Goal: Task Accomplishment & Management: Use online tool/utility

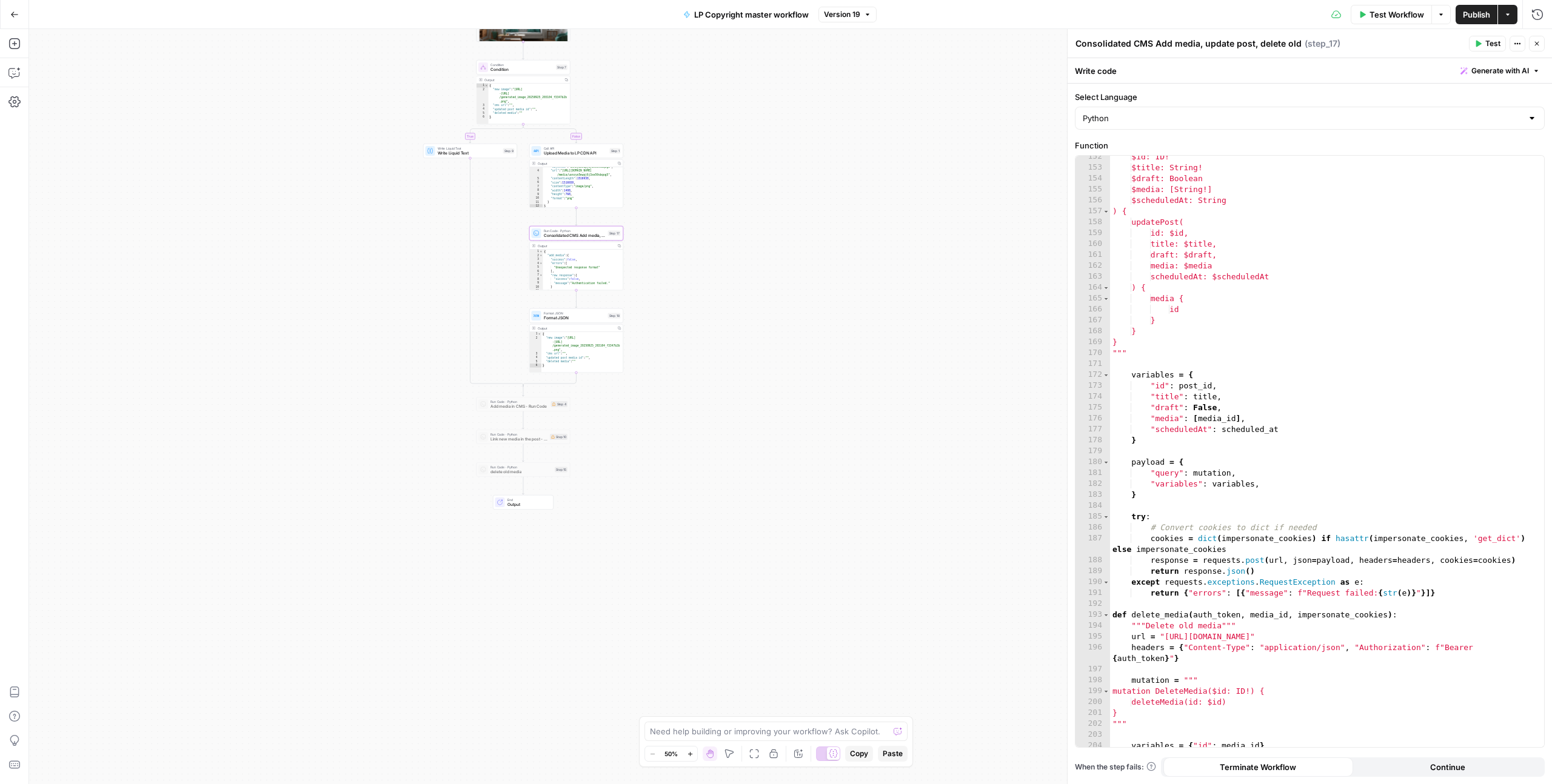
scroll to position [1695, 0]
click at [1504, 72] on span "Generate with AI" at bounding box center [1500, 71] width 58 height 11
click at [1437, 127] on div at bounding box center [1423, 141] width 232 height 72
click at [1517, 195] on span "Generate" at bounding box center [1513, 192] width 36 height 12
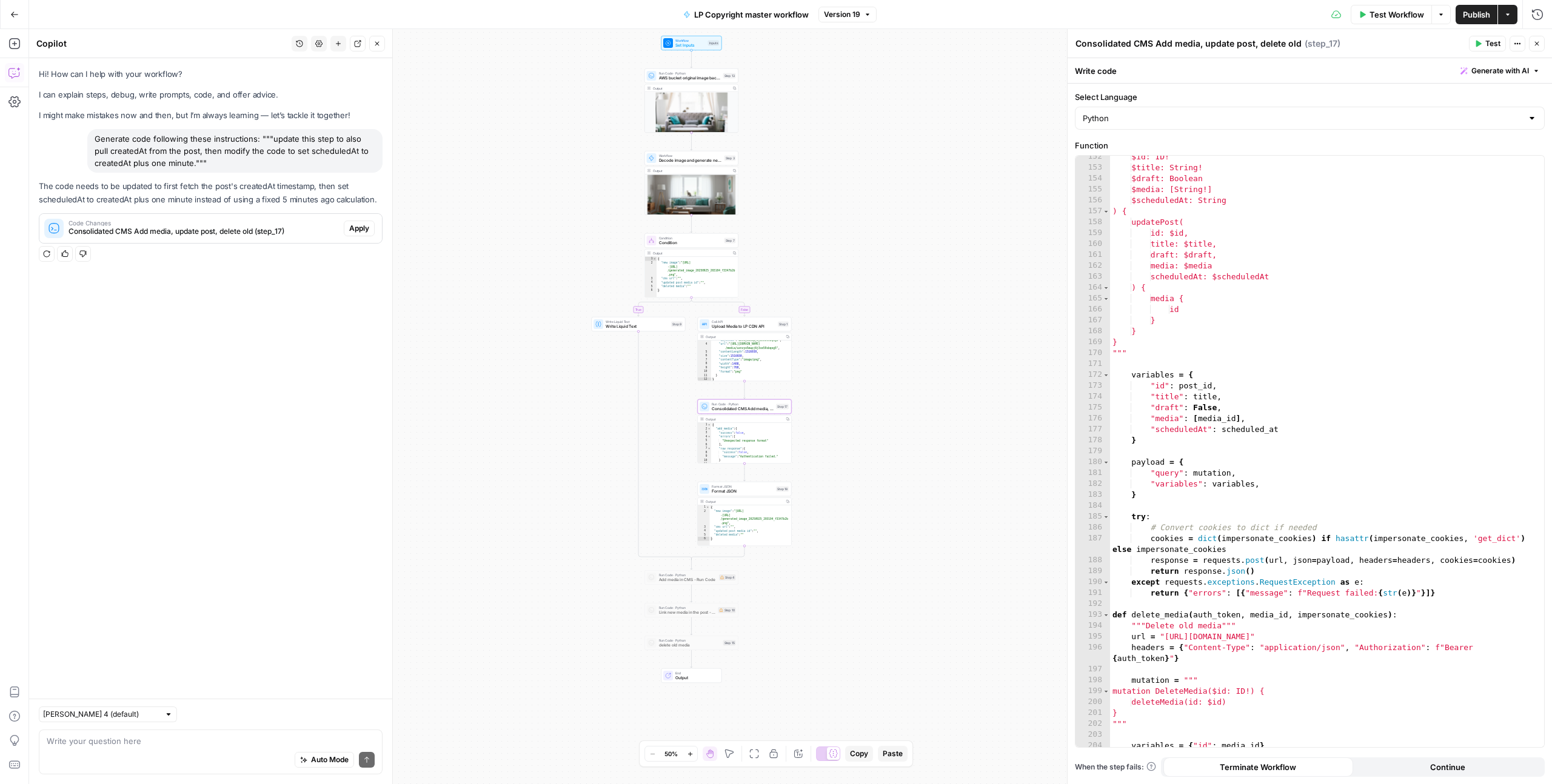
click at [363, 233] on span "Apply" at bounding box center [359, 228] width 20 height 11
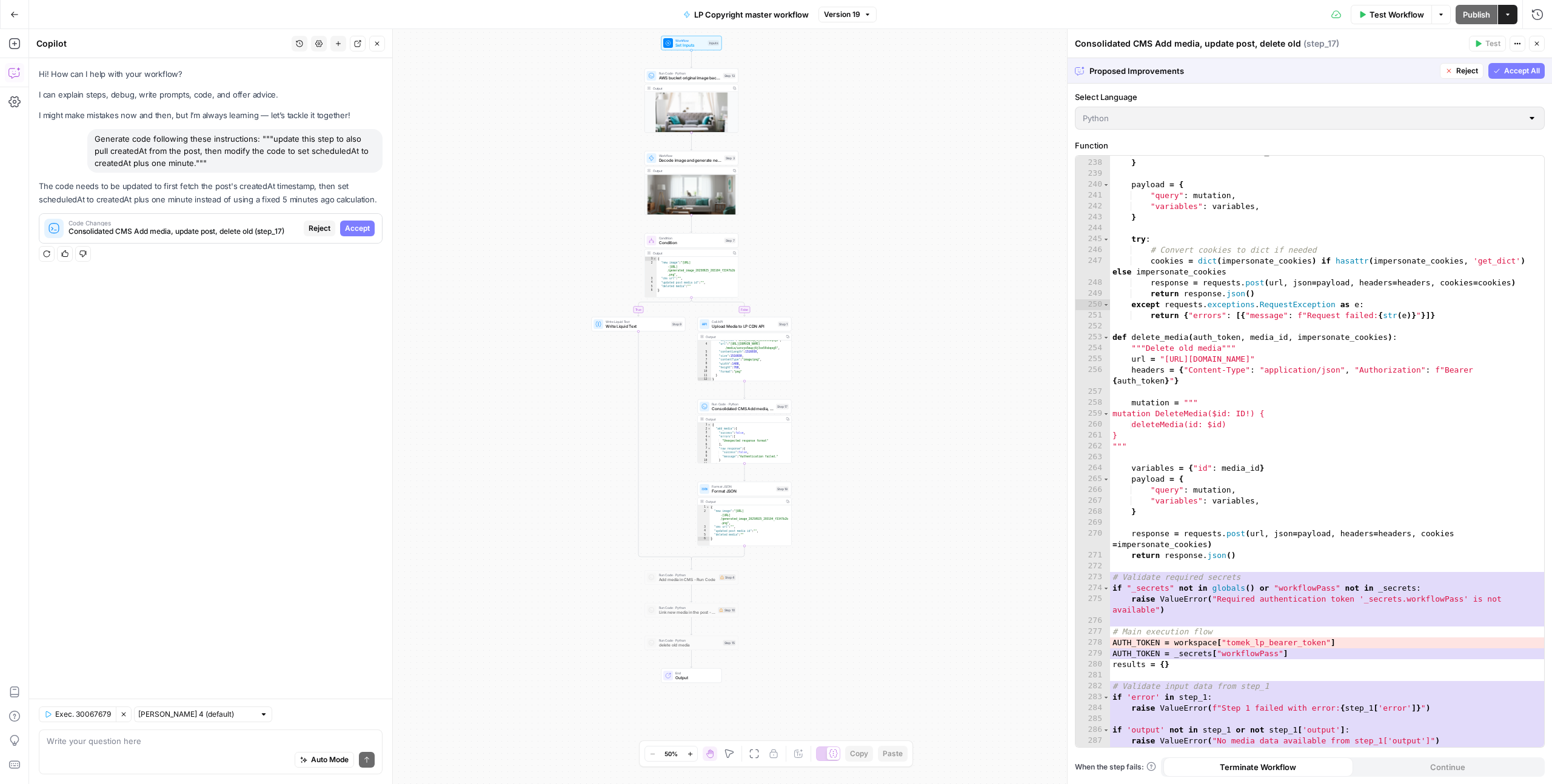
scroll to position [2687, 0]
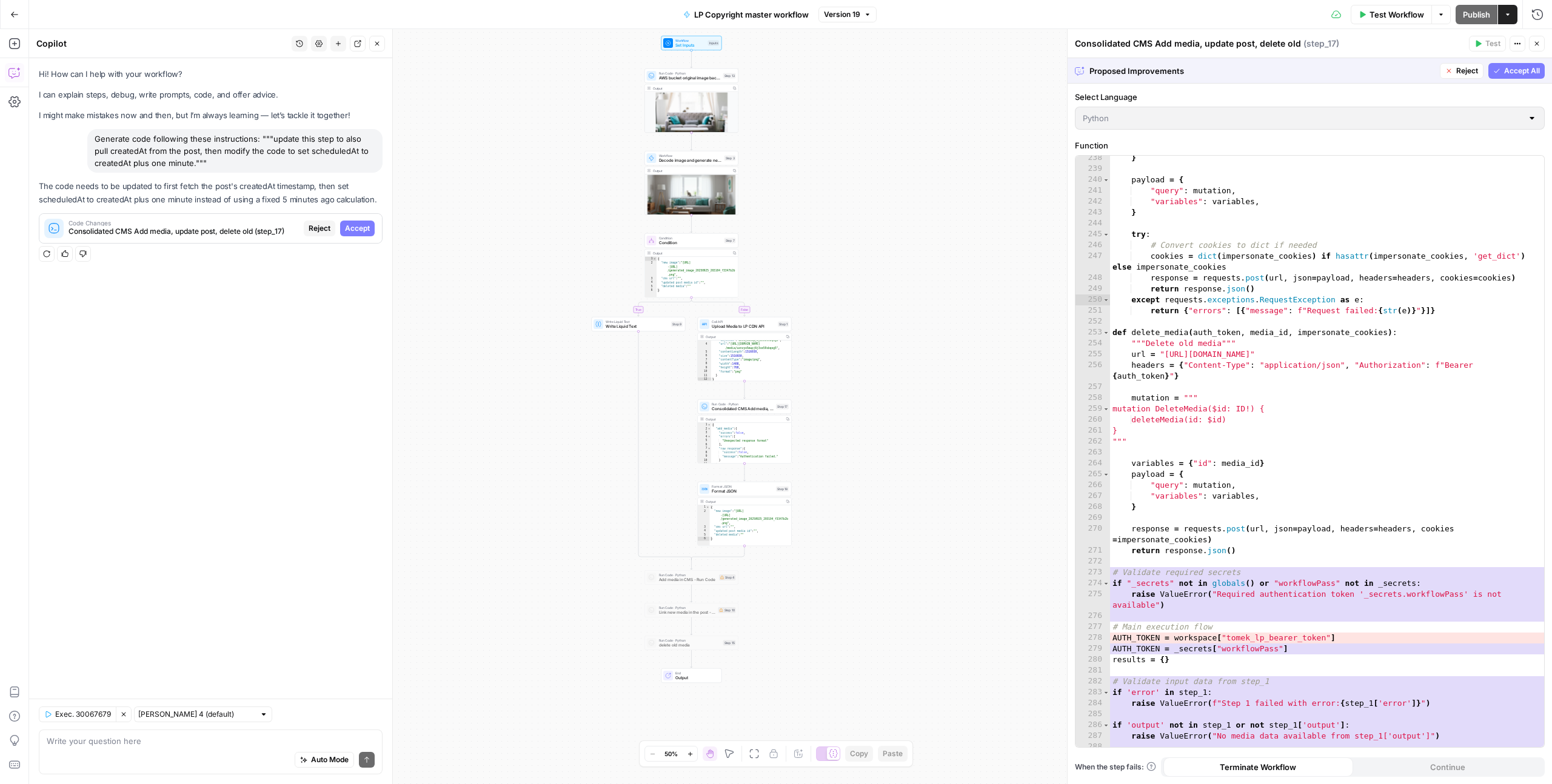
drag, startPoint x: 1341, startPoint y: 639, endPoint x: 1258, endPoint y: 641, distance: 83.0
click at [1265, 638] on div "238 239 240 241 242 243 244 245 246 247 248 249 250 251 252 253 254 255 256 257…" at bounding box center [1310, 452] width 469 height 592
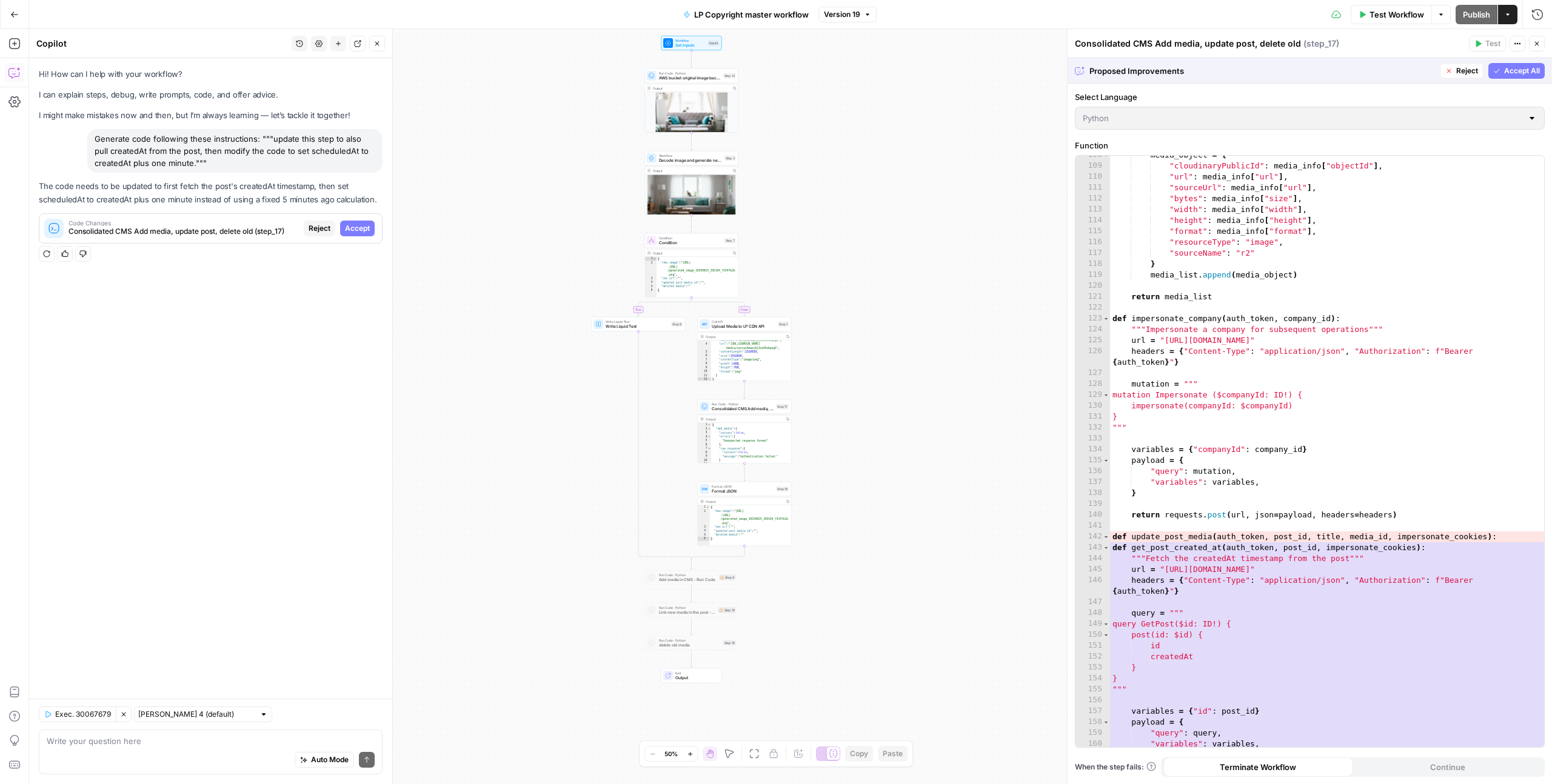
scroll to position [1174, 0]
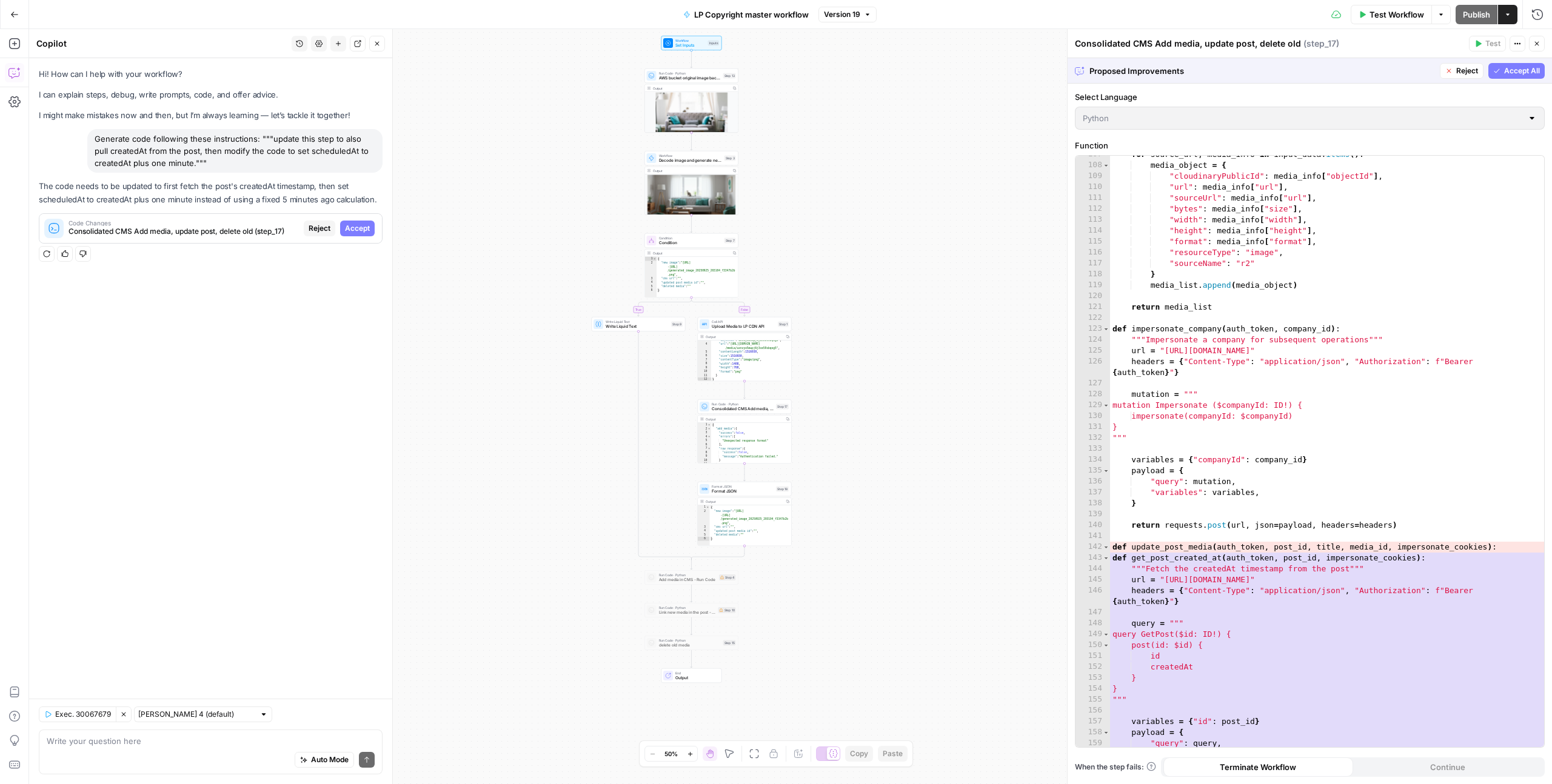
click at [1504, 76] on span "Accept All" at bounding box center [1521, 71] width 36 height 11
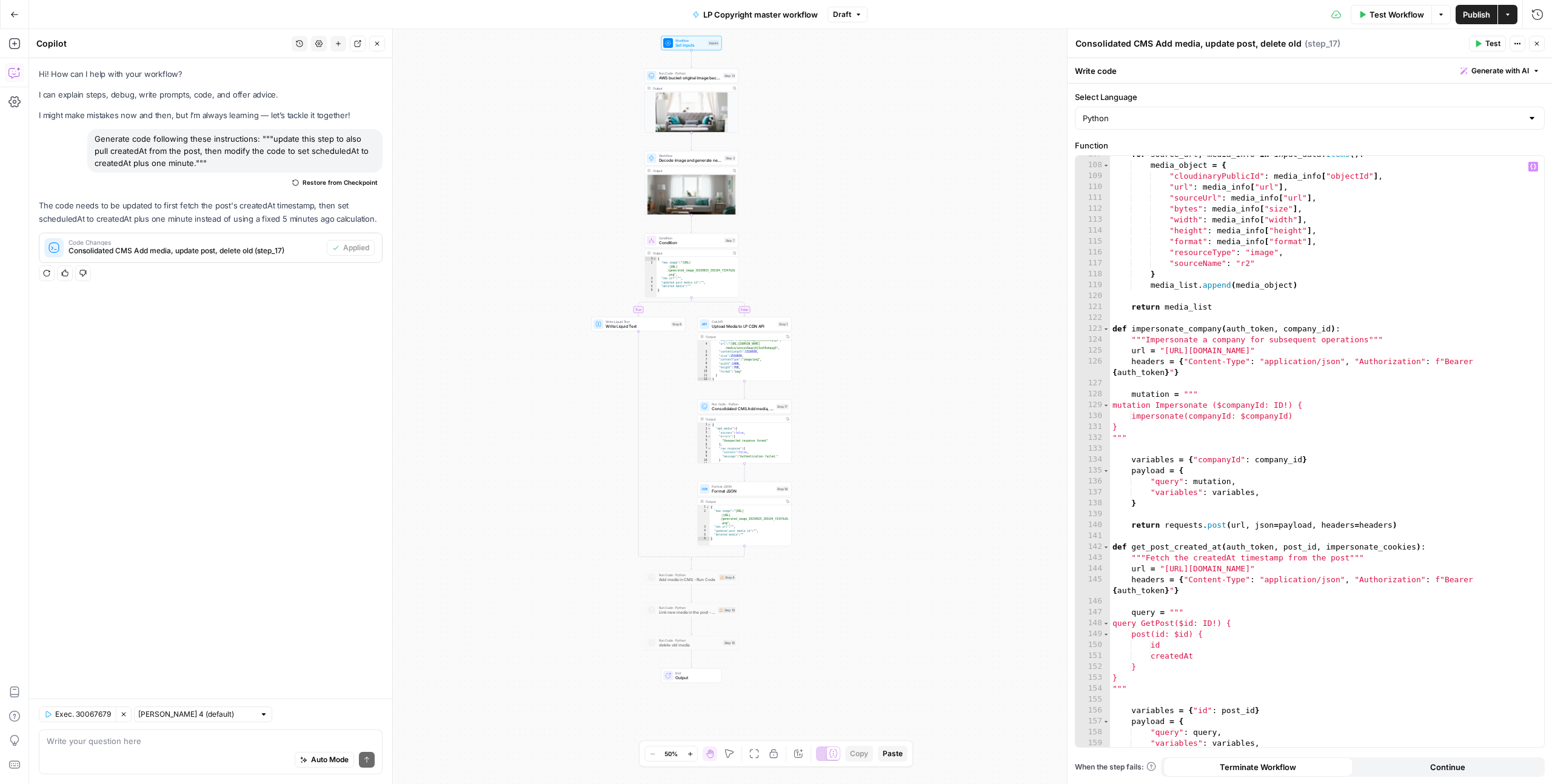
click at [1173, 625] on div "for source_url , media_info in input_data . items ( ) : media_object = { "cloud…" at bounding box center [1327, 455] width 434 height 613
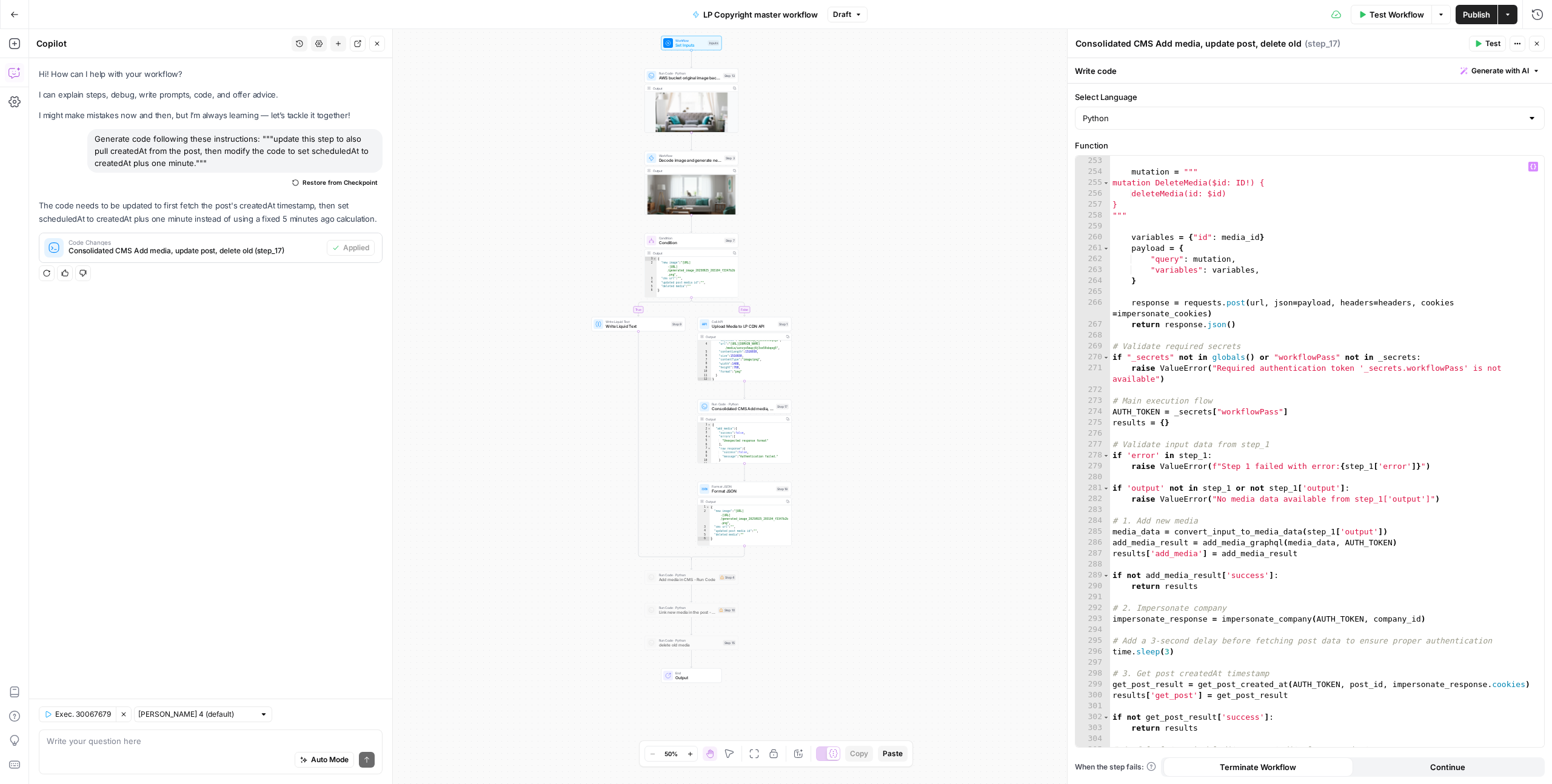
scroll to position [2859, 0]
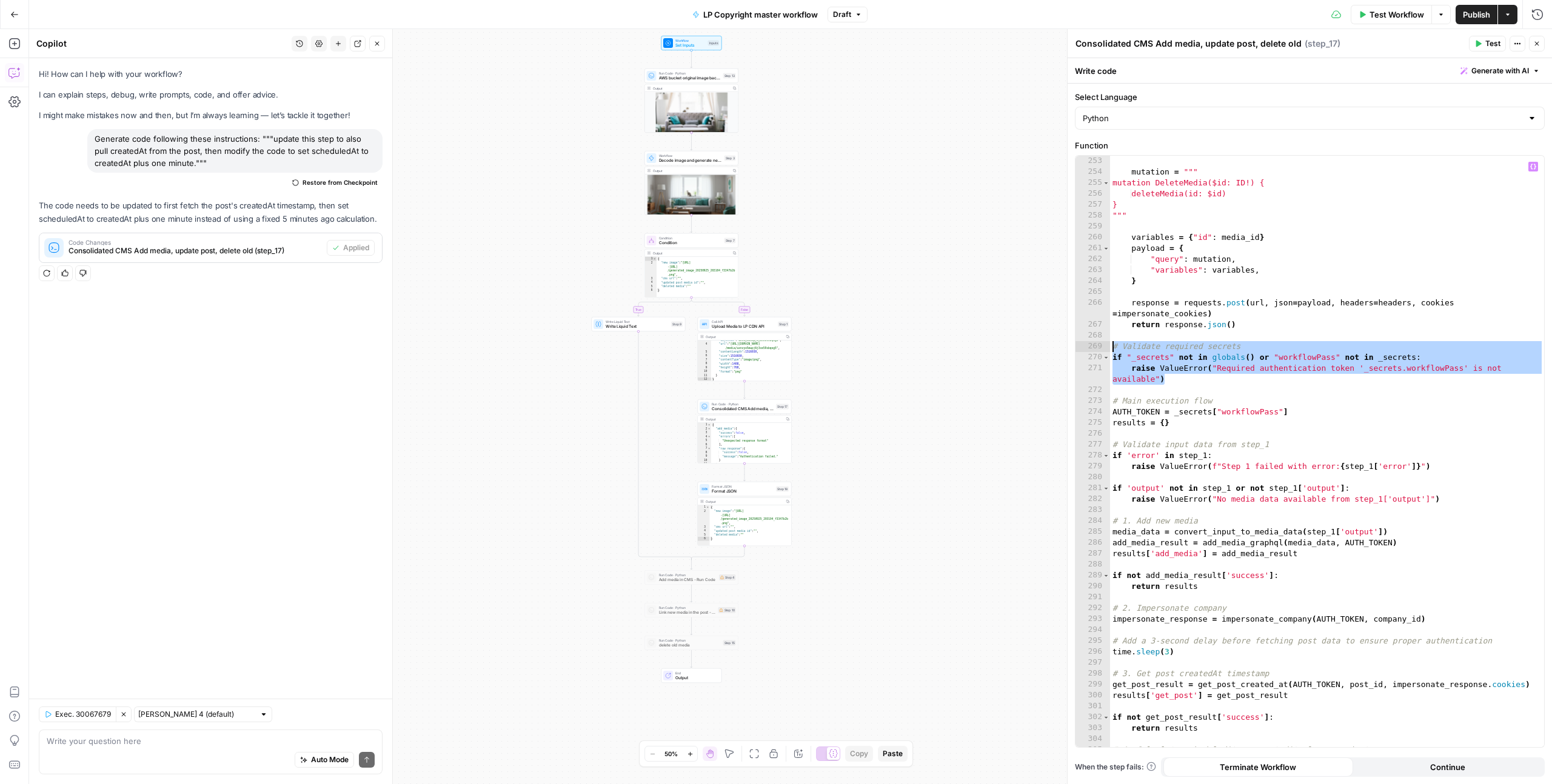
drag, startPoint x: 1173, startPoint y: 378, endPoint x: 1102, endPoint y: 346, distance: 77.9
click at [1102, 346] on div "**********" at bounding box center [1310, 452] width 469 height 592
type textarea "**********"
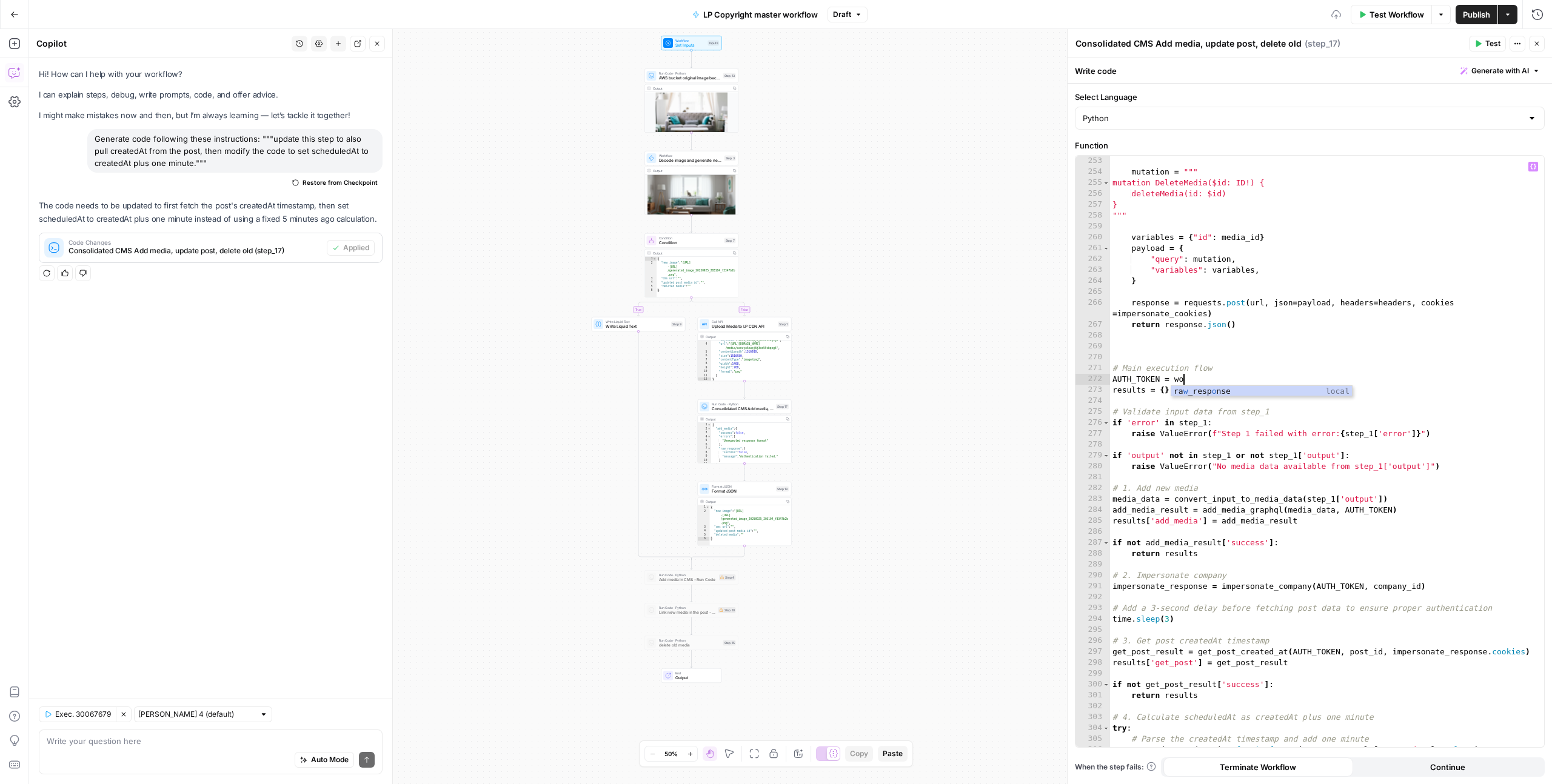
scroll to position [65, 0]
type textarea "**********"
click at [755, 379] on div ""objectId" : "uxnzyo5ewpj6j3xe59sbqog5" , "url" : "https://media-production.lp-…" at bounding box center [752, 367] width 81 height 49
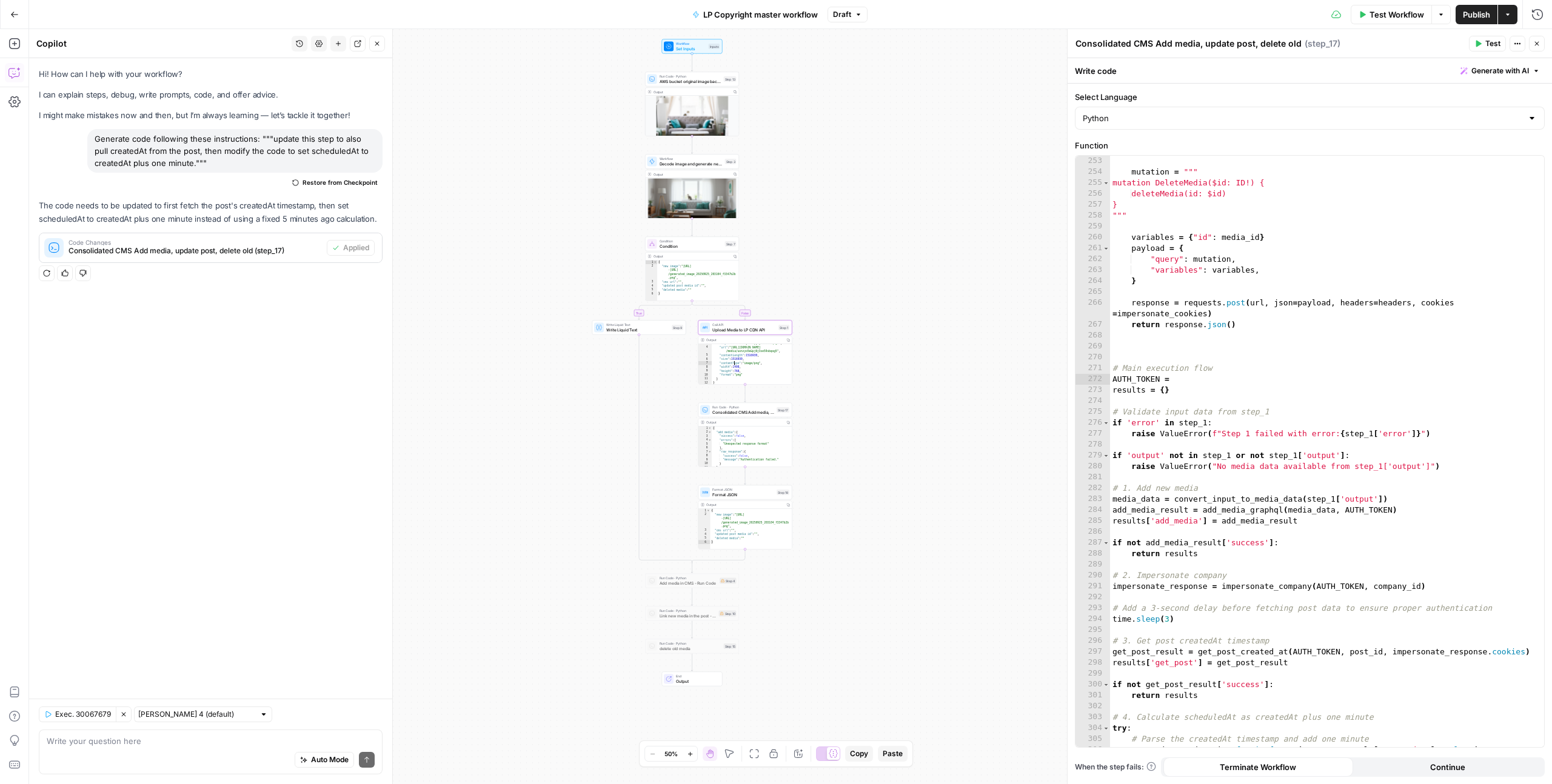
click at [753, 325] on span "Call API" at bounding box center [744, 325] width 64 height 5
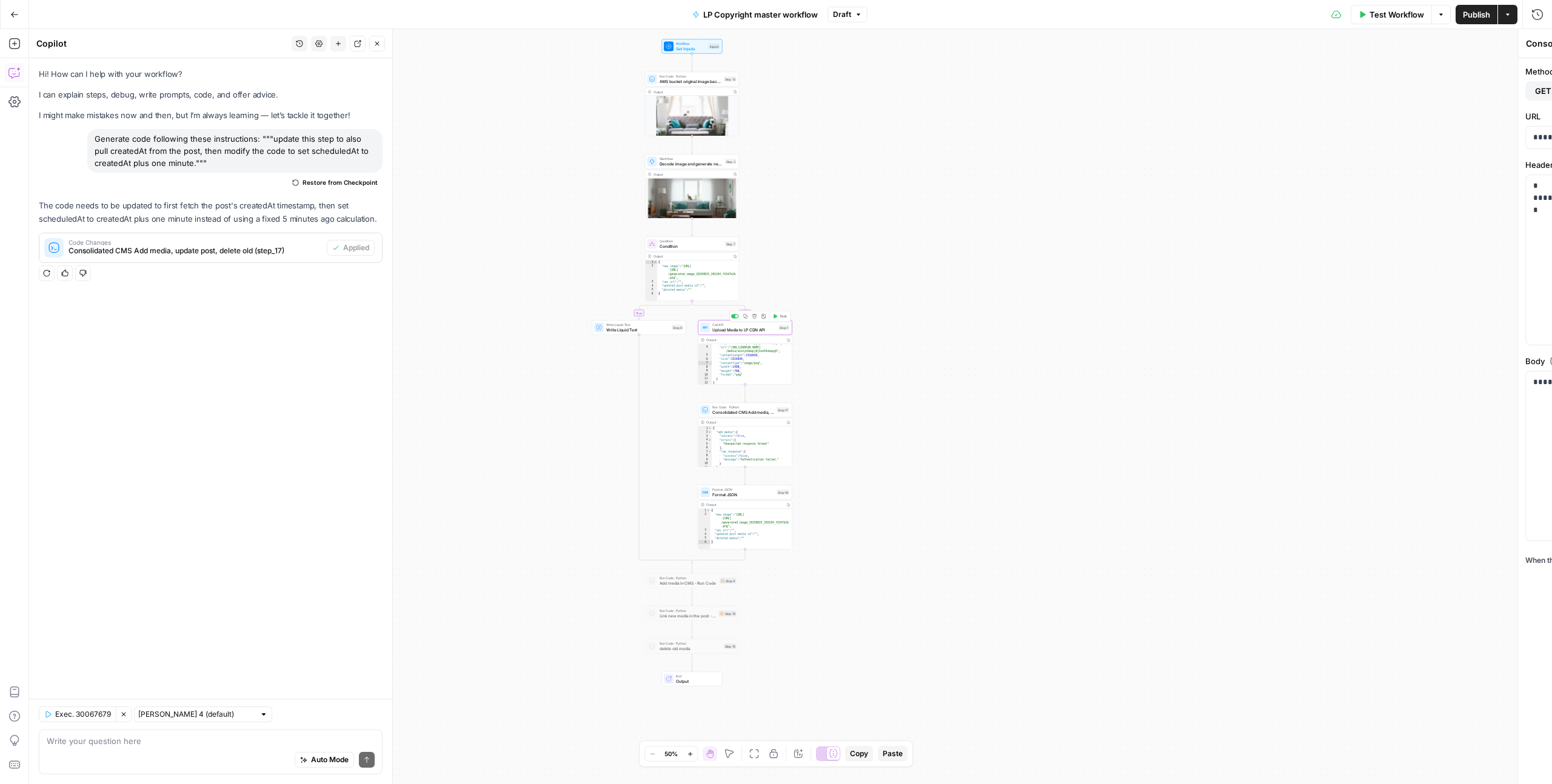
type textarea "Upload Media to LP CDN API"
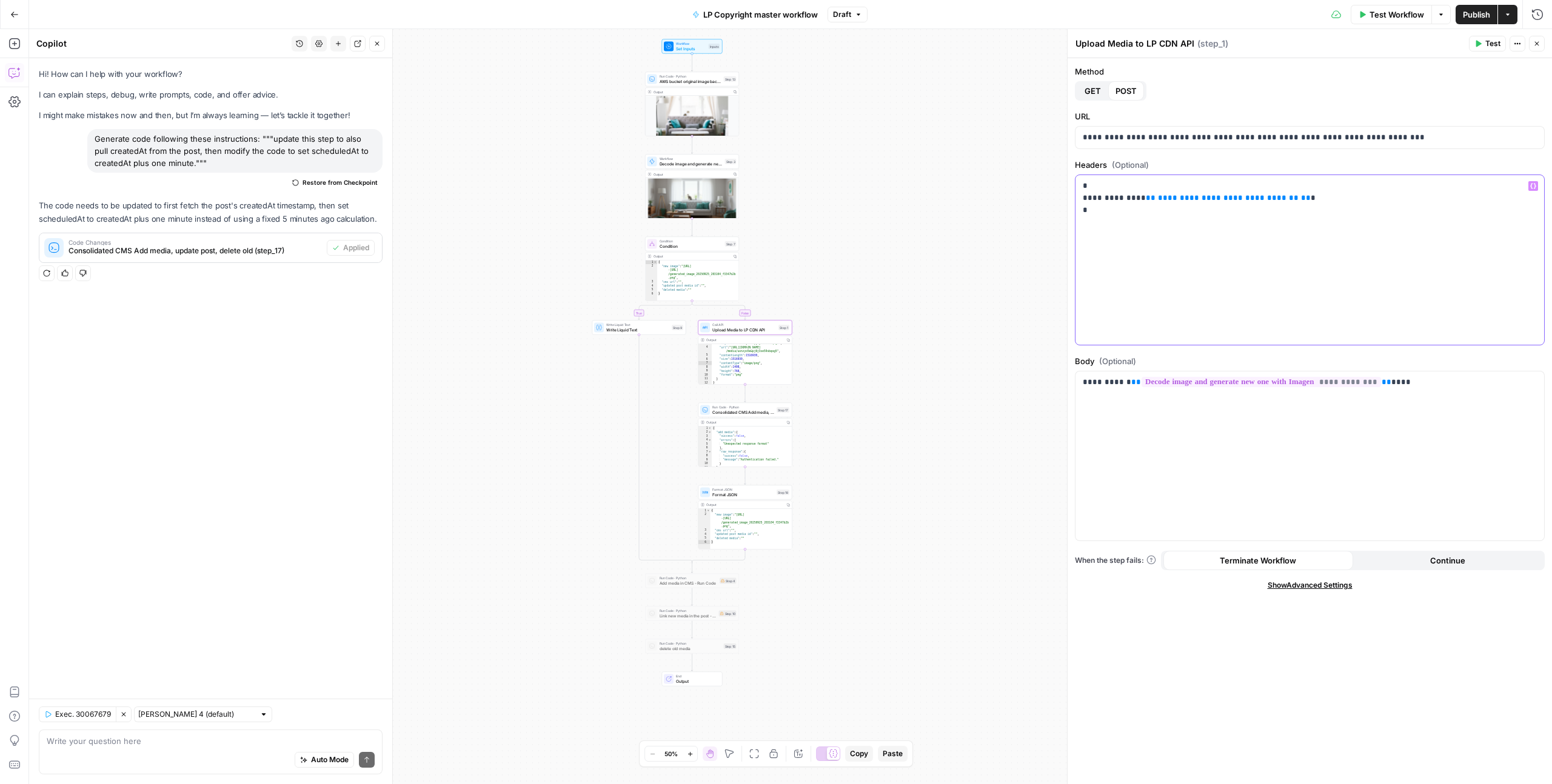
drag, startPoint x: 1285, startPoint y: 197, endPoint x: 1134, endPoint y: 194, distance: 151.0
click at [1134, 194] on p "**********" at bounding box center [1310, 198] width 454 height 37
copy p "**********"
click at [727, 408] on span "Run Code · Python" at bounding box center [743, 407] width 62 height 5
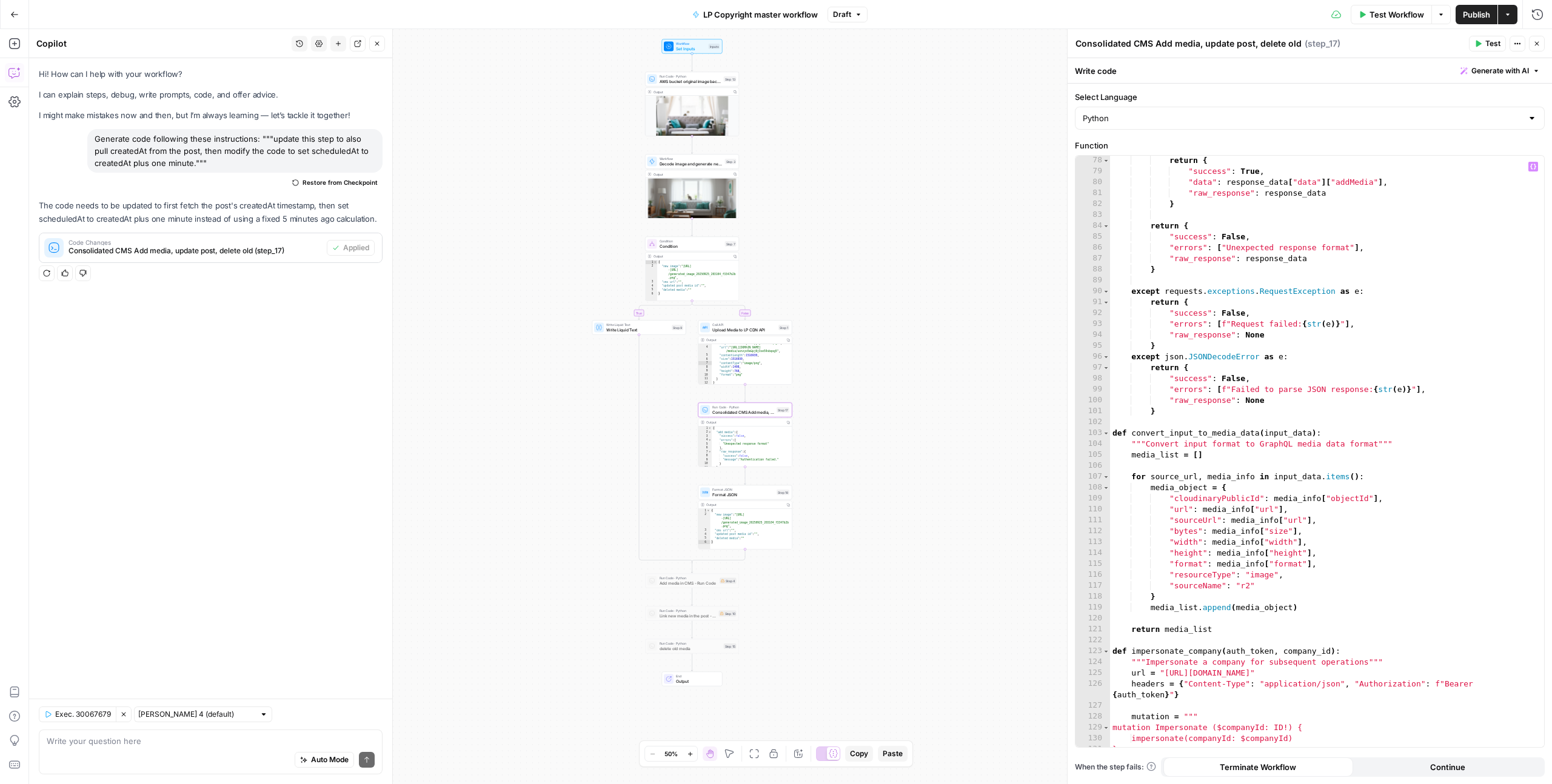
scroll to position [985, 0]
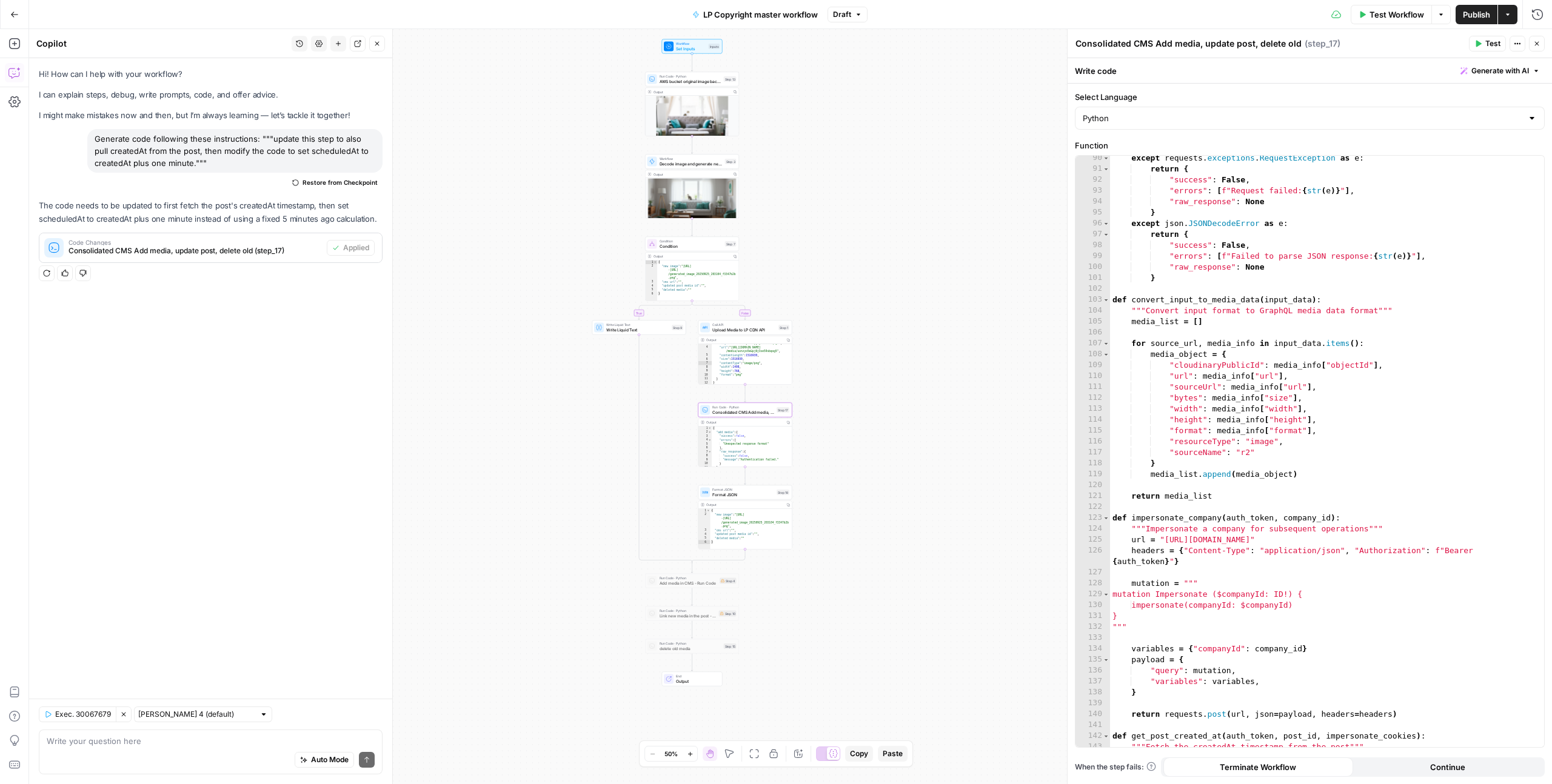
click at [235, 760] on div "Auto Mode Send" at bounding box center [210, 761] width 328 height 27
paste textarea "{{ workspace.cms_api_key_production }}"
type textarea "write this variable in python syntax {{ workspace.cms_api_key_production }}"
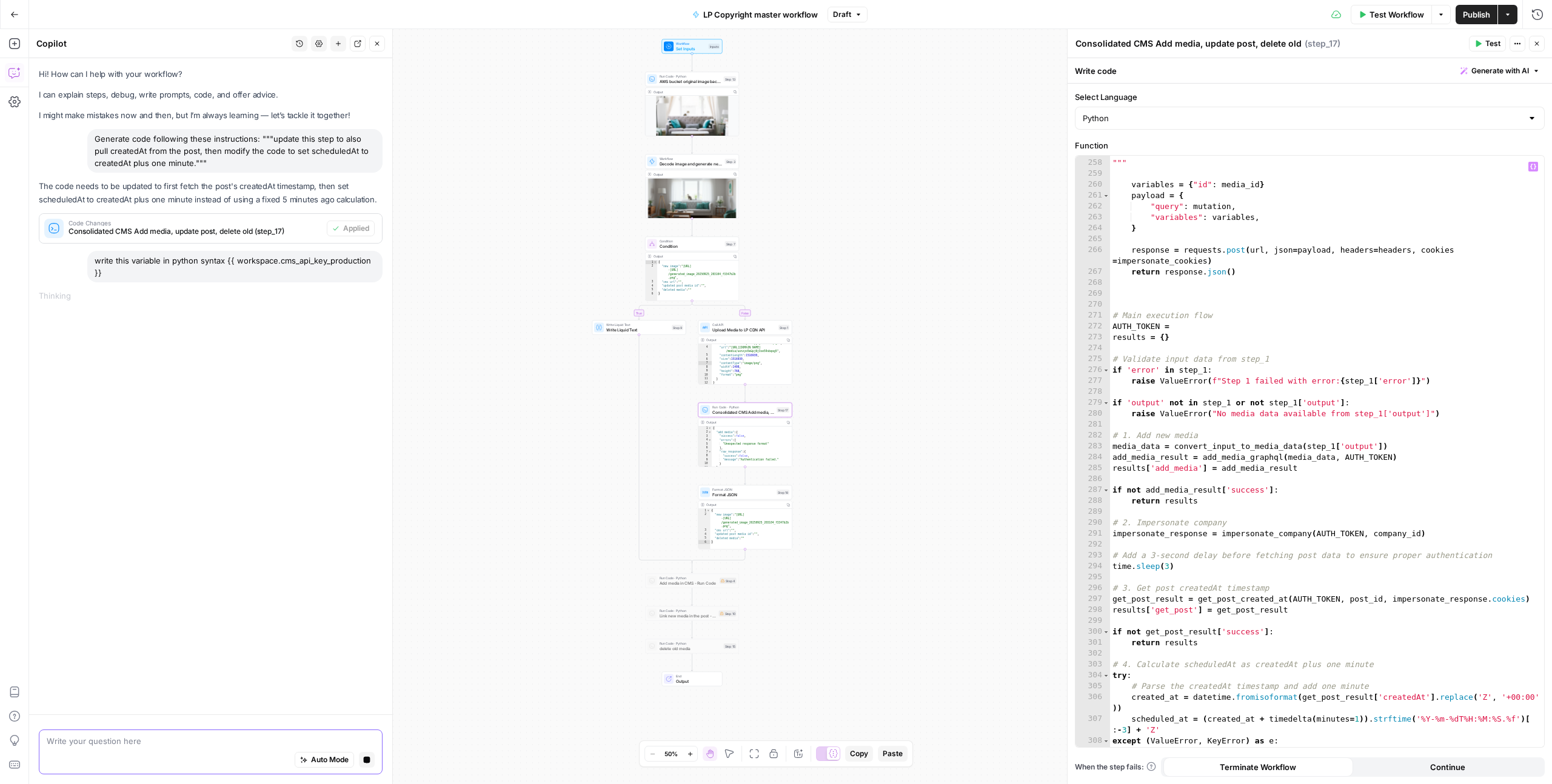
scroll to position [2913, 0]
click at [1189, 322] on div """" variables = { "id" : media_id } payload = { "query" : mutation , "variables…" at bounding box center [1327, 462] width 434 height 613
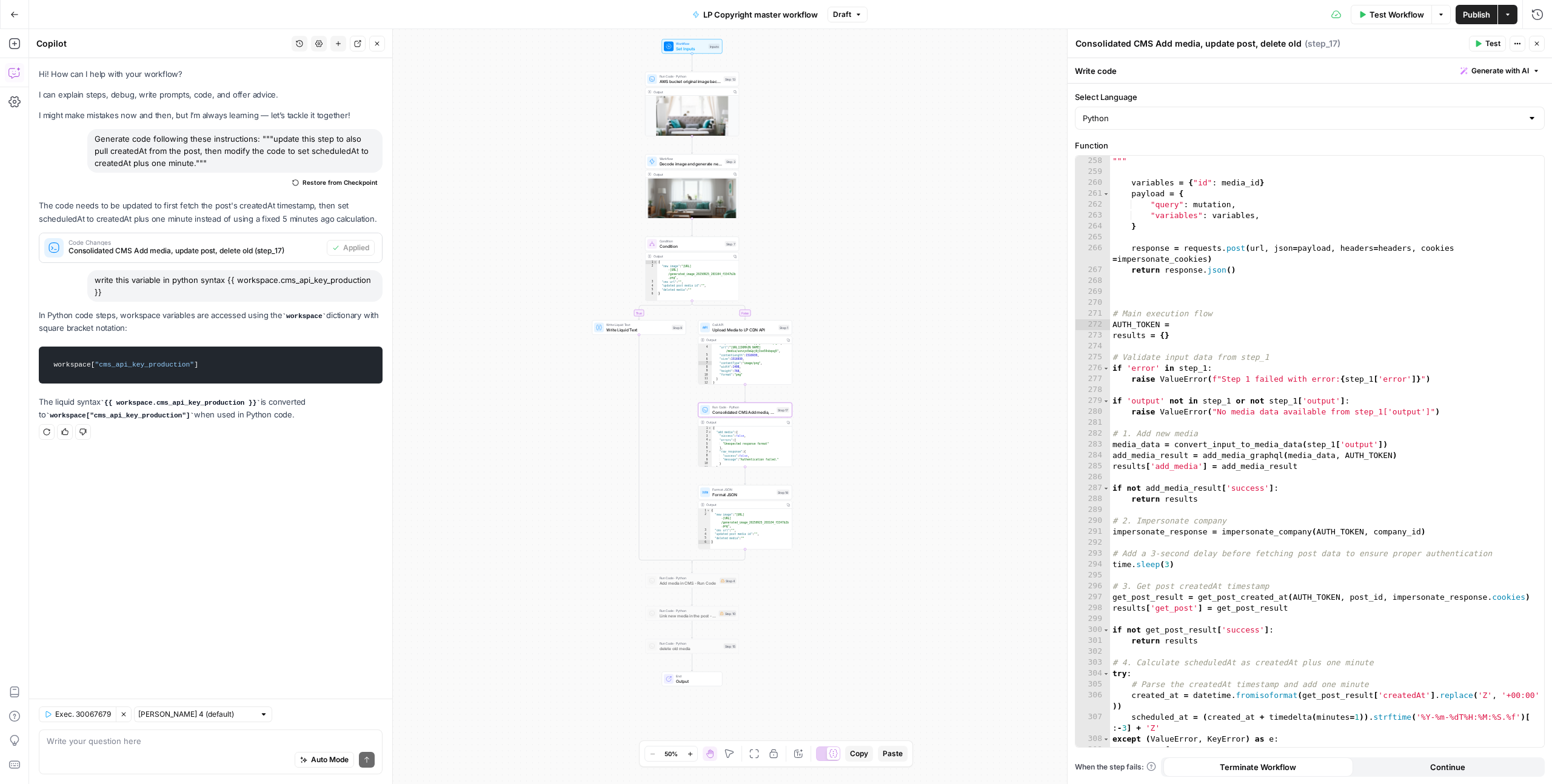
drag, startPoint x: 202, startPoint y: 365, endPoint x: 53, endPoint y: 360, distance: 149.1
click at [53, 360] on code "workspace[ "cms_api_key_production" ]" at bounding box center [210, 365] width 328 height 25
copy code "workspace[ "cms_api_key_production" ]"
click at [1180, 322] on div """" variables = { "id" : media_id } payload = { "query" : mutation , "variables…" at bounding box center [1327, 462] width 434 height 613
paste textarea "**********"
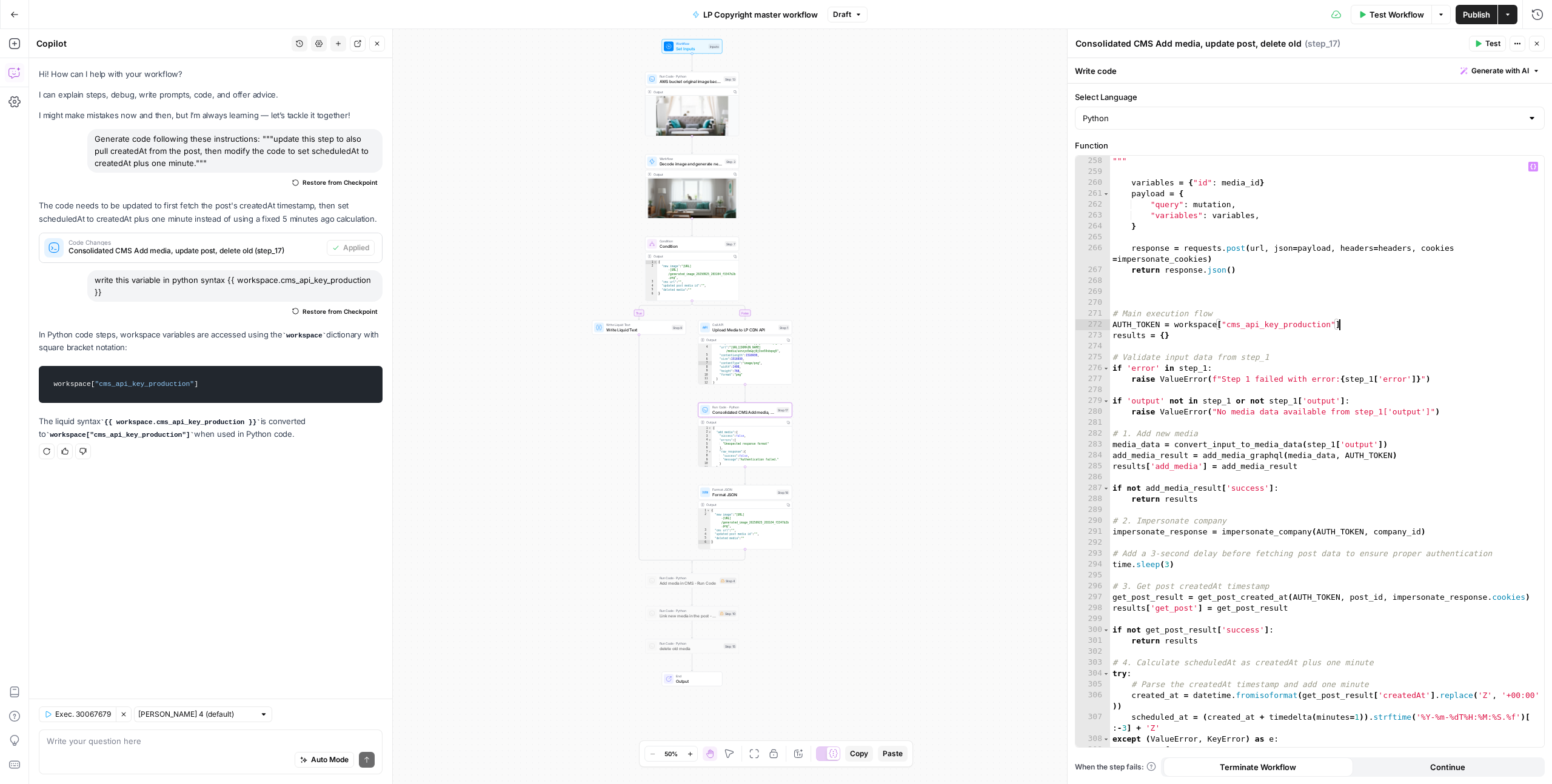
click at [1225, 323] on div """" variables = { "id" : media_id } payload = { "query" : mutation , "variables…" at bounding box center [1327, 462] width 434 height 613
paste textarea
type textarea "**********"
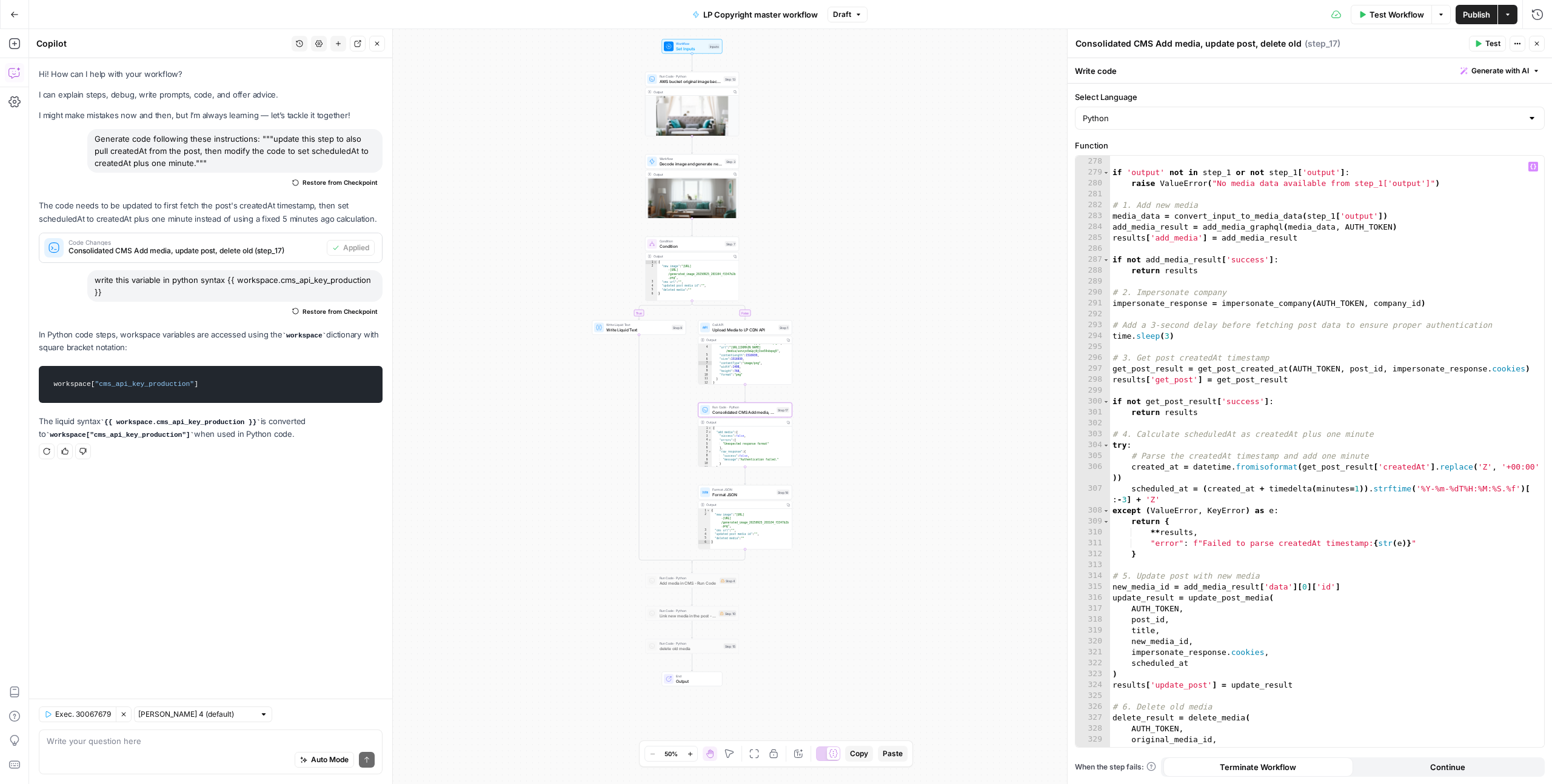
scroll to position [3194, 0]
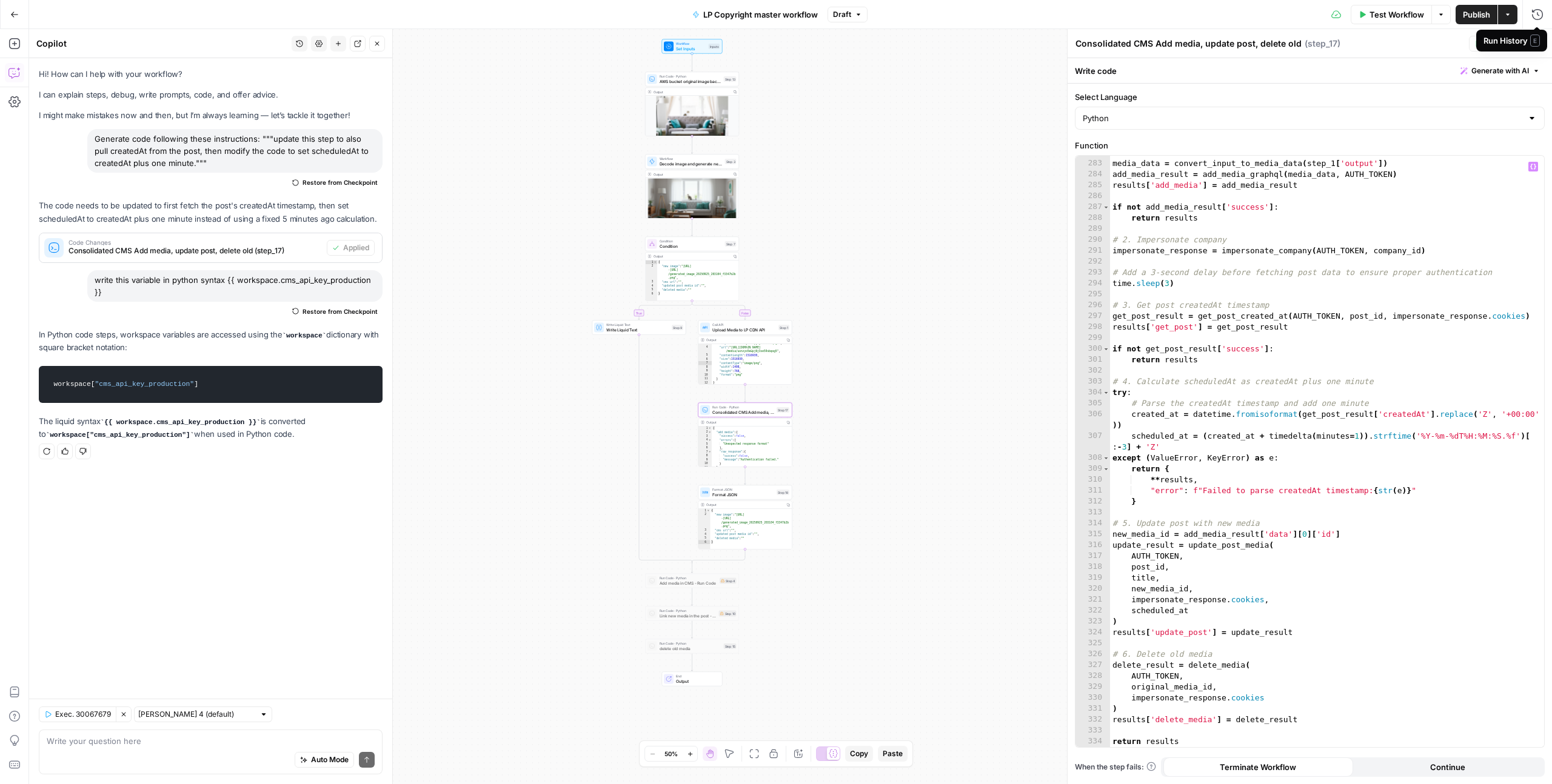
click at [1468, 8] on span "Publish" at bounding box center [1476, 14] width 27 height 12
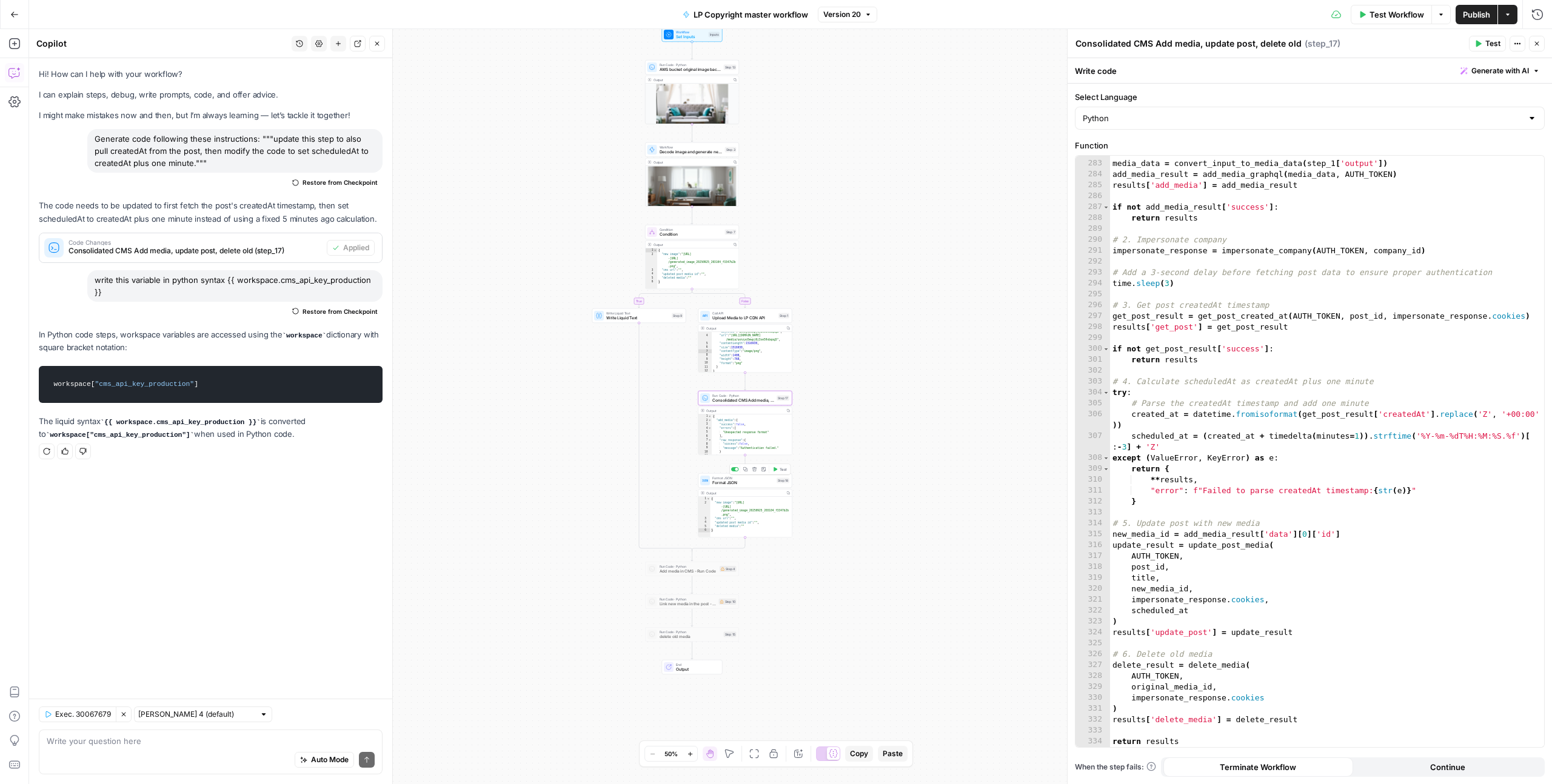
click at [753, 480] on span "Format JSON" at bounding box center [743, 483] width 62 height 6
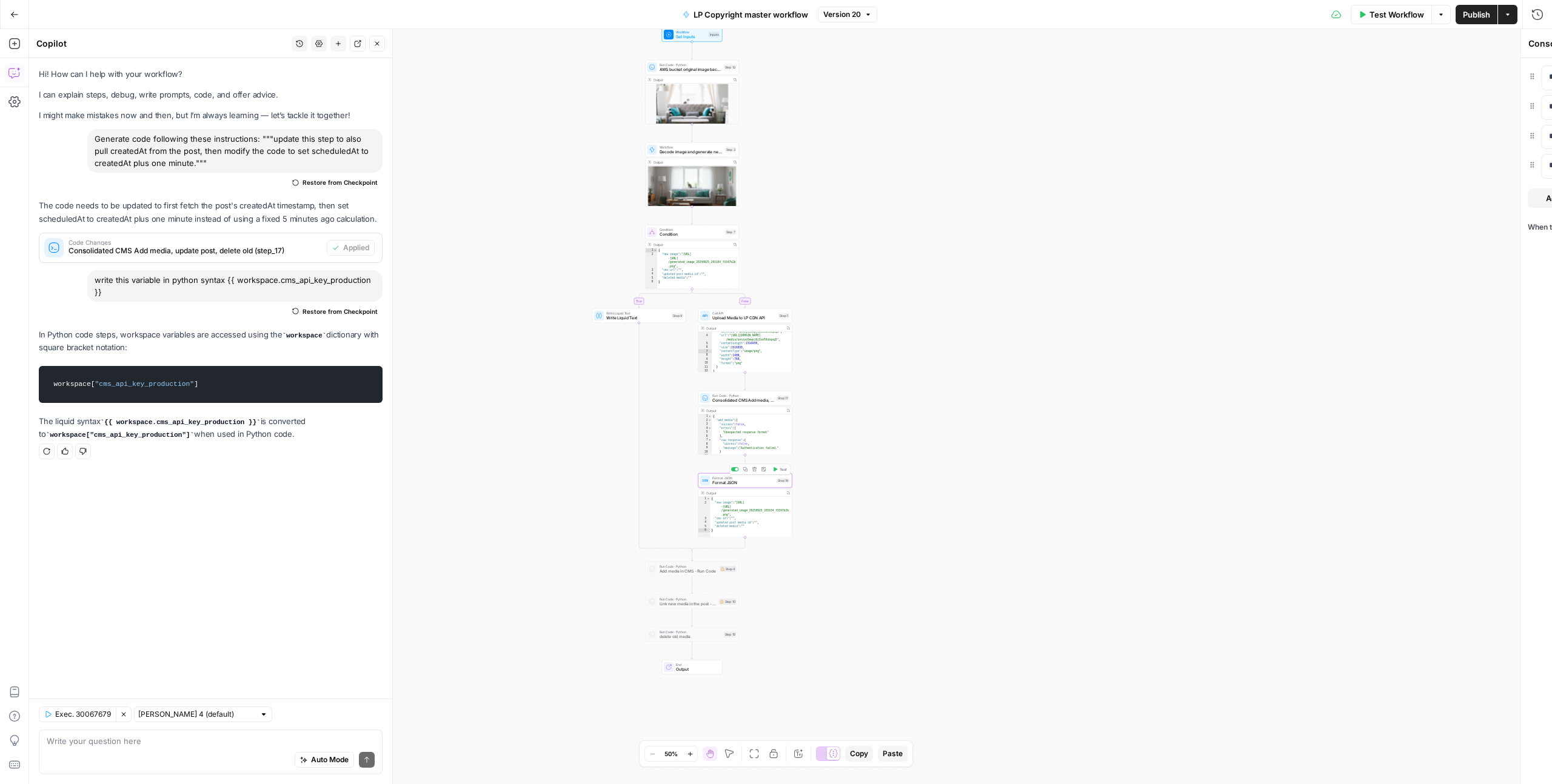
type textarea "Format JSON"
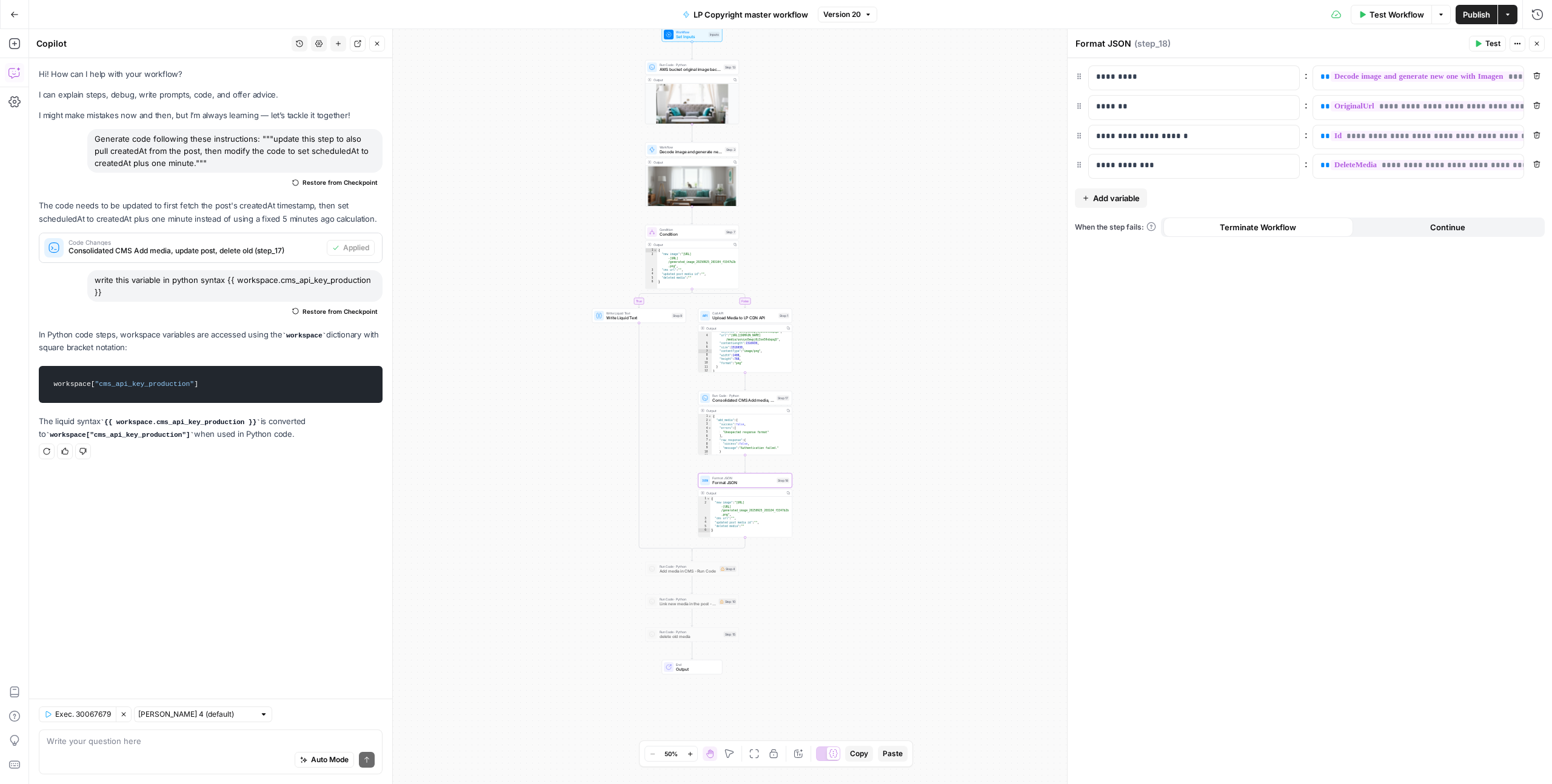
click at [768, 410] on div "Output" at bounding box center [744, 410] width 77 height 5
click at [756, 396] on span "Run Code · Python" at bounding box center [743, 396] width 62 height 5
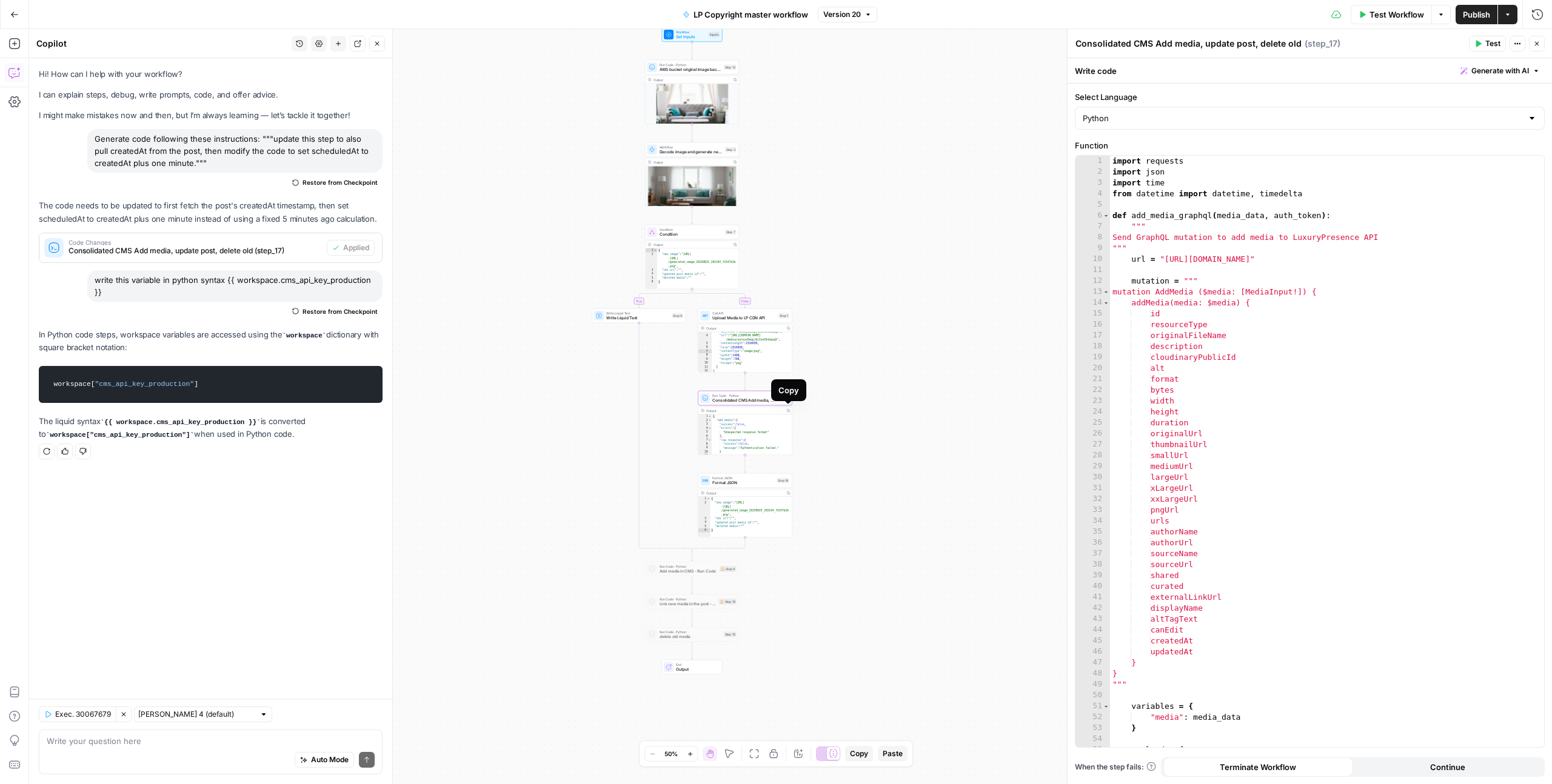
click at [791, 411] on button "Copy" at bounding box center [788, 411] width 7 height 7
click at [1464, 11] on span "Publish" at bounding box center [1476, 14] width 27 height 12
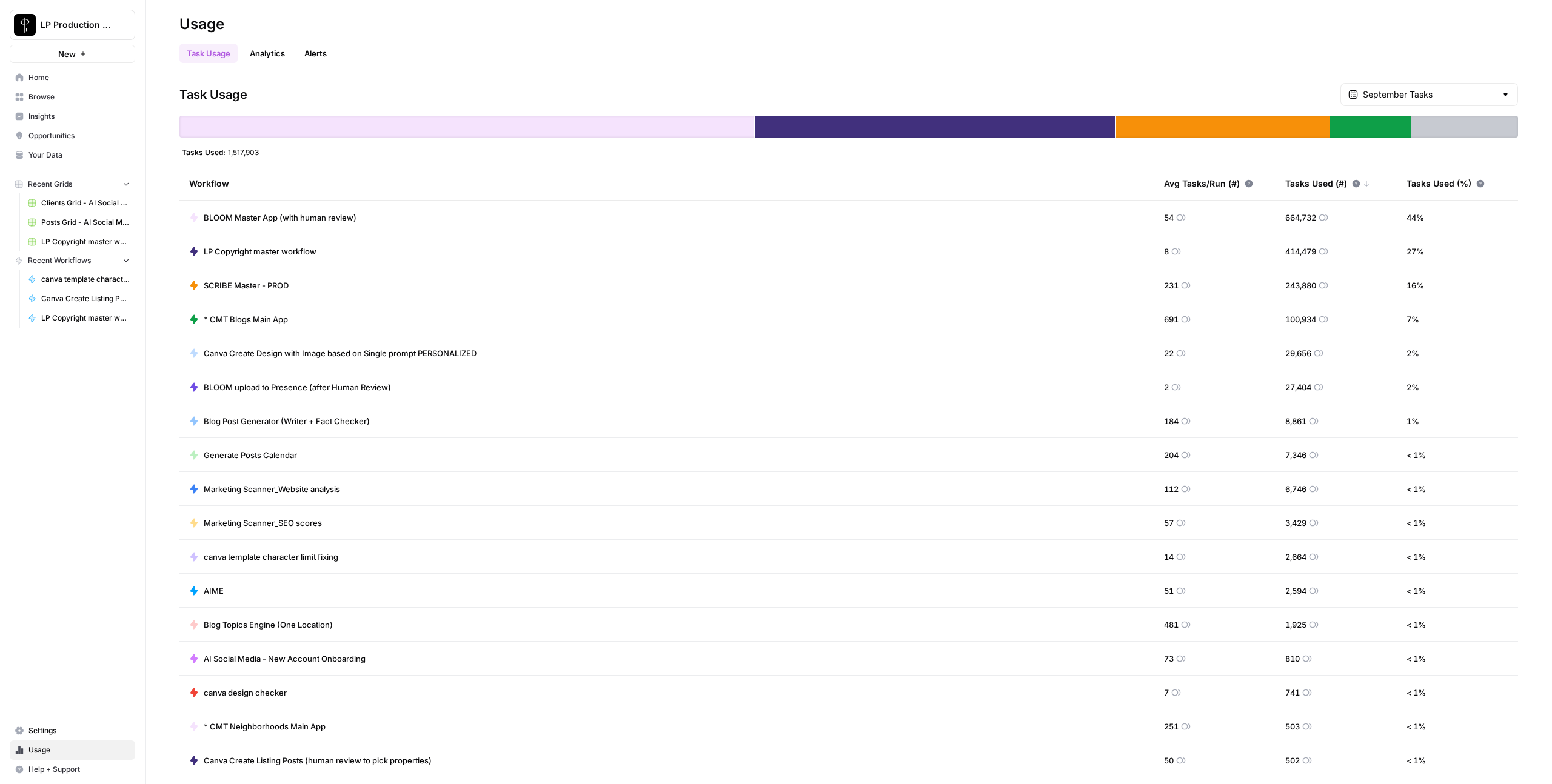
click at [53, 735] on span "Settings" at bounding box center [79, 731] width 101 height 11
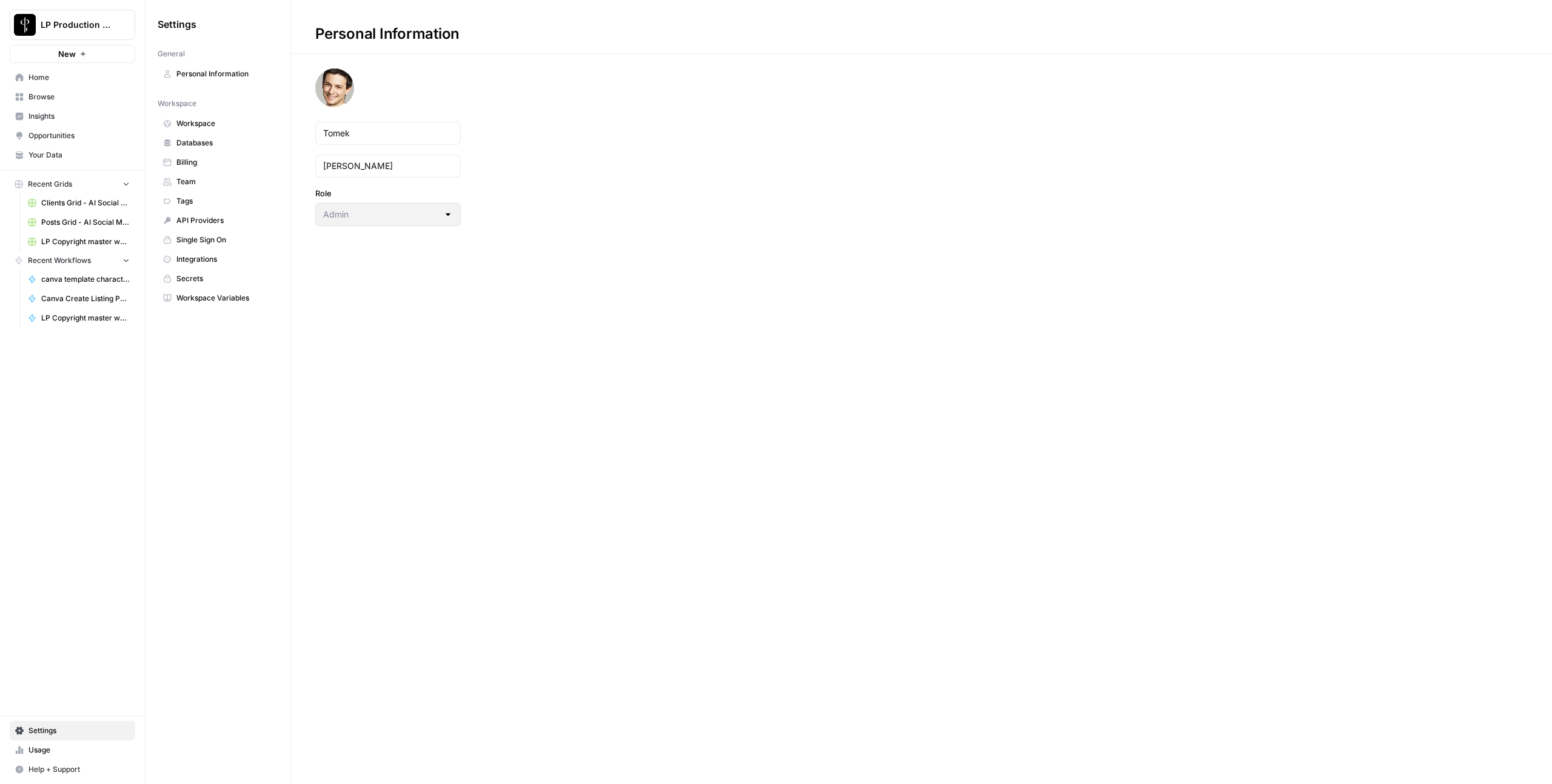
click at [204, 303] on link "Workspace Variables" at bounding box center [218, 299] width 121 height 20
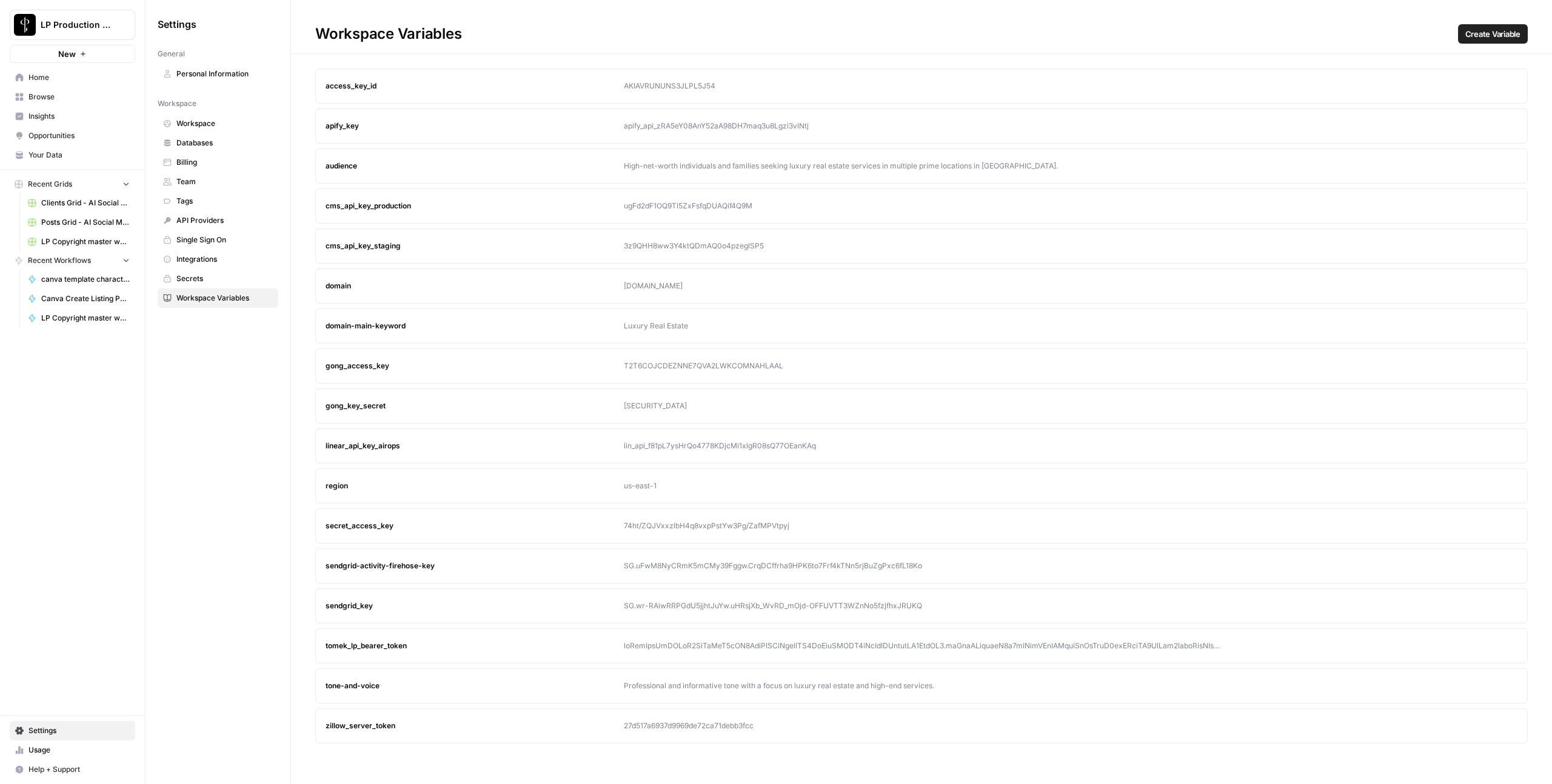
click at [419, 655] on article "tomek_lp_bearer_token Edit Delete" at bounding box center [921, 646] width 1212 height 35
drag, startPoint x: 407, startPoint y: 646, endPoint x: 320, endPoint y: 648, distance: 87.0
click at [320, 648] on article "tomek_lp_bearer_token Edit Delete" at bounding box center [921, 646] width 1212 height 35
copy div "tomek_lp_bearer_token"
click at [691, 646] on div at bounding box center [922, 646] width 596 height 11
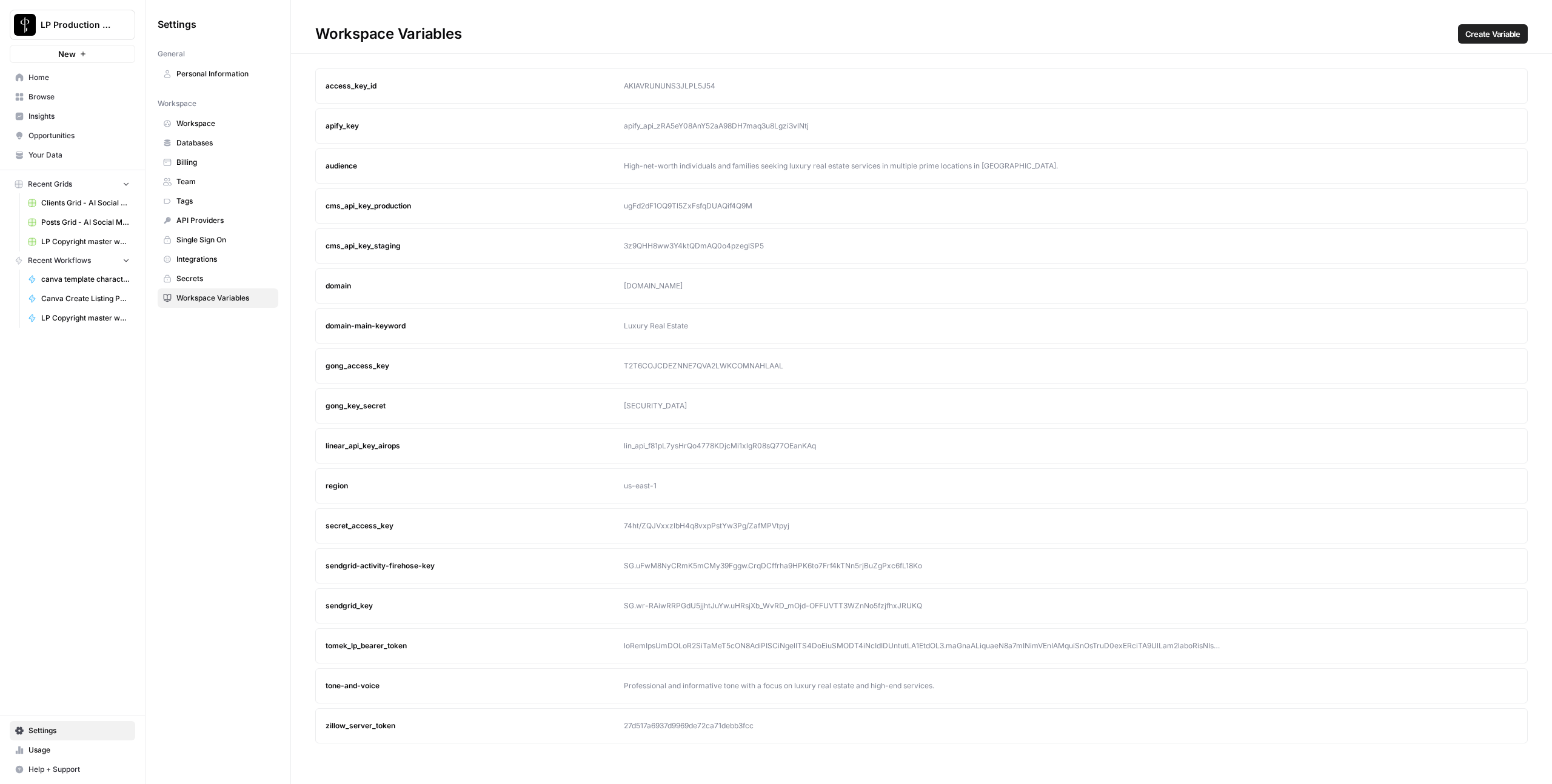
click at [1478, 643] on button "Edit" at bounding box center [1485, 646] width 20 height 20
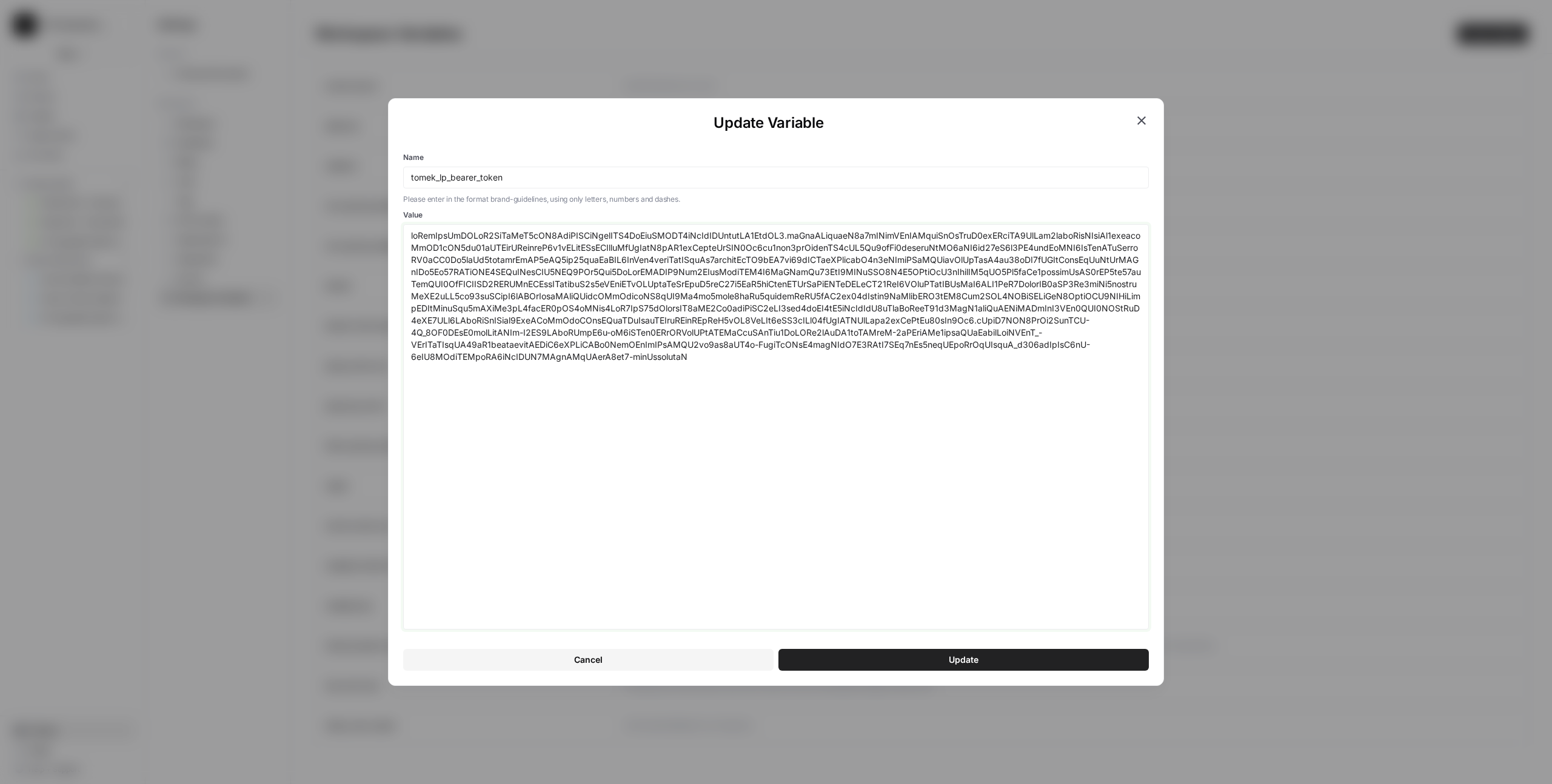
click at [1005, 440] on textarea "Value" at bounding box center [776, 427] width 730 height 395
paste textarea "5MDkwNTMsImV4cCI6MTc1ODk5NTQ1Mywic2NvcGUiOiJvcGVuaWQgcHJvZmlsZSBlbWFpbCIsImF6cC…"
type textarea "eyJhbGciOiJSUzI1NiIsInR5cCI6IkpXVCIsImtpZCI6ImFydEFXRV9rTzVlZHByeldNZ3ZodSJ9.ey…"
click at [996, 654] on button "Update" at bounding box center [963, 660] width 370 height 22
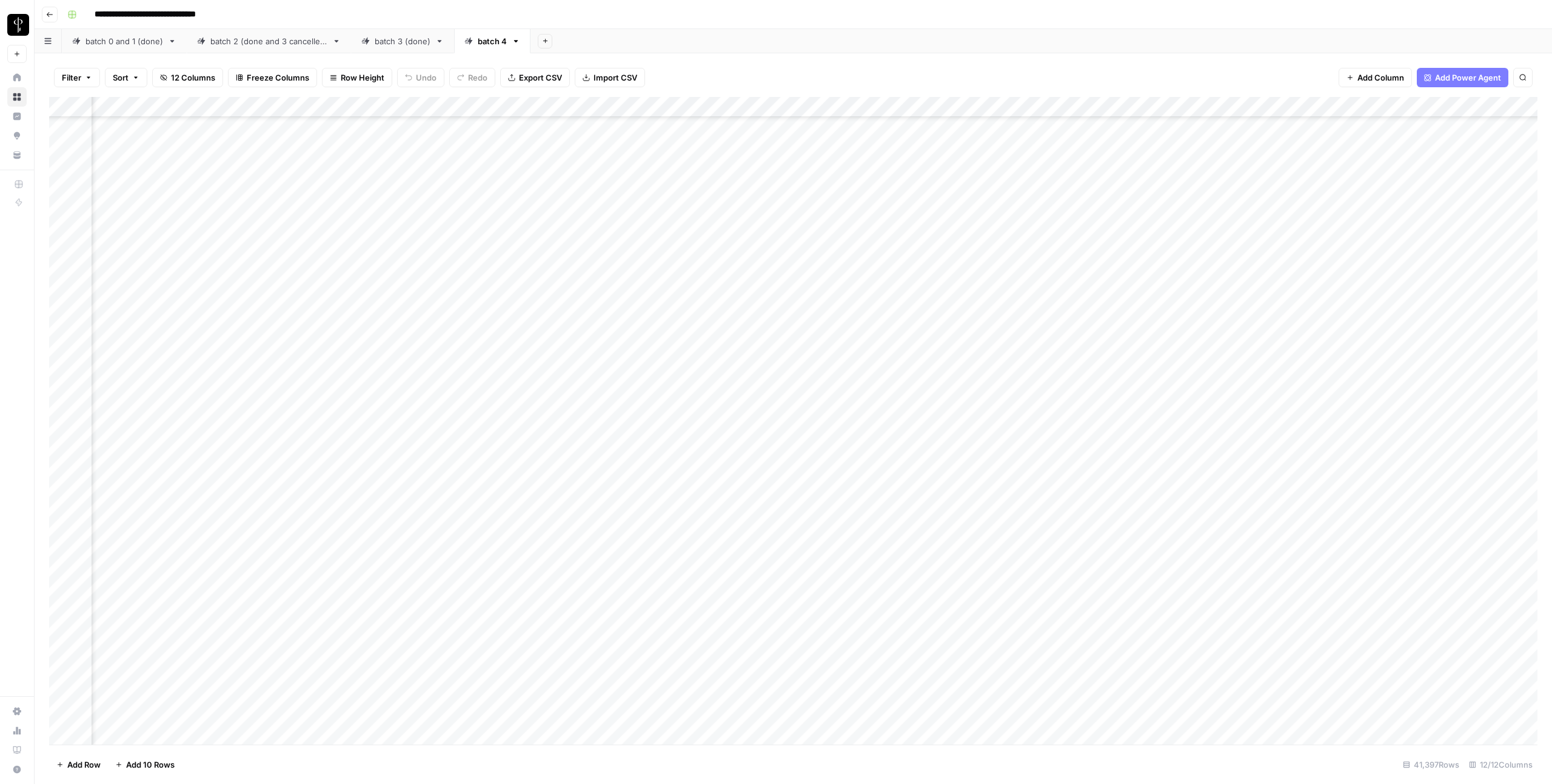
click at [757, 72] on div "Filter Sort 12 Columns Freeze Columns Row Height Undo Redo Export CSV Import CS…" at bounding box center [793, 77] width 1488 height 39
click at [1171, 449] on div "Add Column" at bounding box center [793, 421] width 1488 height 648
click at [998, 451] on div "Add Column" at bounding box center [793, 421] width 1488 height 648
click at [1388, 451] on div "Add Column" at bounding box center [793, 421] width 1488 height 648
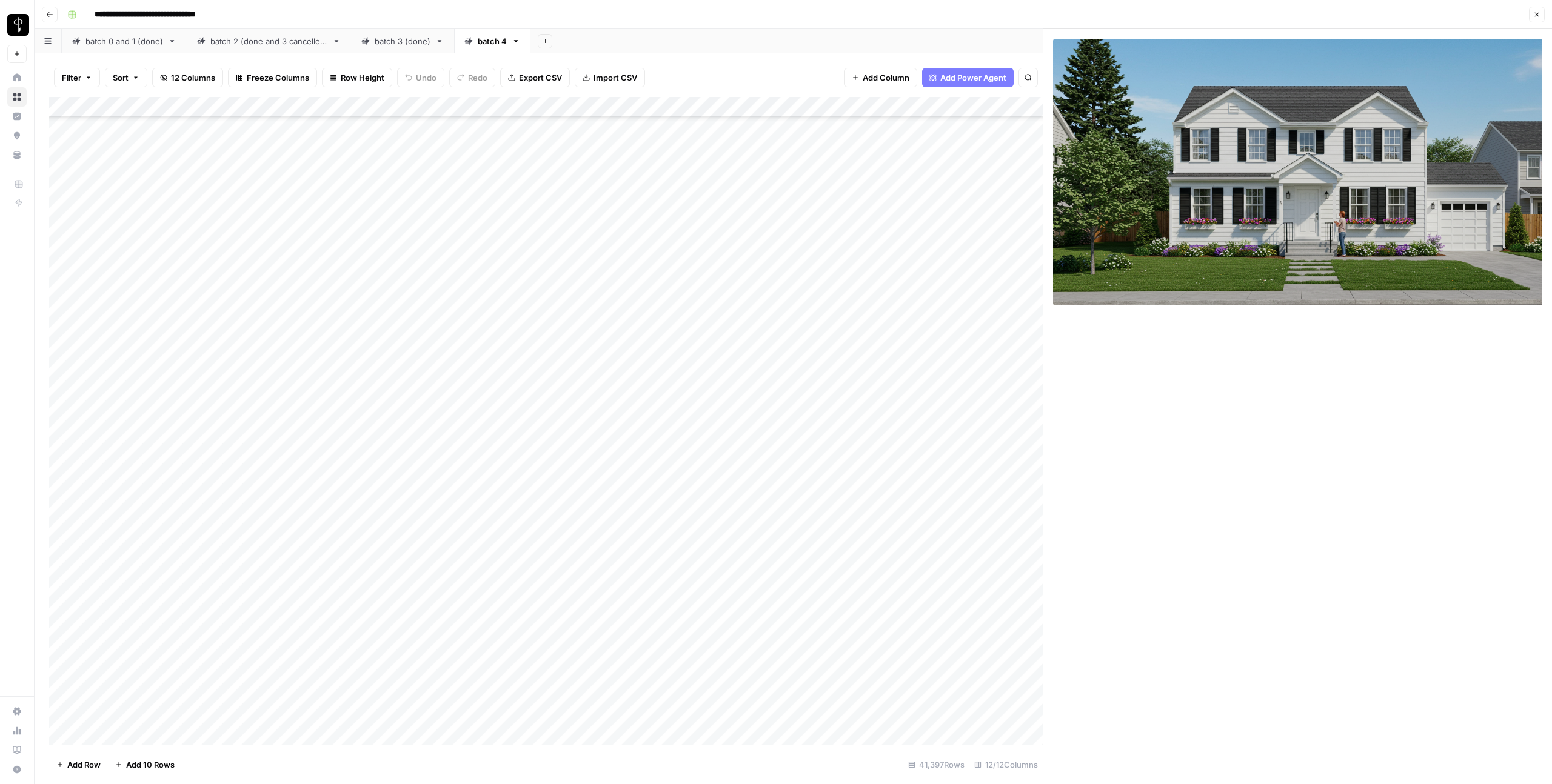
click at [1533, 11] on icon "button" at bounding box center [1537, 15] width 7 height 7
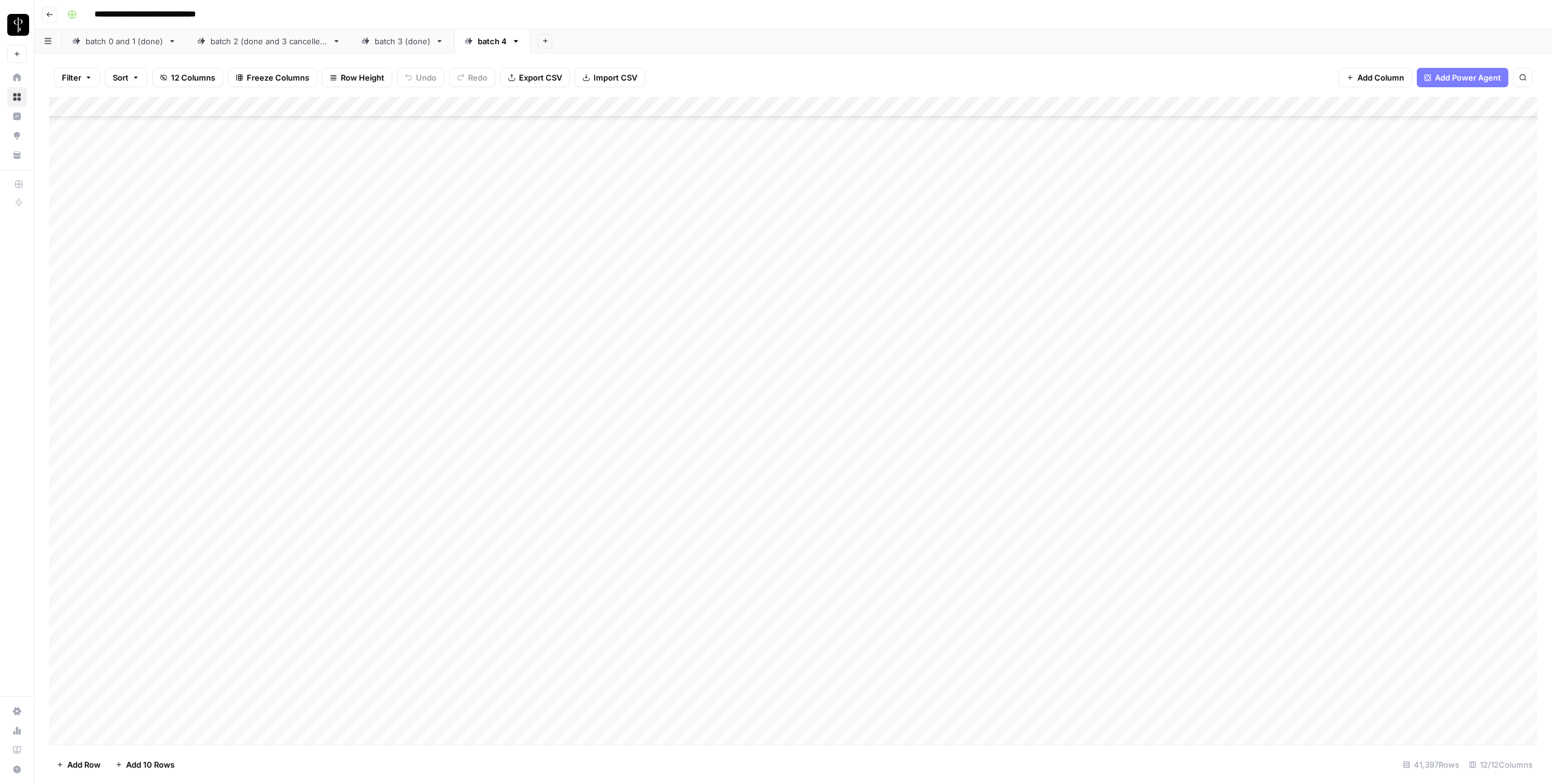
click at [685, 452] on div "Add Column" at bounding box center [793, 421] width 1488 height 648
click at [1130, 449] on div "Add Column" at bounding box center [793, 421] width 1488 height 648
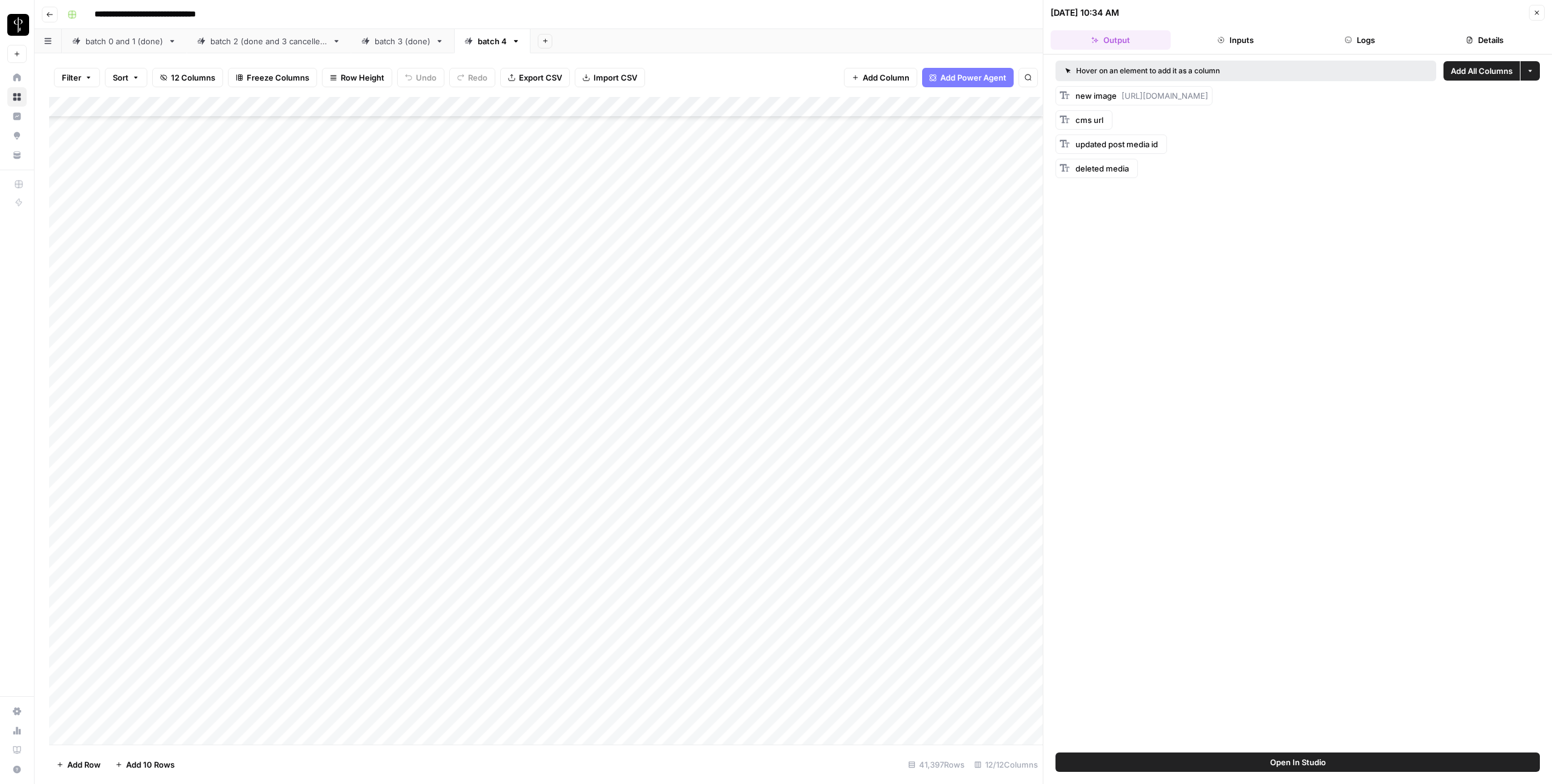
click at [1348, 45] on button "Logs" at bounding box center [1360, 40] width 120 height 20
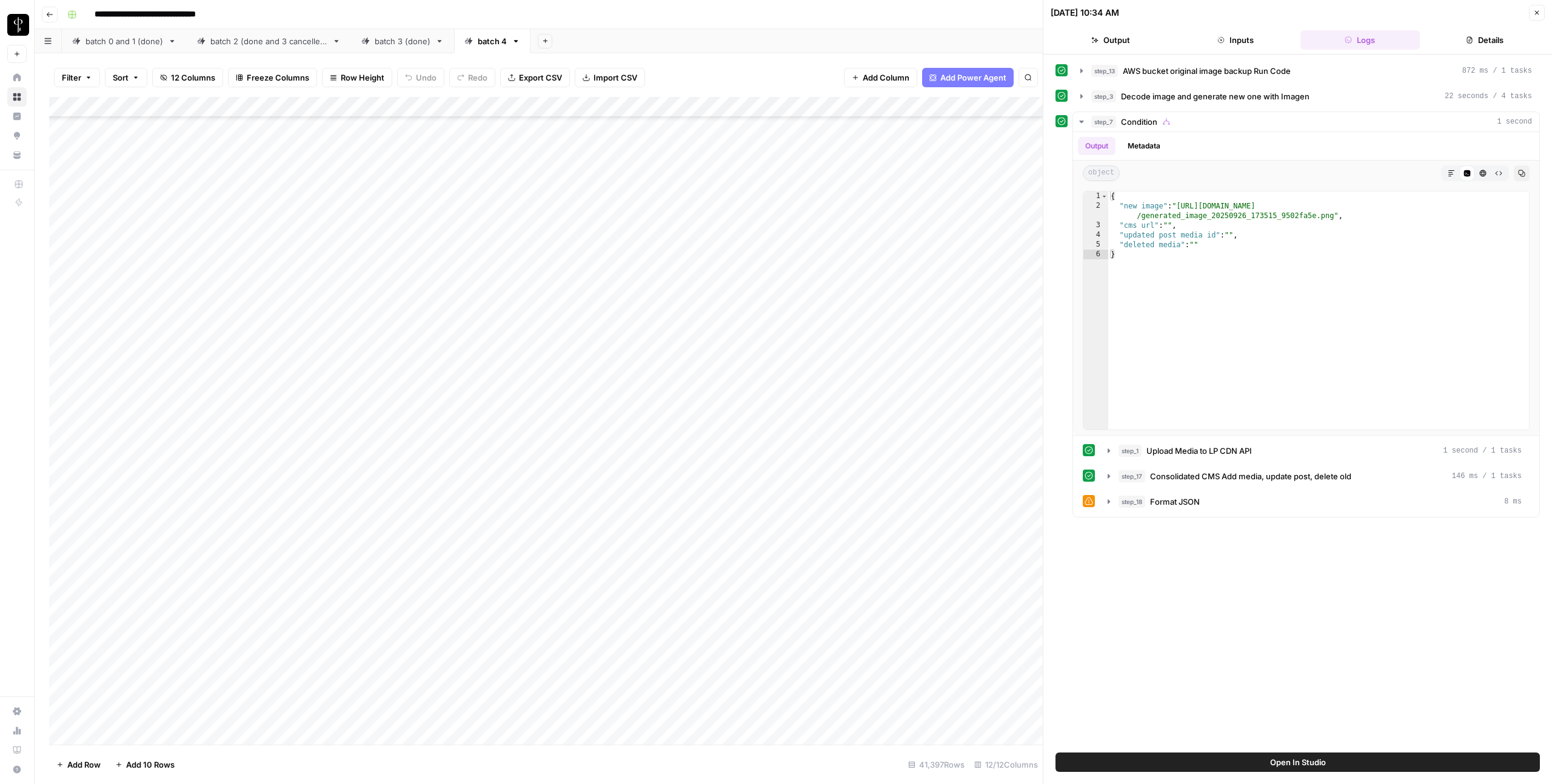
click at [1535, 18] on button "Close" at bounding box center [1537, 13] width 15 height 15
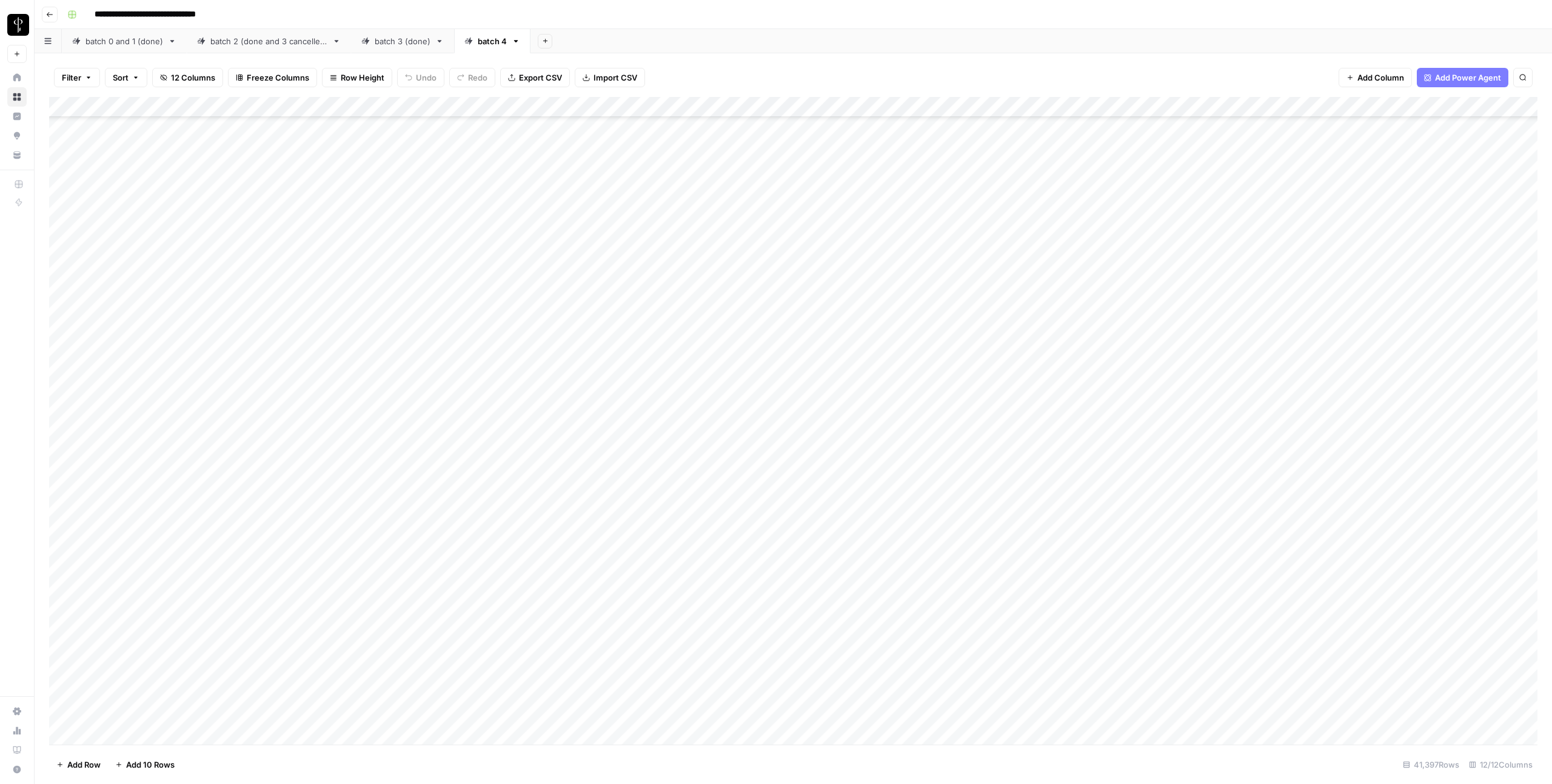
click at [793, 451] on div "Add Column" at bounding box center [793, 421] width 1488 height 648
click at [752, 447] on div "Add Column" at bounding box center [793, 421] width 1488 height 648
click at [600, 452] on div "Add Column" at bounding box center [793, 421] width 1488 height 648
click at [1090, 459] on div "Add Column" at bounding box center [793, 421] width 1488 height 648
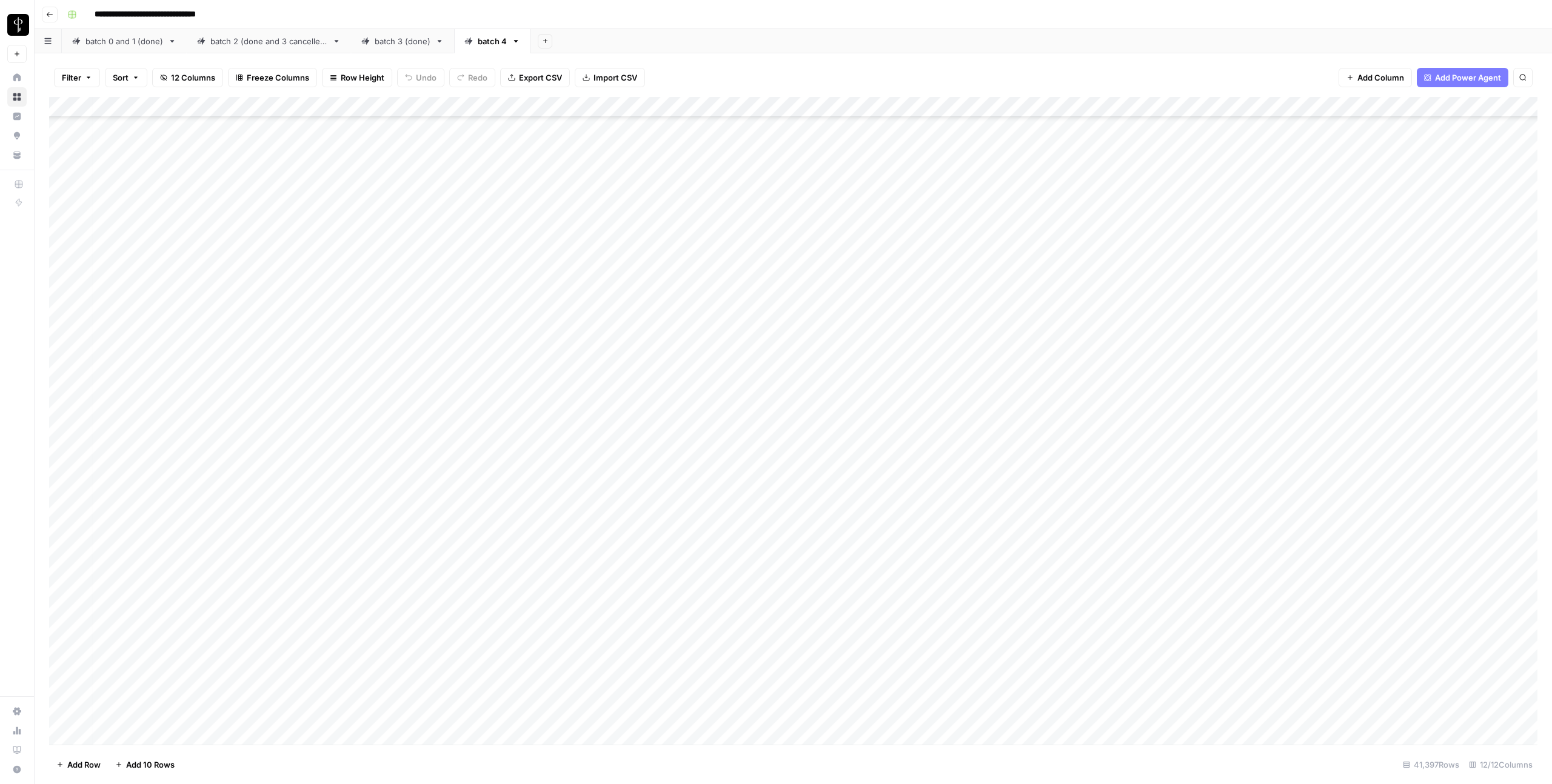
click at [1100, 457] on div "Add Column" at bounding box center [793, 421] width 1488 height 648
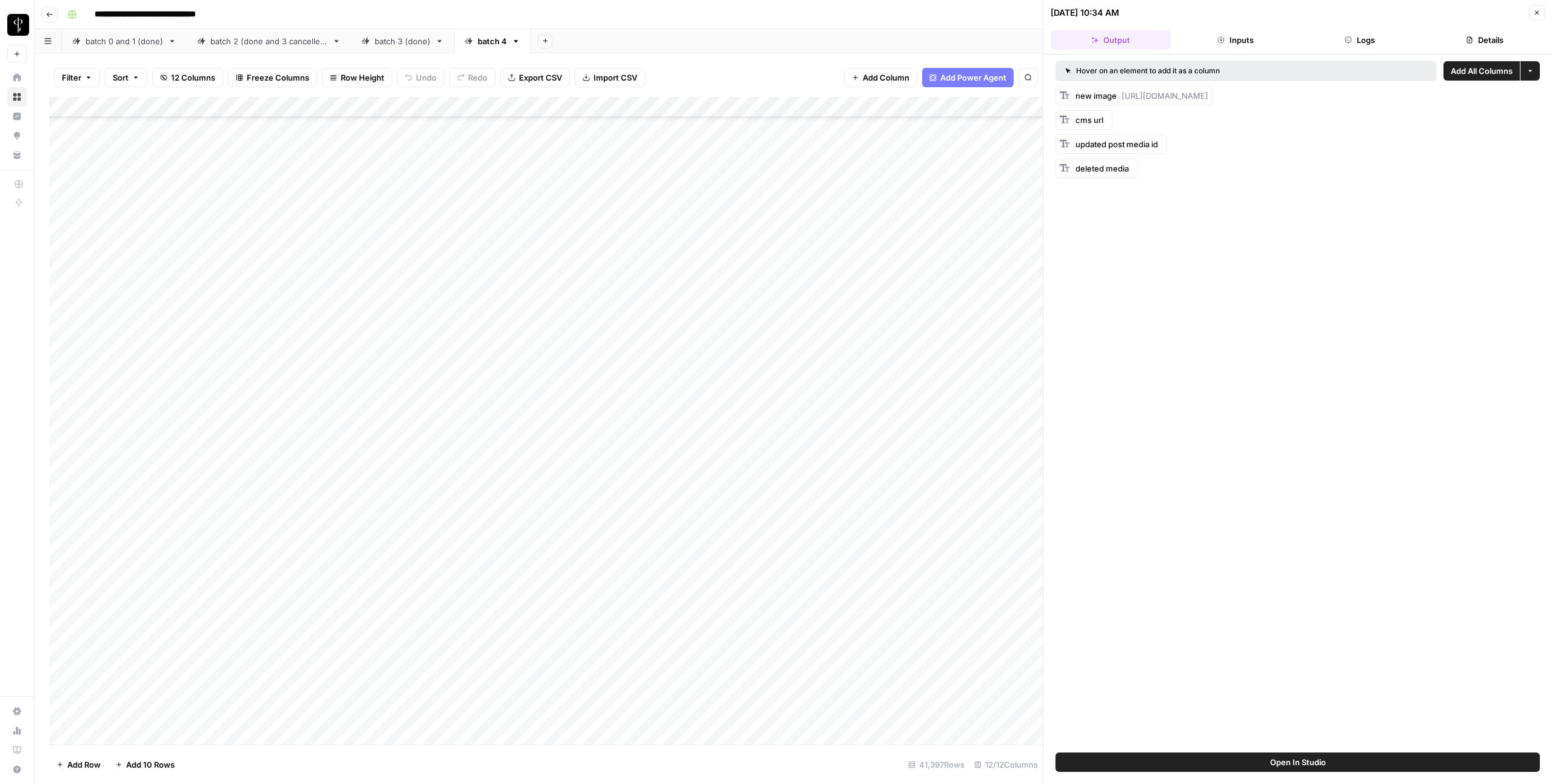
click at [1355, 41] on button "Logs" at bounding box center [1360, 40] width 120 height 20
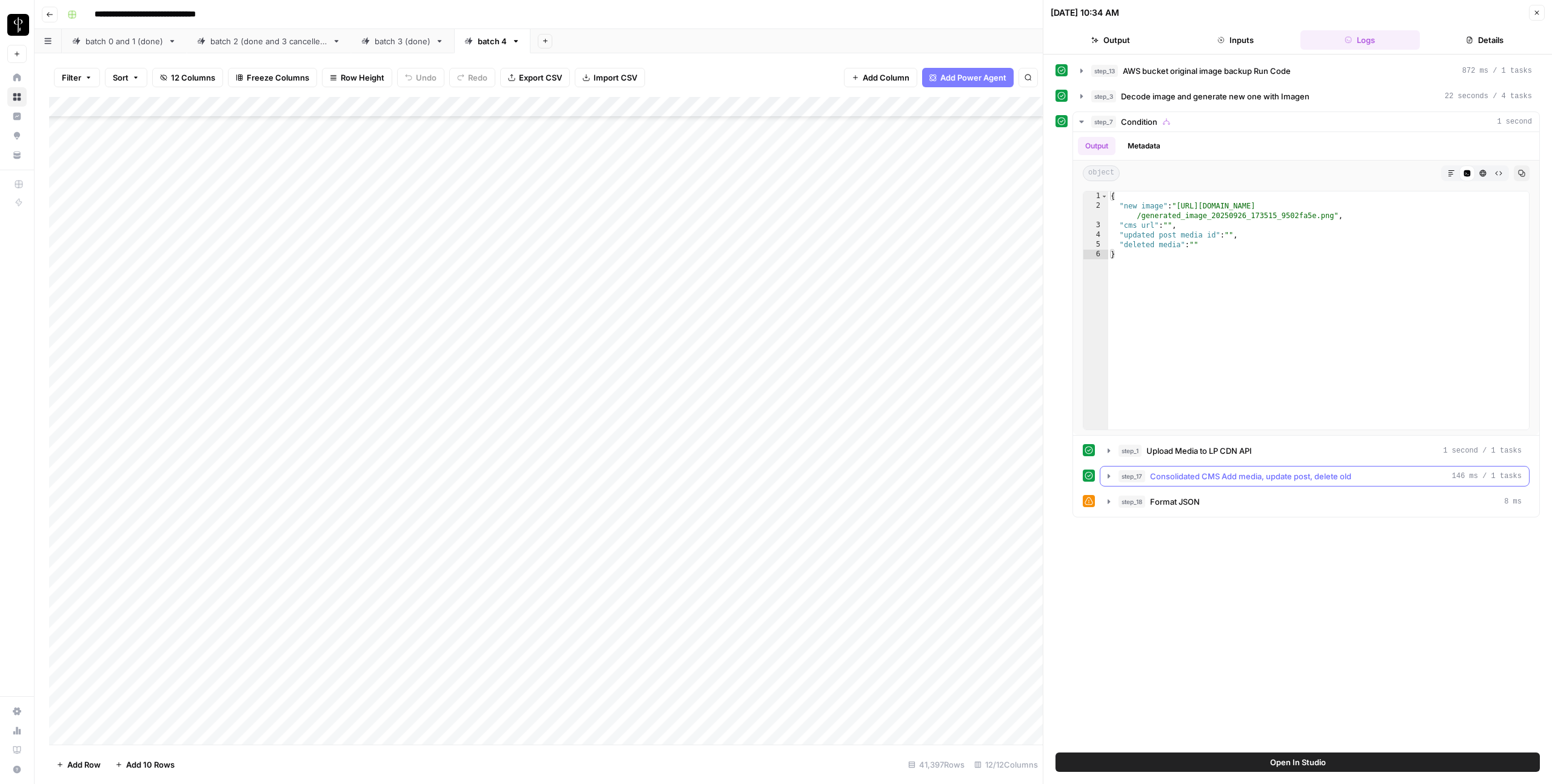
click at [1203, 475] on span "Consolidated CMS Add media, update post, delete old" at bounding box center [1251, 476] width 201 height 12
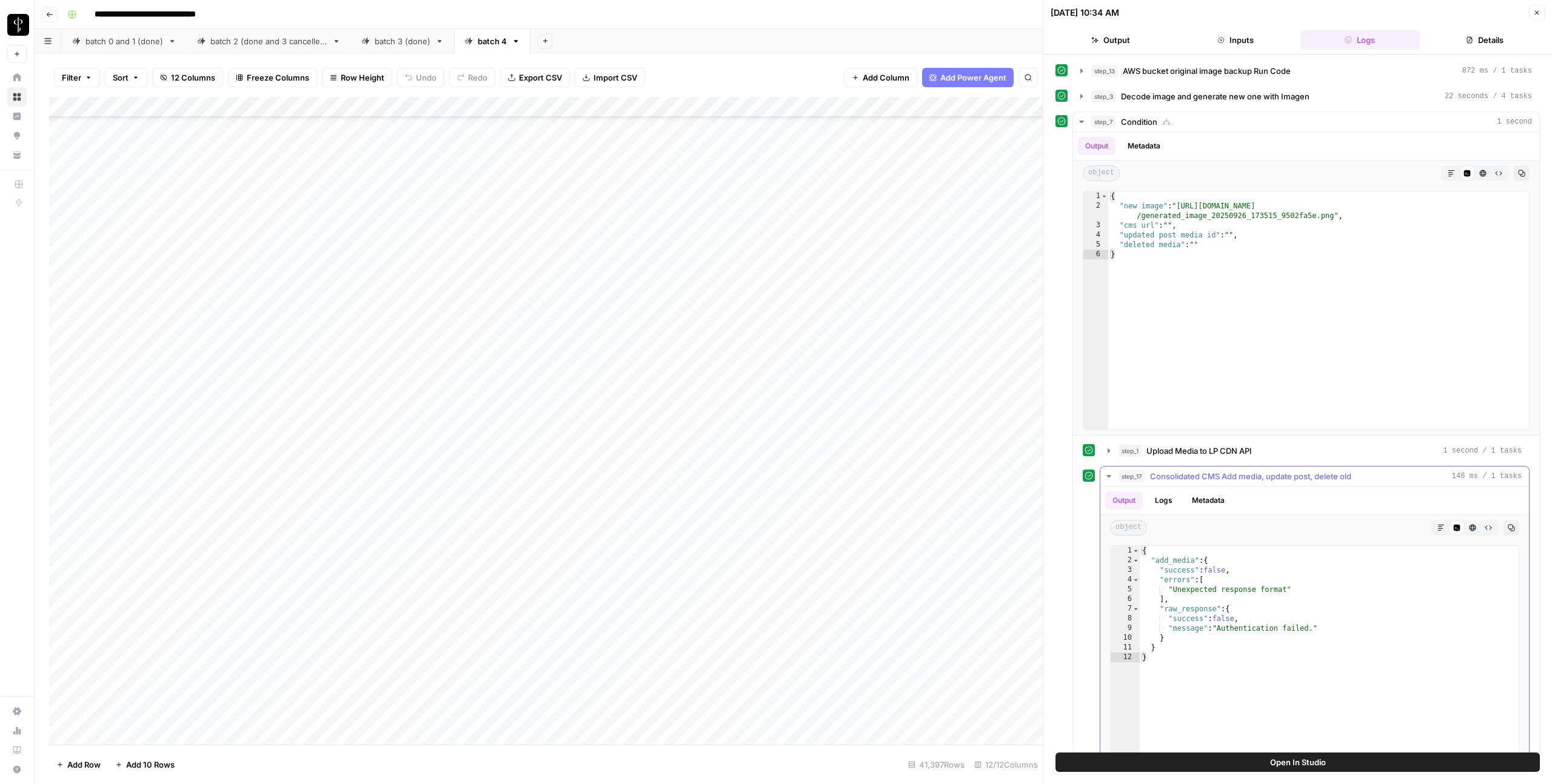
scroll to position [127763, 2]
click at [1203, 475] on span "Consolidated CMS Add media, update post, delete old" at bounding box center [1251, 476] width 201 height 12
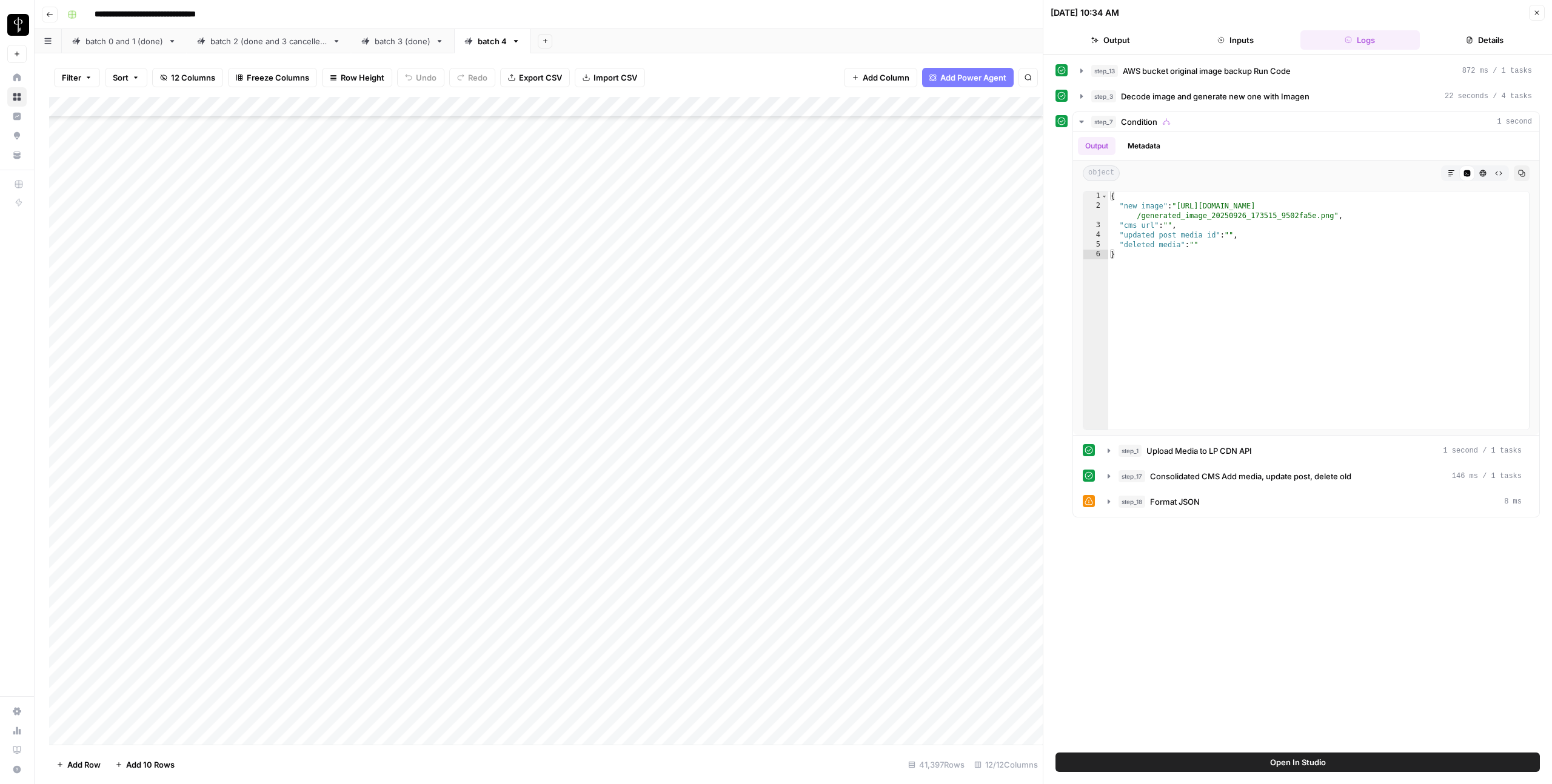
click at [1533, 14] on icon "button" at bounding box center [1537, 13] width 7 height 7
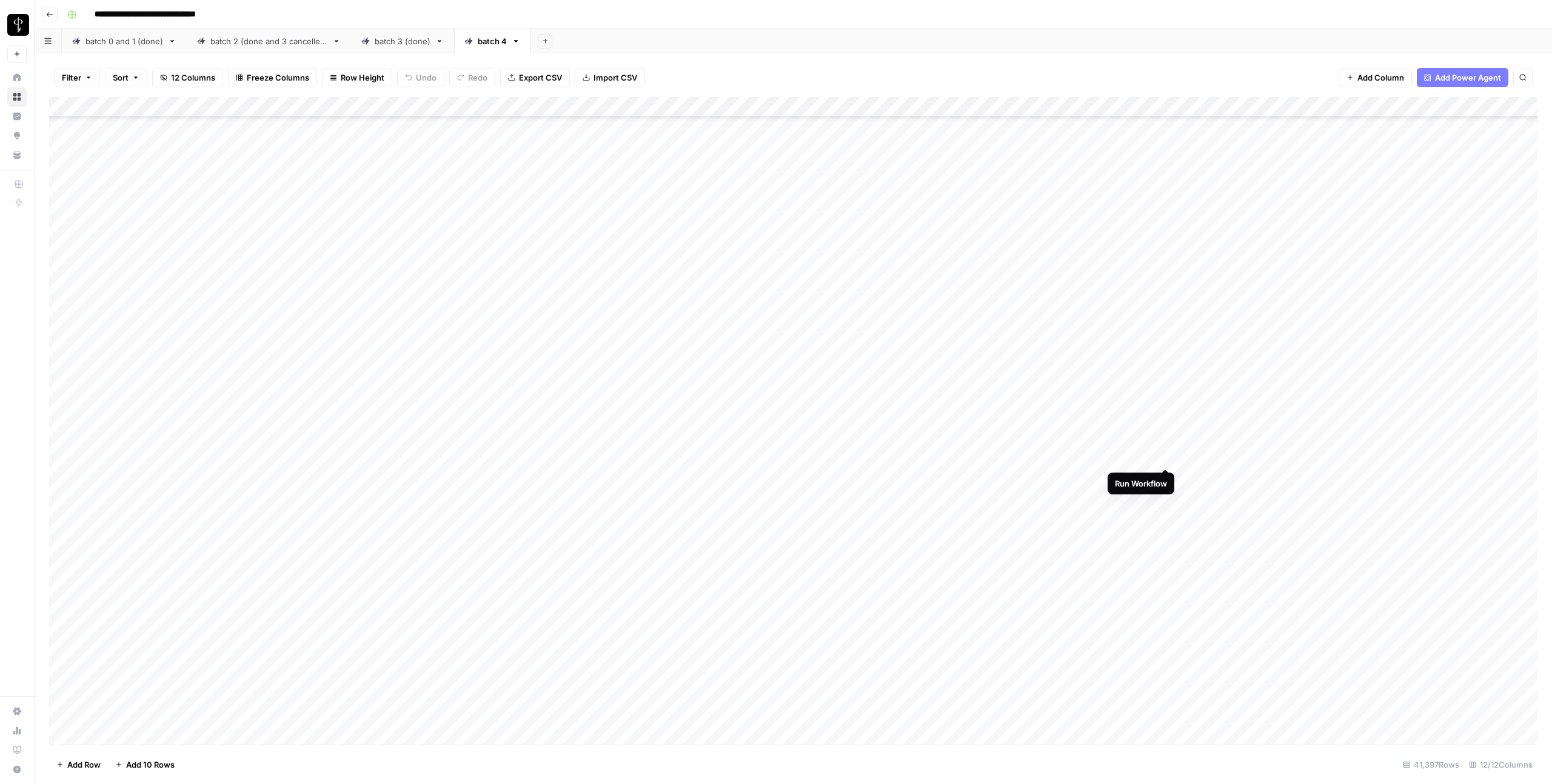
click at [1168, 456] on div "Add Column" at bounding box center [793, 421] width 1488 height 648
click at [223, 47] on link "batch 2 (done and 3 cancelled)" at bounding box center [269, 41] width 164 height 25
type input "**********"
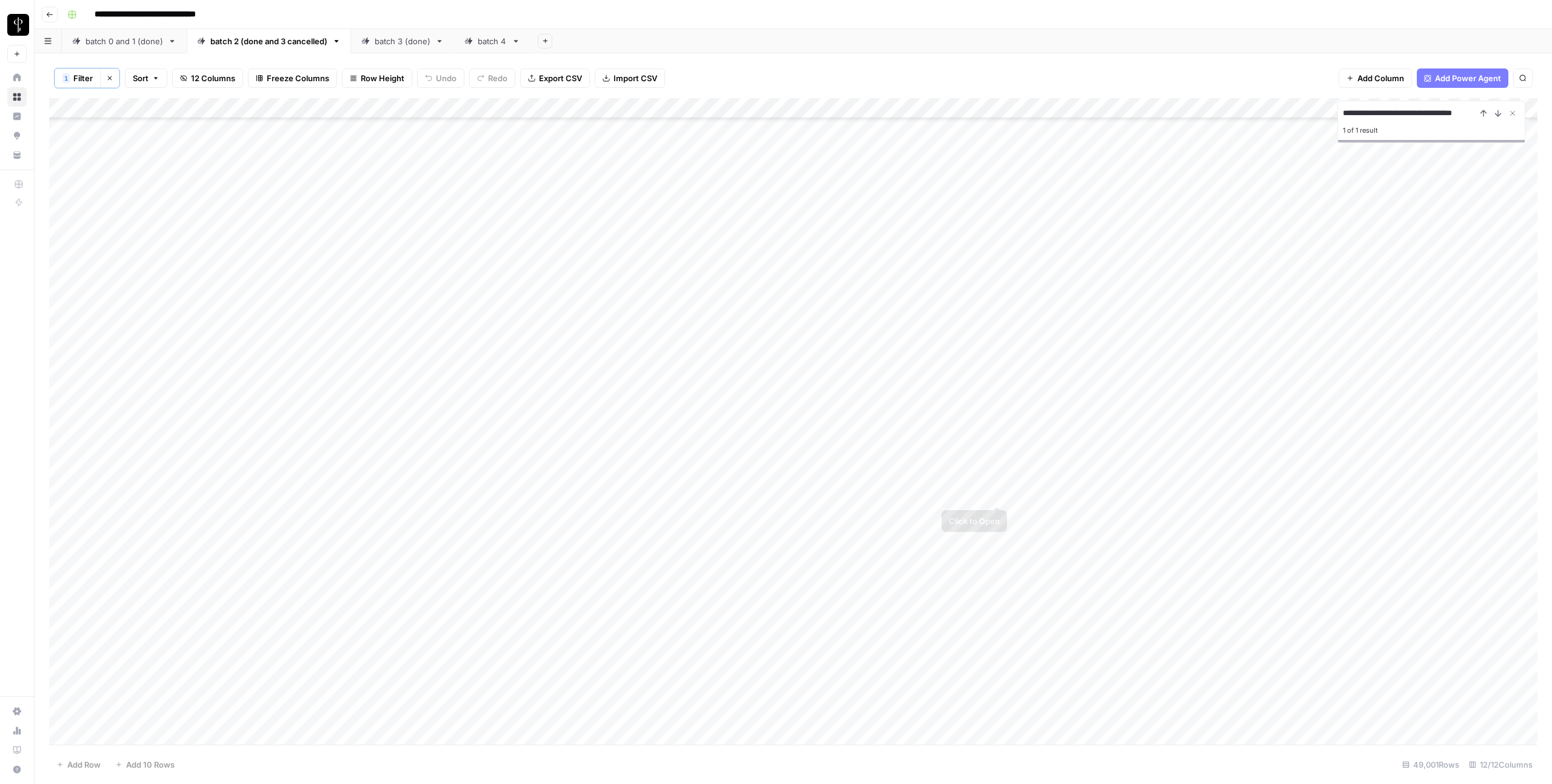
scroll to position [0, 0]
click at [1000, 495] on div "Add Column" at bounding box center [793, 422] width 1488 height 647
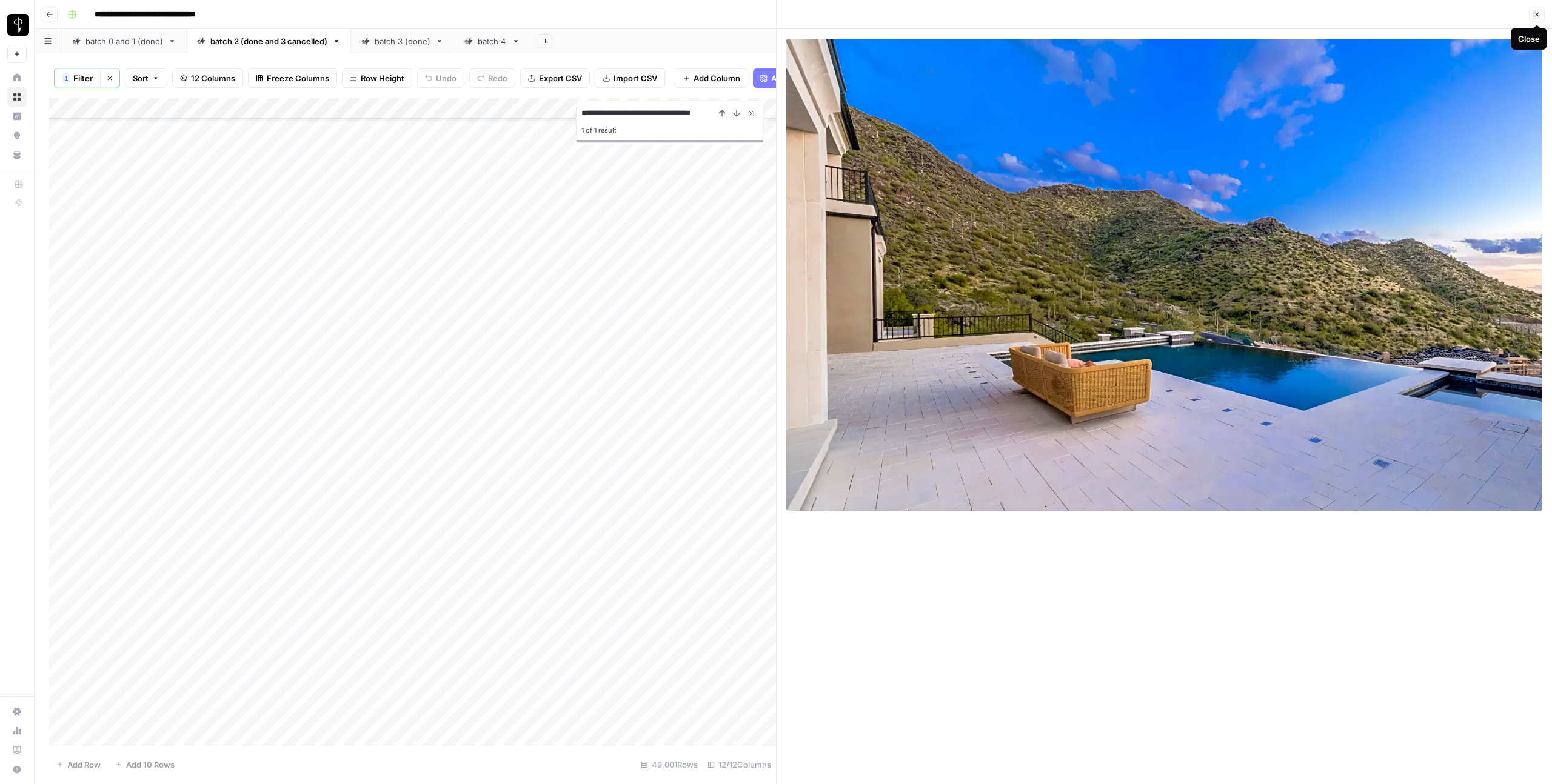
click at [1538, 13] on icon "button" at bounding box center [1537, 15] width 7 height 7
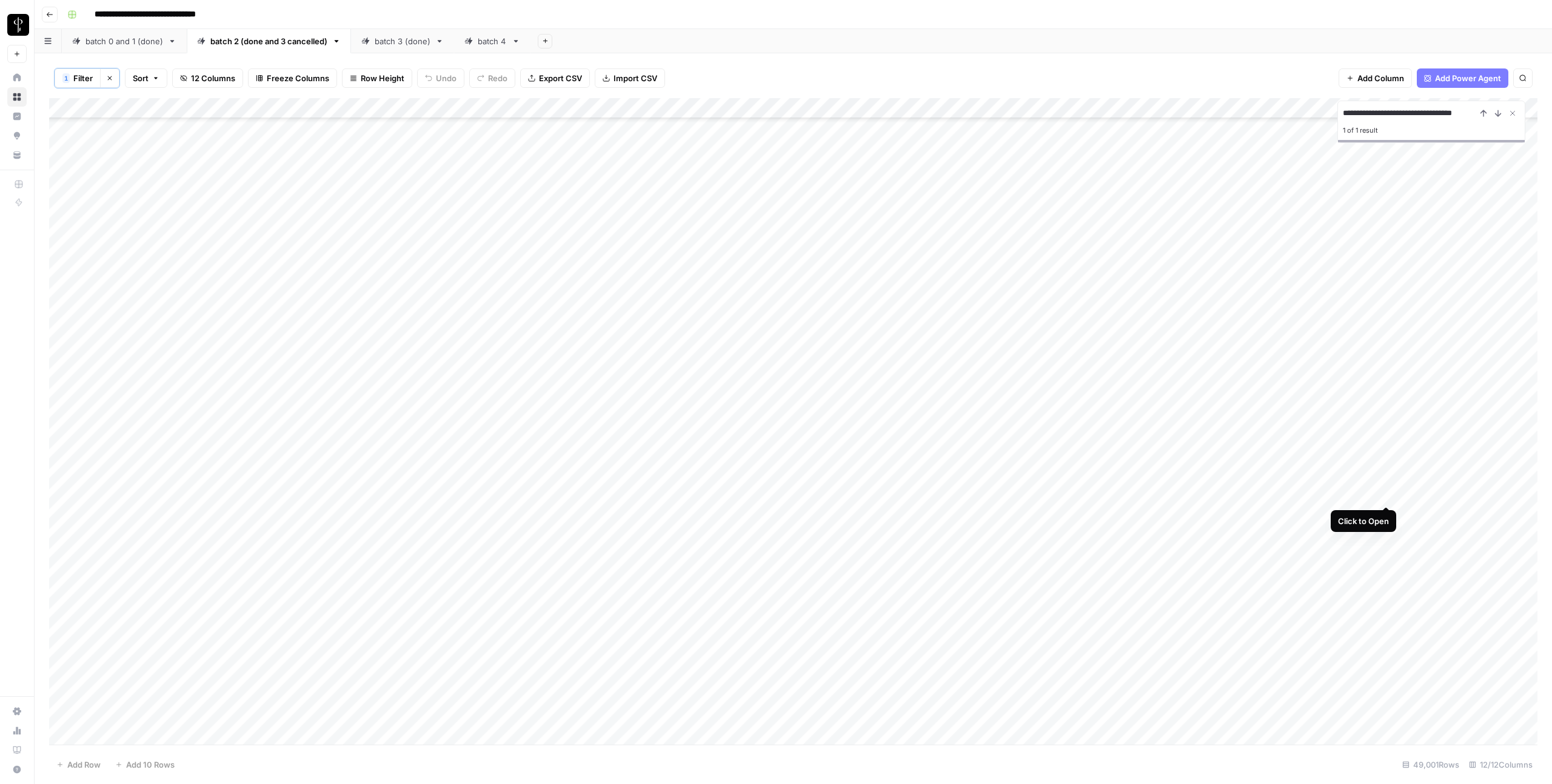
click at [1389, 495] on div "Add Column" at bounding box center [793, 422] width 1488 height 647
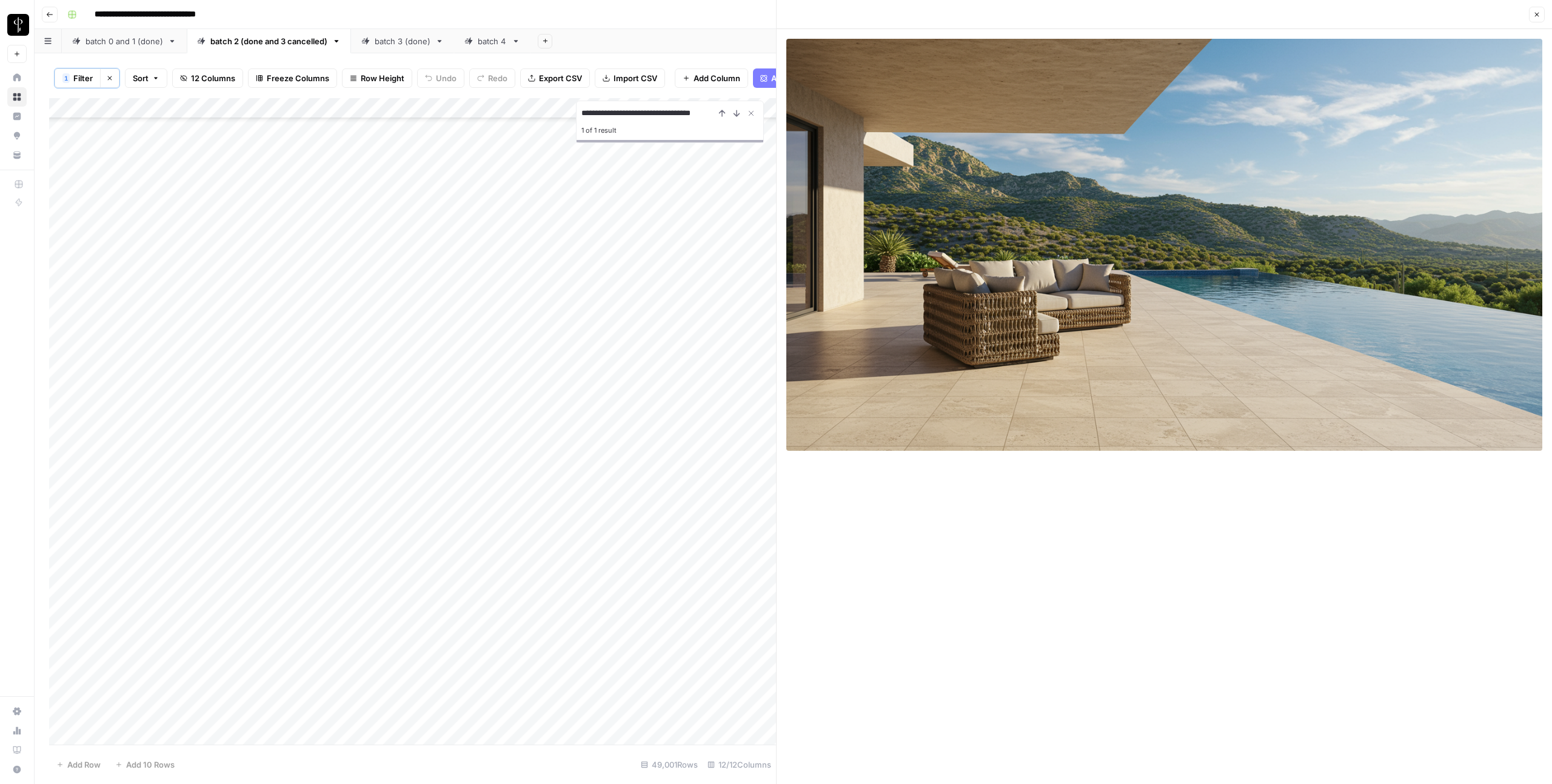
click at [469, 391] on div "Add Column" at bounding box center [412, 422] width 726 height 647
click at [1539, 11] on icon "button" at bounding box center [1537, 15] width 7 height 7
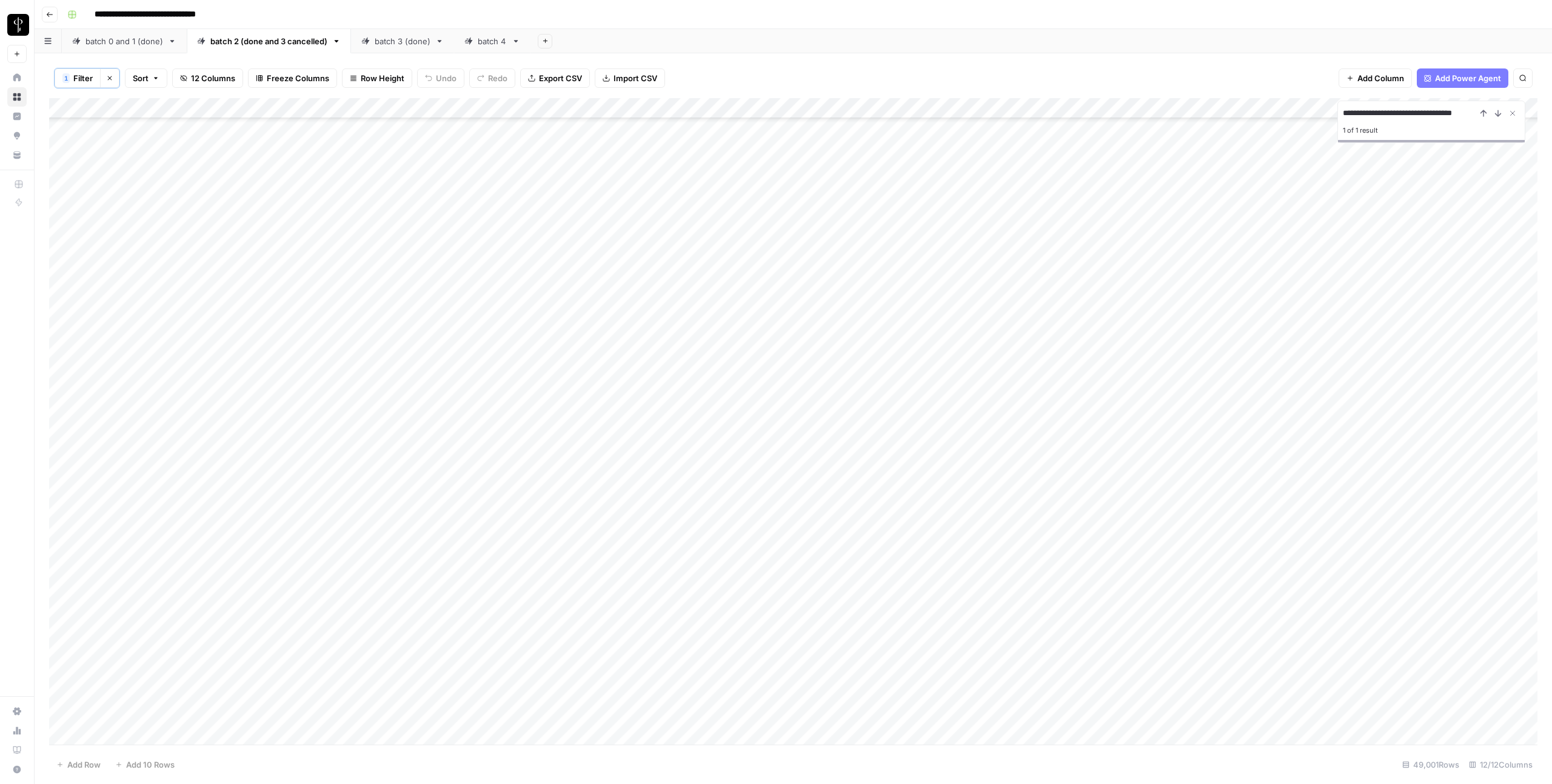
click at [393, 40] on div "batch 3 (done)" at bounding box center [402, 41] width 56 height 12
click at [999, 353] on div "Add Column" at bounding box center [793, 421] width 1488 height 648
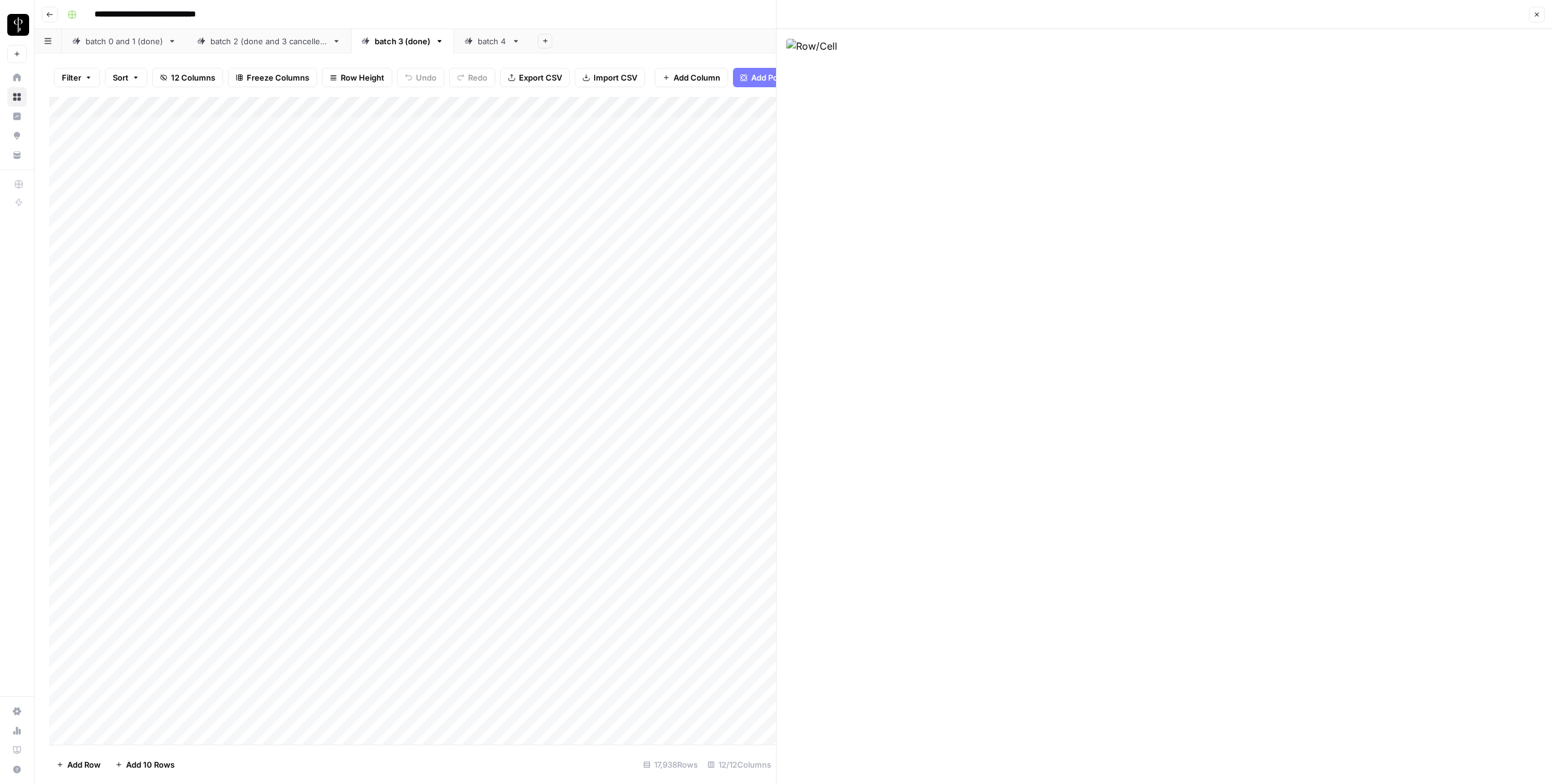
click at [1539, 16] on icon "button" at bounding box center [1537, 15] width 7 height 7
click at [757, 355] on div "Add Column" at bounding box center [793, 421] width 1488 height 648
click at [510, 355] on div "Add Column" at bounding box center [793, 421] width 1488 height 648
click at [1274, 351] on div "Add Column" at bounding box center [793, 421] width 1488 height 648
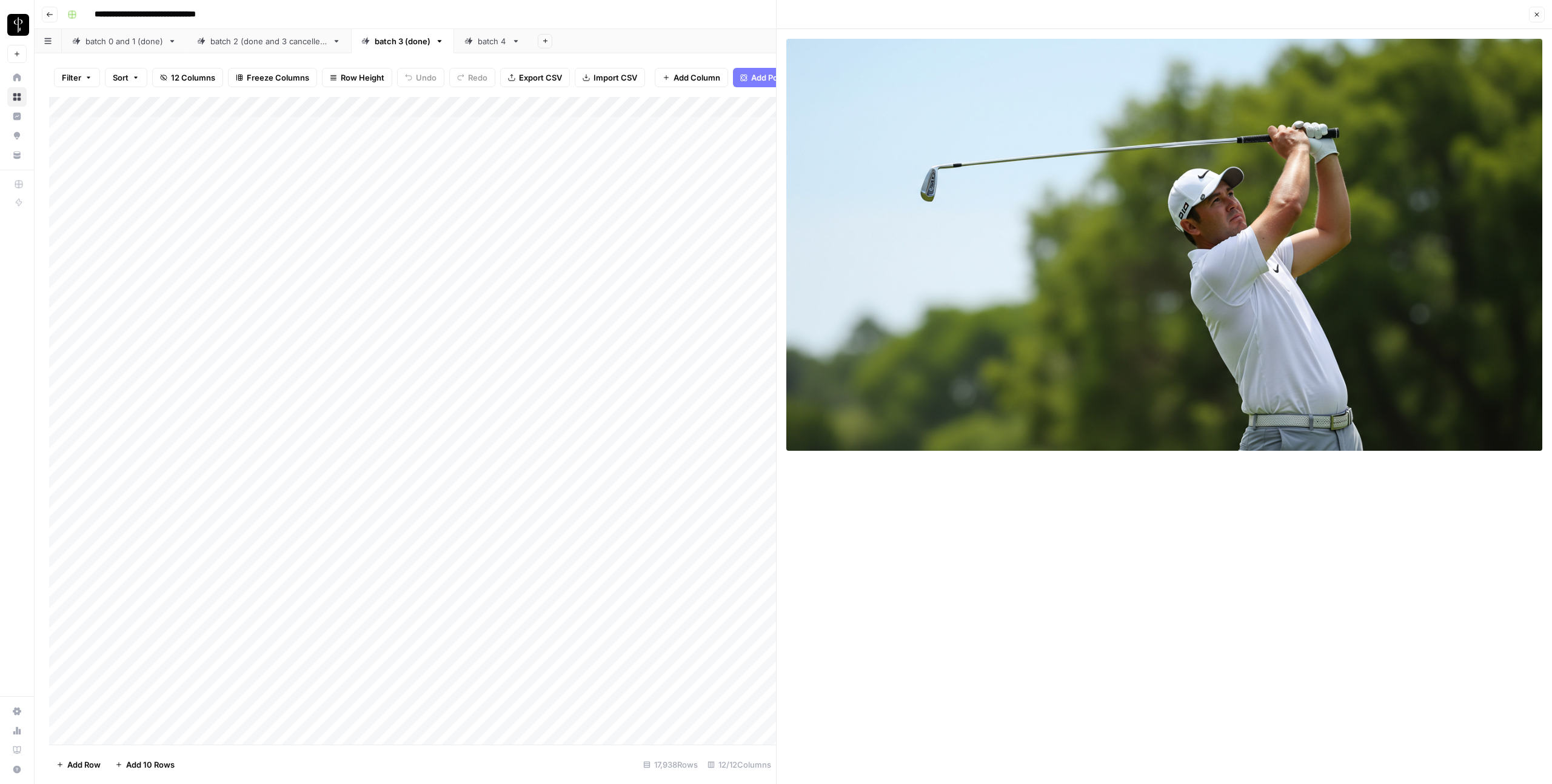
click at [1539, 10] on button "Close" at bounding box center [1537, 14] width 15 height 15
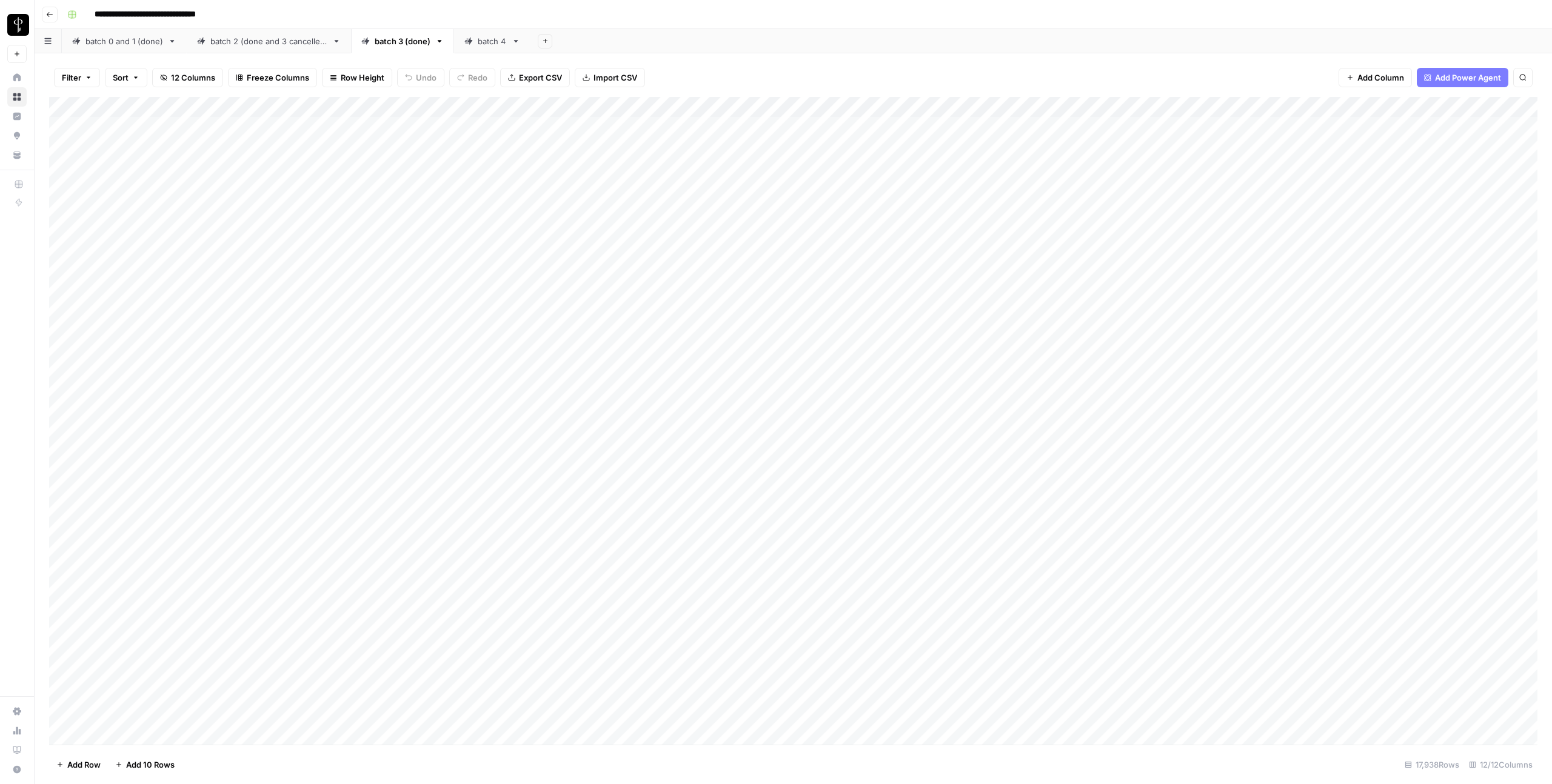
click at [305, 46] on div "batch 2 (done and 3 cancelled)" at bounding box center [268, 41] width 117 height 12
click at [1067, 251] on div "Add Column" at bounding box center [793, 422] width 1488 height 647
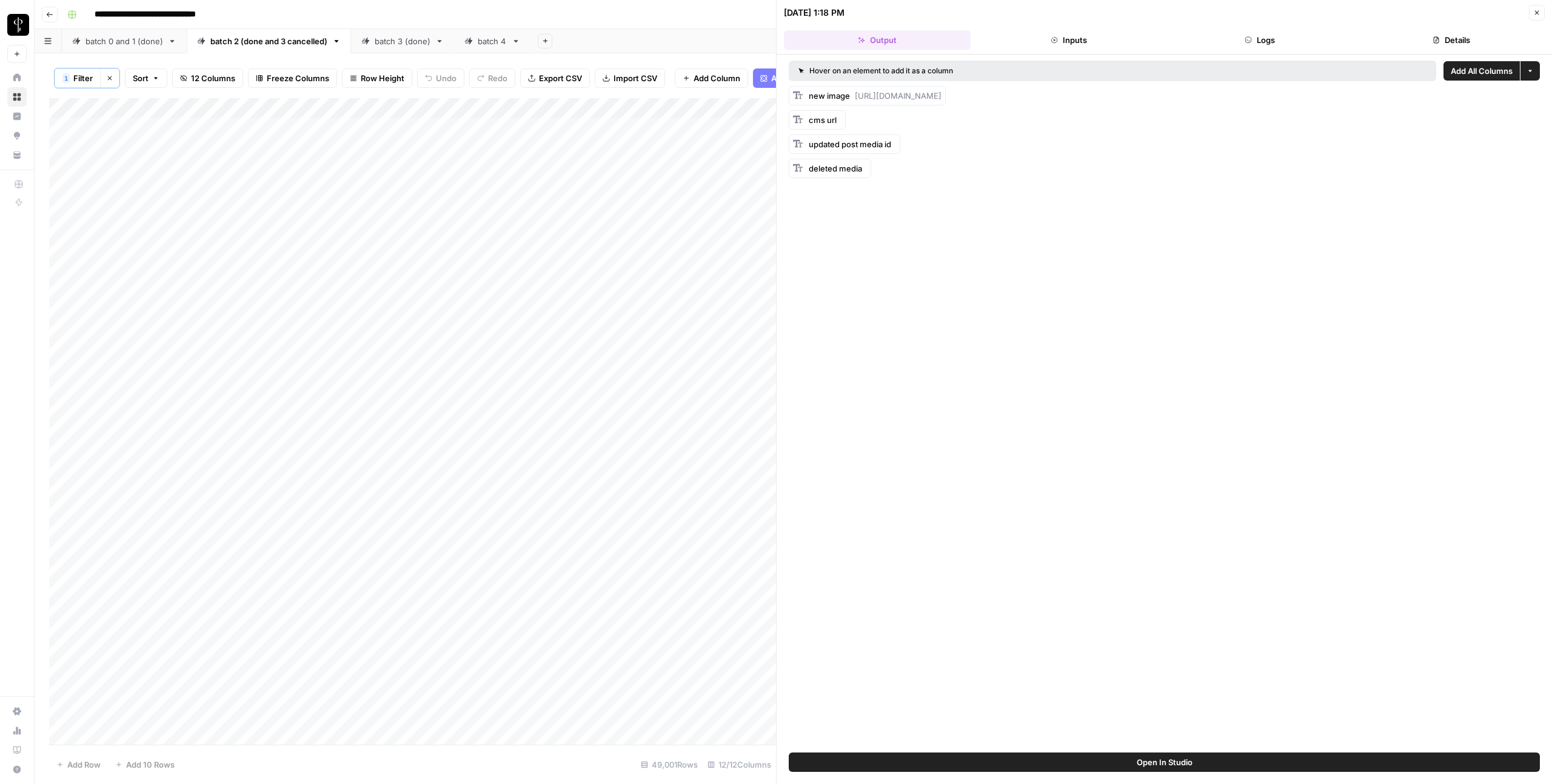
click at [1265, 38] on button "Logs" at bounding box center [1260, 40] width 187 height 20
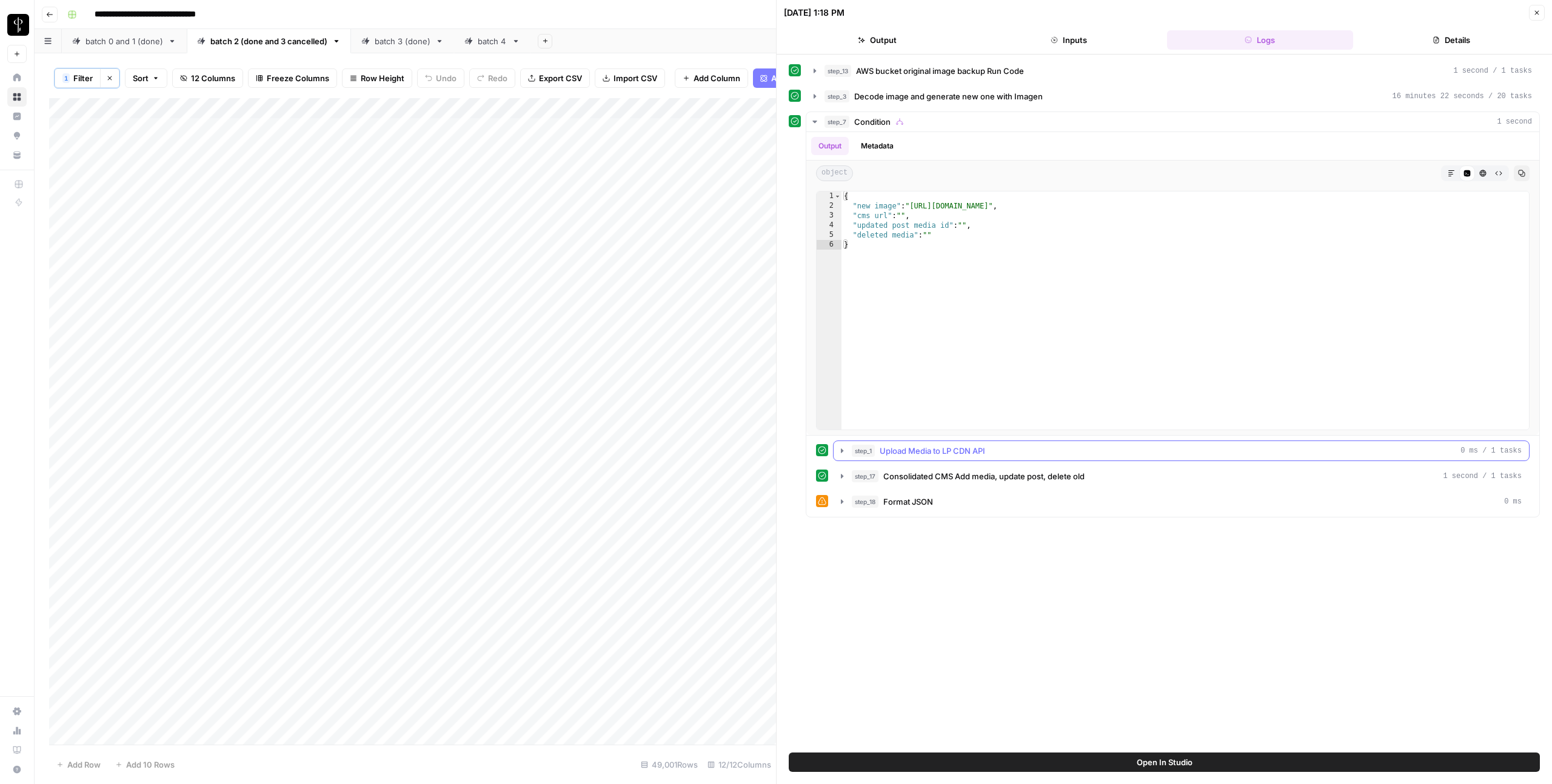
click at [960, 455] on span "Upload Media to LP CDN API" at bounding box center [932, 450] width 105 height 12
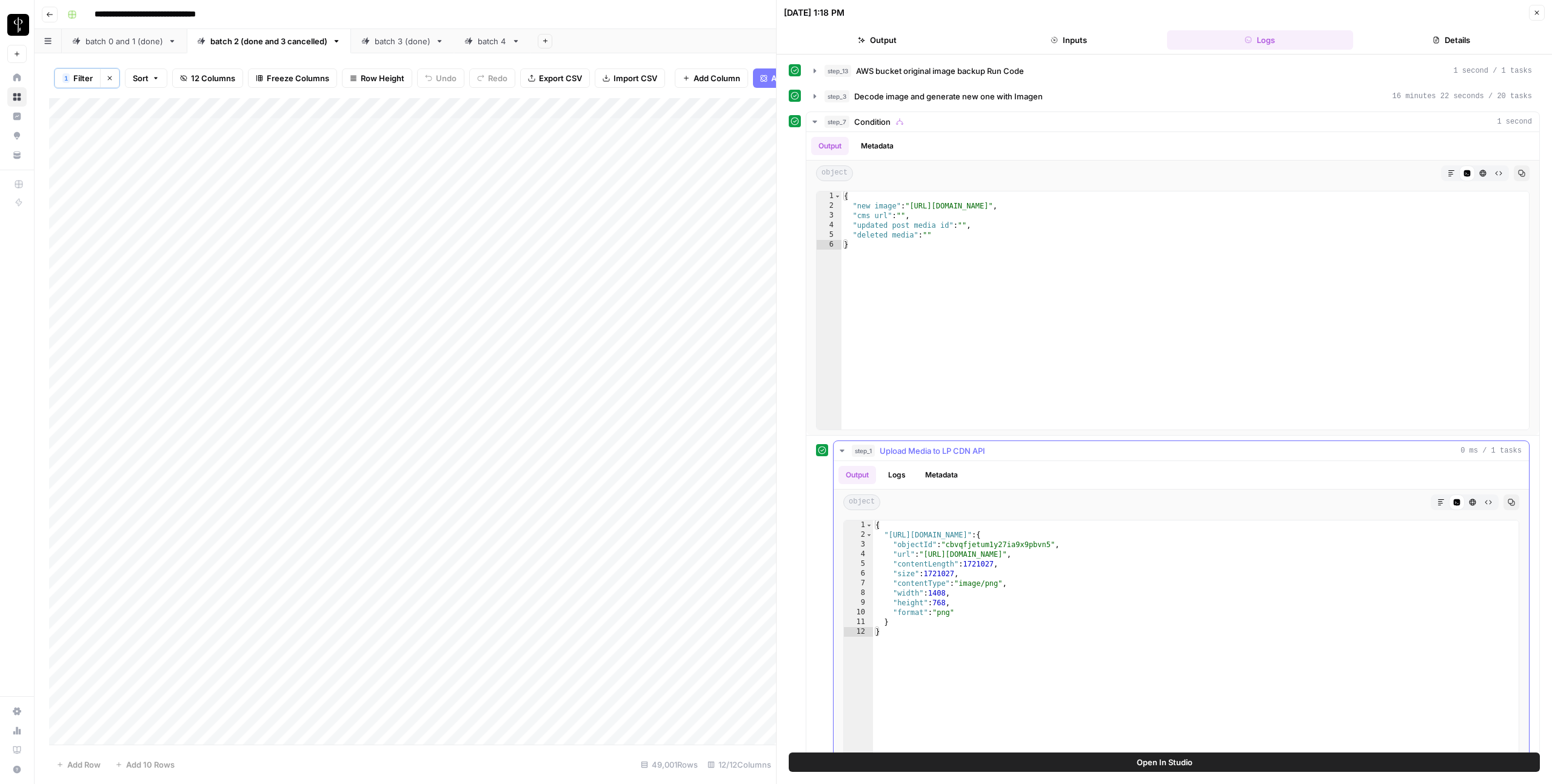
click at [960, 455] on span "Upload Media to LP CDN API" at bounding box center [932, 450] width 105 height 12
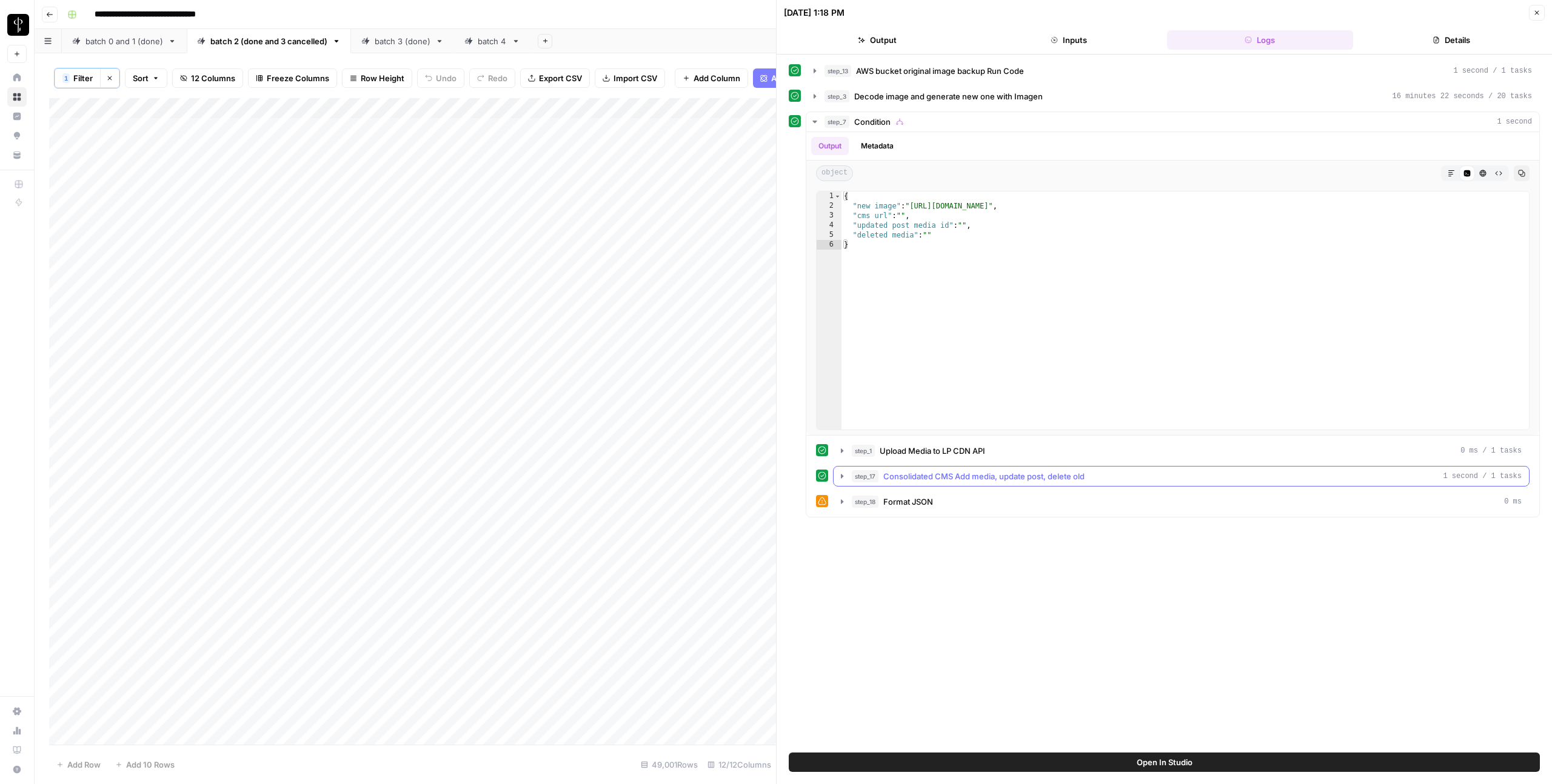
click at [951, 471] on span "Consolidated CMS Add media, update post, delete old" at bounding box center [984, 476] width 201 height 12
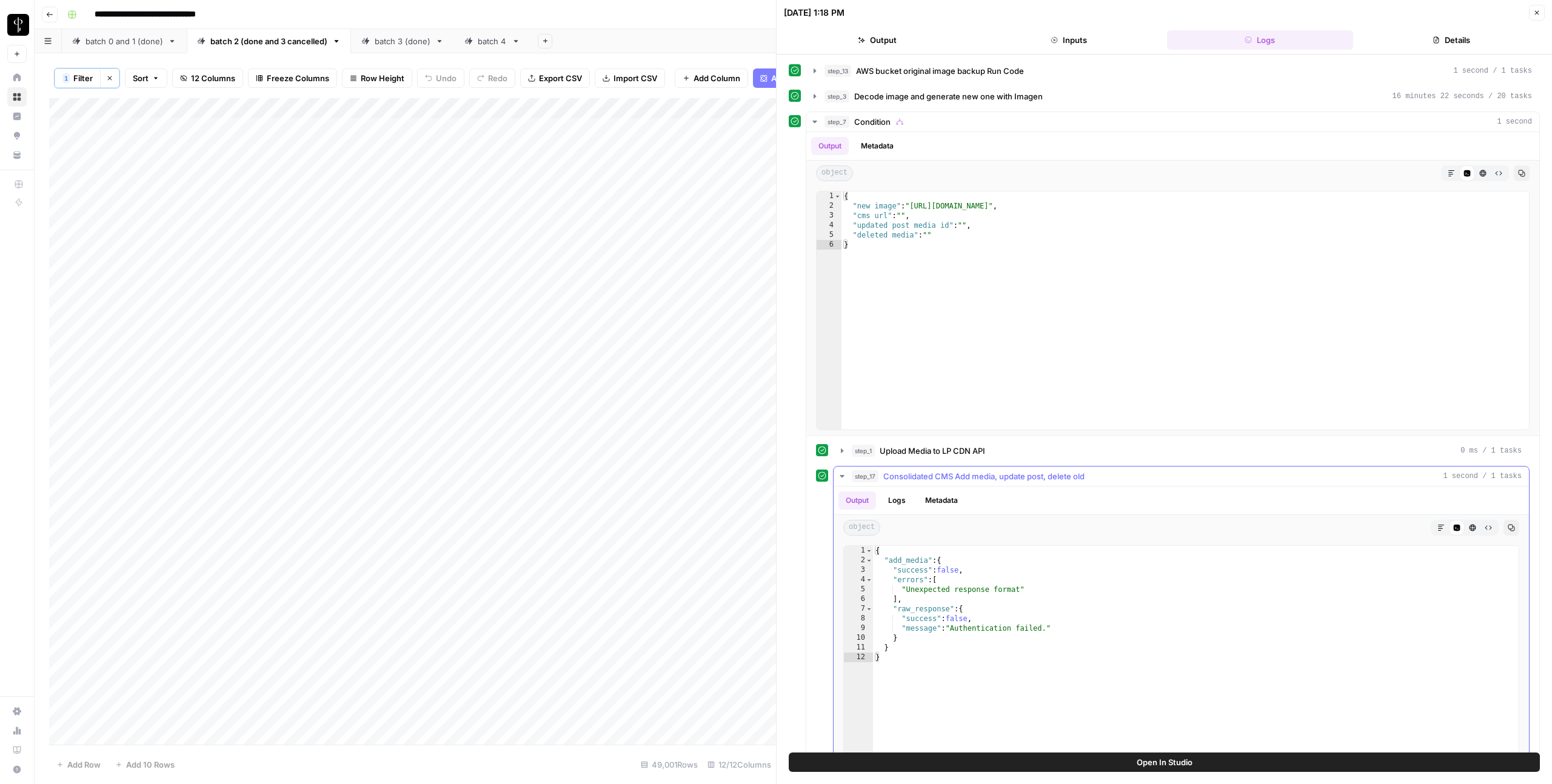
click at [951, 471] on span "Consolidated CMS Add media, update post, delete old" at bounding box center [984, 476] width 201 height 12
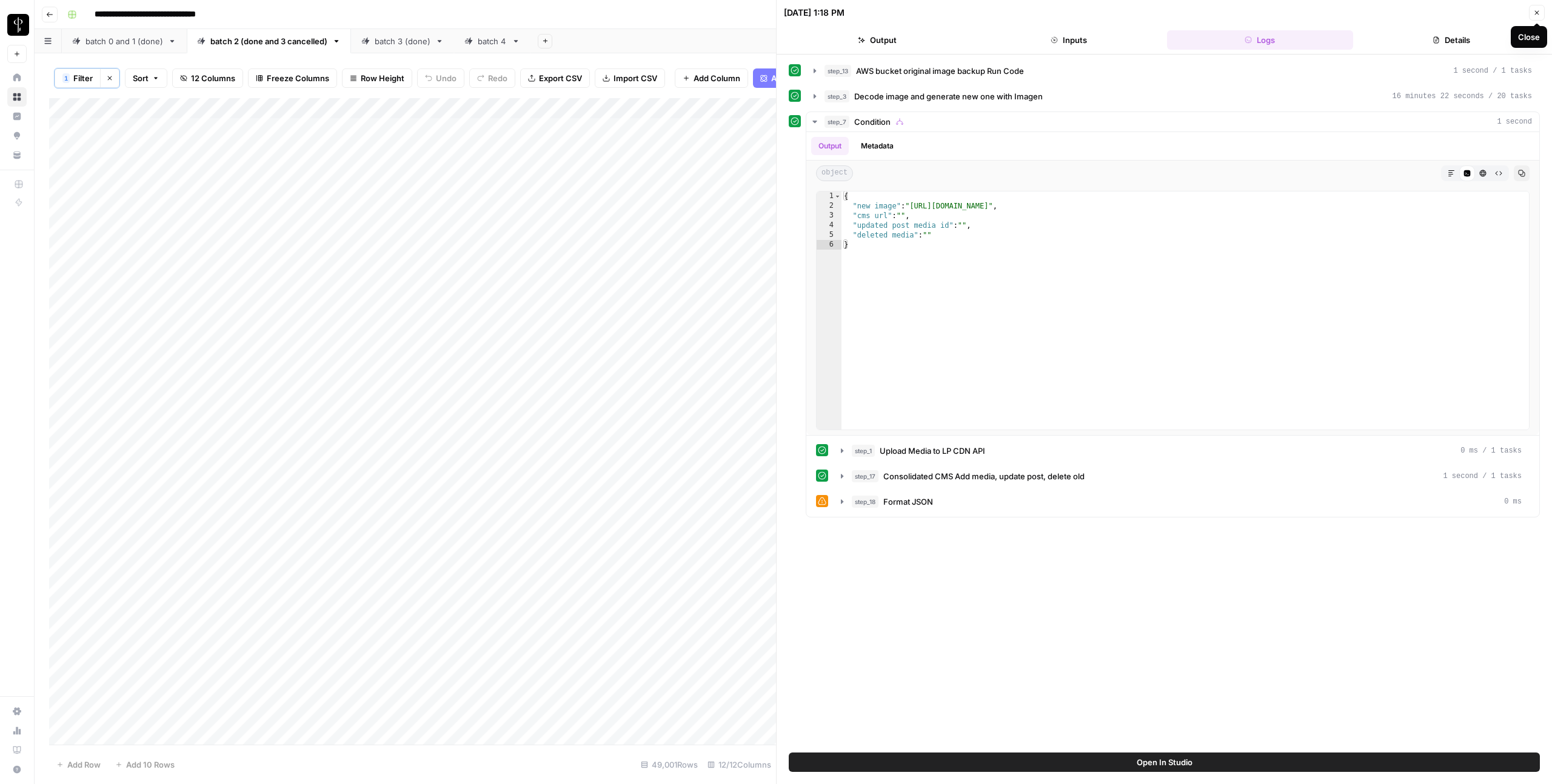
click at [1533, 13] on icon "button" at bounding box center [1537, 13] width 7 height 7
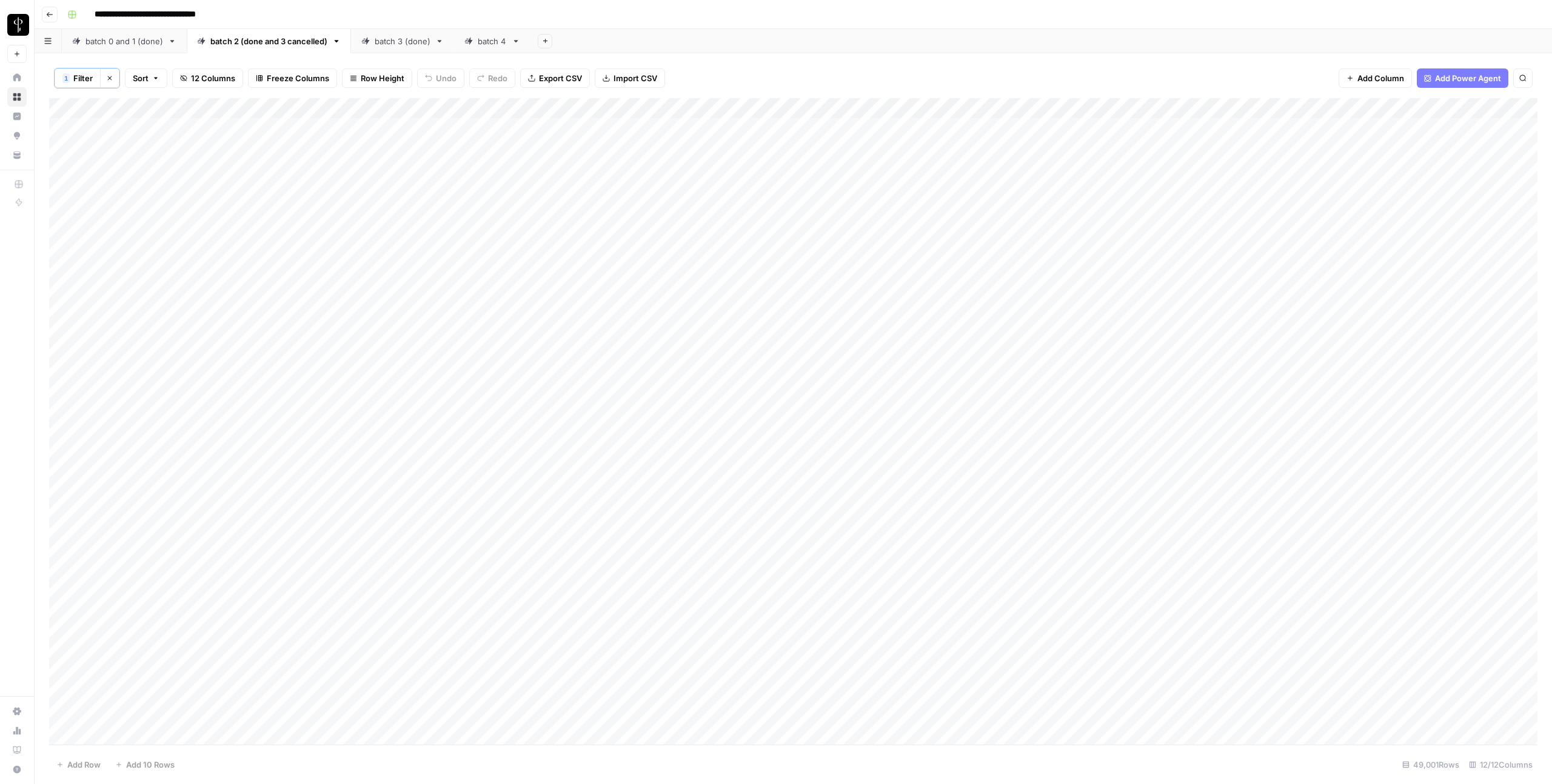
click at [1088, 149] on div "Add Column" at bounding box center [793, 422] width 1488 height 647
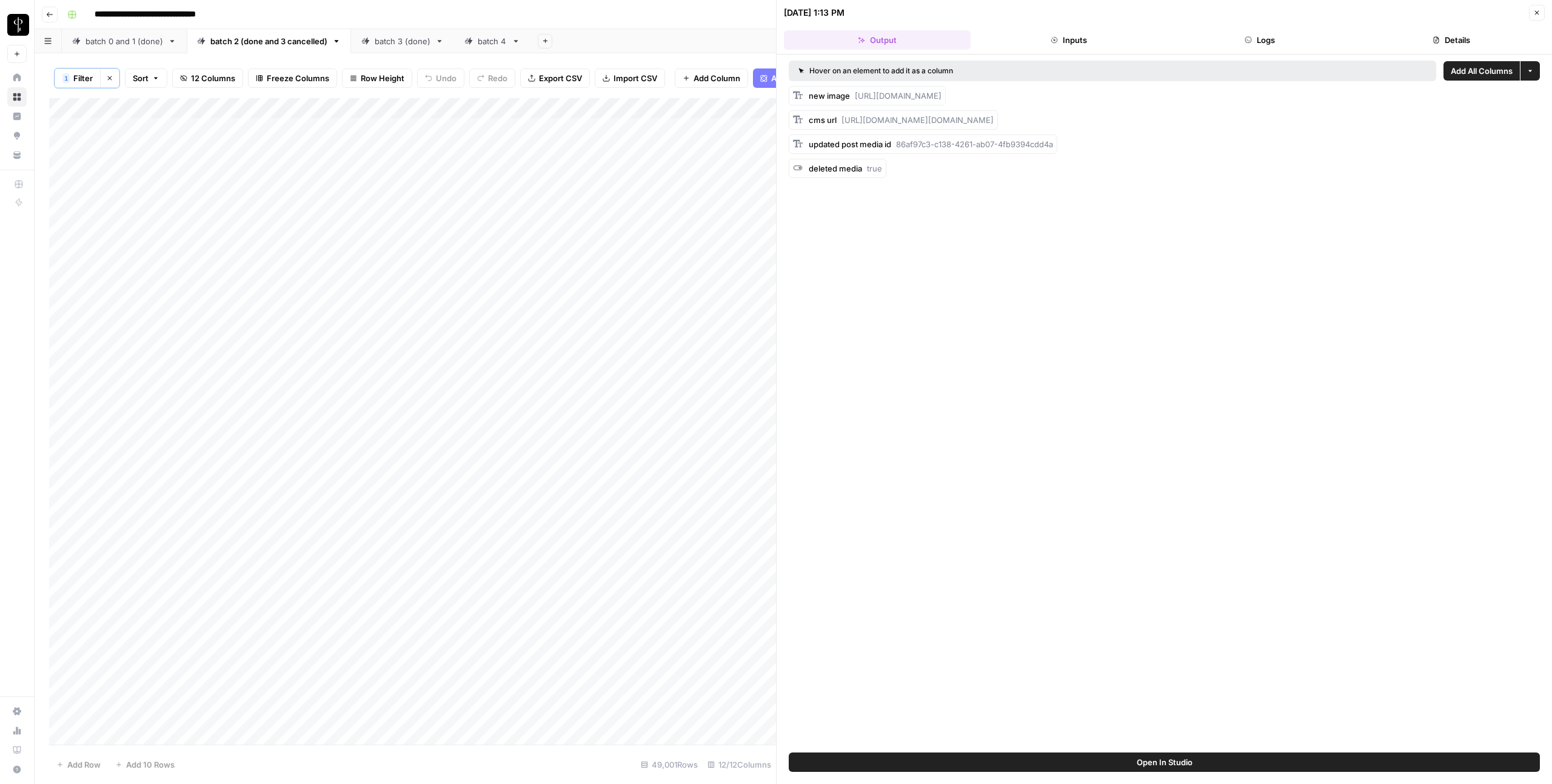
click at [1258, 41] on button "Logs" at bounding box center [1260, 40] width 187 height 20
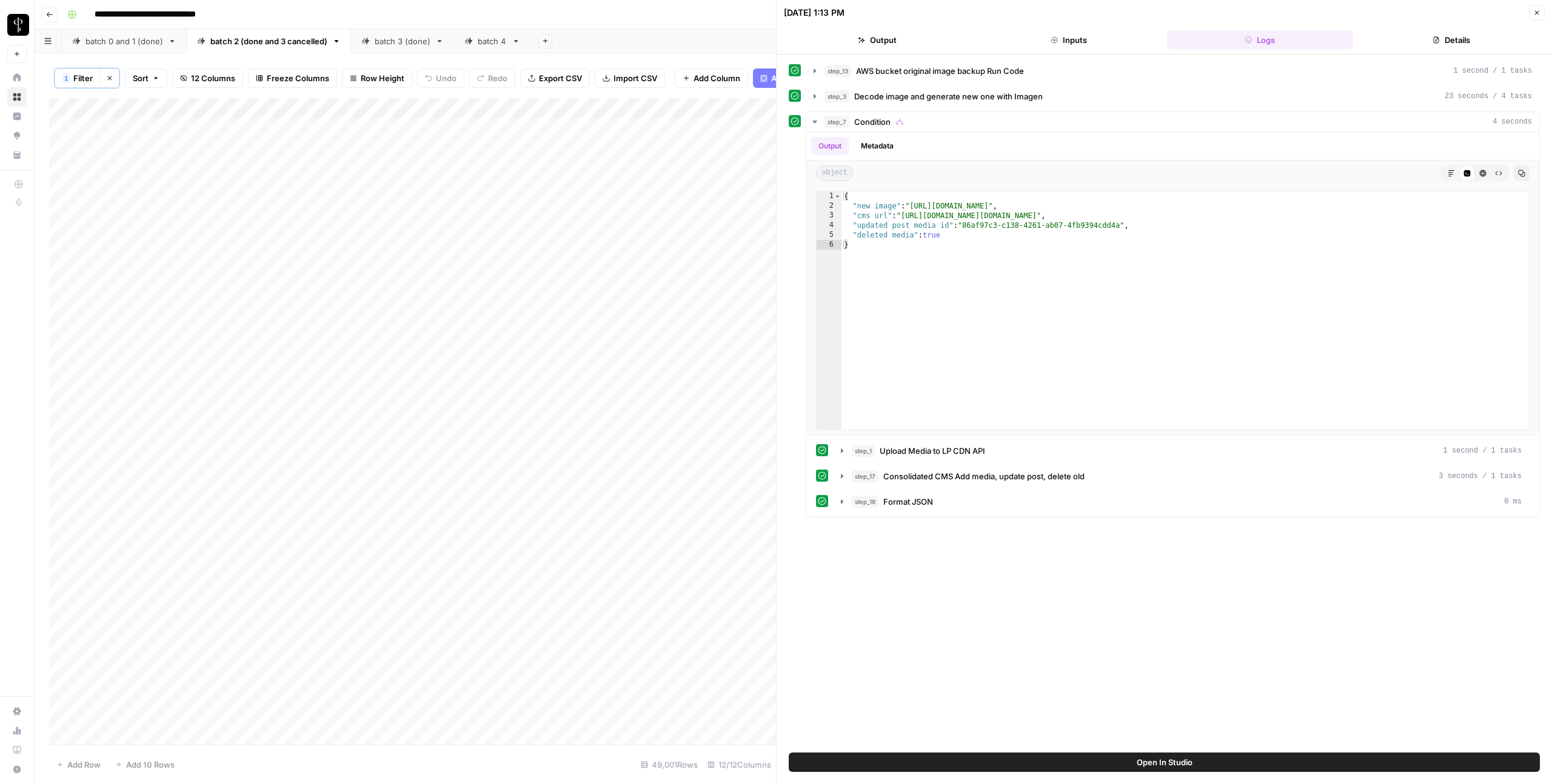
click at [1540, 11] on button "Close" at bounding box center [1537, 13] width 15 height 15
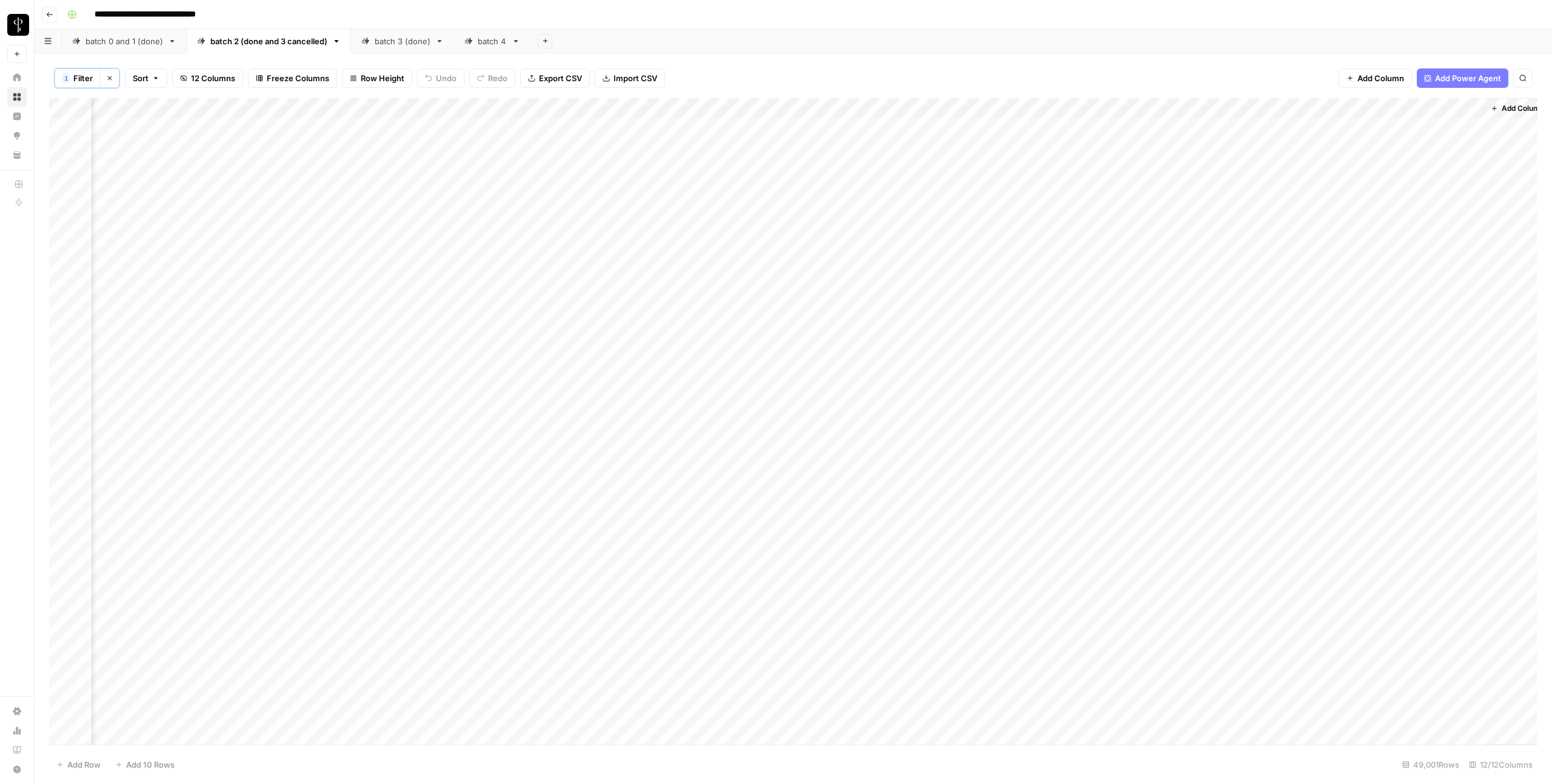
scroll to position [0, 255]
click at [828, 262] on div "Add Column" at bounding box center [793, 422] width 1488 height 647
click at [821, 275] on div "Add Column" at bounding box center [793, 422] width 1488 height 647
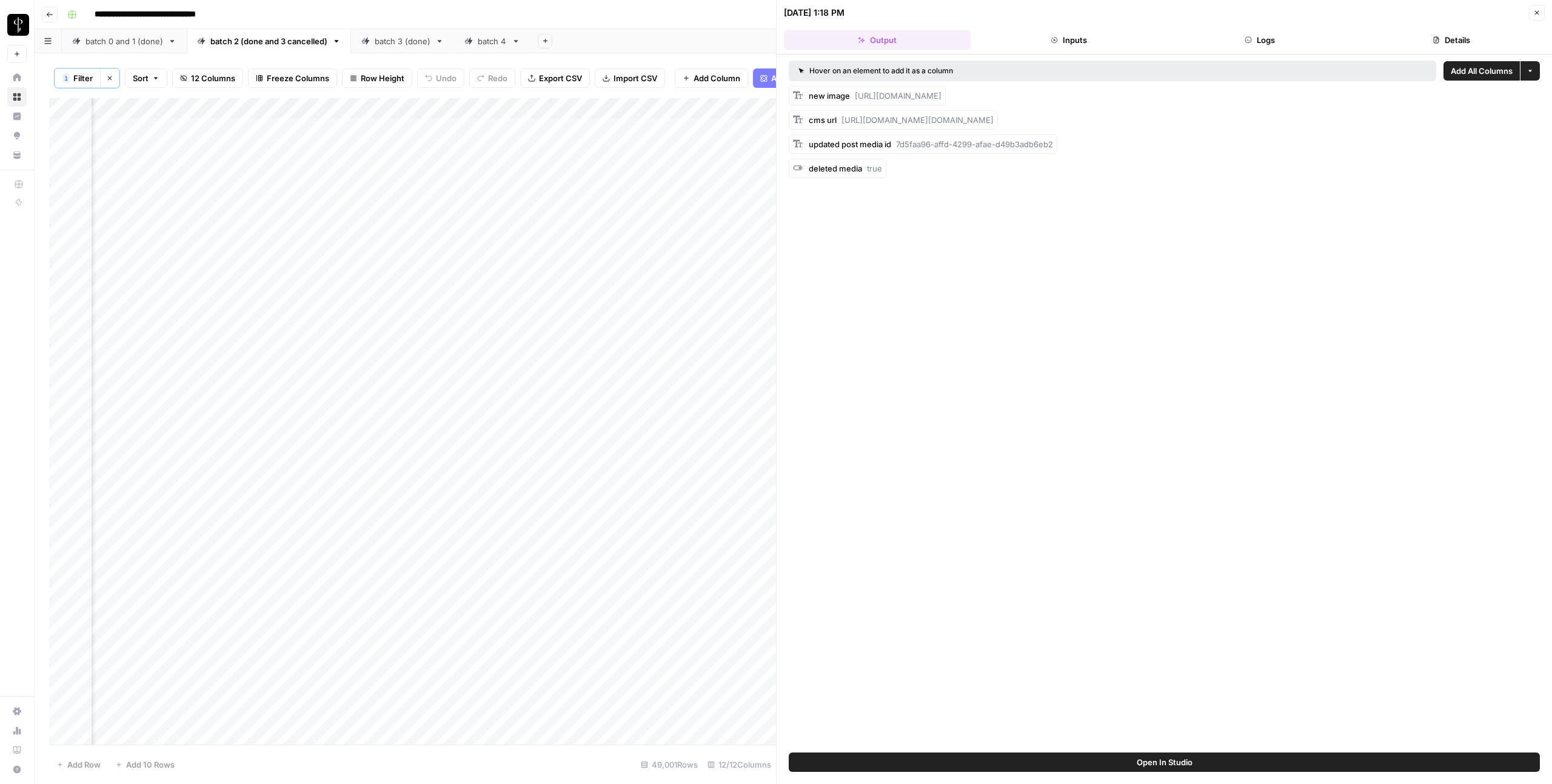
click at [1265, 51] on header "09/23/25 at 1:18 PM Close Output Inputs Logs Details" at bounding box center [1163, 27] width 775 height 55
click at [1265, 47] on button "Logs" at bounding box center [1260, 40] width 187 height 20
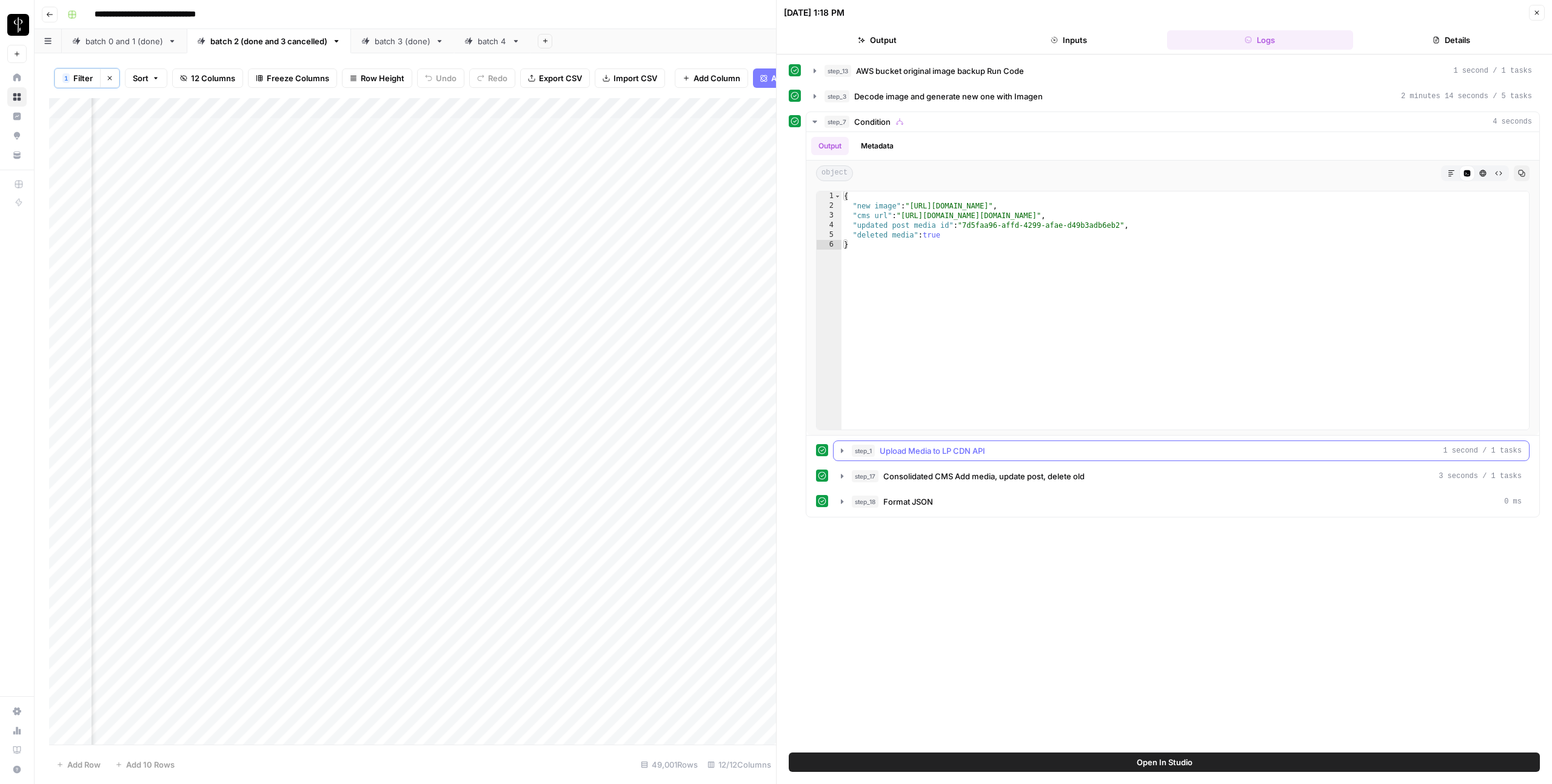
click at [900, 446] on span "Upload Media to LP CDN API" at bounding box center [932, 450] width 105 height 12
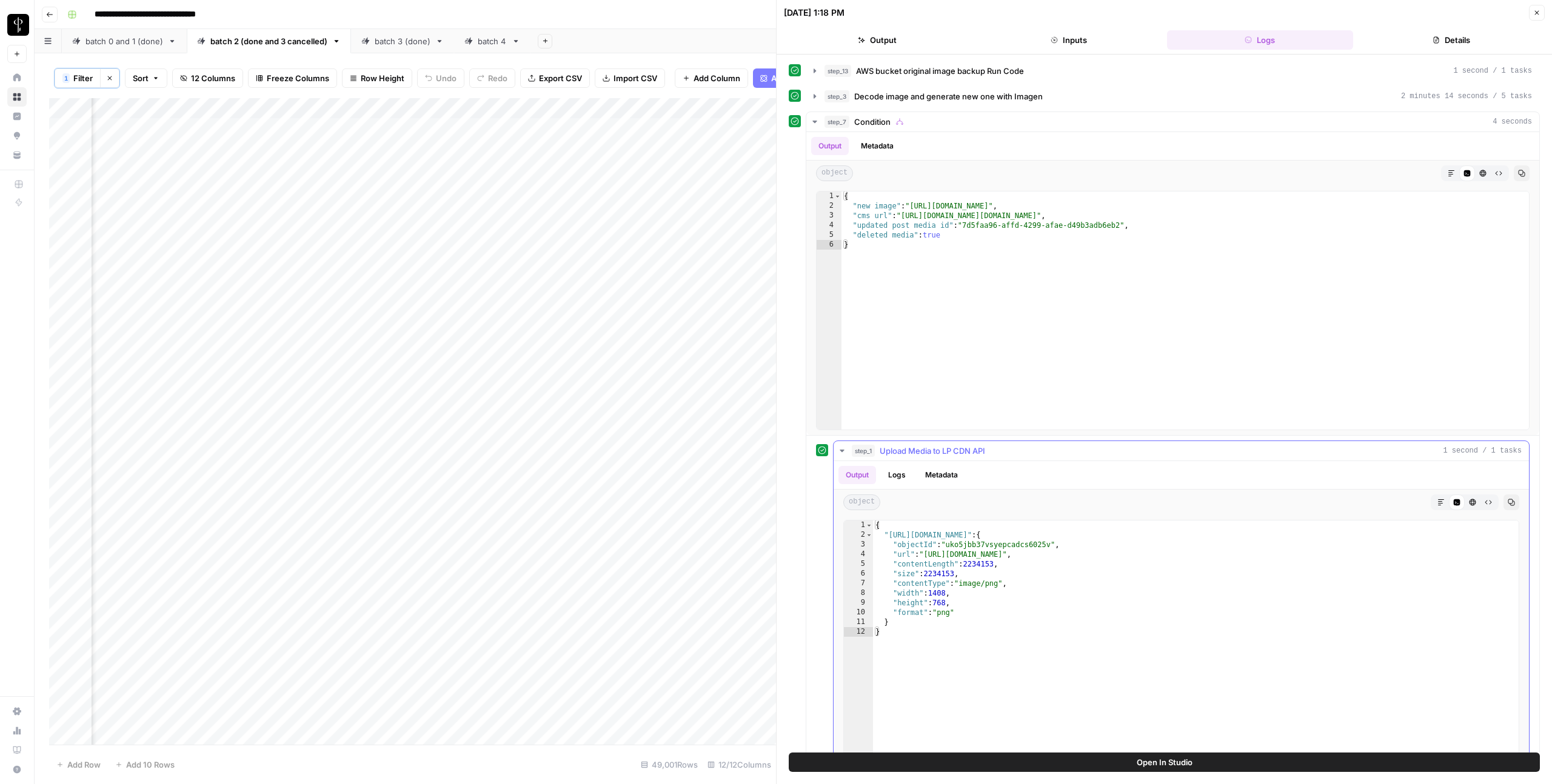
click at [900, 446] on span "Upload Media to LP CDN API" at bounding box center [932, 450] width 105 height 12
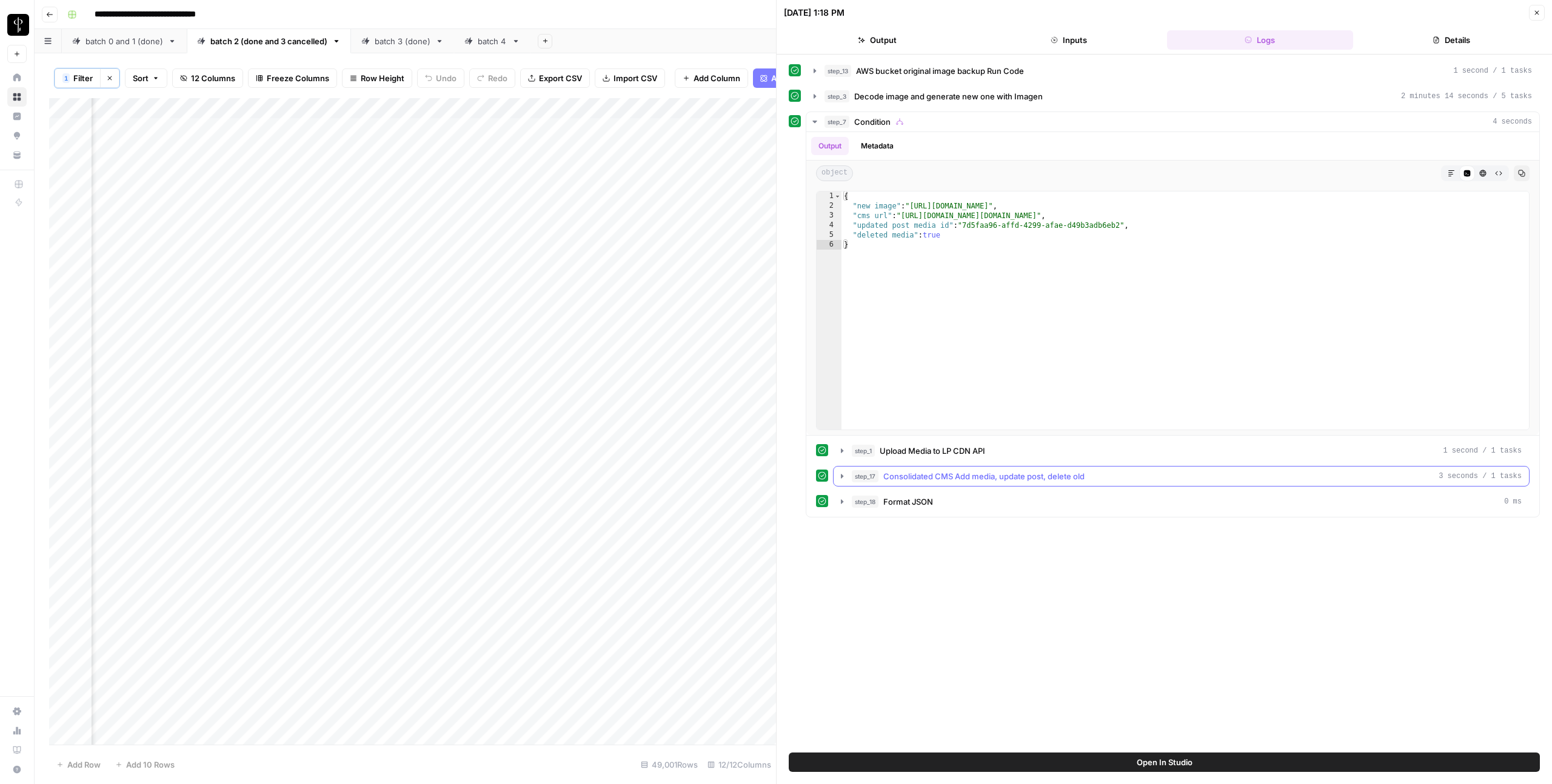
click at [896, 471] on span "Consolidated CMS Add media, update post, delete old" at bounding box center [984, 476] width 201 height 12
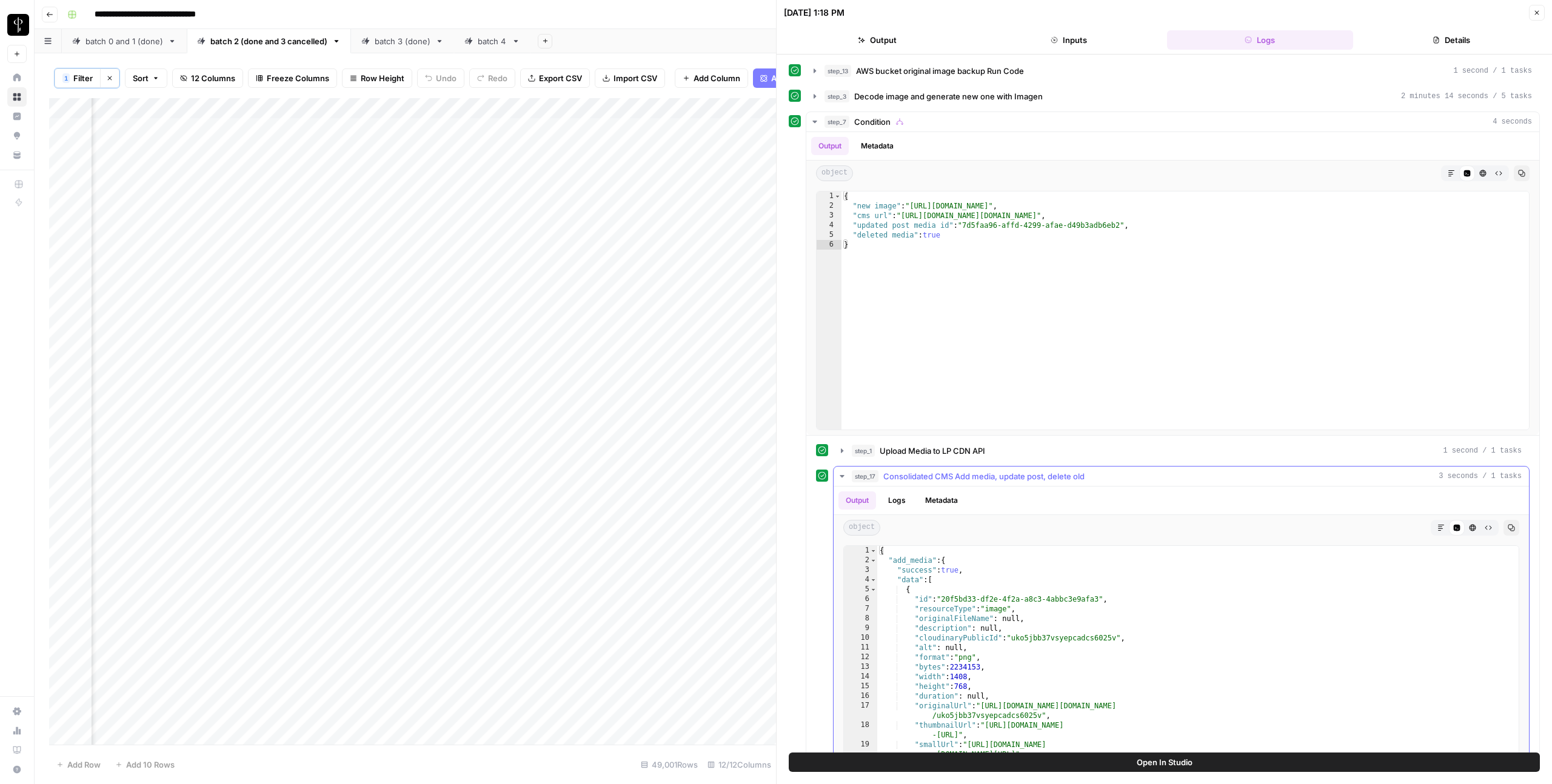
click at [896, 471] on span "Consolidated CMS Add media, update post, delete old" at bounding box center [984, 476] width 201 height 12
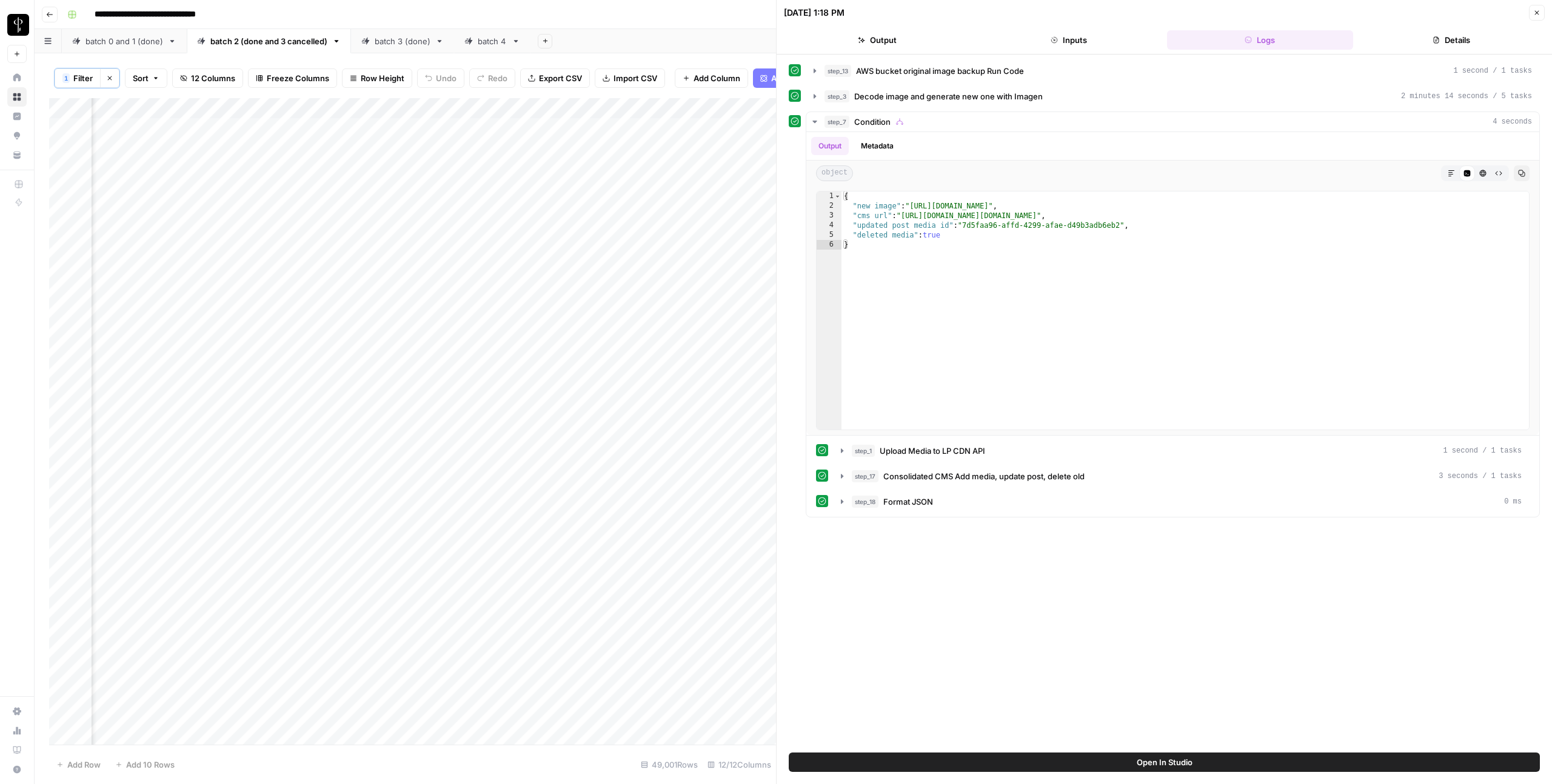
click at [1539, 17] on button "Close" at bounding box center [1537, 13] width 15 height 15
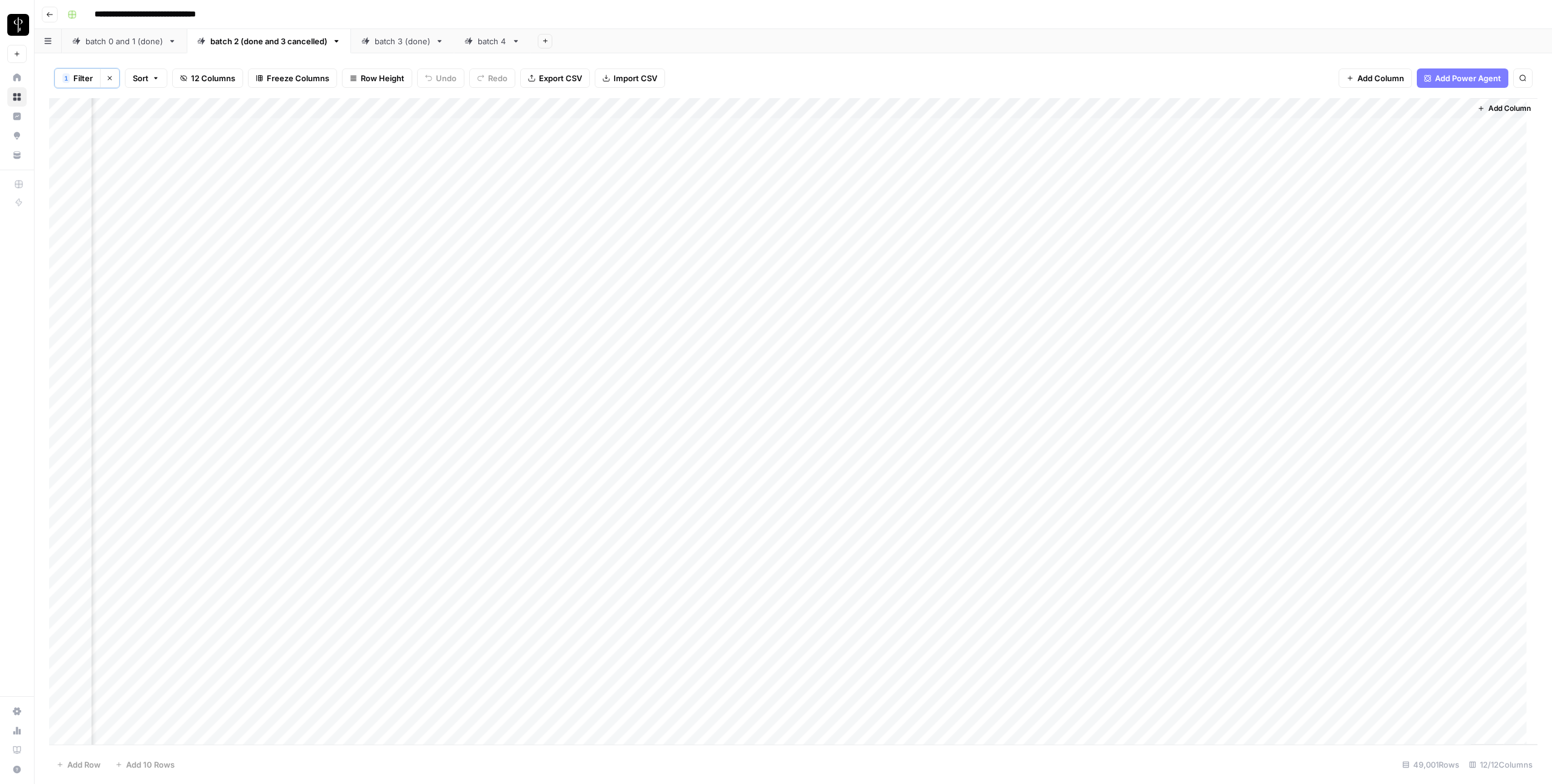
scroll to position [0, 241]
click at [861, 192] on div "Add Column" at bounding box center [793, 422] width 1488 height 647
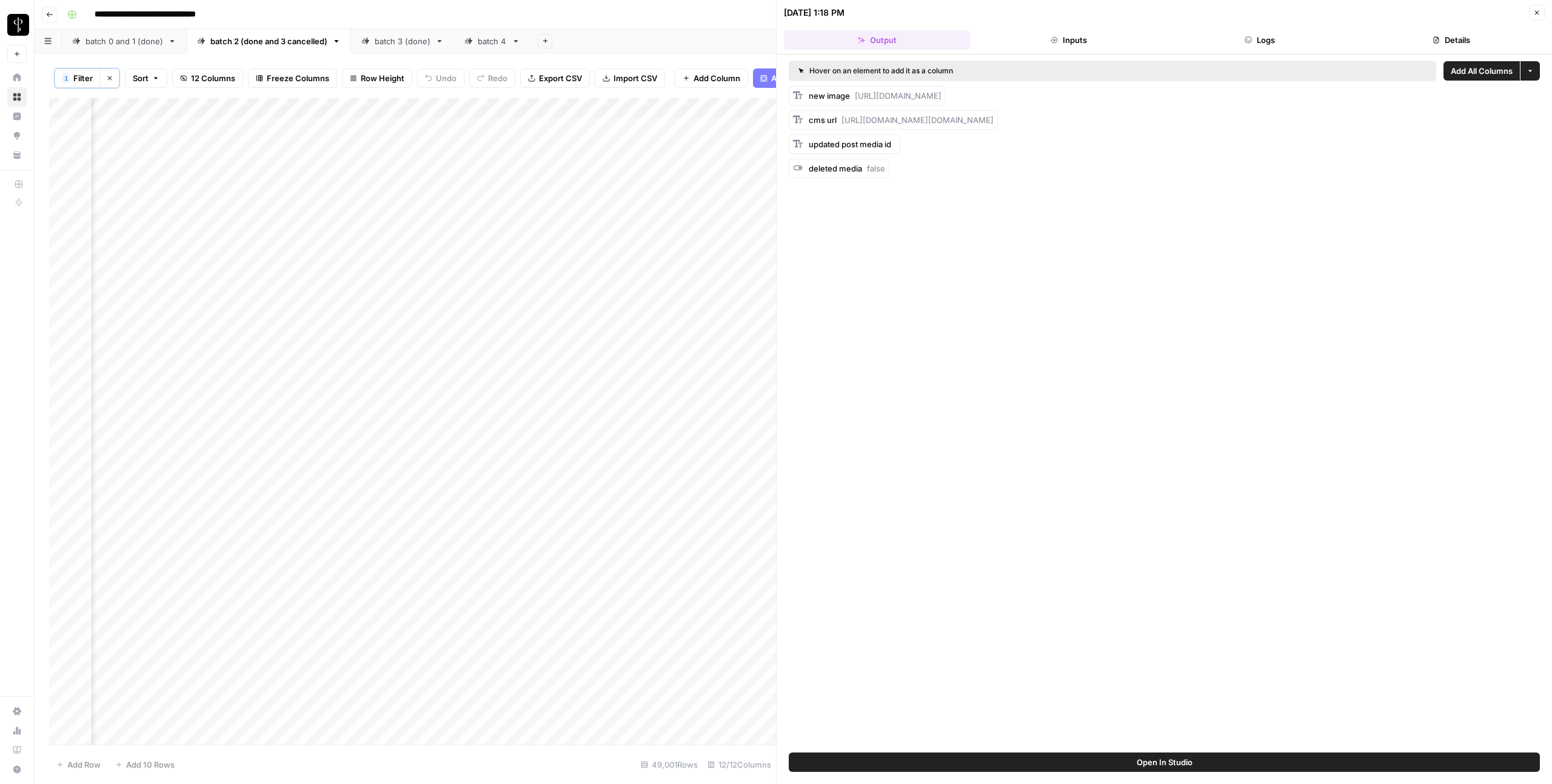
click at [1287, 43] on button "Logs" at bounding box center [1260, 40] width 187 height 20
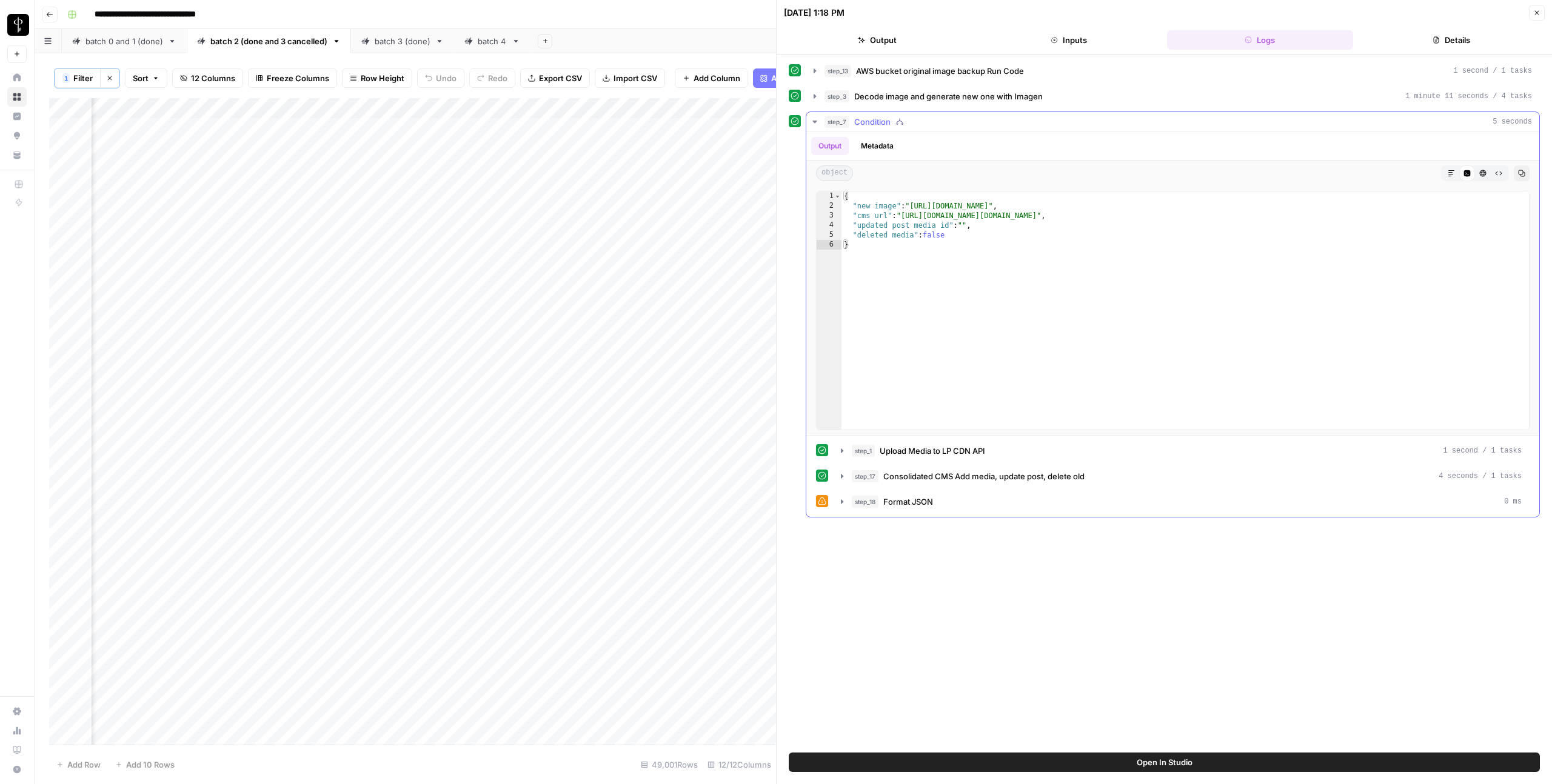
click at [1071, 487] on div "step_1 Upload Media to LP CDN API 1 second / 1 tasks step_17 Consolidated CMS A…" at bounding box center [1172, 476] width 713 height 72
click at [1072, 483] on button "step_17 Consolidated CMS Add media, update post, delete old 4 seconds / 1 tasks" at bounding box center [1181, 476] width 696 height 20
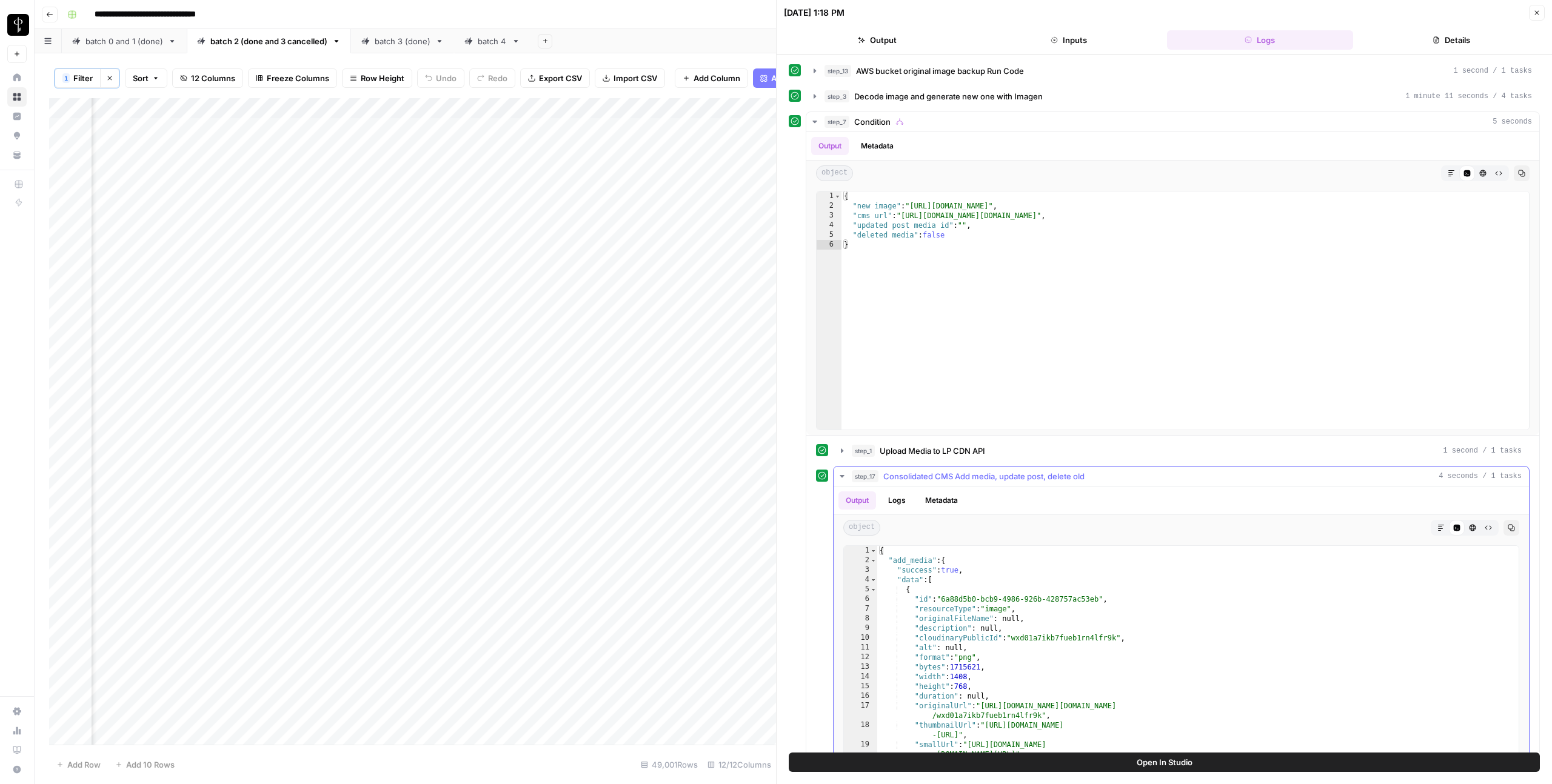
click at [1072, 483] on button "step_17 Consolidated CMS Add media, update post, delete old 4 seconds / 1 tasks" at bounding box center [1181, 476] width 696 height 20
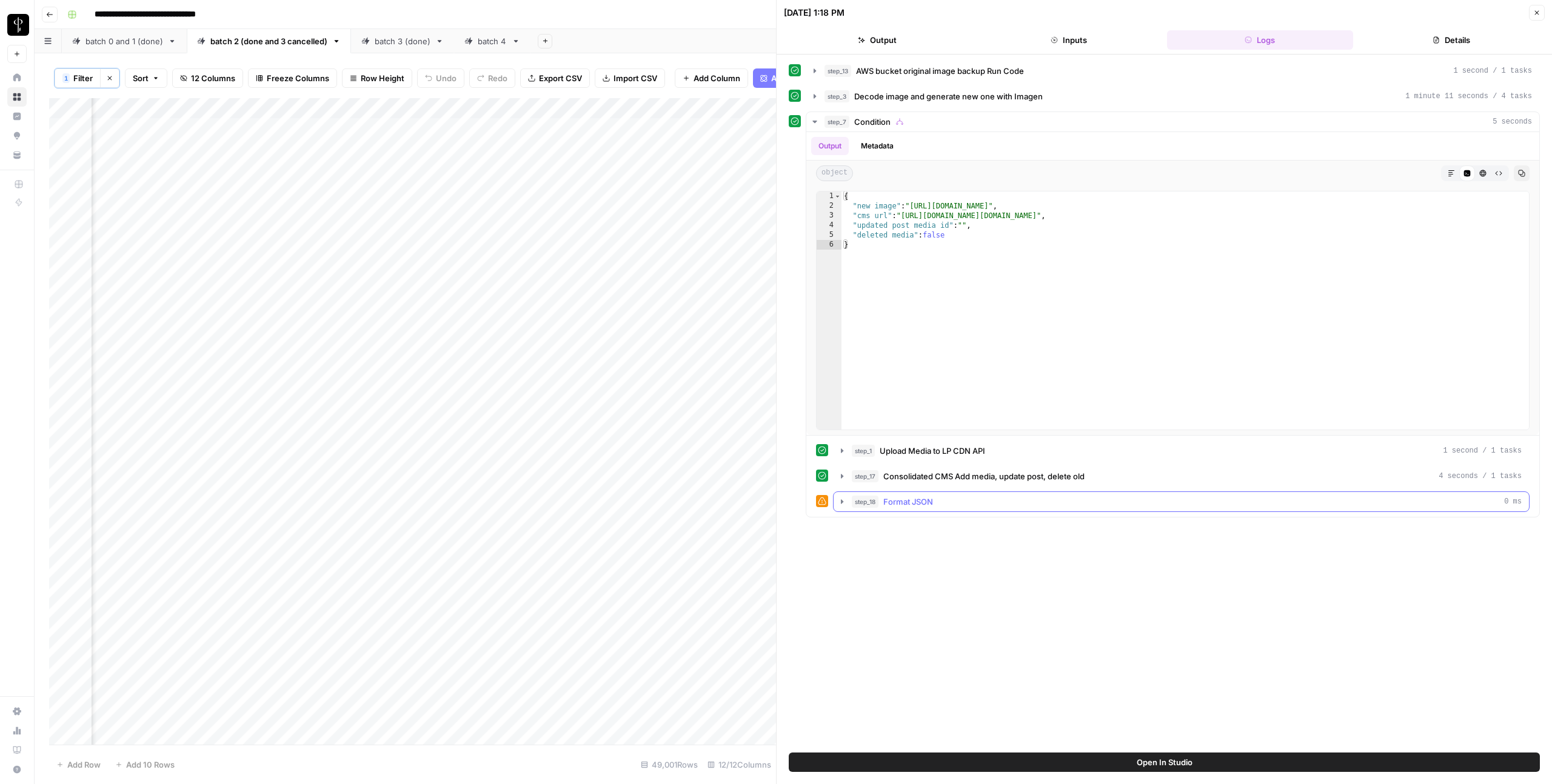
click at [899, 498] on span "Format JSON" at bounding box center [908, 502] width 50 height 12
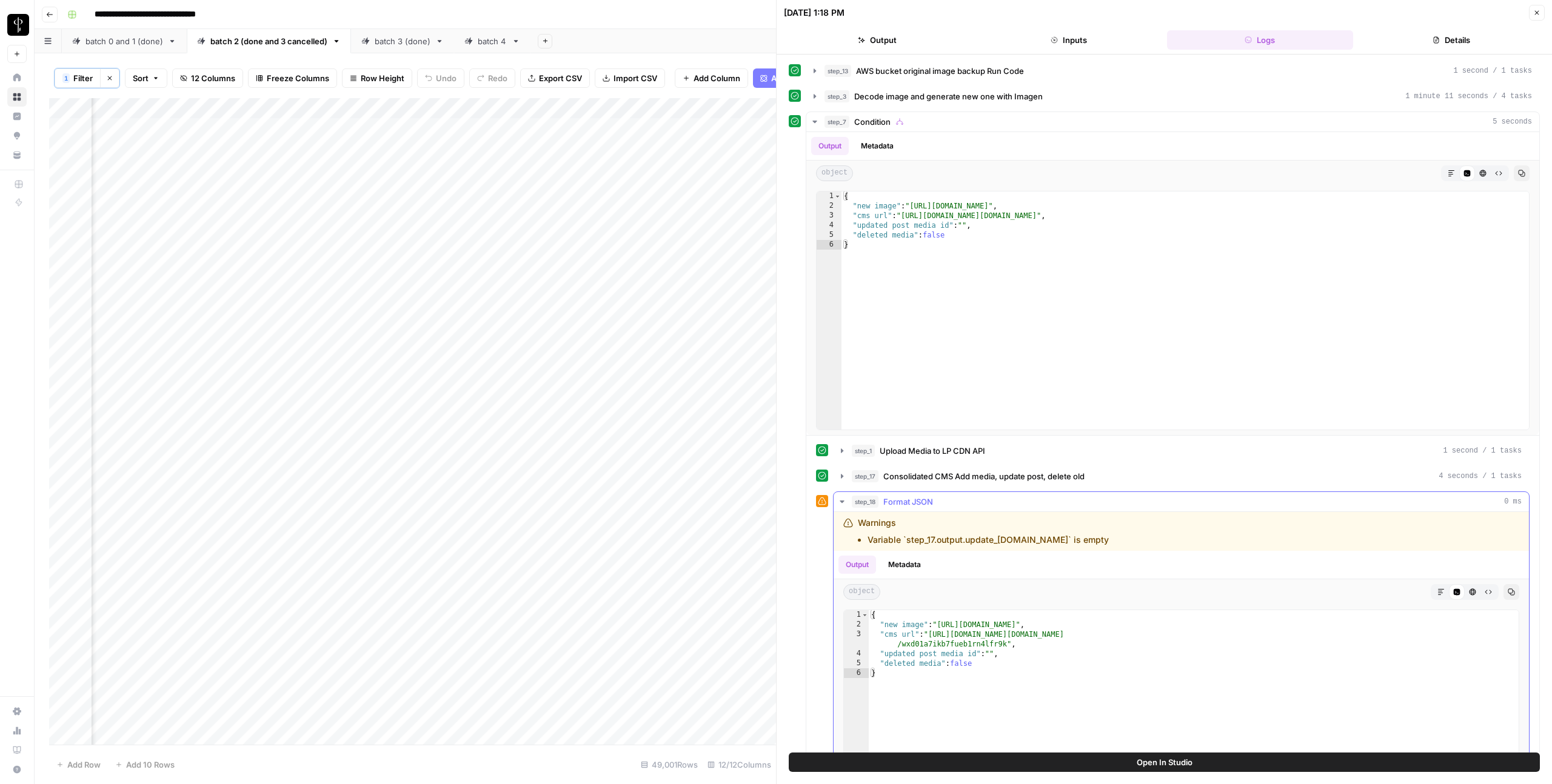
click at [899, 498] on span "Format JSON" at bounding box center [908, 502] width 50 height 12
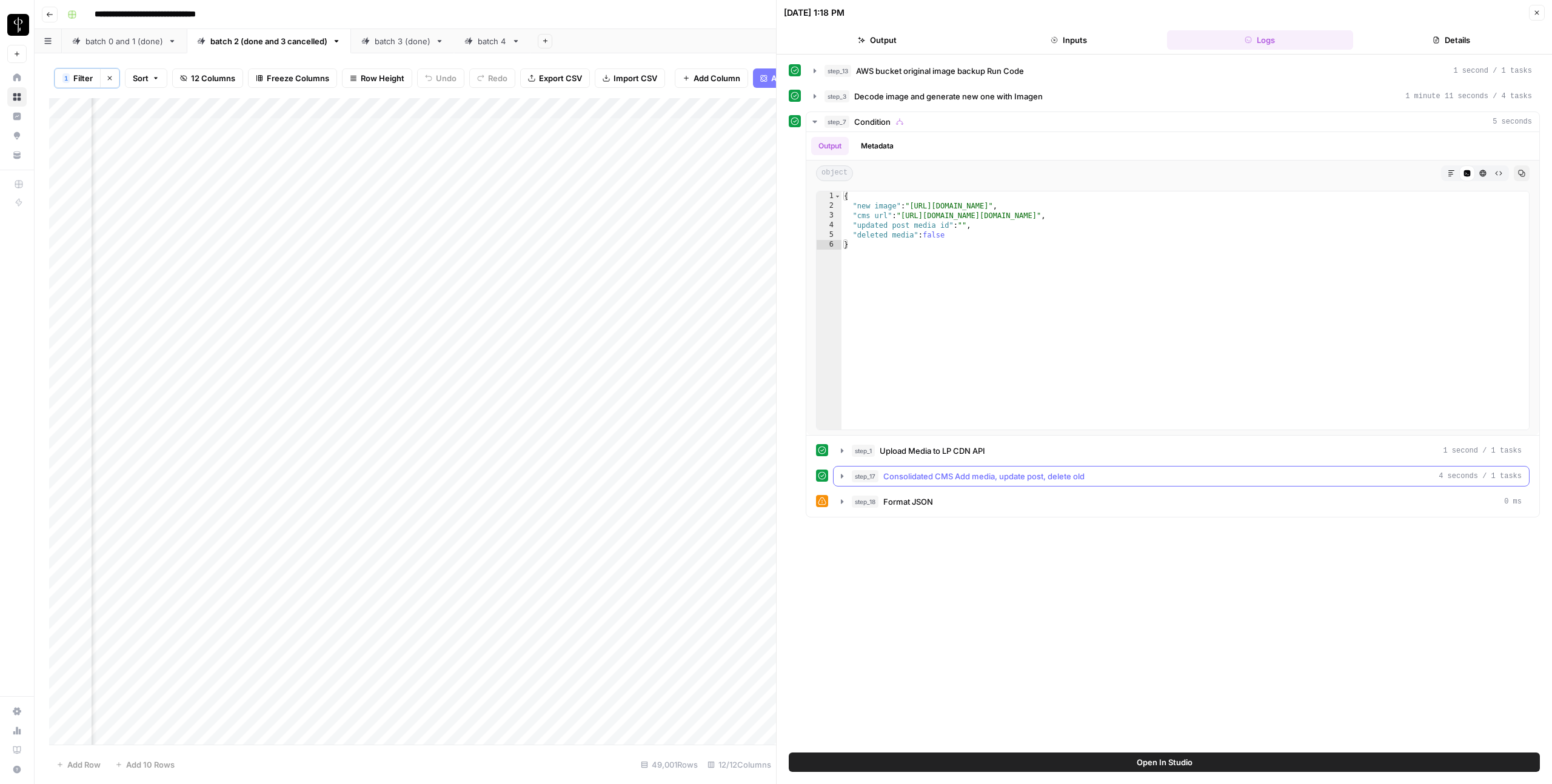
click at [921, 473] on span "Consolidated CMS Add media, update post, delete old" at bounding box center [984, 476] width 201 height 12
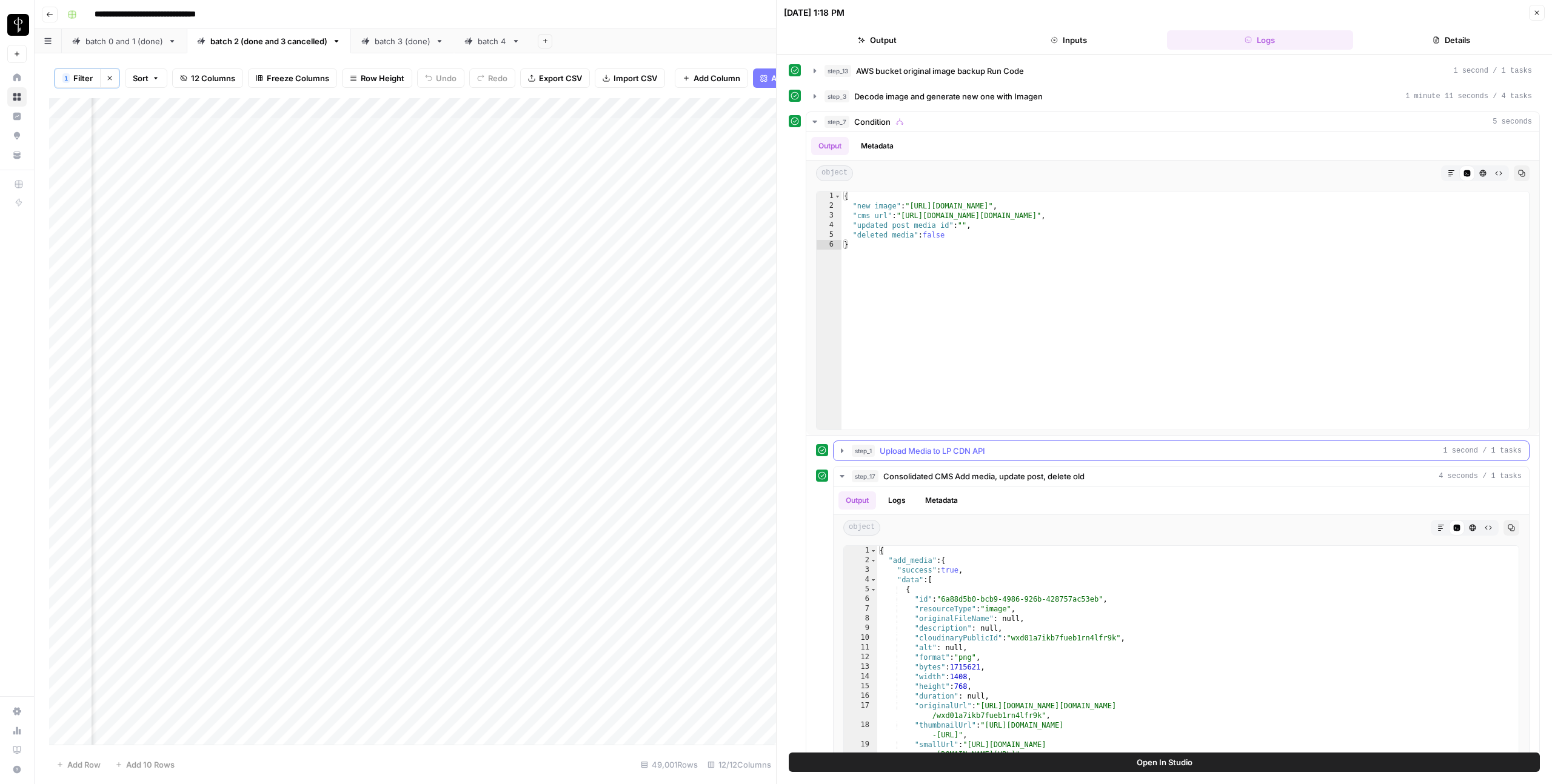
click at [912, 452] on span "Upload Media to LP CDN API" at bounding box center [932, 450] width 105 height 12
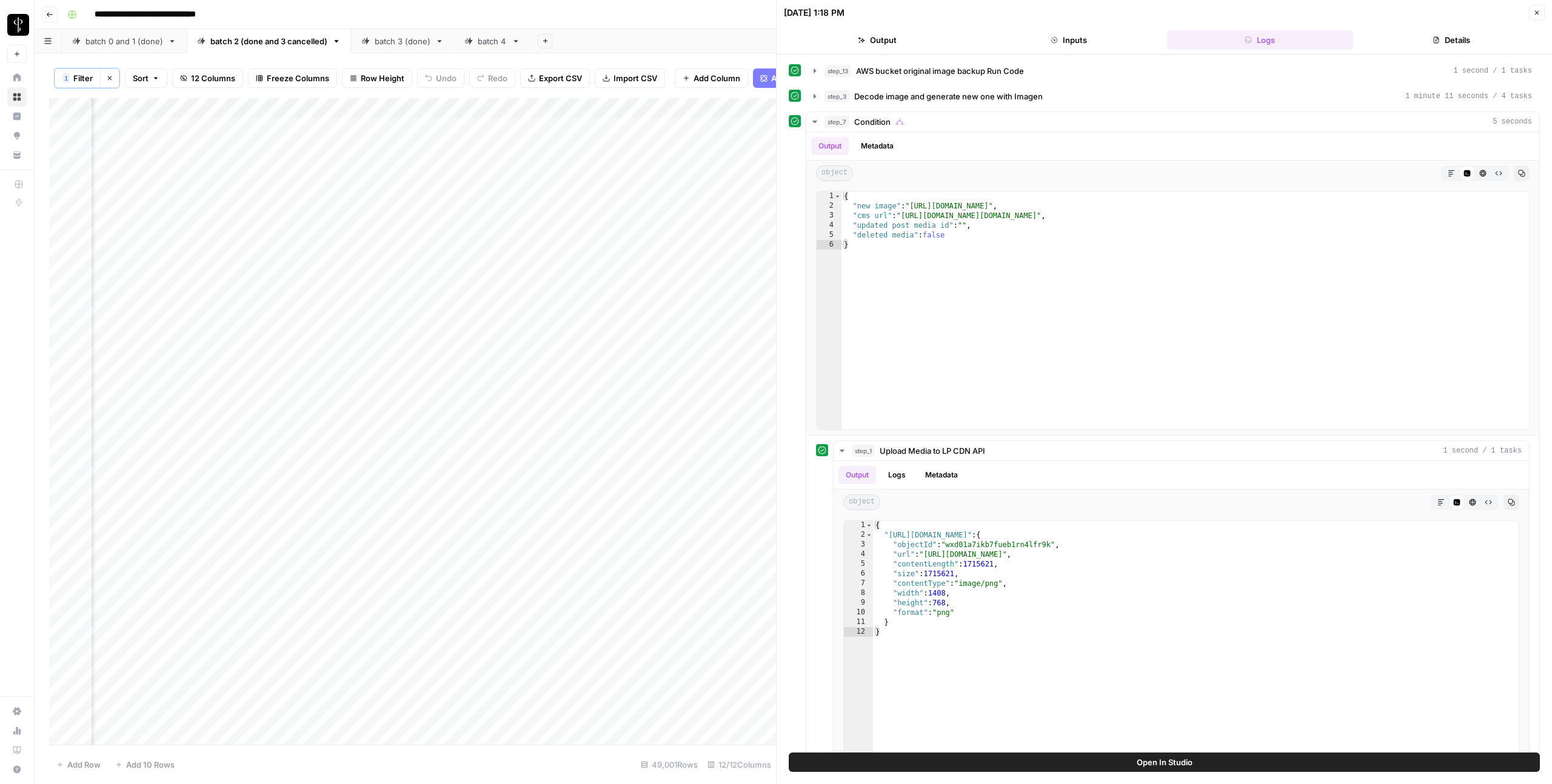
click at [1535, 8] on button "Close" at bounding box center [1537, 13] width 15 height 15
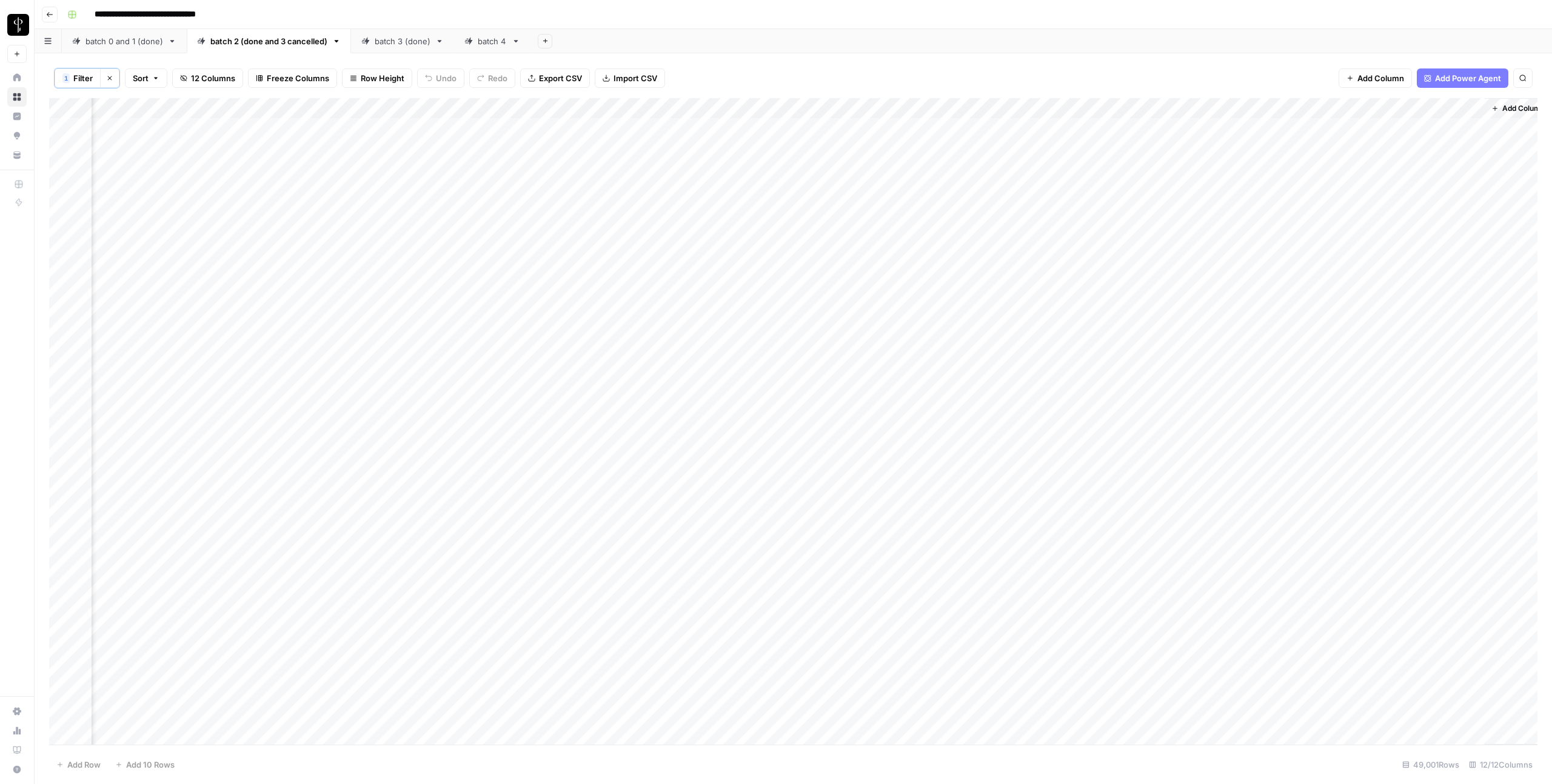
click at [828, 279] on div "Add Column" at bounding box center [793, 422] width 1488 height 647
click at [832, 276] on div "Add Column" at bounding box center [793, 422] width 1488 height 647
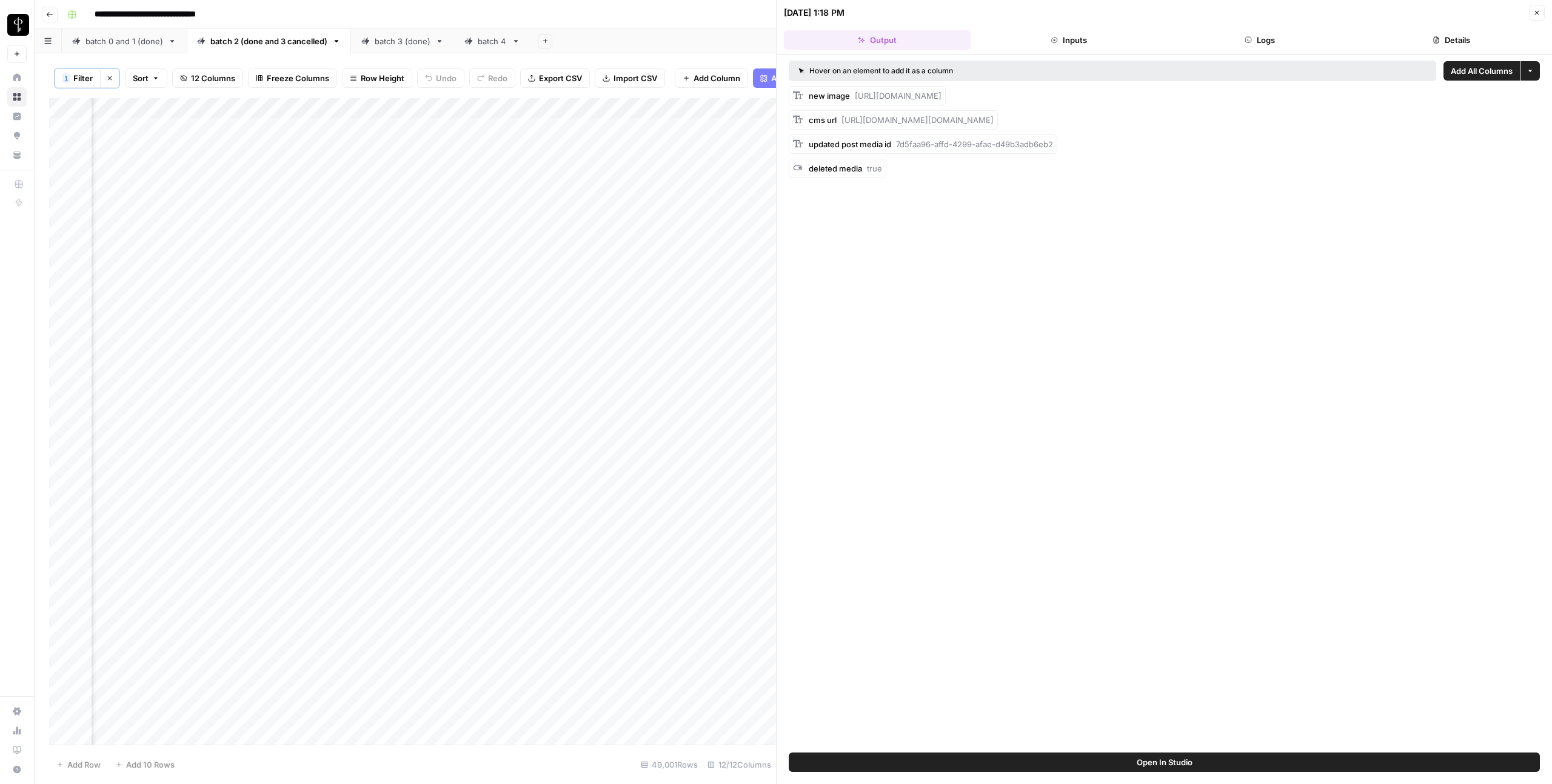
click at [1270, 40] on button "Logs" at bounding box center [1260, 40] width 187 height 20
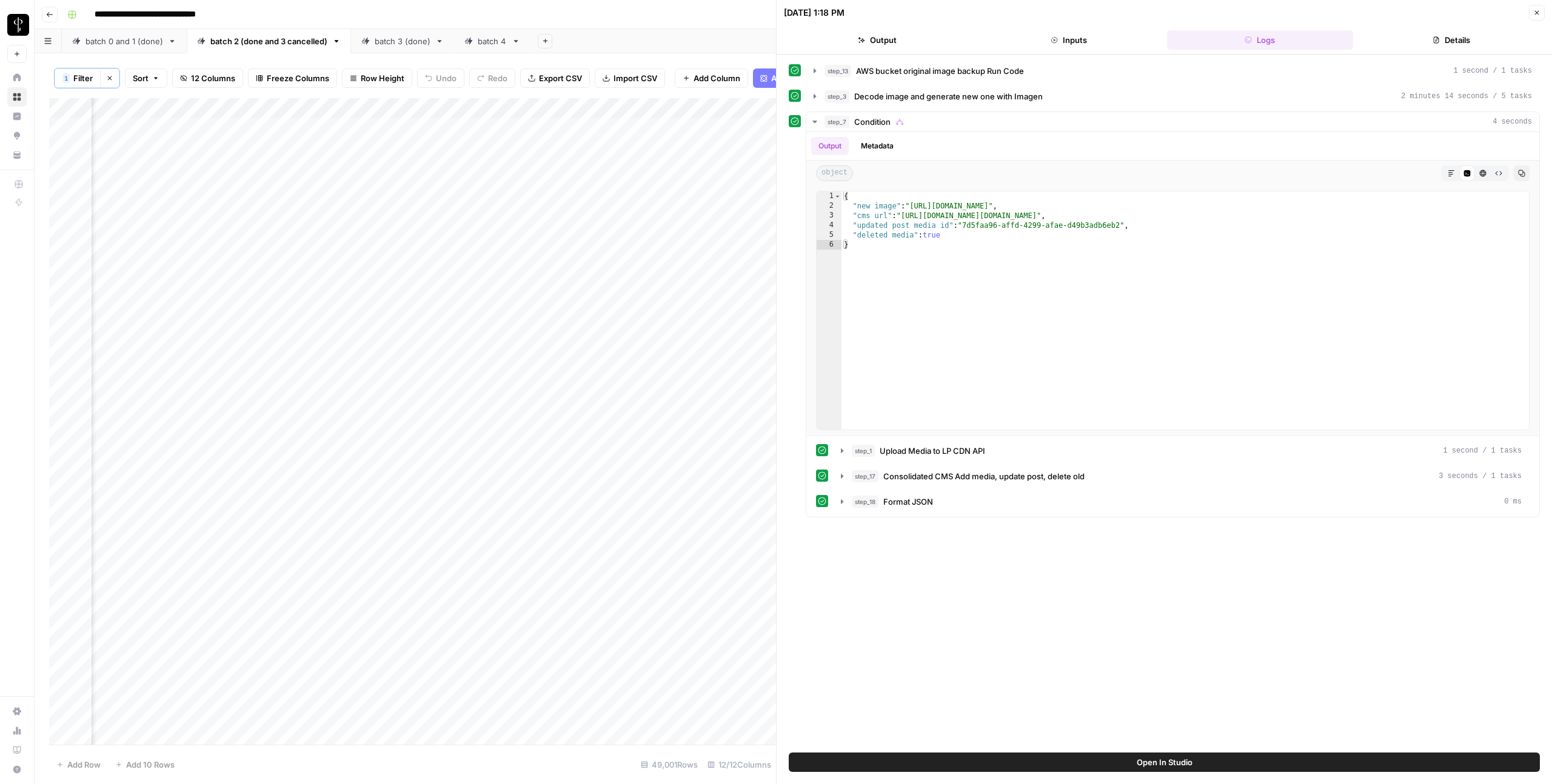
click at [1537, 10] on icon "button" at bounding box center [1537, 13] width 7 height 7
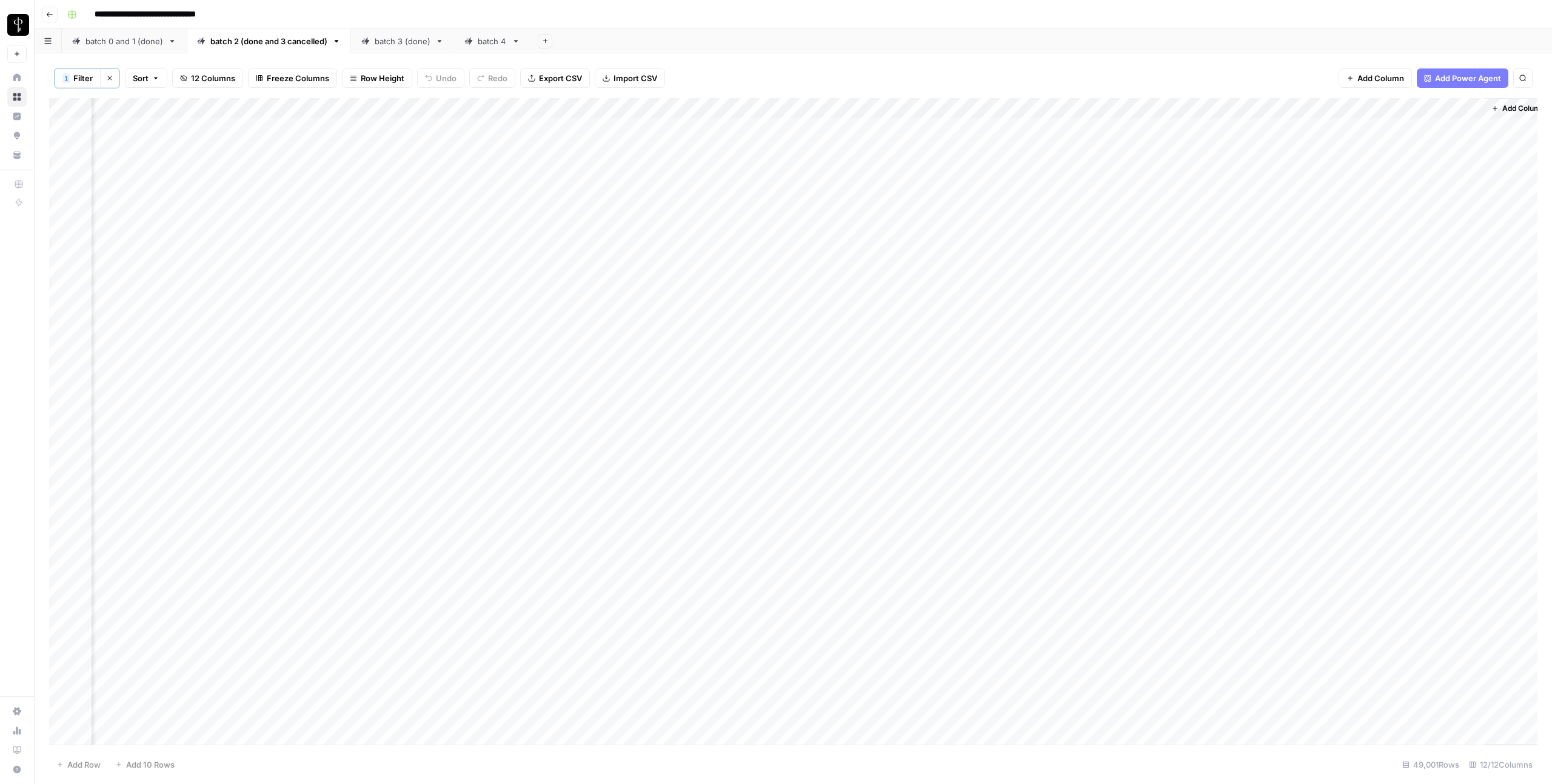
click at [837, 316] on div "Add Column" at bounding box center [793, 422] width 1488 height 647
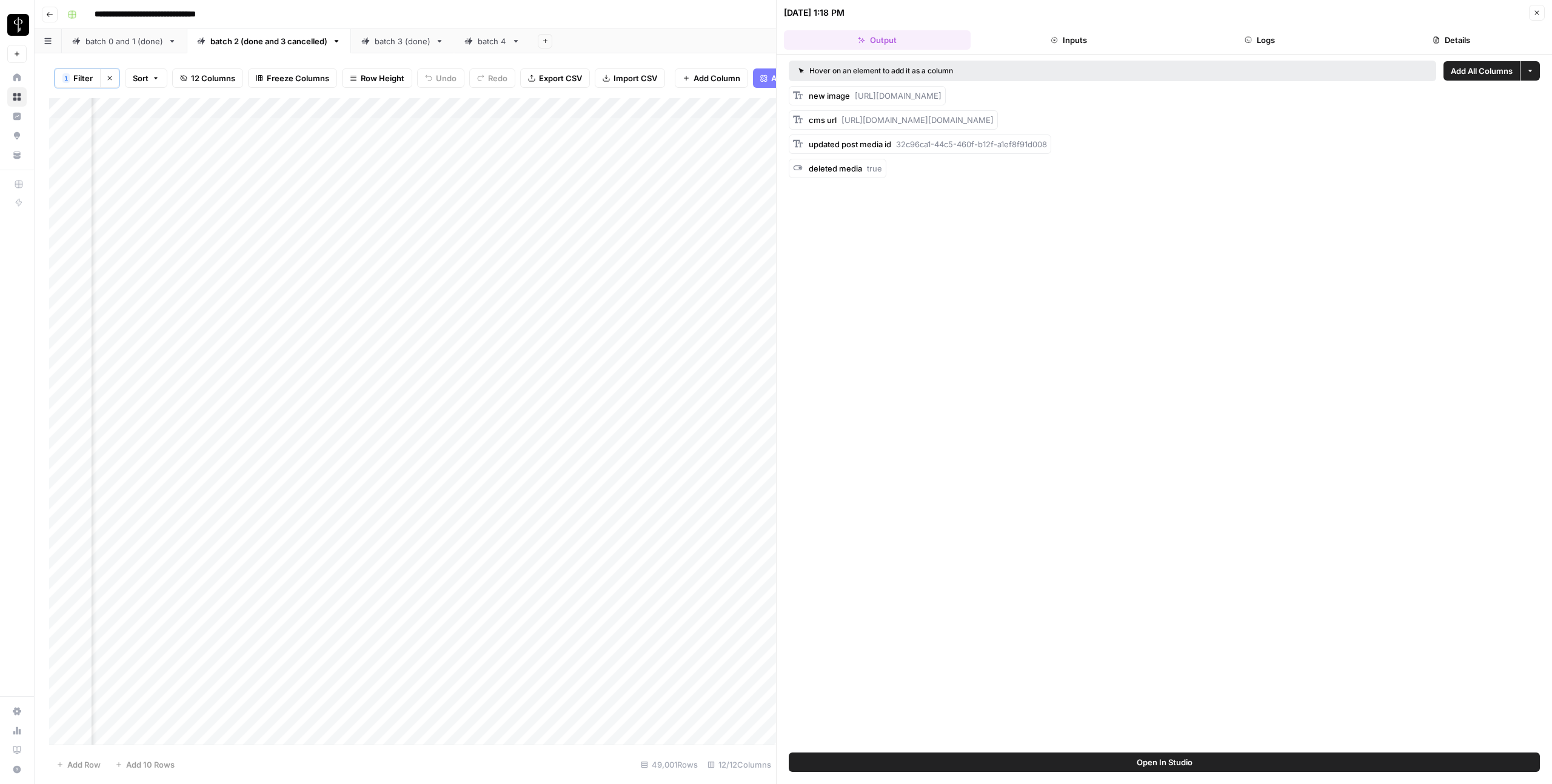
click at [1268, 37] on button "Logs" at bounding box center [1260, 40] width 187 height 20
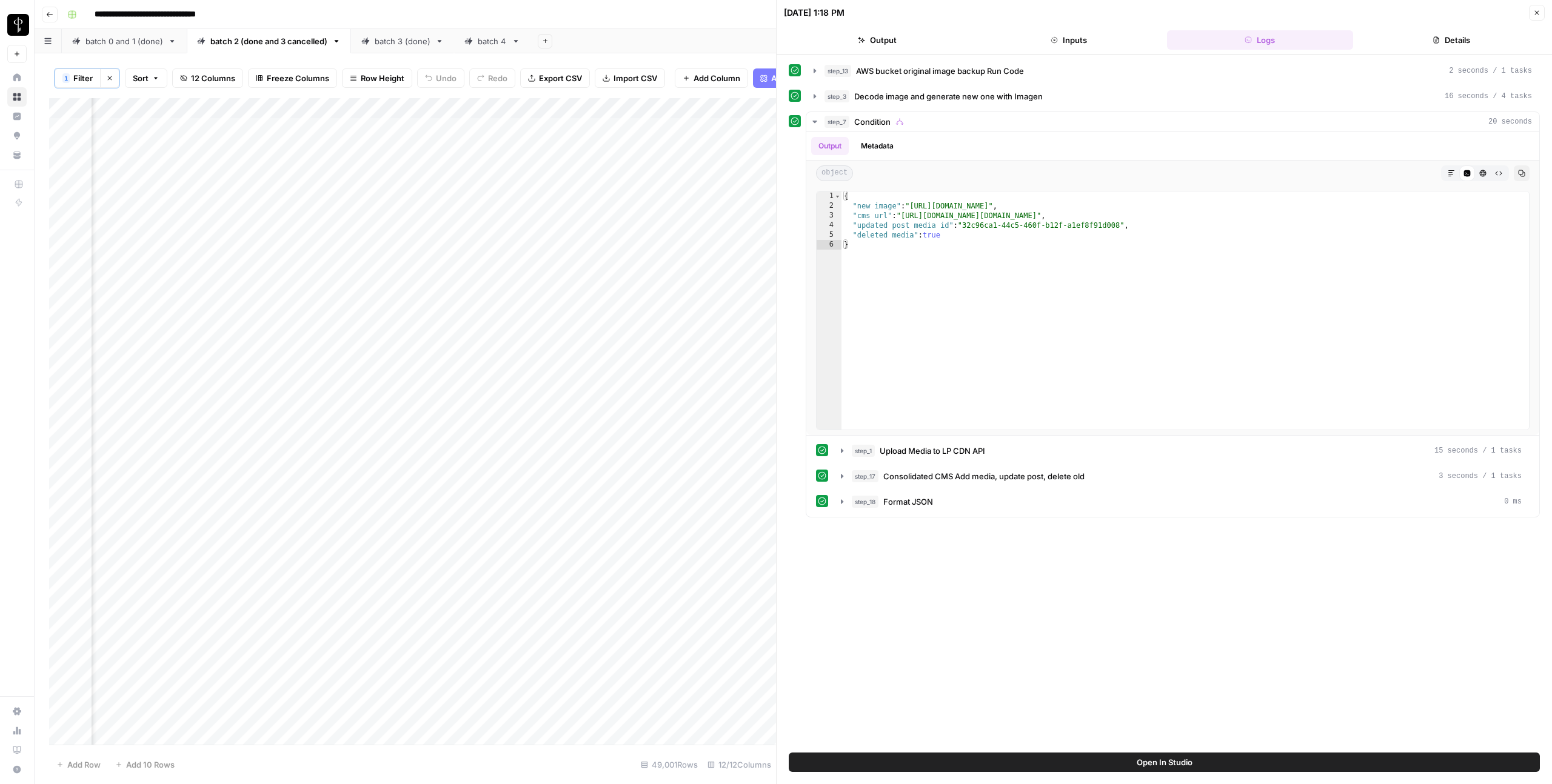
click at [1537, 15] on icon "button" at bounding box center [1537, 13] width 7 height 7
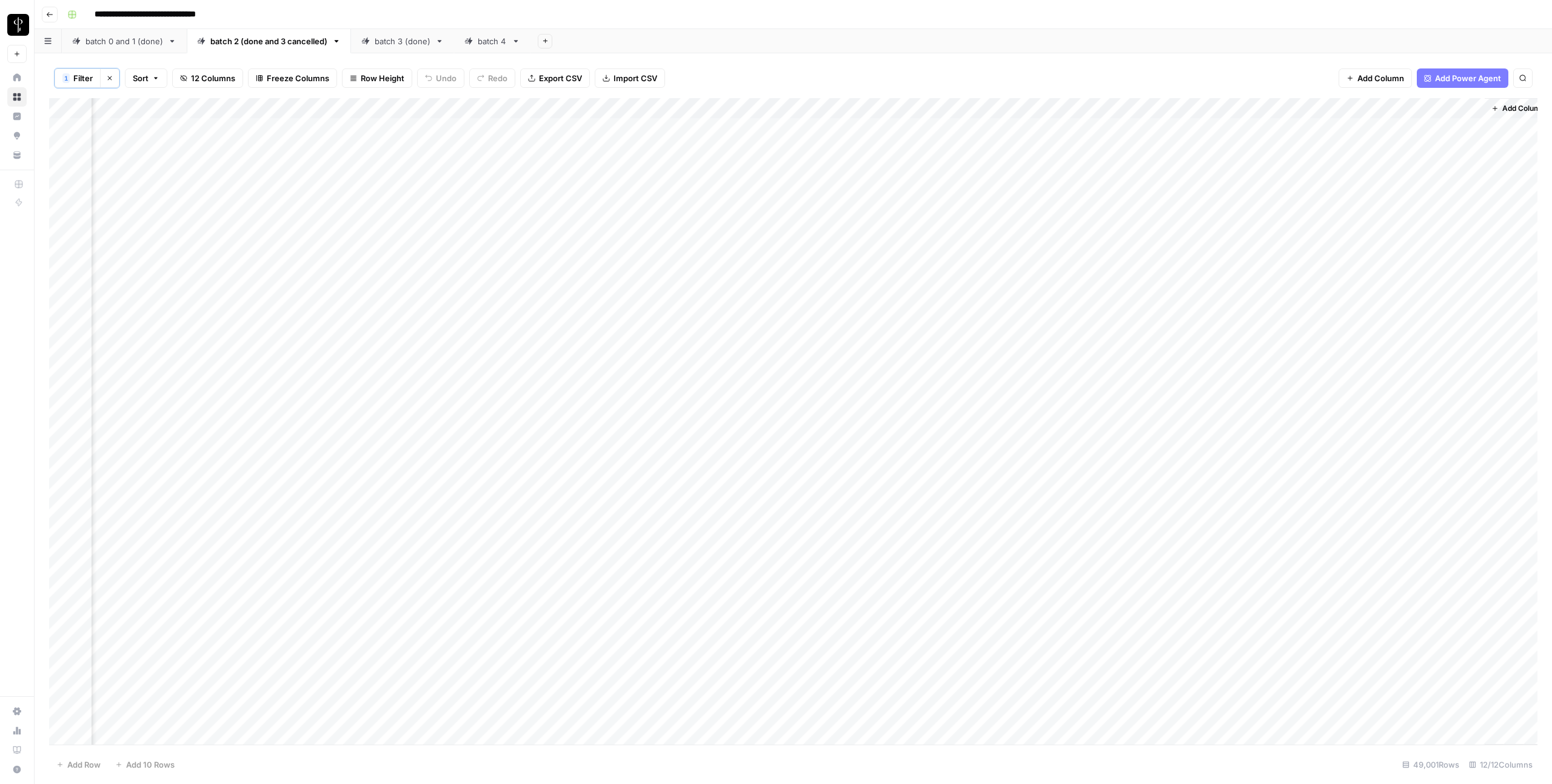
click at [815, 483] on div "Add Column" at bounding box center [793, 422] width 1488 height 647
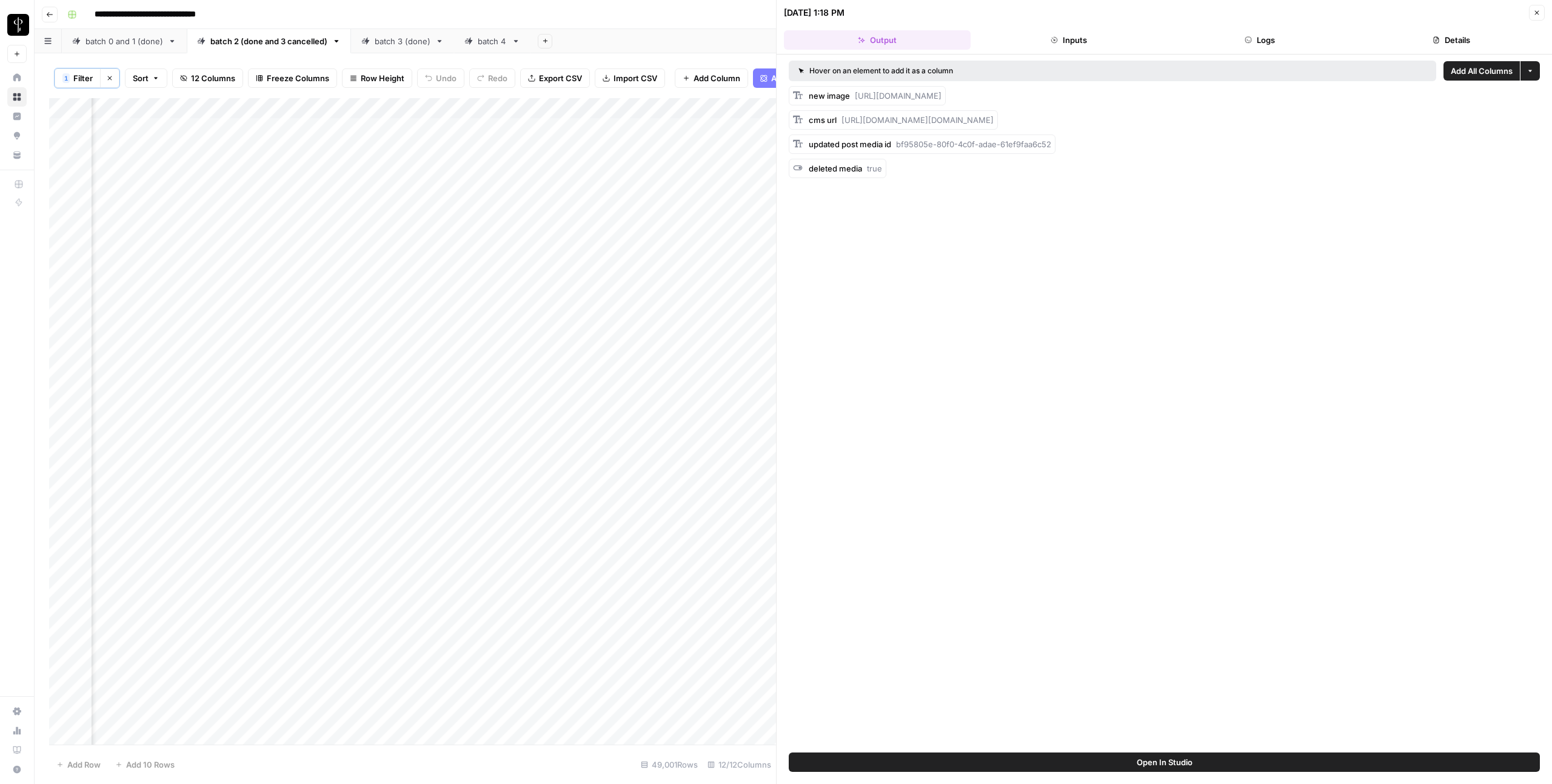
click at [1290, 31] on button "Logs" at bounding box center [1260, 40] width 187 height 20
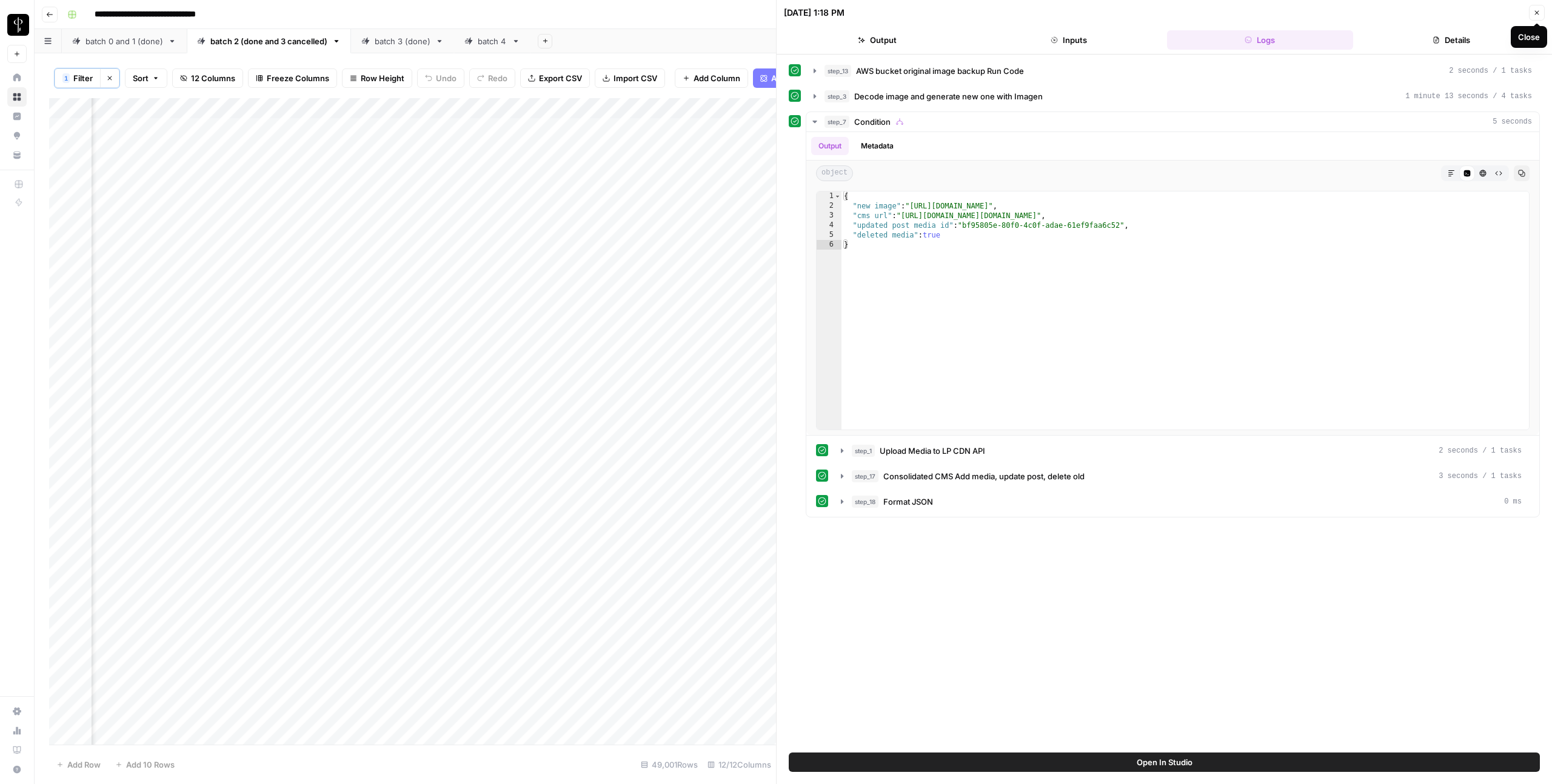
click at [1534, 18] on button "Close" at bounding box center [1537, 13] width 15 height 15
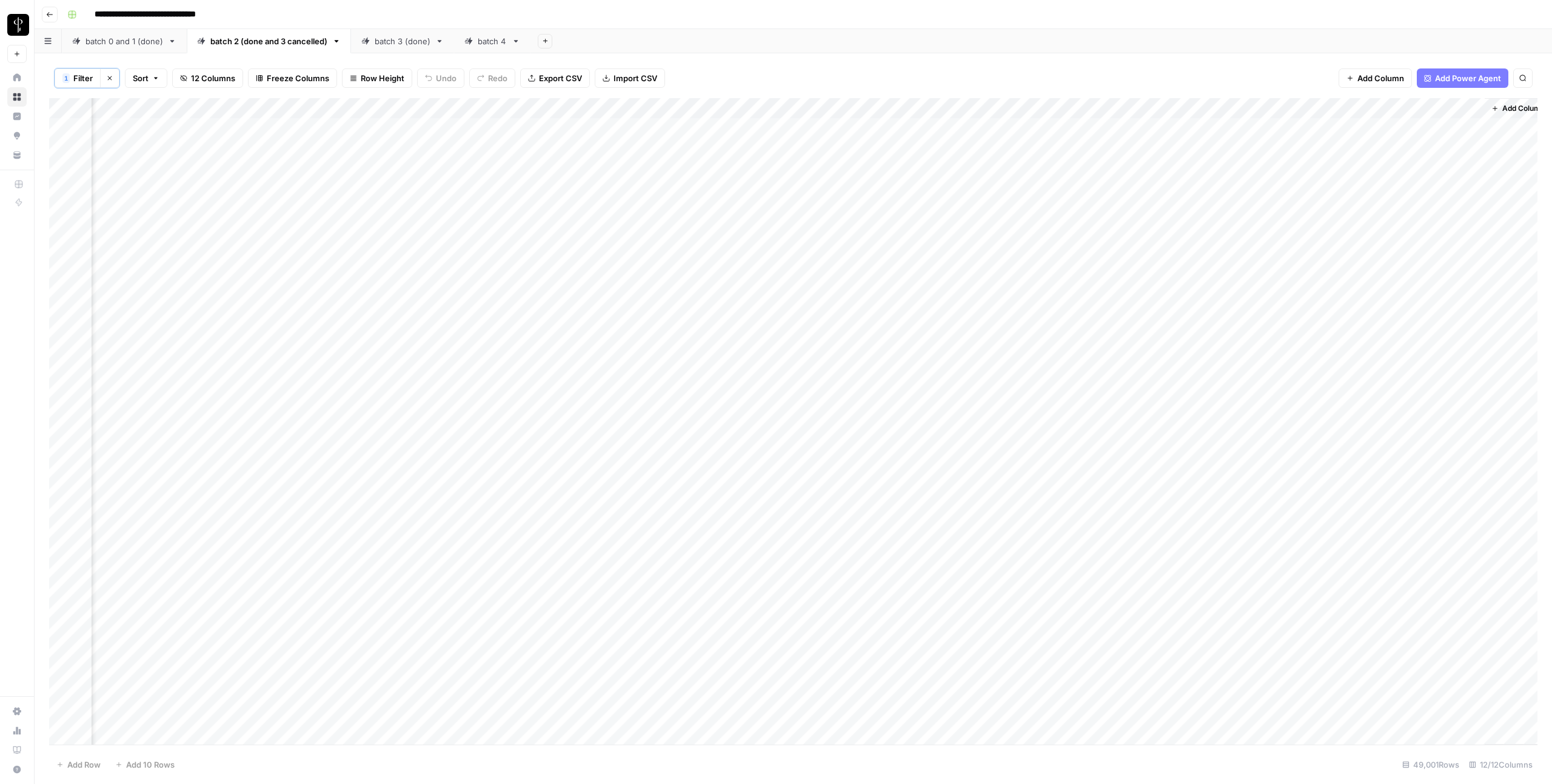
click at [804, 602] on div "Add Column" at bounding box center [793, 422] width 1488 height 647
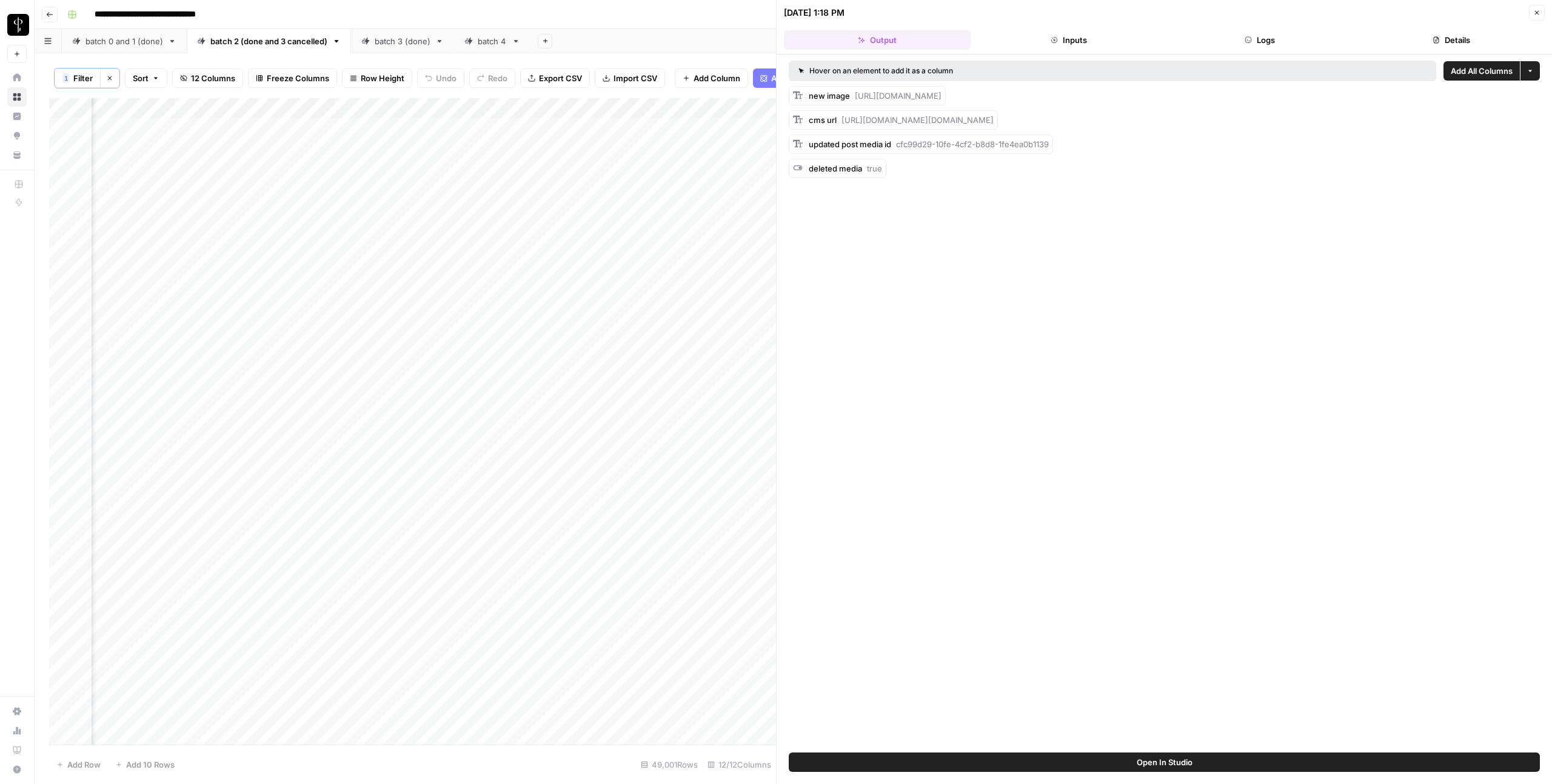
click at [1277, 48] on button "Logs" at bounding box center [1260, 40] width 187 height 20
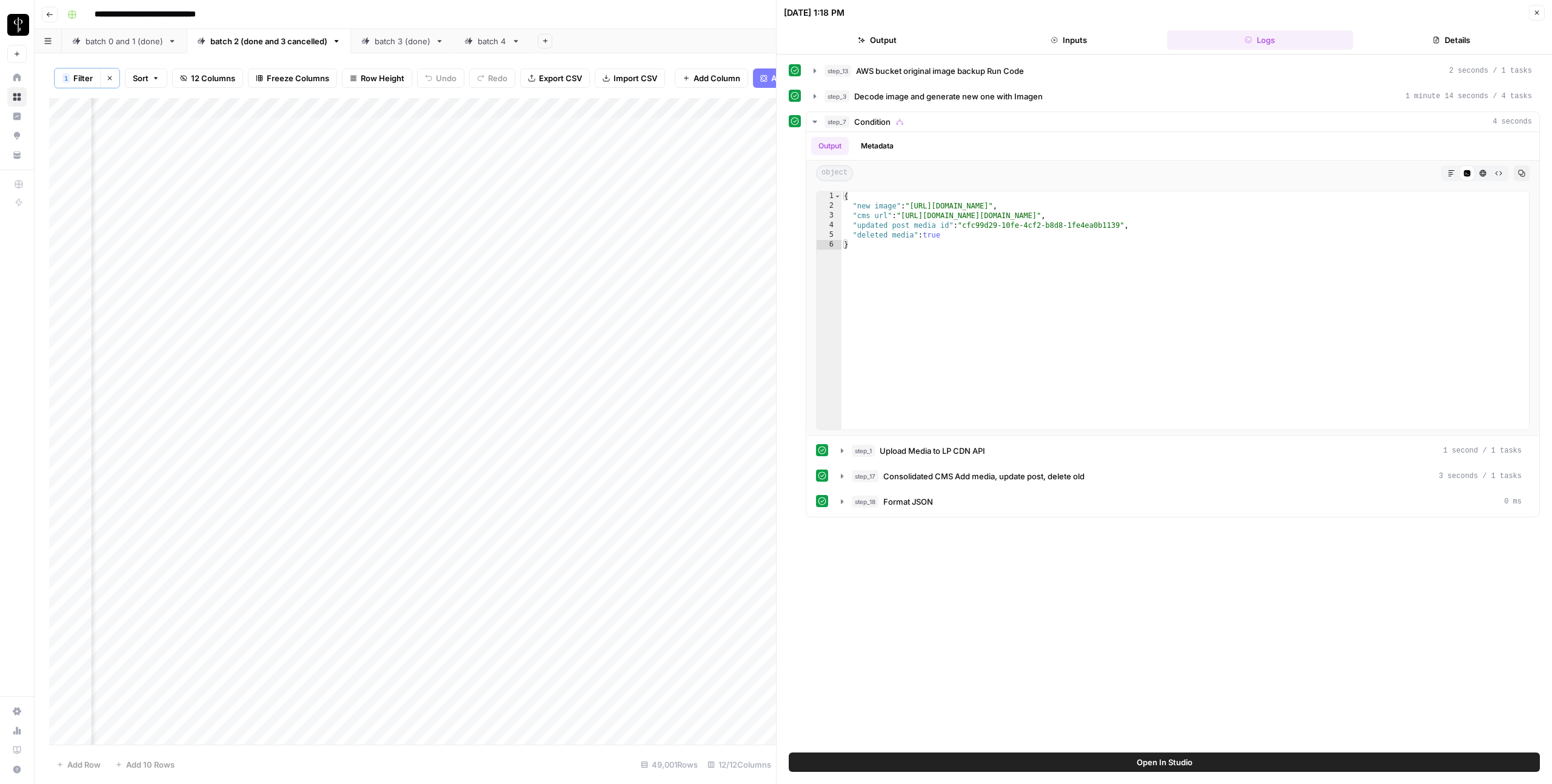
click at [1531, 13] on button "Close" at bounding box center [1537, 13] width 15 height 15
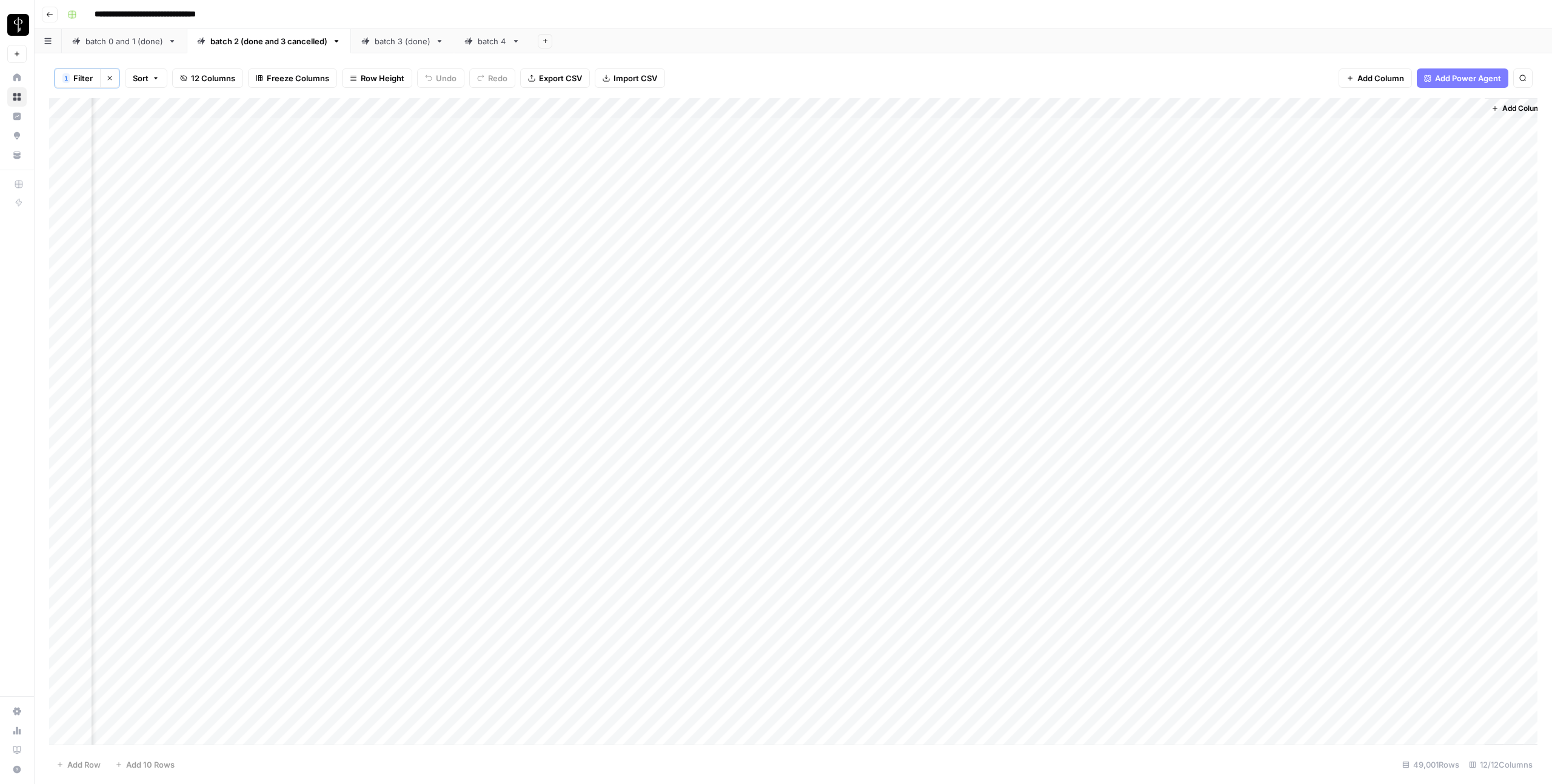
click at [817, 559] on div "Add Column" at bounding box center [793, 422] width 1488 height 647
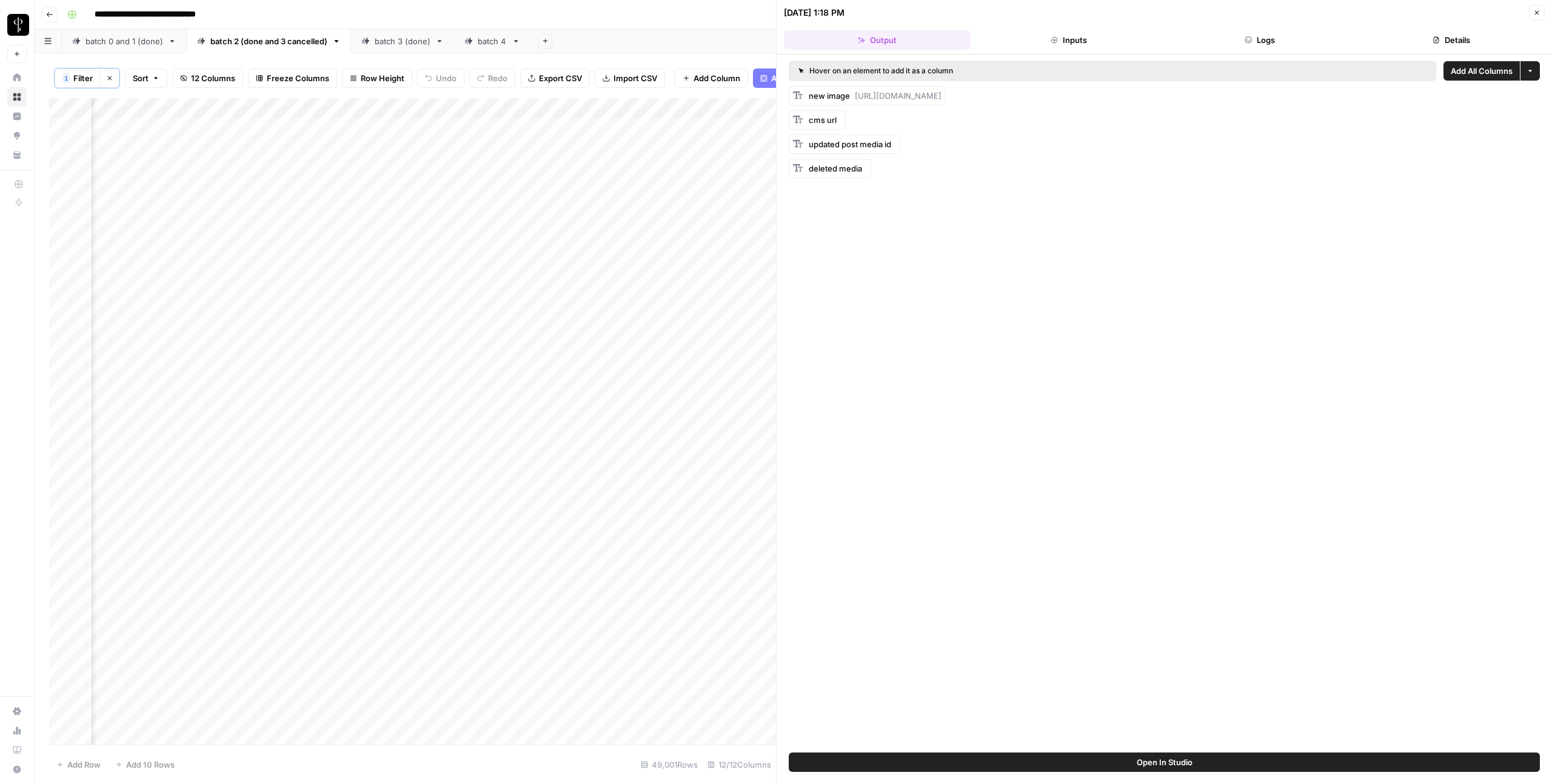
click at [1278, 40] on button "Logs" at bounding box center [1260, 40] width 187 height 20
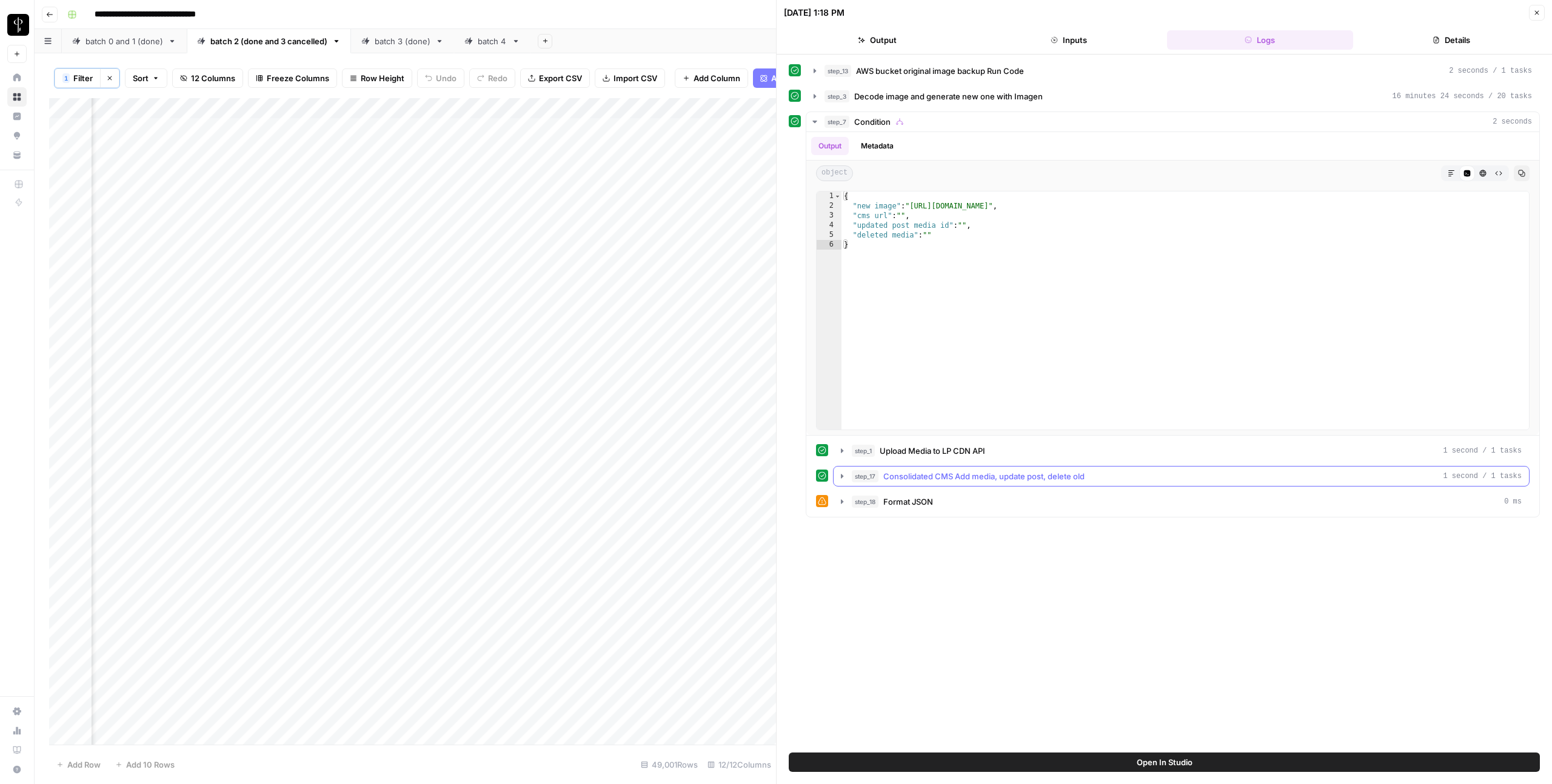
click at [1052, 481] on span "Consolidated CMS Add media, update post, delete old" at bounding box center [984, 476] width 201 height 12
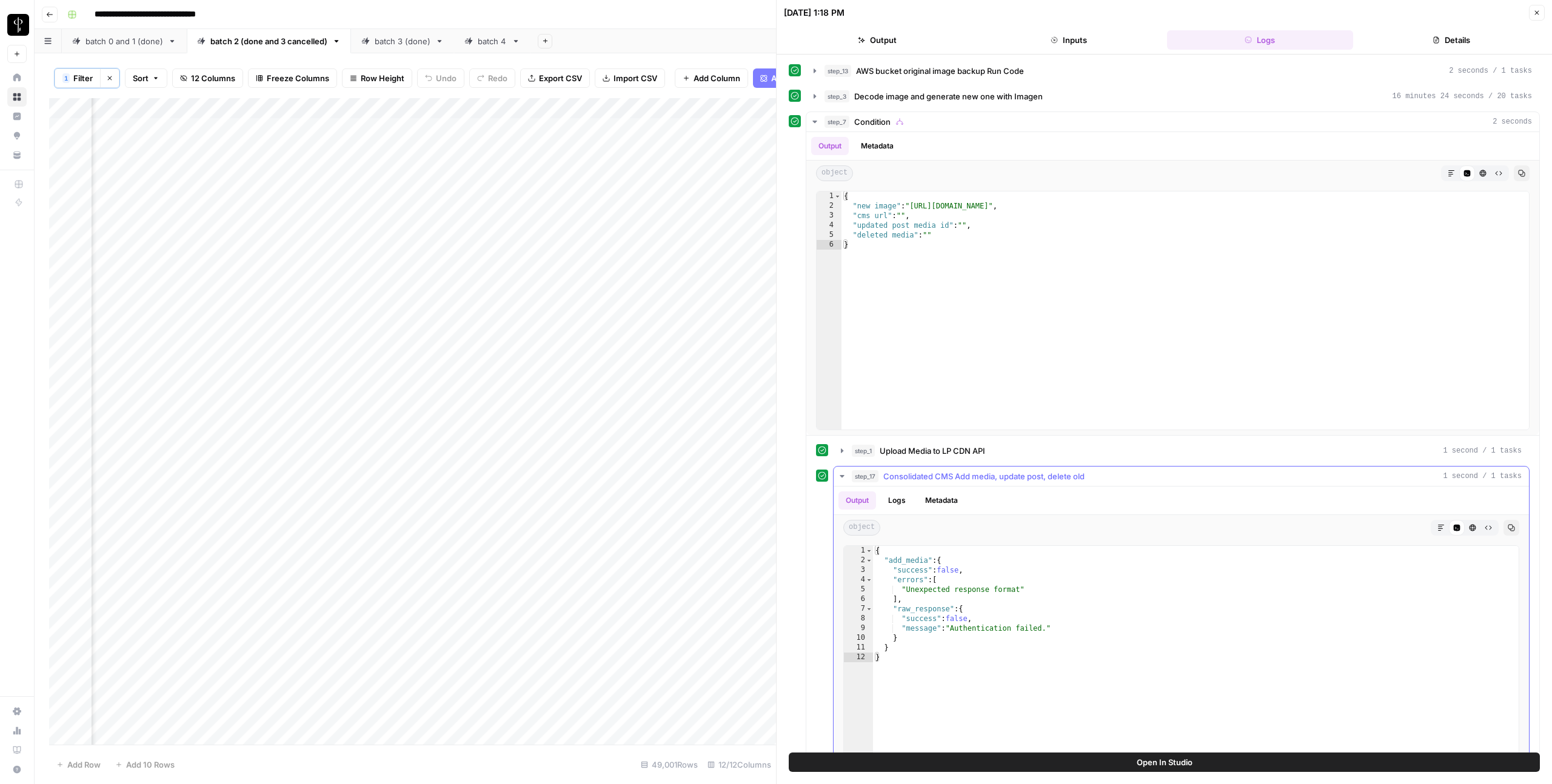
click at [1052, 481] on span "Consolidated CMS Add media, update post, delete old" at bounding box center [984, 476] width 201 height 12
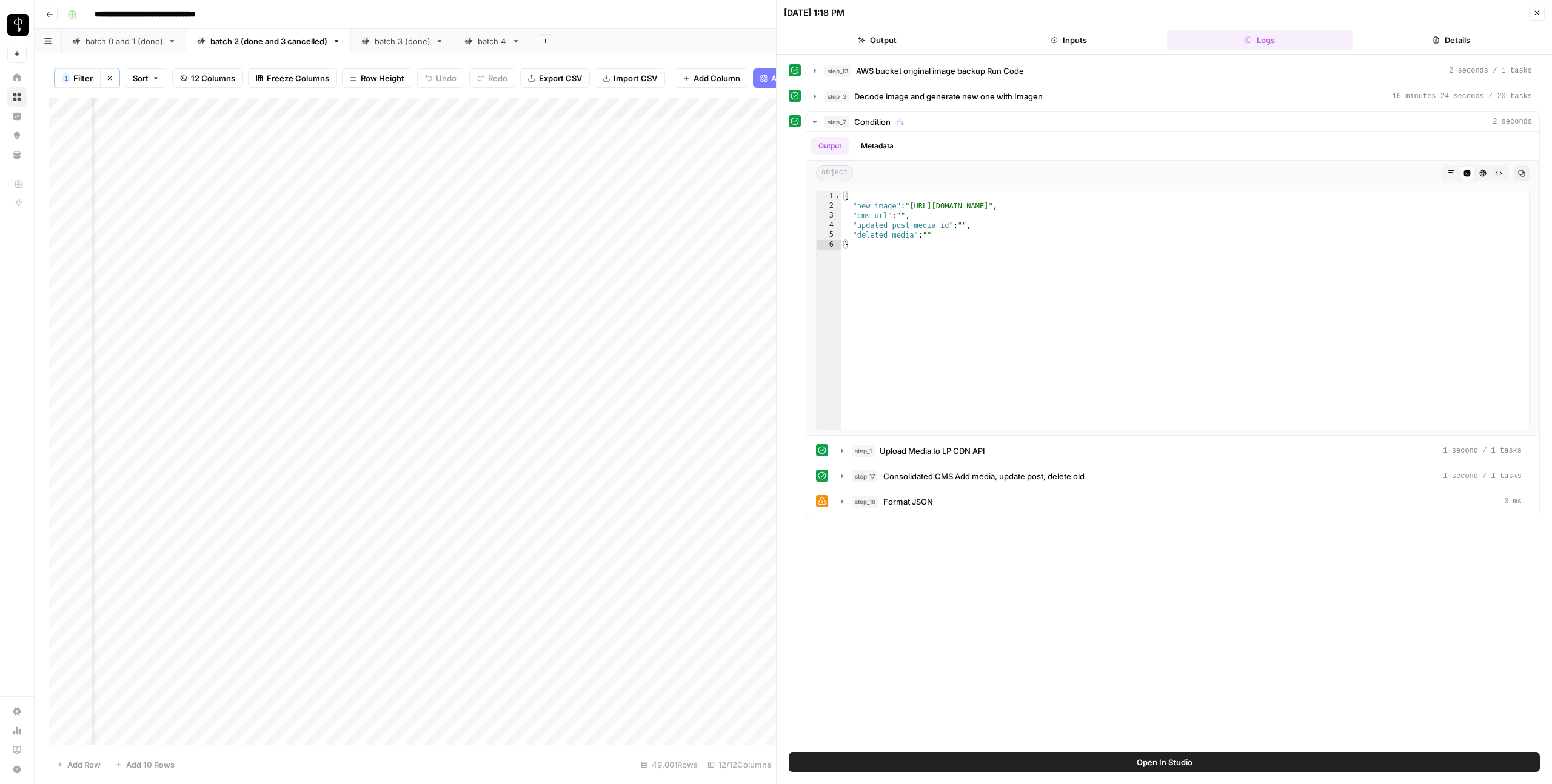
click at [1542, 17] on button "Close" at bounding box center [1537, 13] width 15 height 15
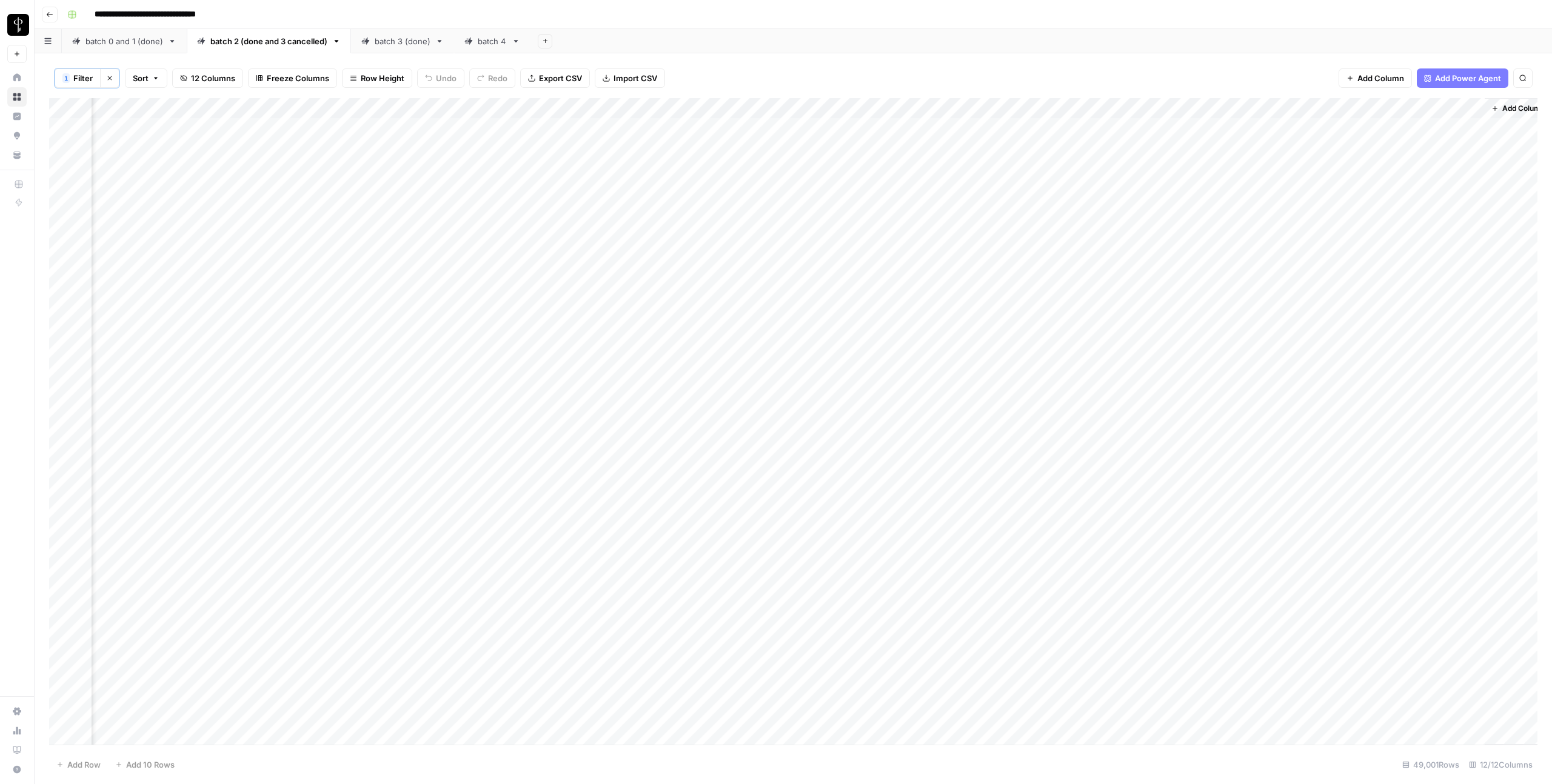
click at [799, 500] on div "Add Column" at bounding box center [793, 422] width 1488 height 647
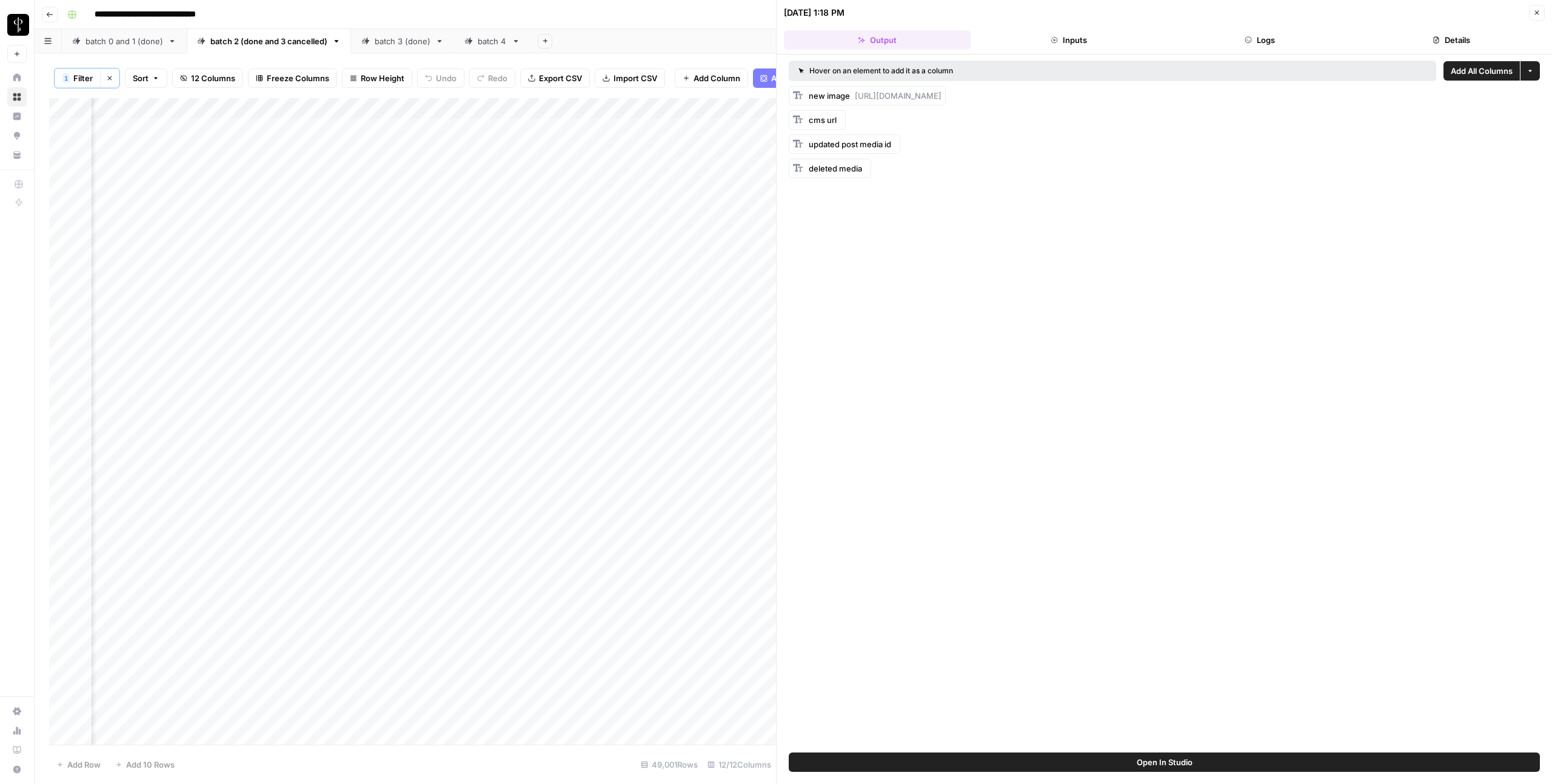
click at [1284, 44] on button "Logs" at bounding box center [1260, 40] width 187 height 20
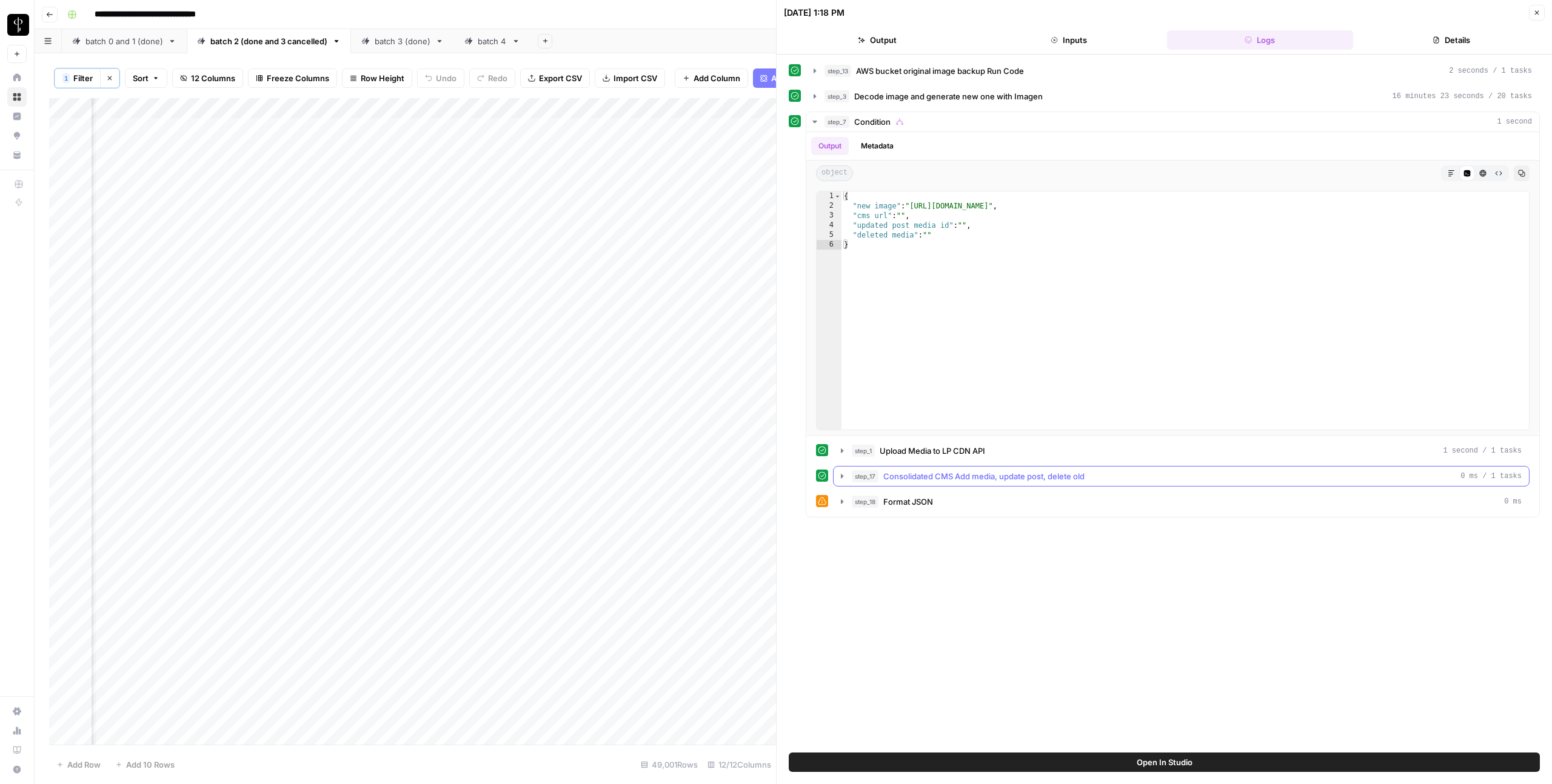
click at [962, 473] on span "Consolidated CMS Add media, update post, delete old" at bounding box center [984, 476] width 201 height 12
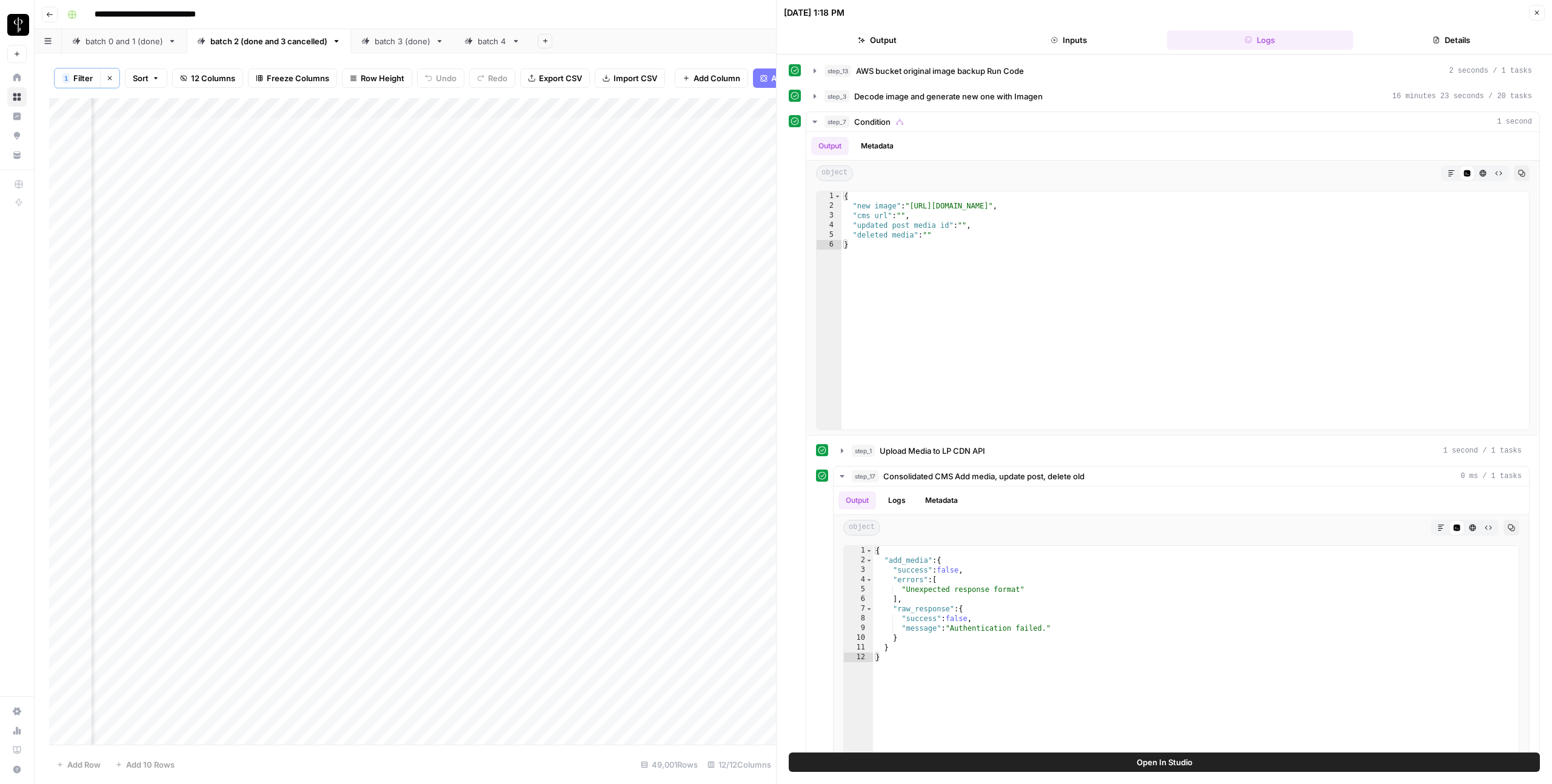
click at [1534, 19] on button "Close" at bounding box center [1537, 13] width 15 height 15
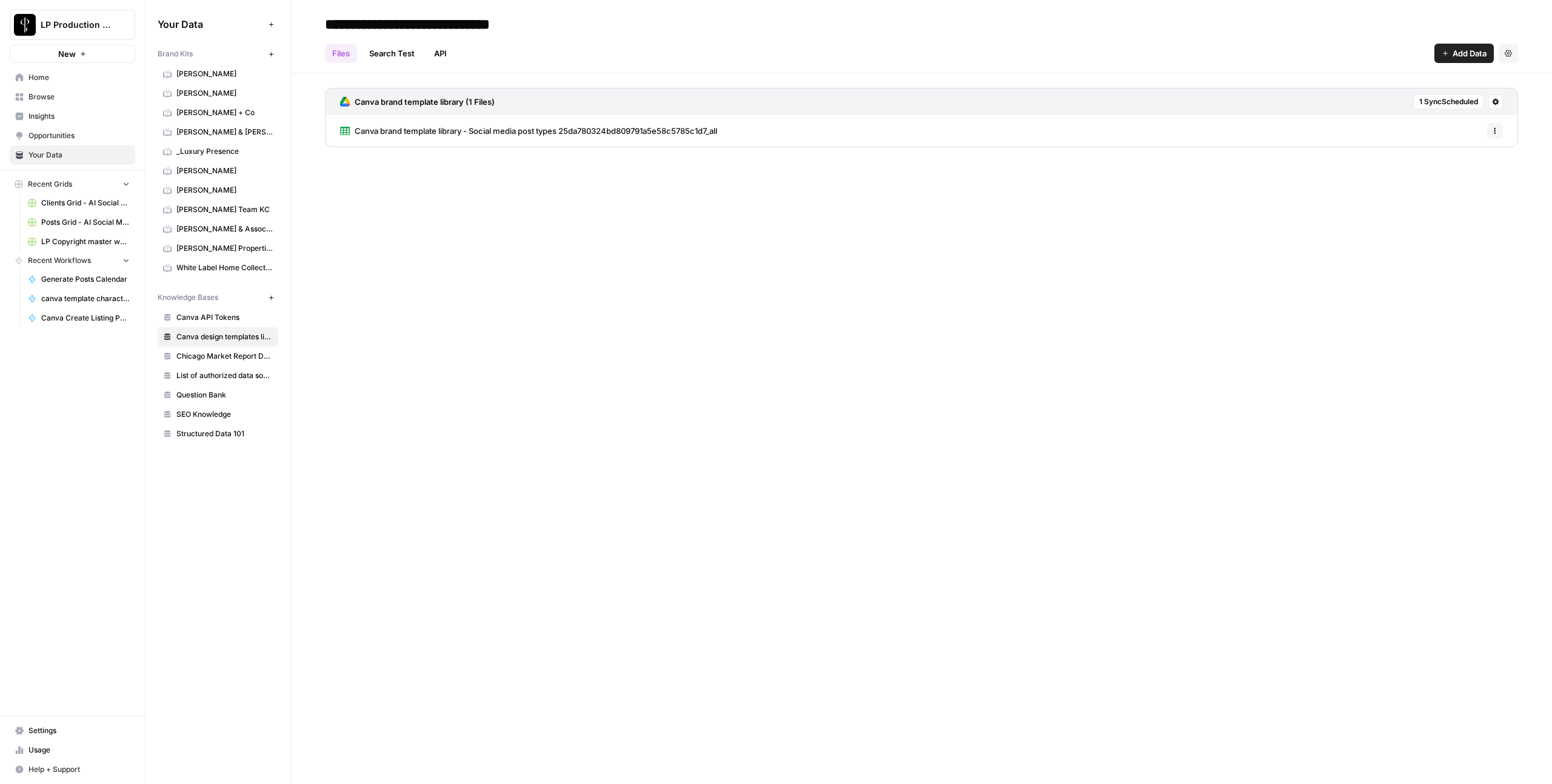
click at [1496, 104] on icon at bounding box center [1495, 102] width 6 height 6
click at [1467, 122] on span "Sync Data" at bounding box center [1449, 127] width 74 height 12
click at [1493, 105] on icon at bounding box center [1495, 102] width 7 height 7
click at [1461, 128] on span "Sync Data" at bounding box center [1449, 127] width 74 height 12
click at [63, 96] on span "Browse" at bounding box center [79, 97] width 101 height 11
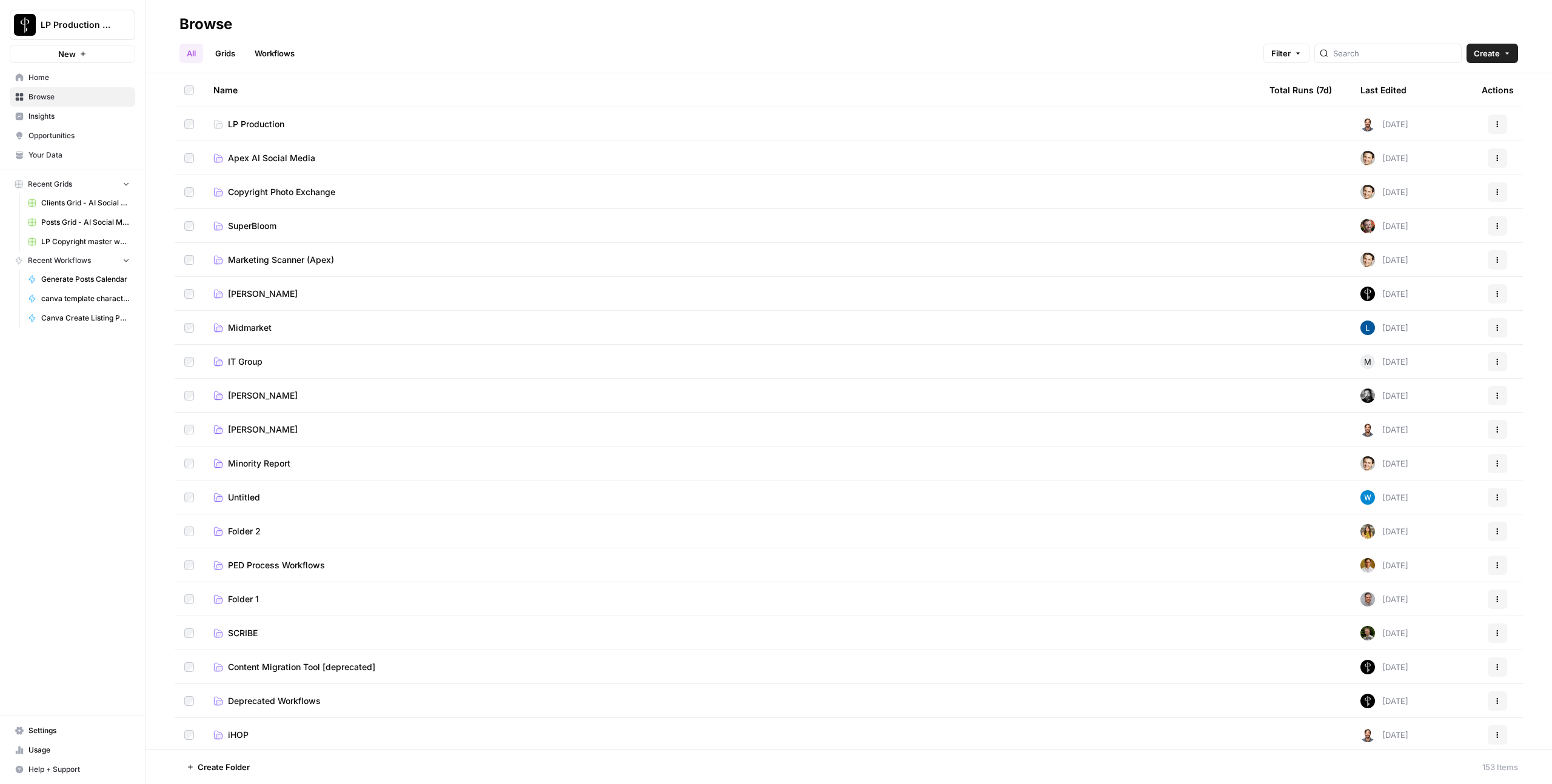
click at [250, 158] on span "Apex AI Social Media" at bounding box center [271, 158] width 87 height 12
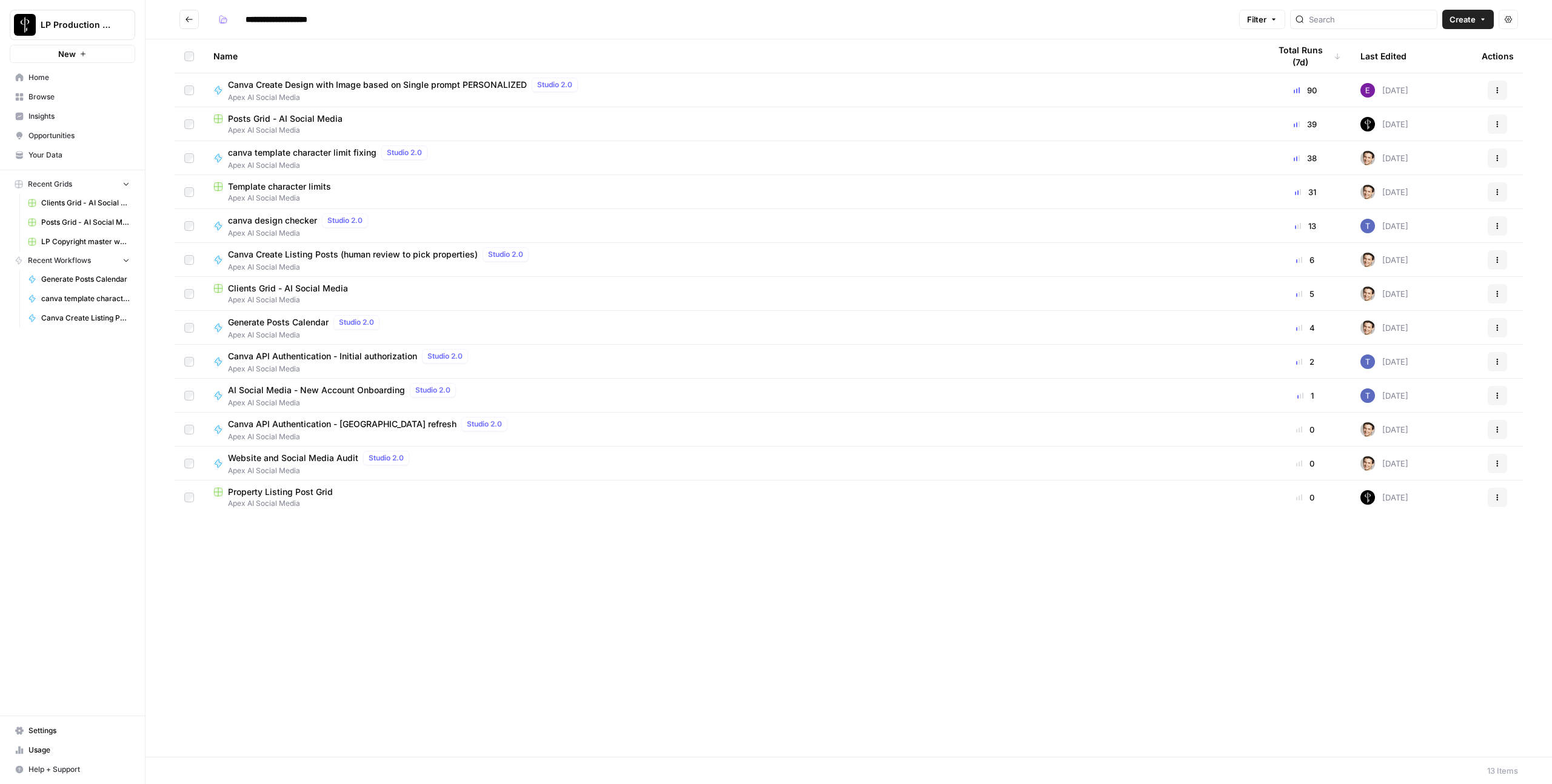
click at [280, 282] on span "Clients Grid - AI Social Media" at bounding box center [287, 288] width 120 height 12
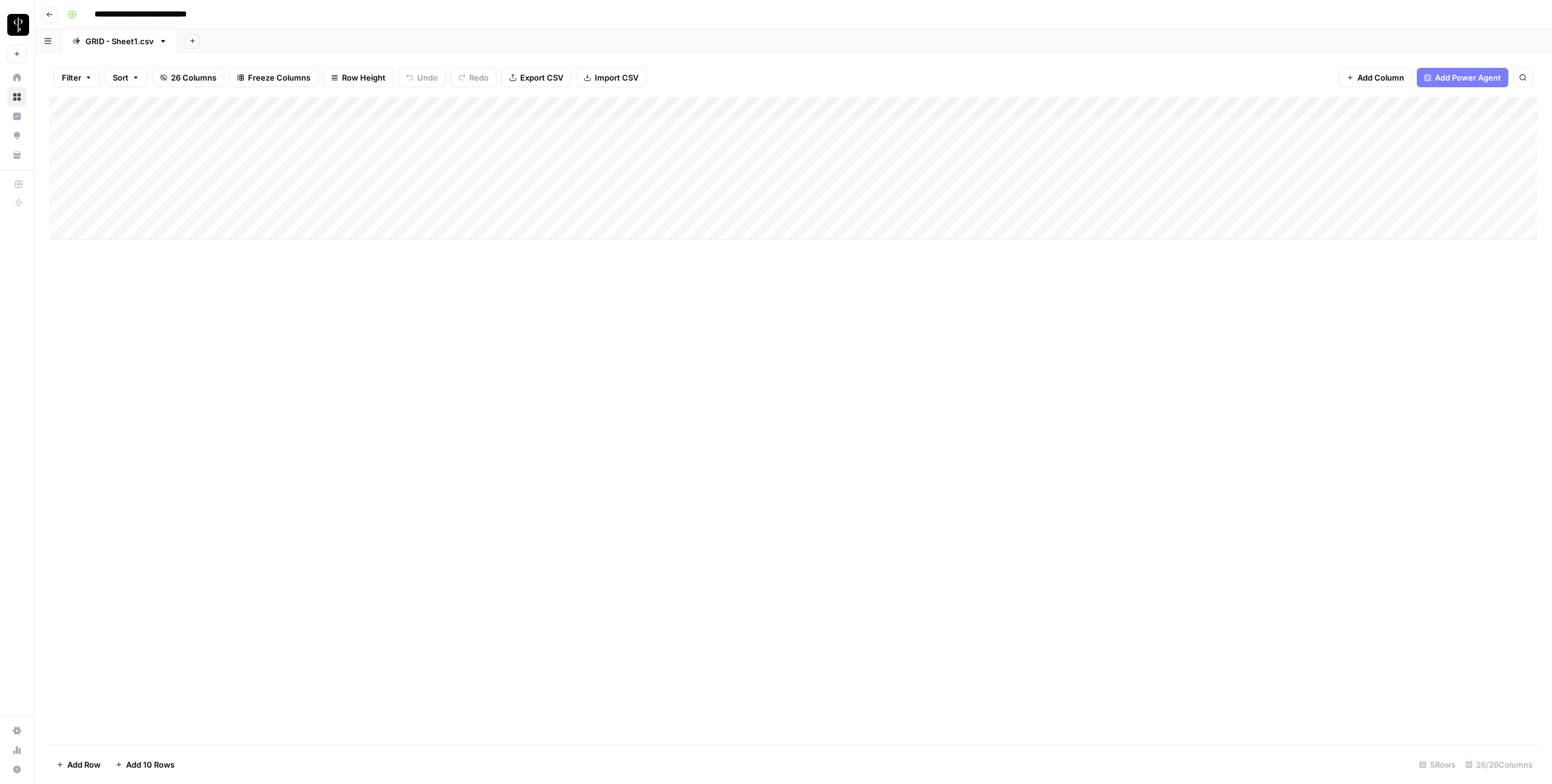
click at [328, 147] on div "Add Column" at bounding box center [793, 169] width 1488 height 143
click at [650, 147] on div "Add Column" at bounding box center [793, 169] width 1488 height 143
click at [600, 150] on div "Add Column" at bounding box center [793, 169] width 1488 height 143
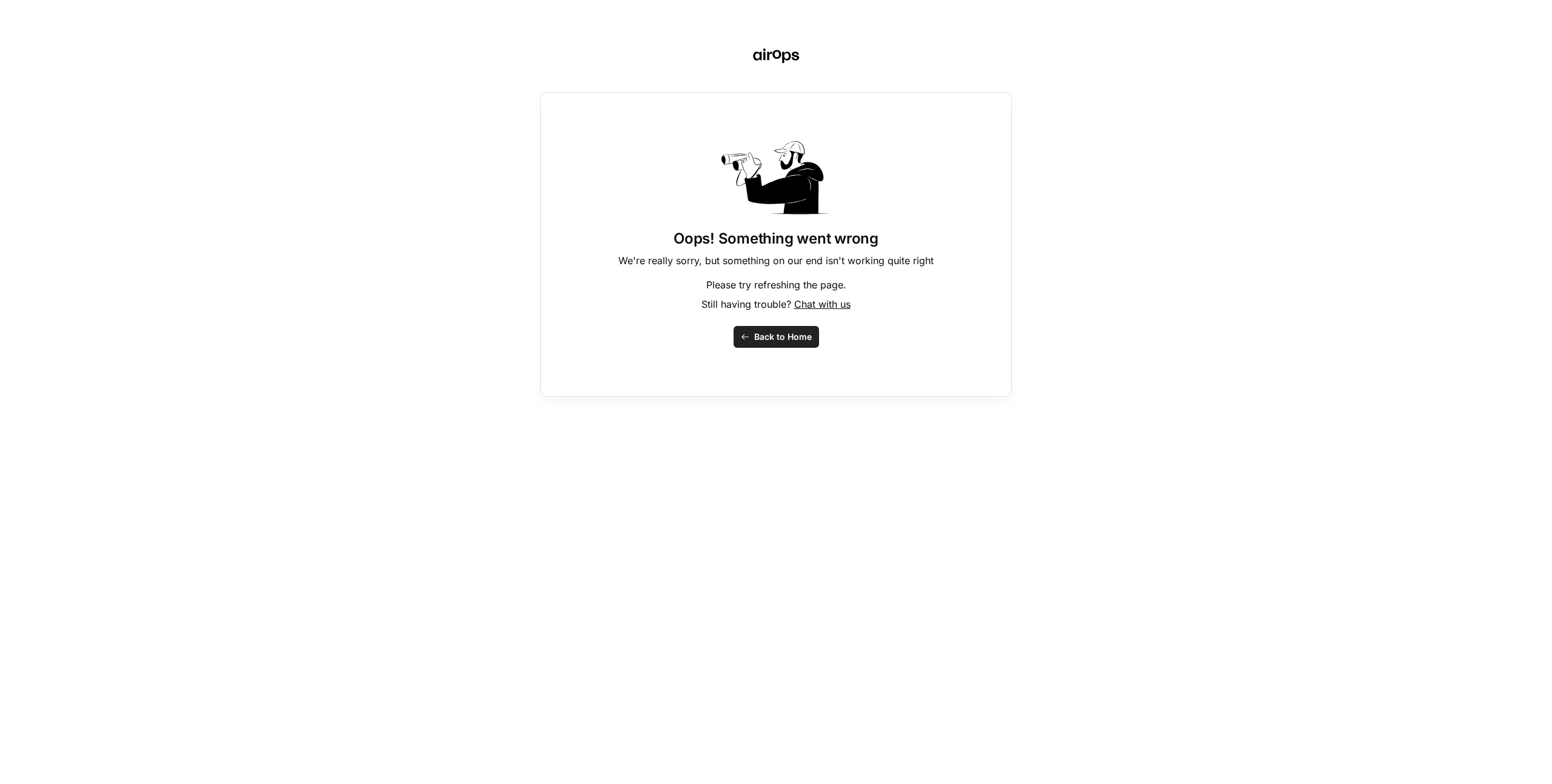
click at [752, 334] on button "Back to Home" at bounding box center [776, 337] width 86 height 22
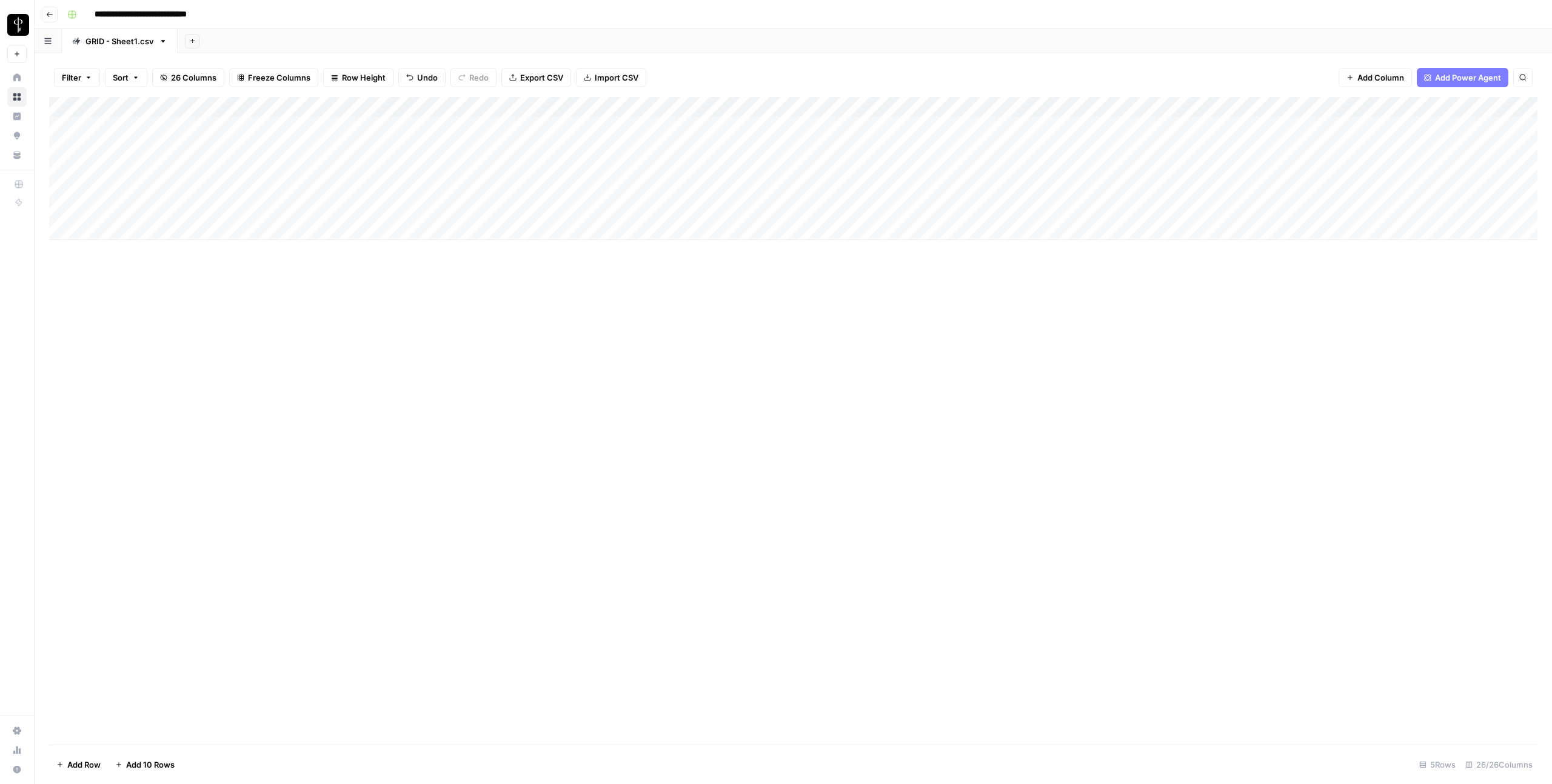
click at [52, 15] on icon "button" at bounding box center [50, 15] width 7 height 7
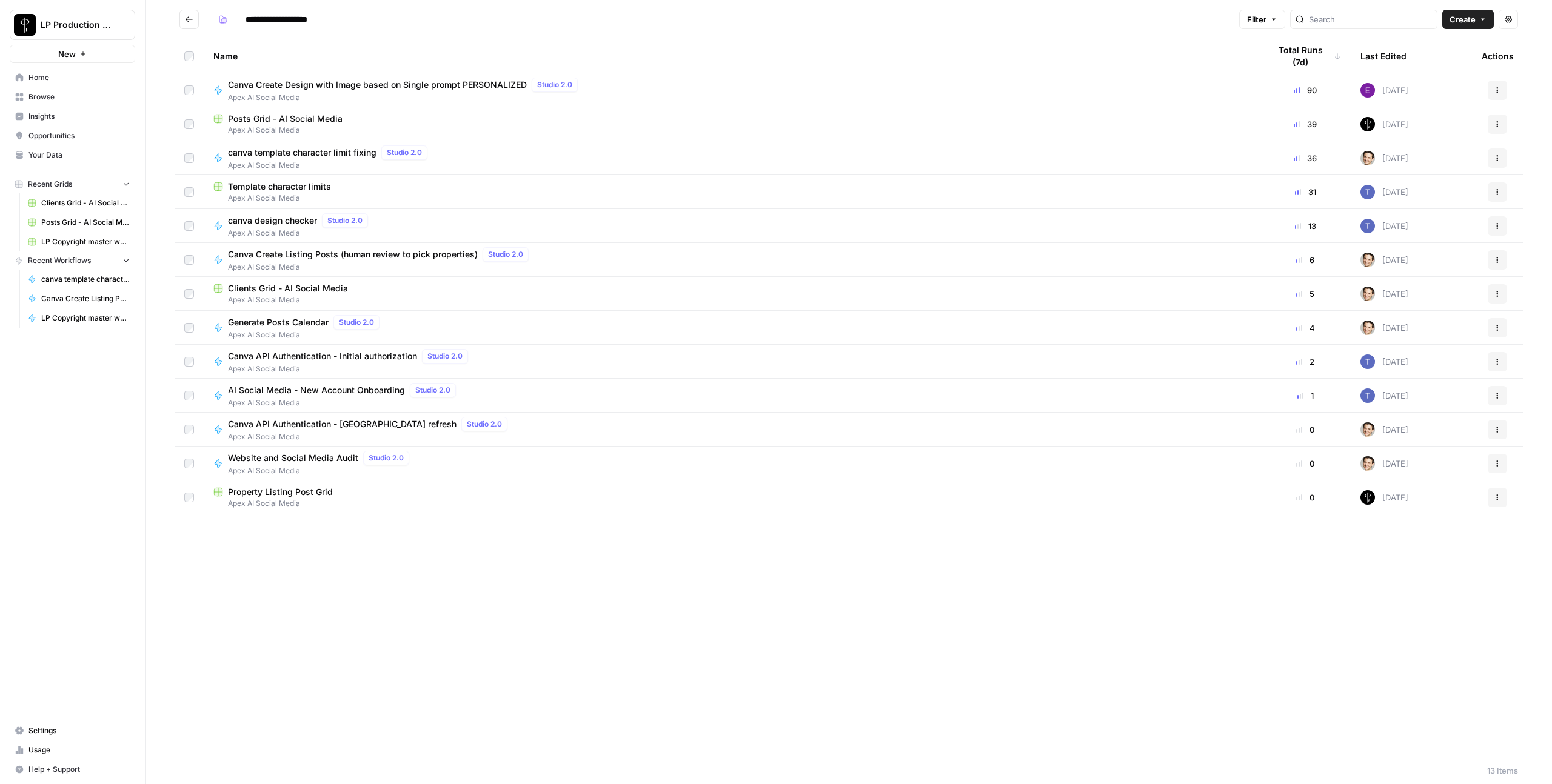
click at [268, 152] on span "canva template character limit fixing" at bounding box center [301, 152] width 148 height 12
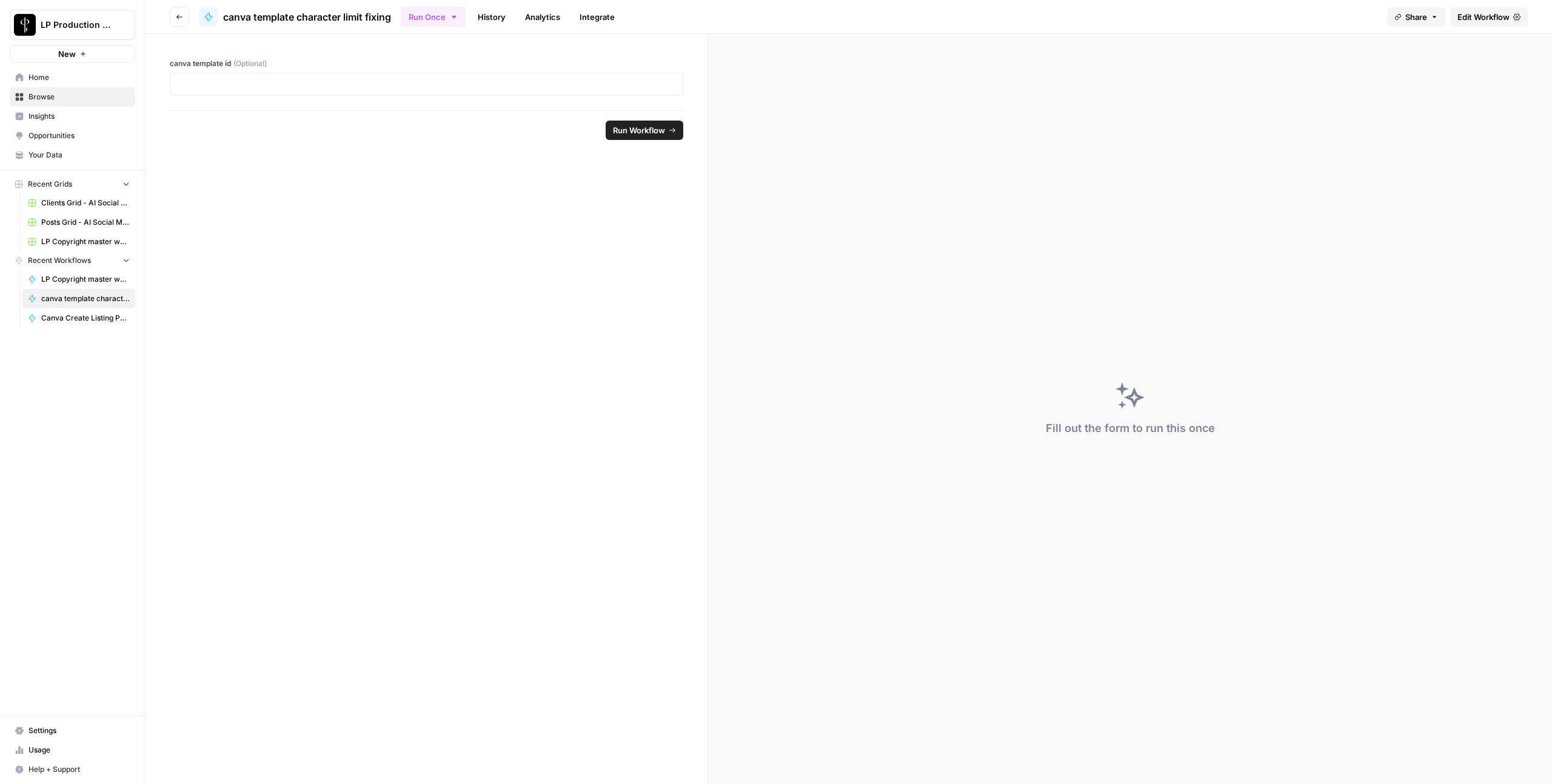
click at [186, 15] on button "Go back" at bounding box center [180, 17] width 20 height 20
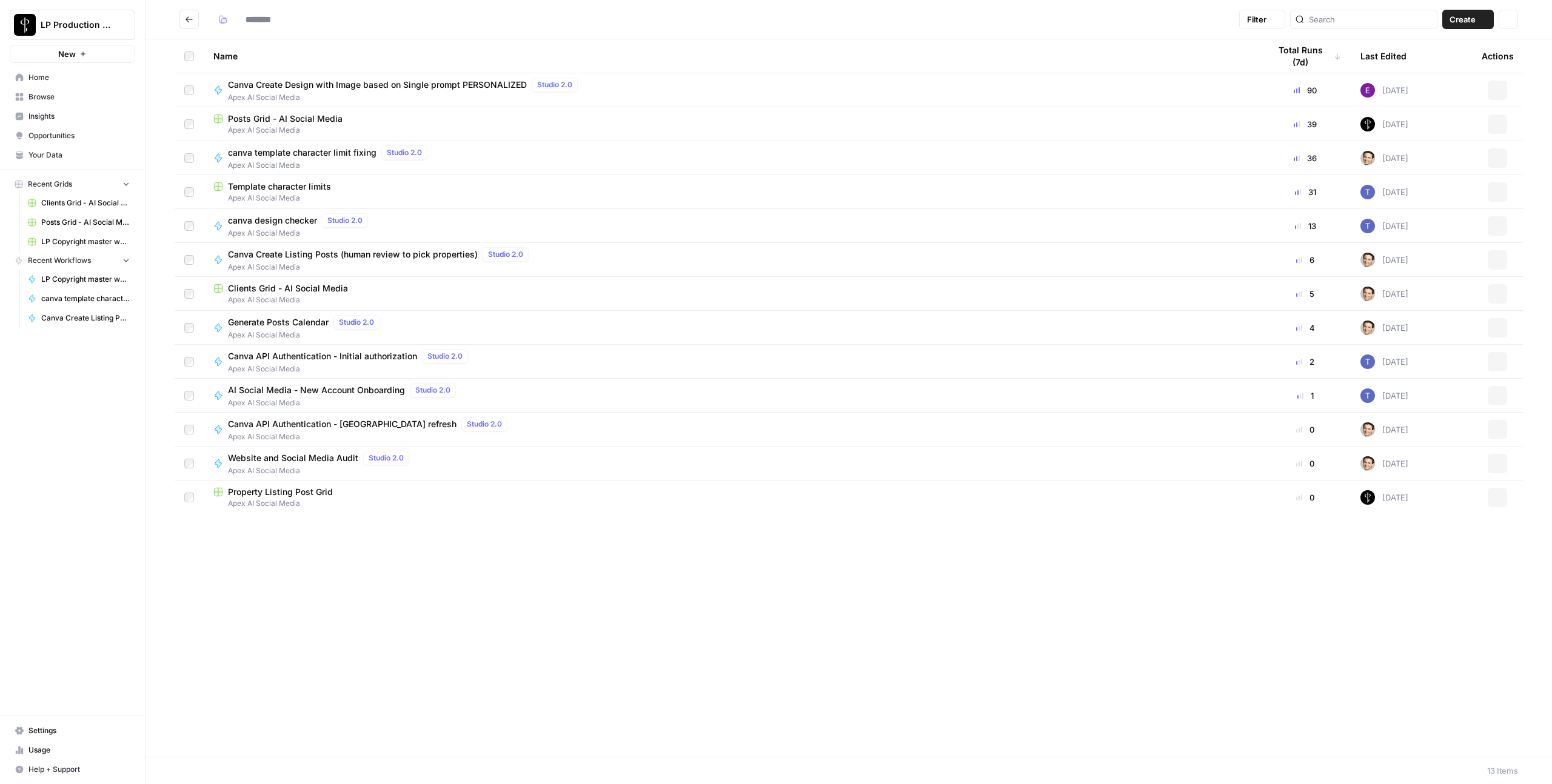
type input "**********"
click at [285, 184] on span "Template character limits" at bounding box center [279, 186] width 103 height 12
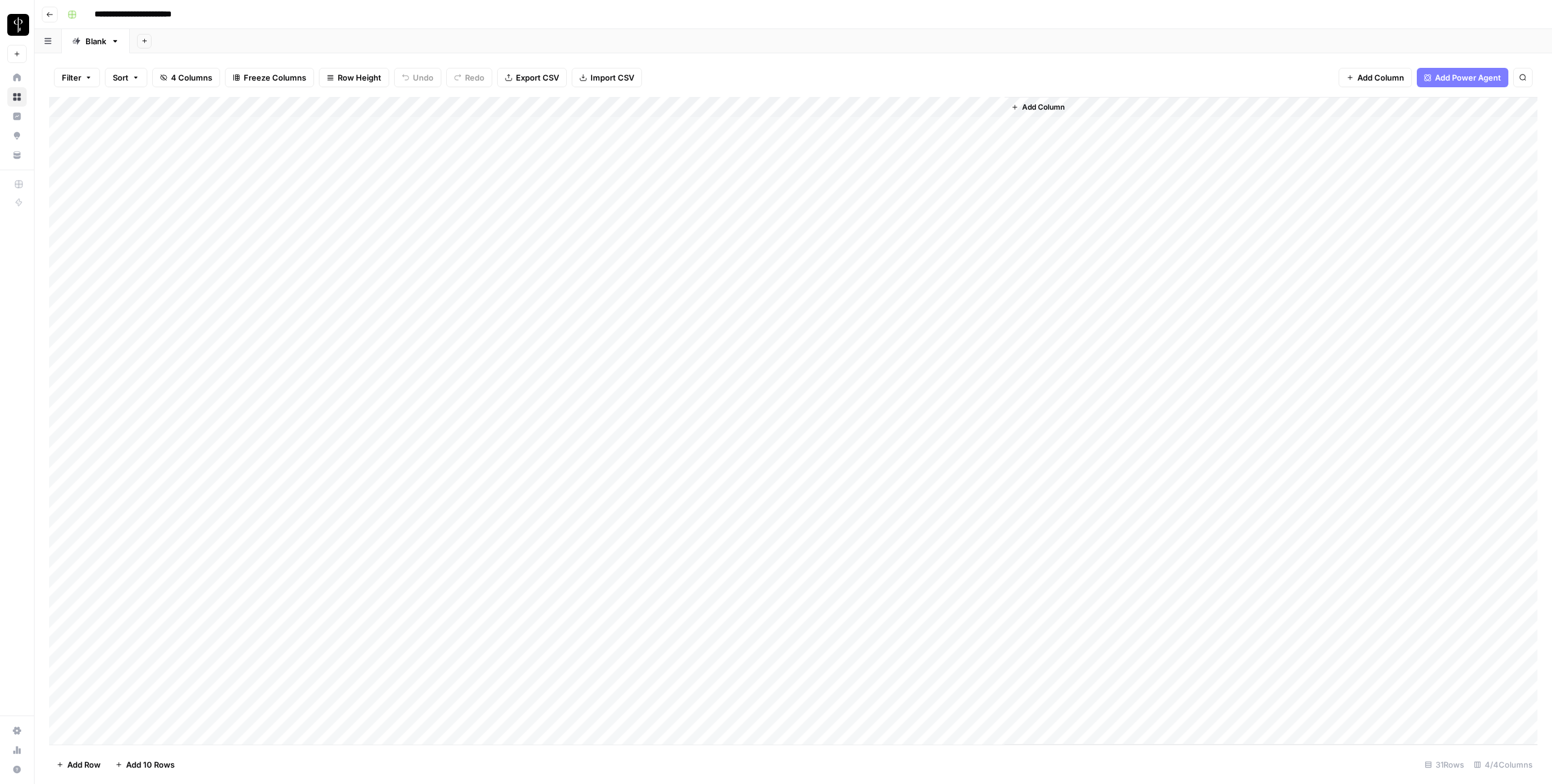
scroll to position [31, 0]
click at [651, 733] on div "Add Column" at bounding box center [793, 421] width 1488 height 648
drag, startPoint x: 682, startPoint y: 724, endPoint x: 736, endPoint y: 511, distance: 219.7
click at [736, 511] on div "Add Column" at bounding box center [793, 421] width 1488 height 648
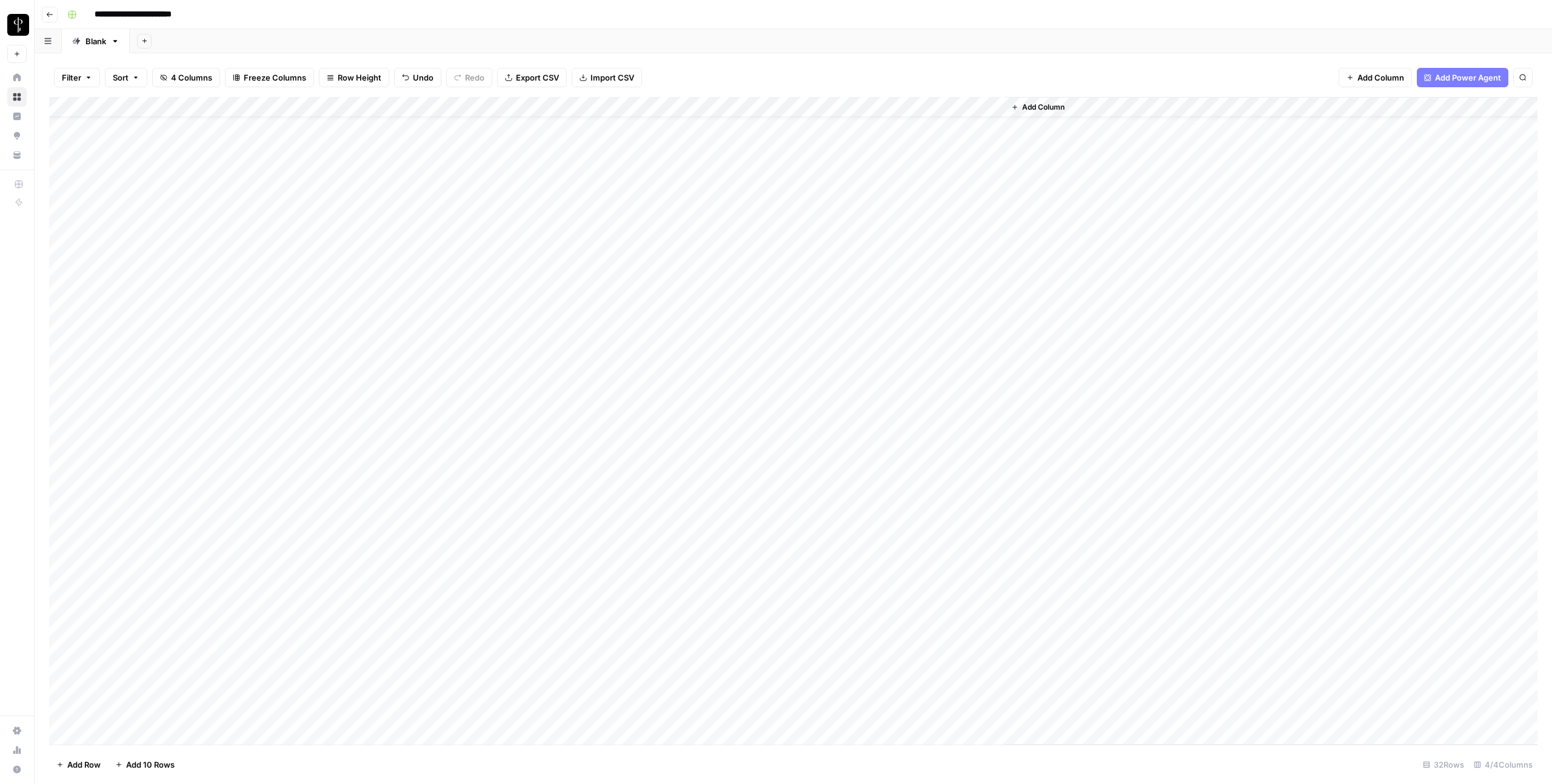
click at [356, 636] on div "Add Column" at bounding box center [793, 421] width 1488 height 648
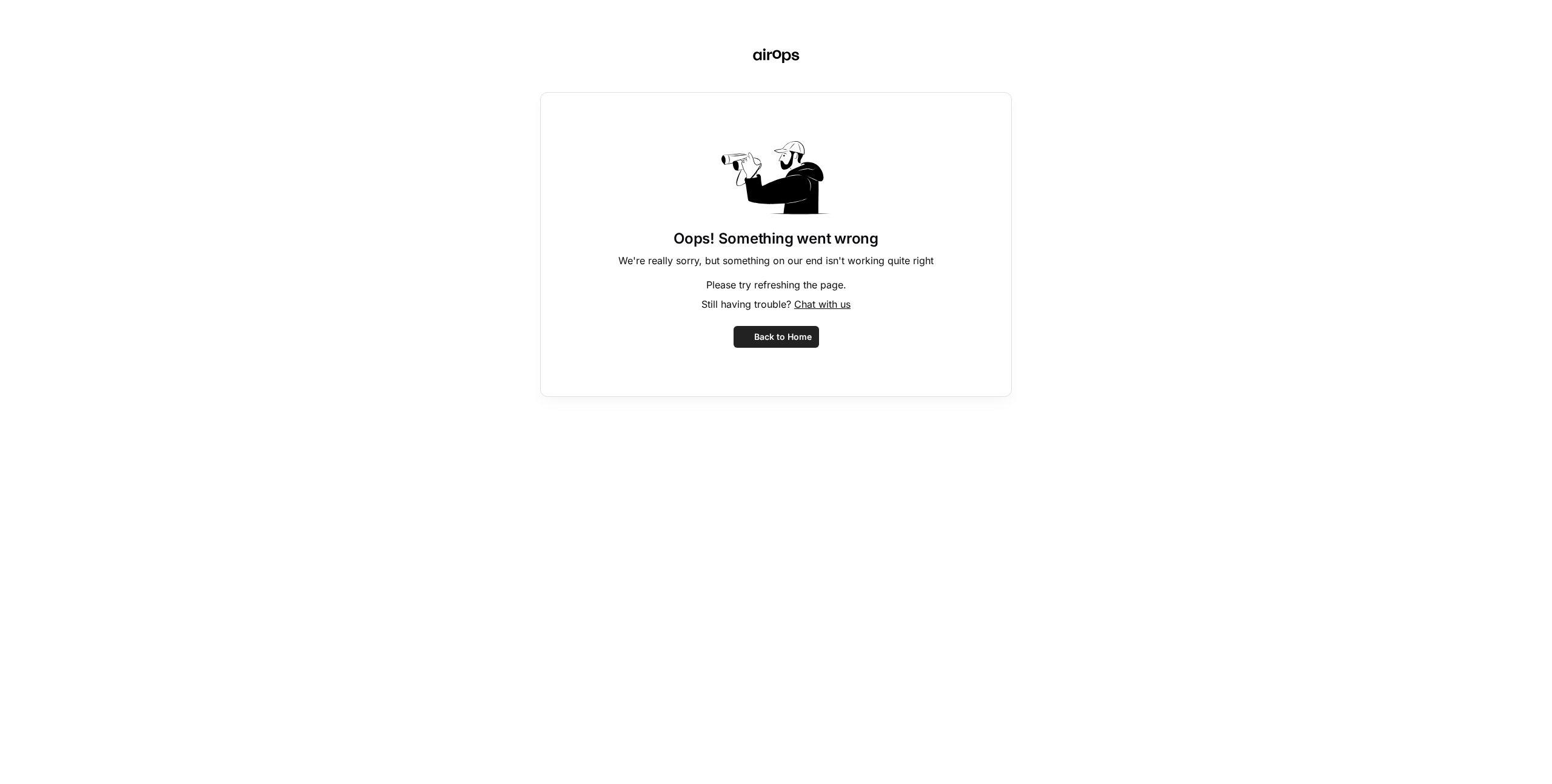
click at [356, 636] on div "Oops! Something went wrong We're really sorry, but something on our end isn't w…" at bounding box center [776, 392] width 1552 height 784
click at [778, 331] on span "Back to Home" at bounding box center [783, 337] width 58 height 12
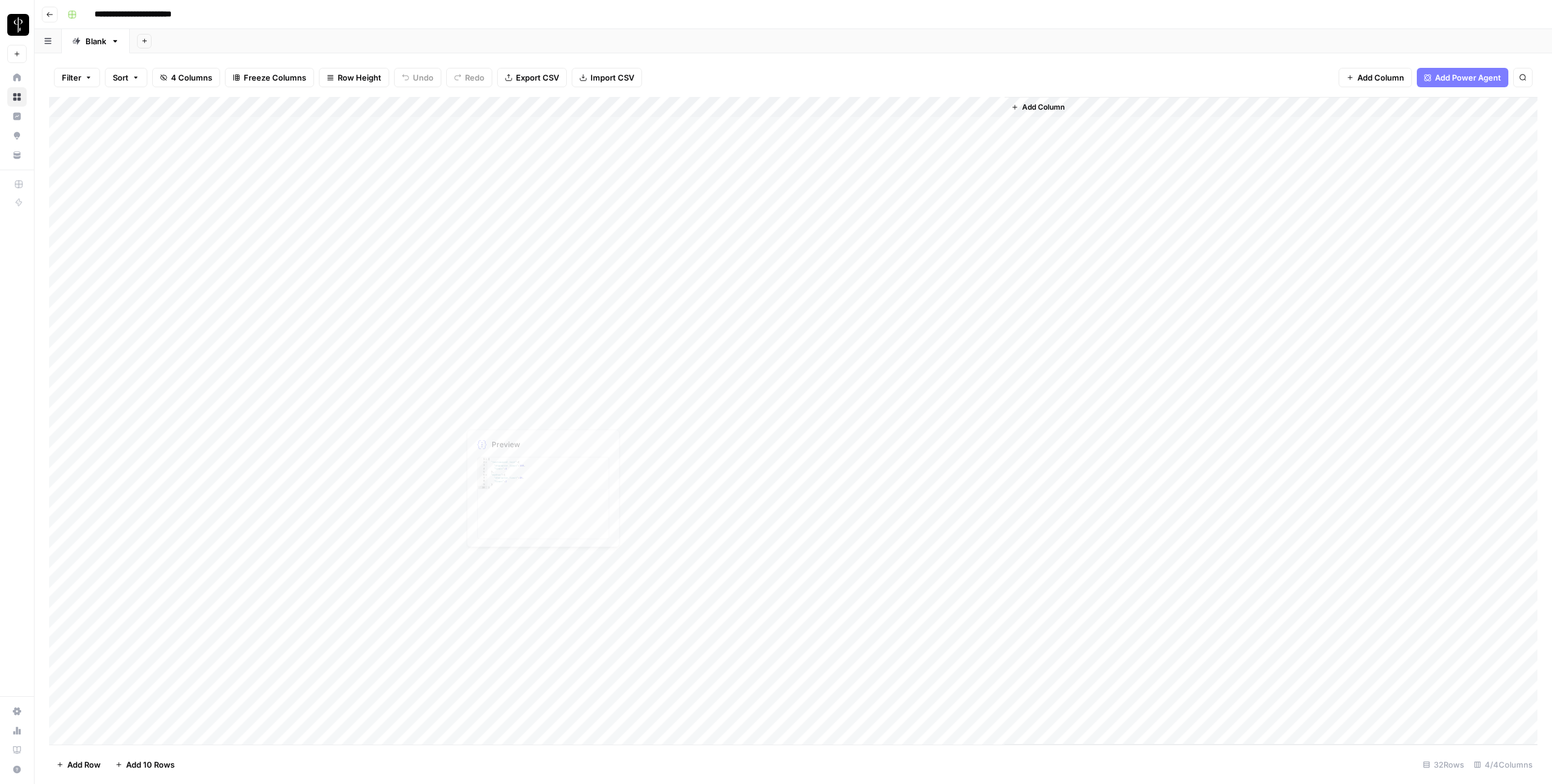
scroll to position [51, 0]
click at [368, 613] on div "Add Column" at bounding box center [793, 421] width 1488 height 648
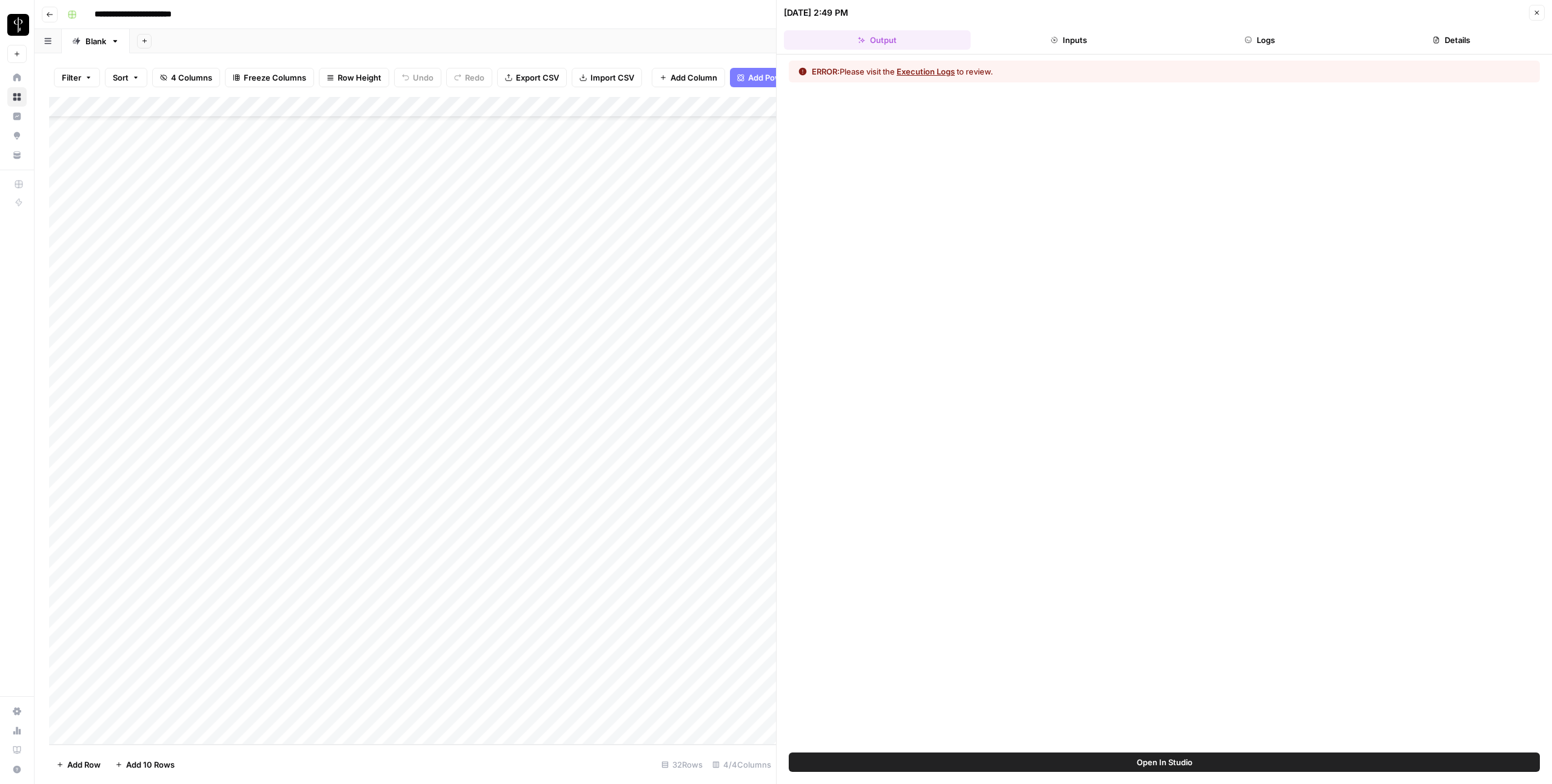
click at [1249, 34] on button "Logs" at bounding box center [1260, 40] width 187 height 20
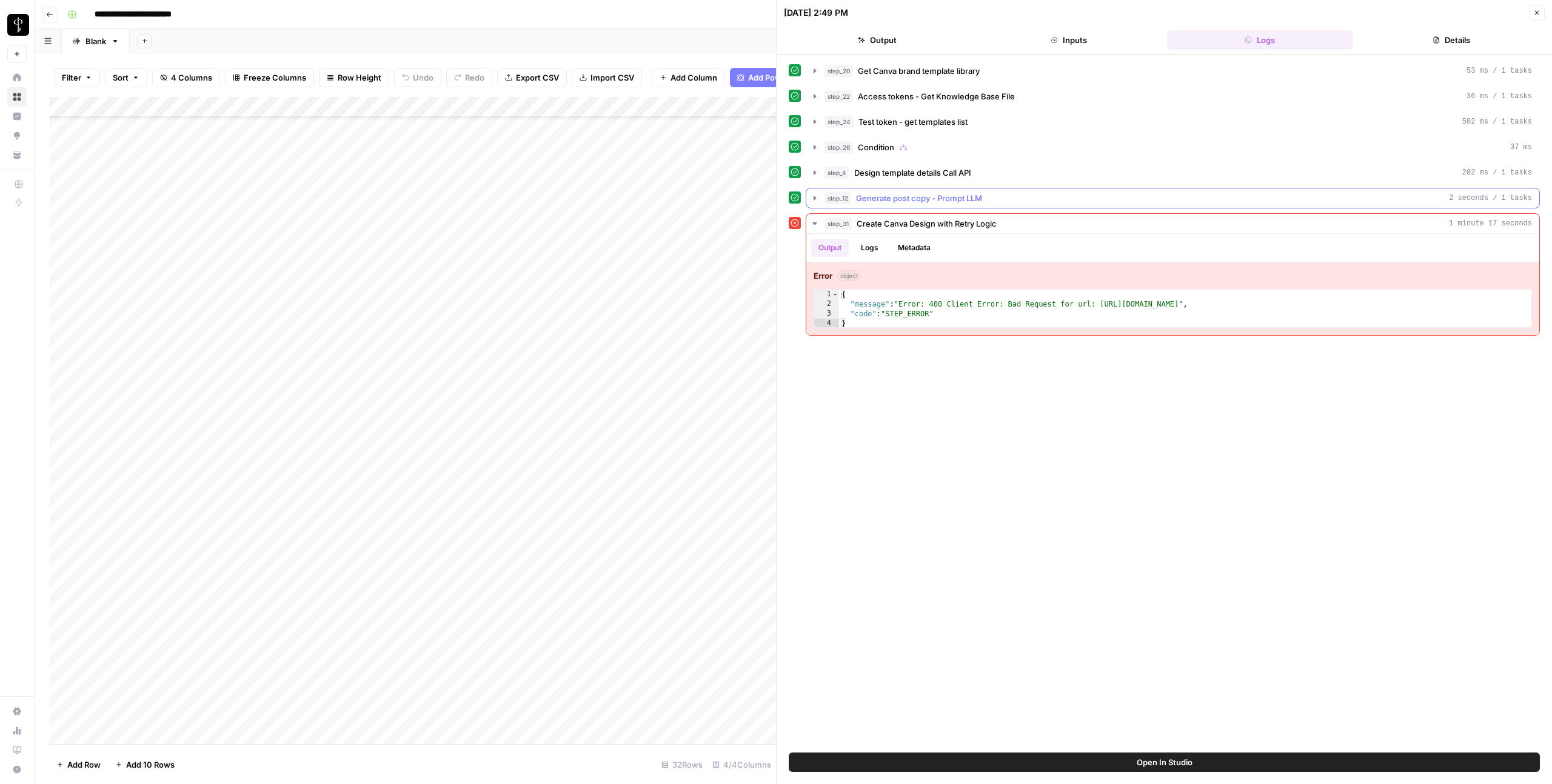
click at [882, 202] on span "Generate post copy - Prompt LLM" at bounding box center [918, 197] width 126 height 12
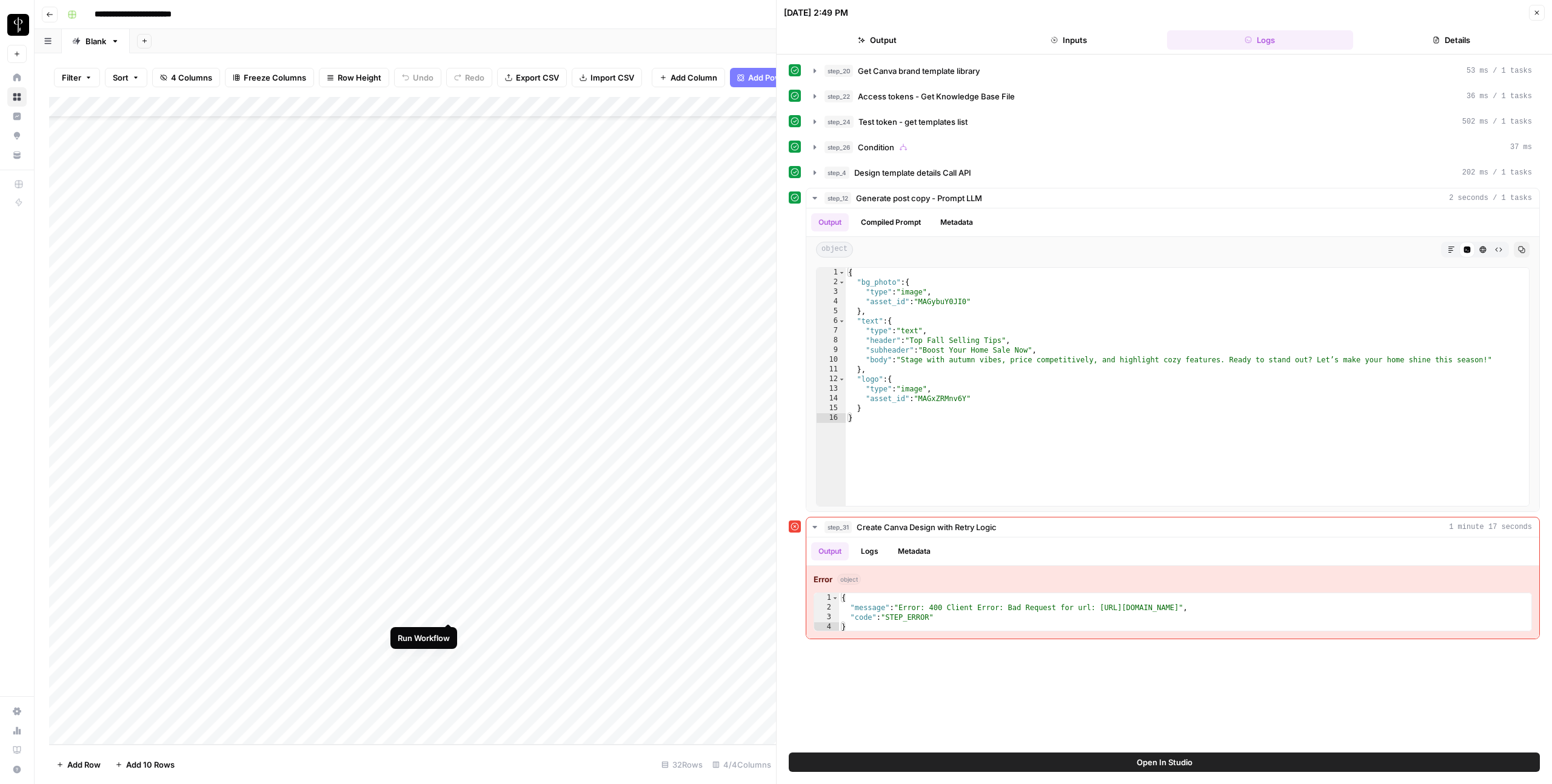
click at [448, 608] on div "Add Column" at bounding box center [412, 421] width 726 height 648
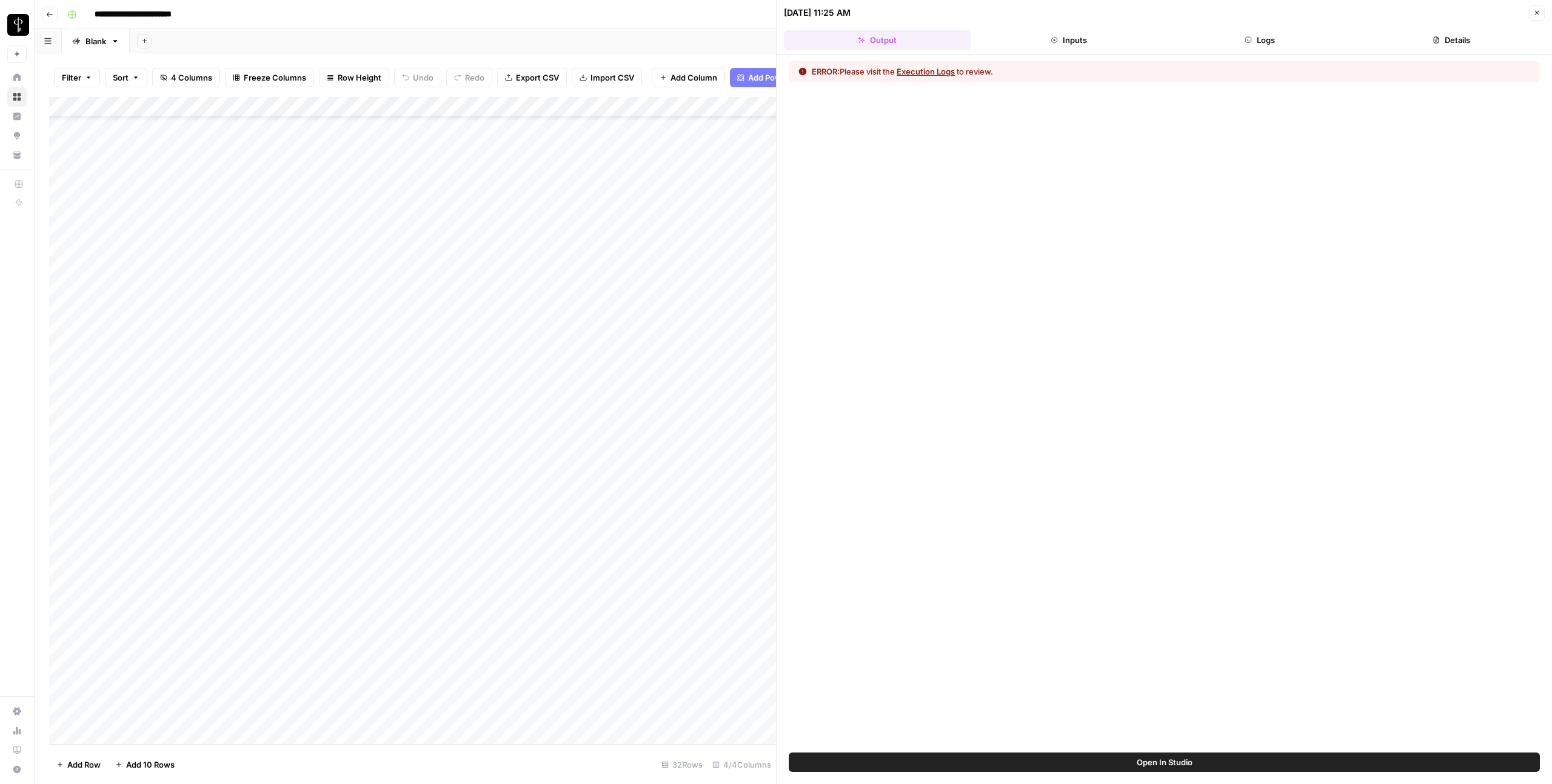
click at [1265, 42] on button "Logs" at bounding box center [1260, 40] width 187 height 20
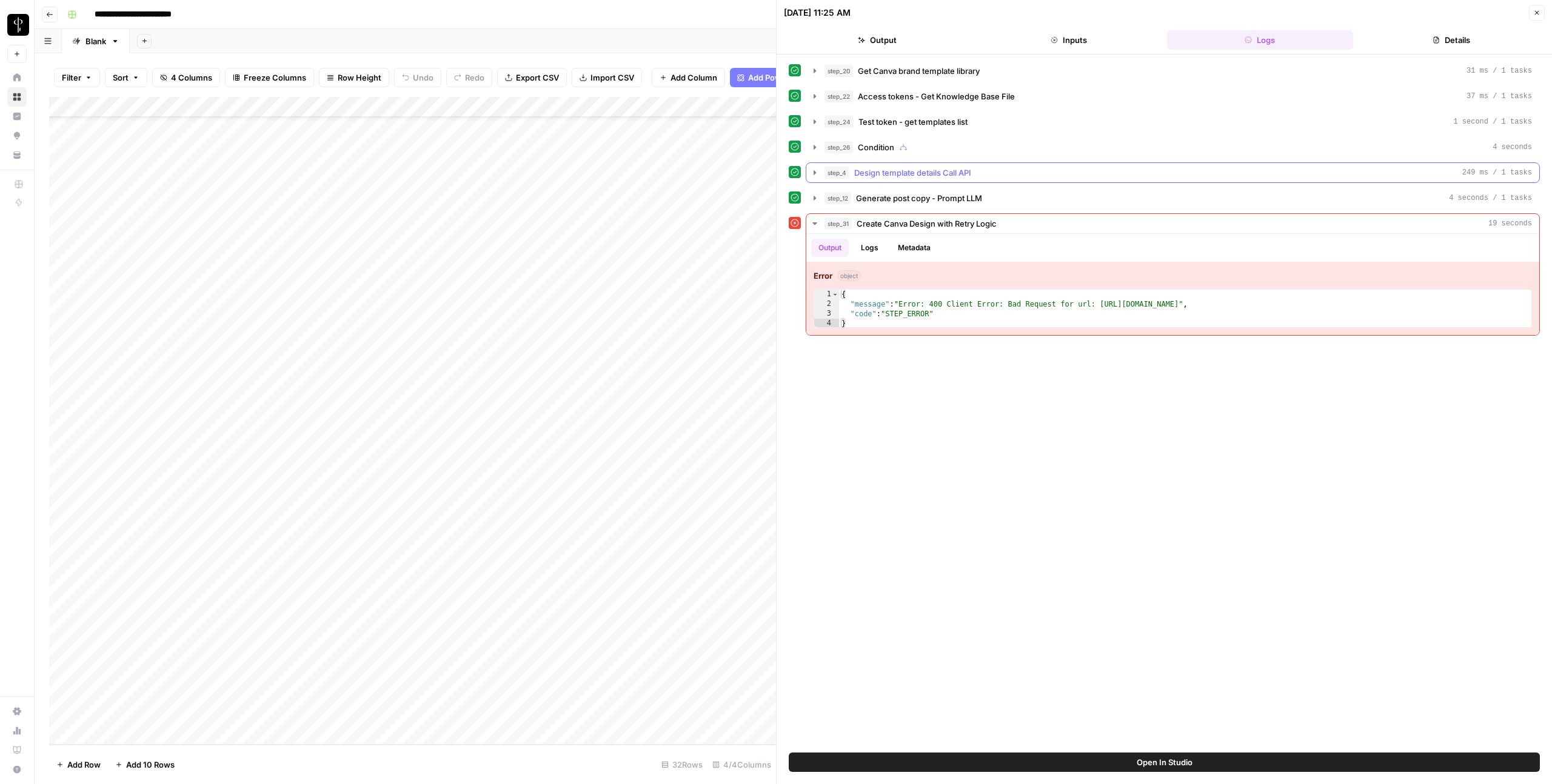
click at [816, 175] on icon "button" at bounding box center [815, 173] width 10 height 10
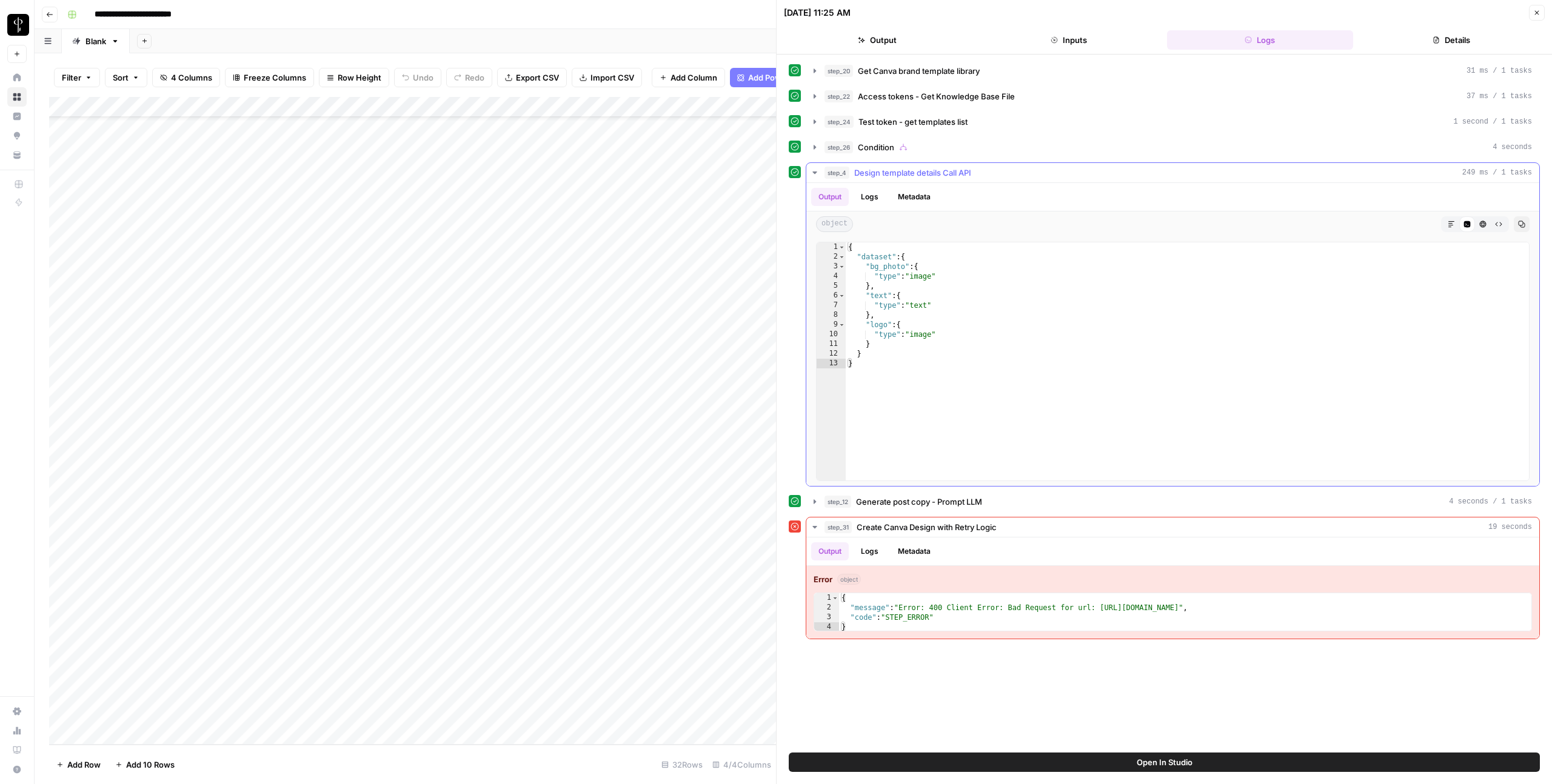
click at [816, 175] on icon "button" at bounding box center [815, 173] width 10 height 10
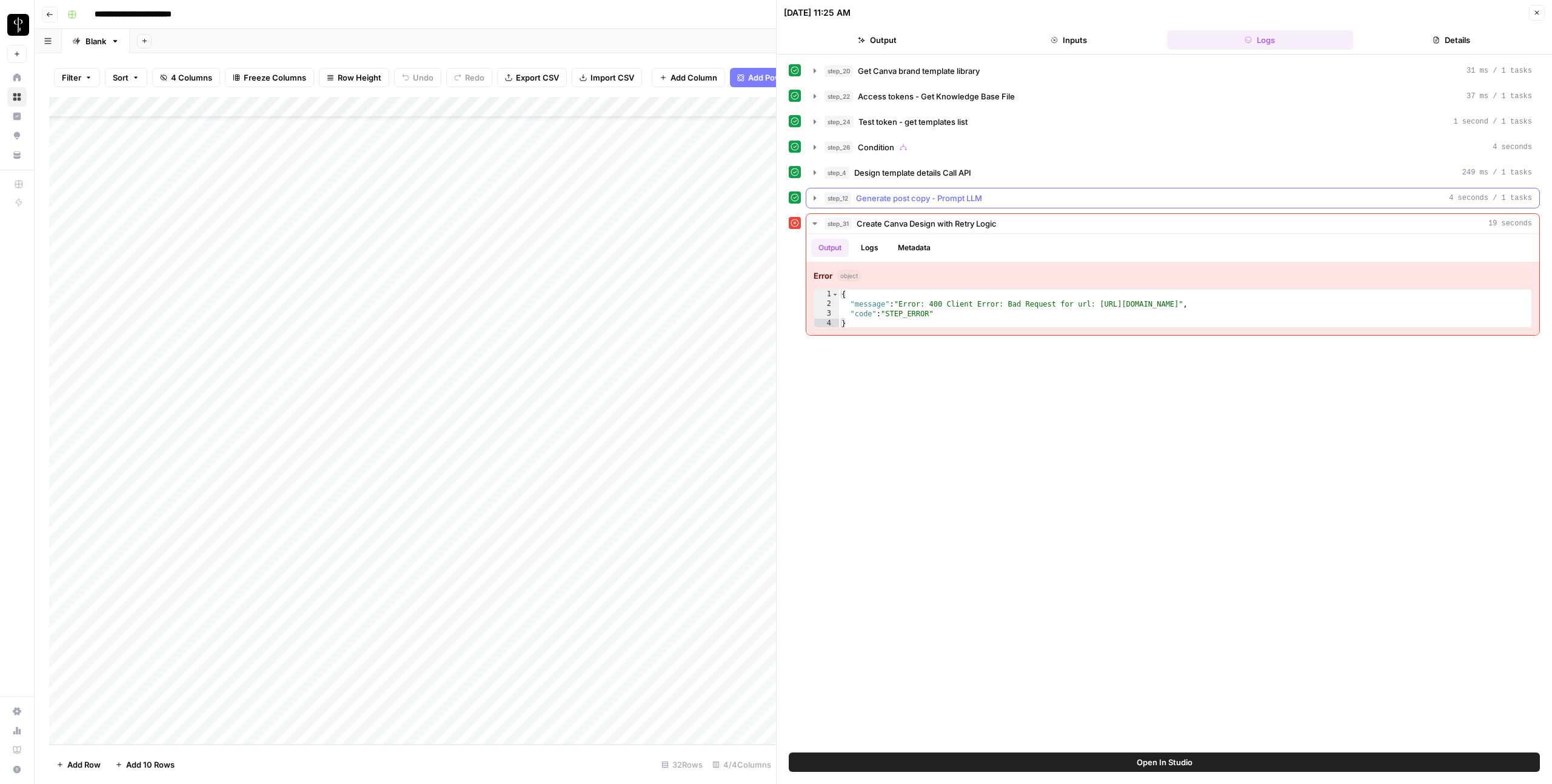
click at [820, 197] on button "step_12 Generate post copy - Prompt LLM 4 seconds / 1 tasks" at bounding box center [1172, 198] width 733 height 20
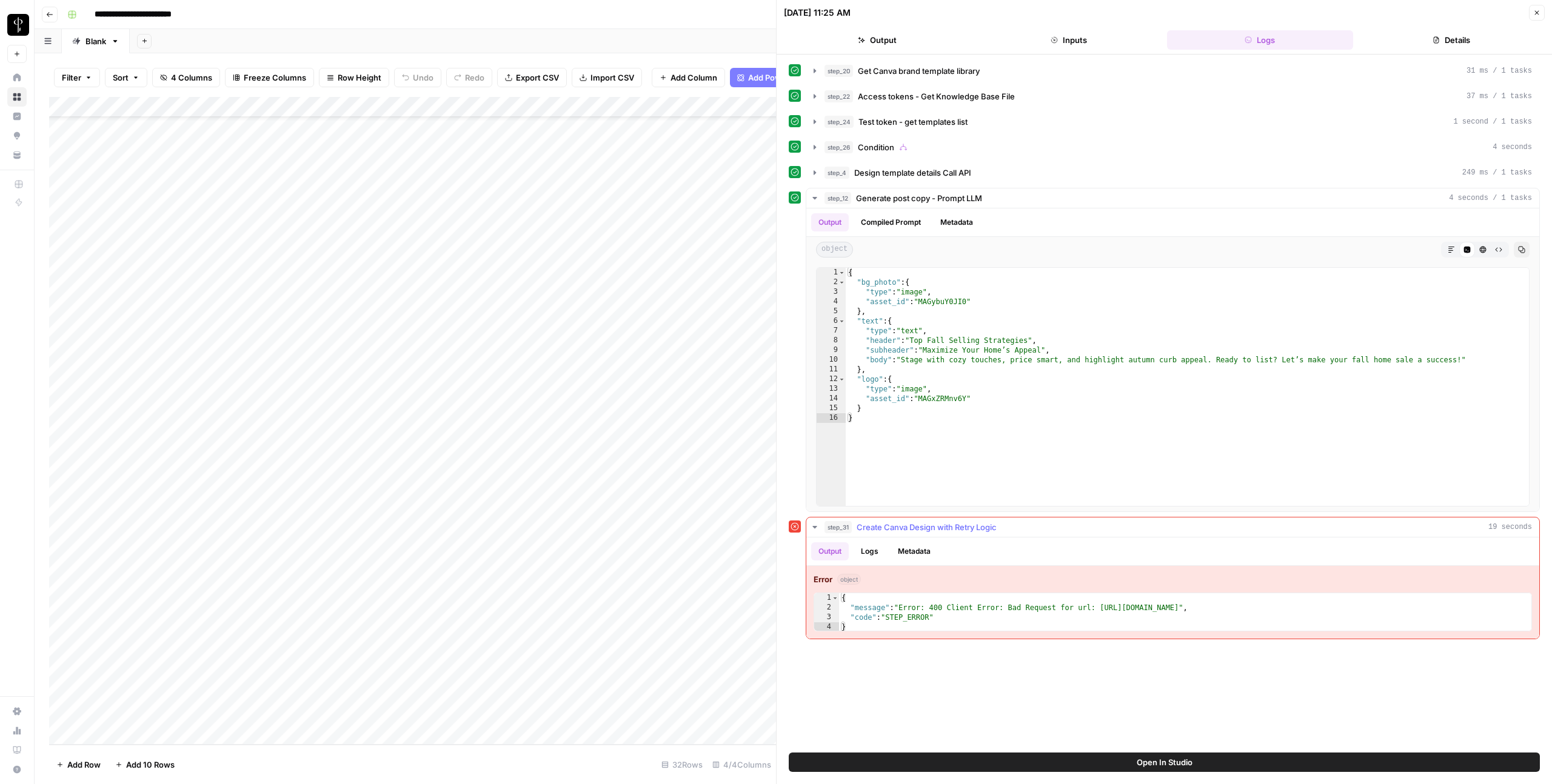
click at [861, 553] on button "Logs" at bounding box center [870, 551] width 32 height 18
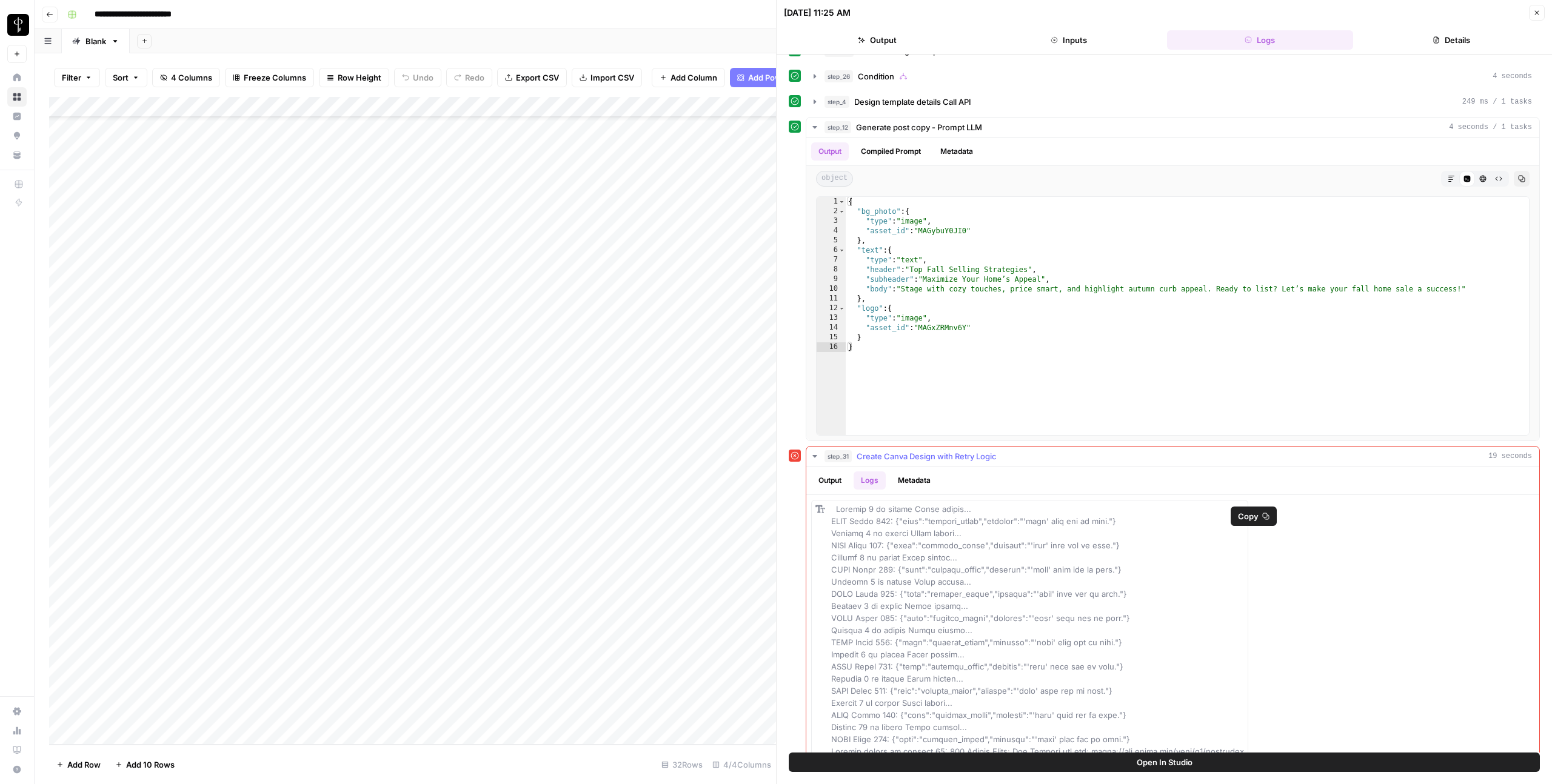
scroll to position [91, 0]
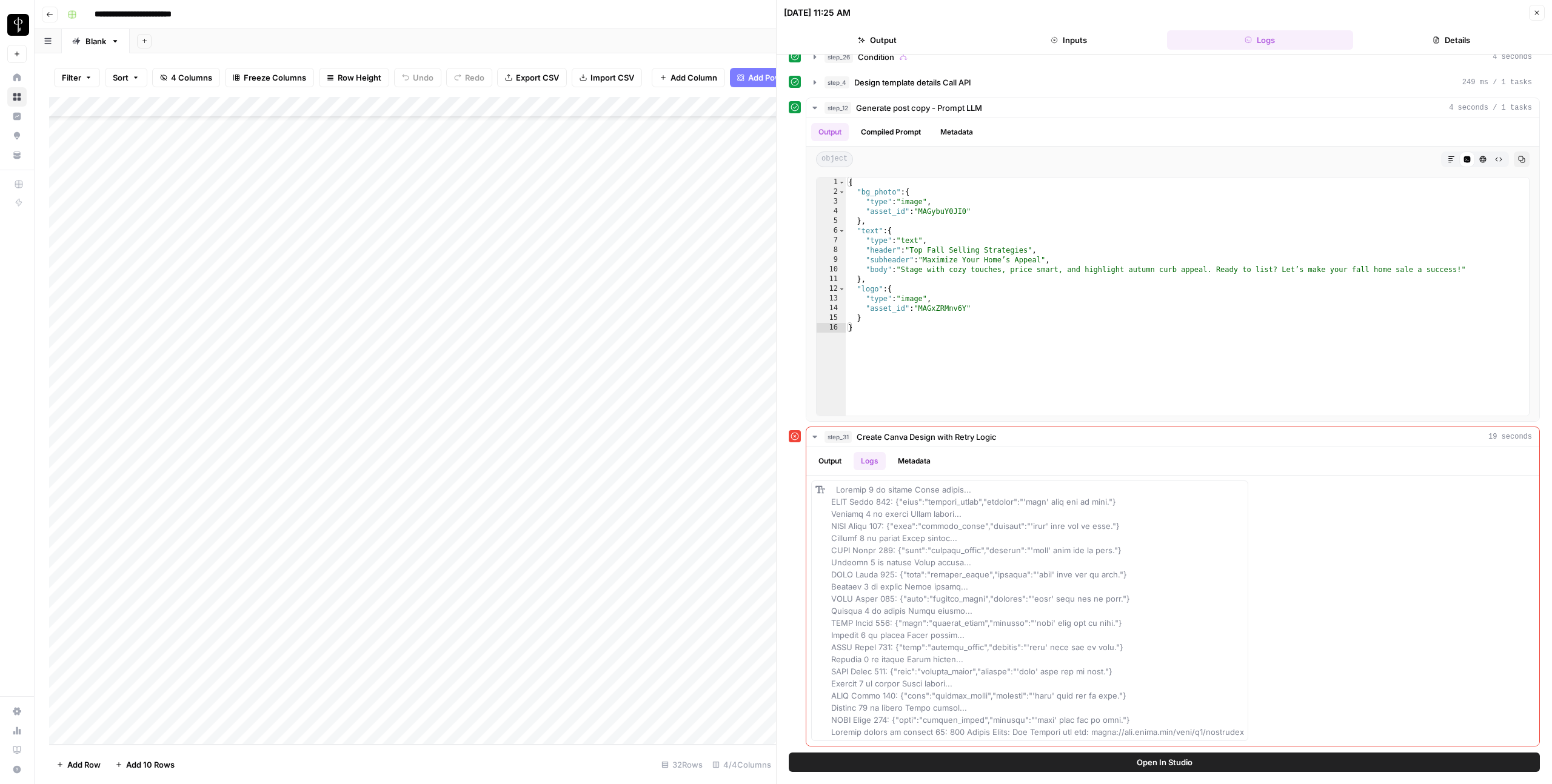
click at [417, 593] on div "Add Column" at bounding box center [412, 421] width 726 height 648
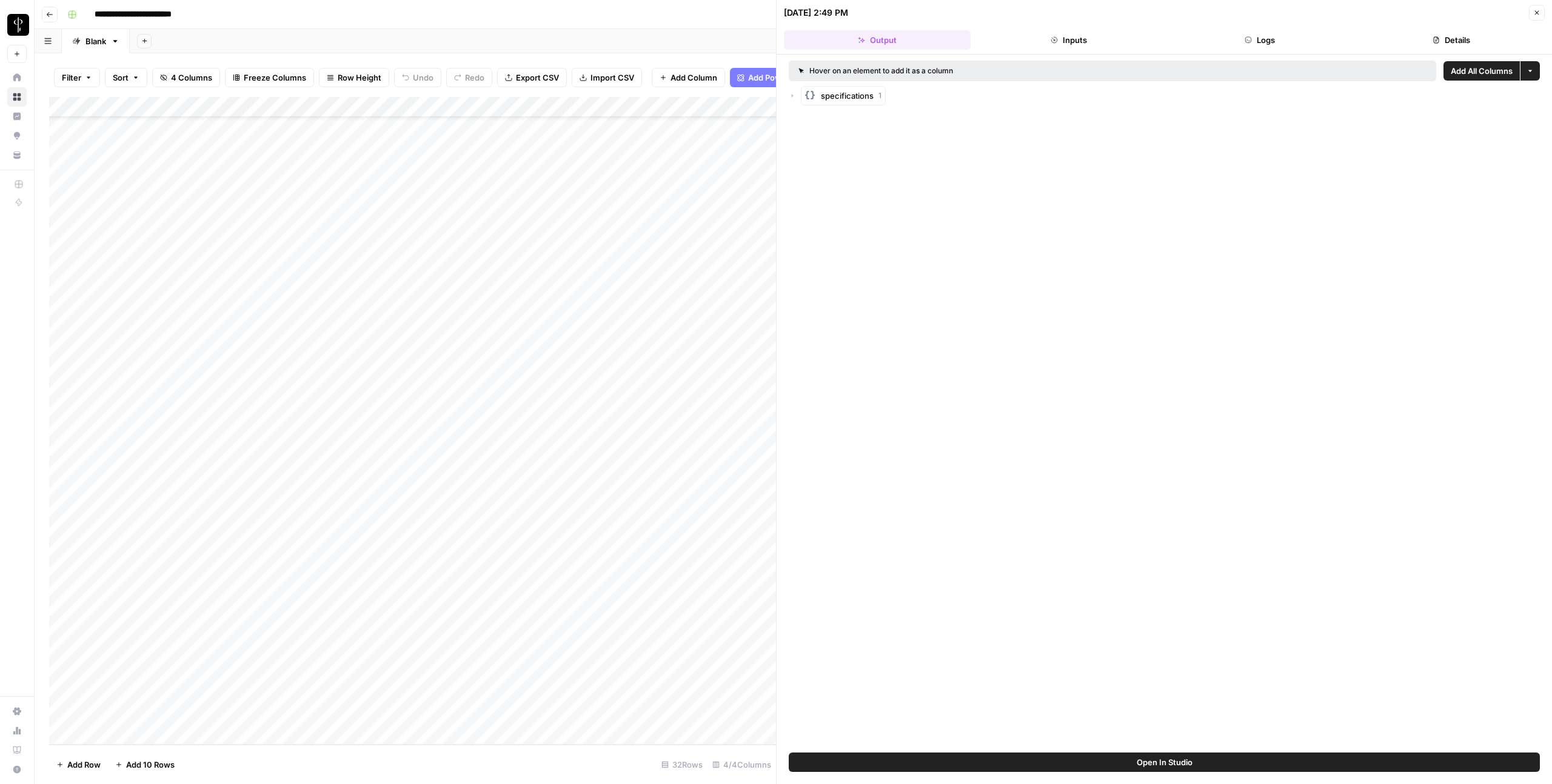
click at [1265, 41] on button "Logs" at bounding box center [1260, 40] width 187 height 20
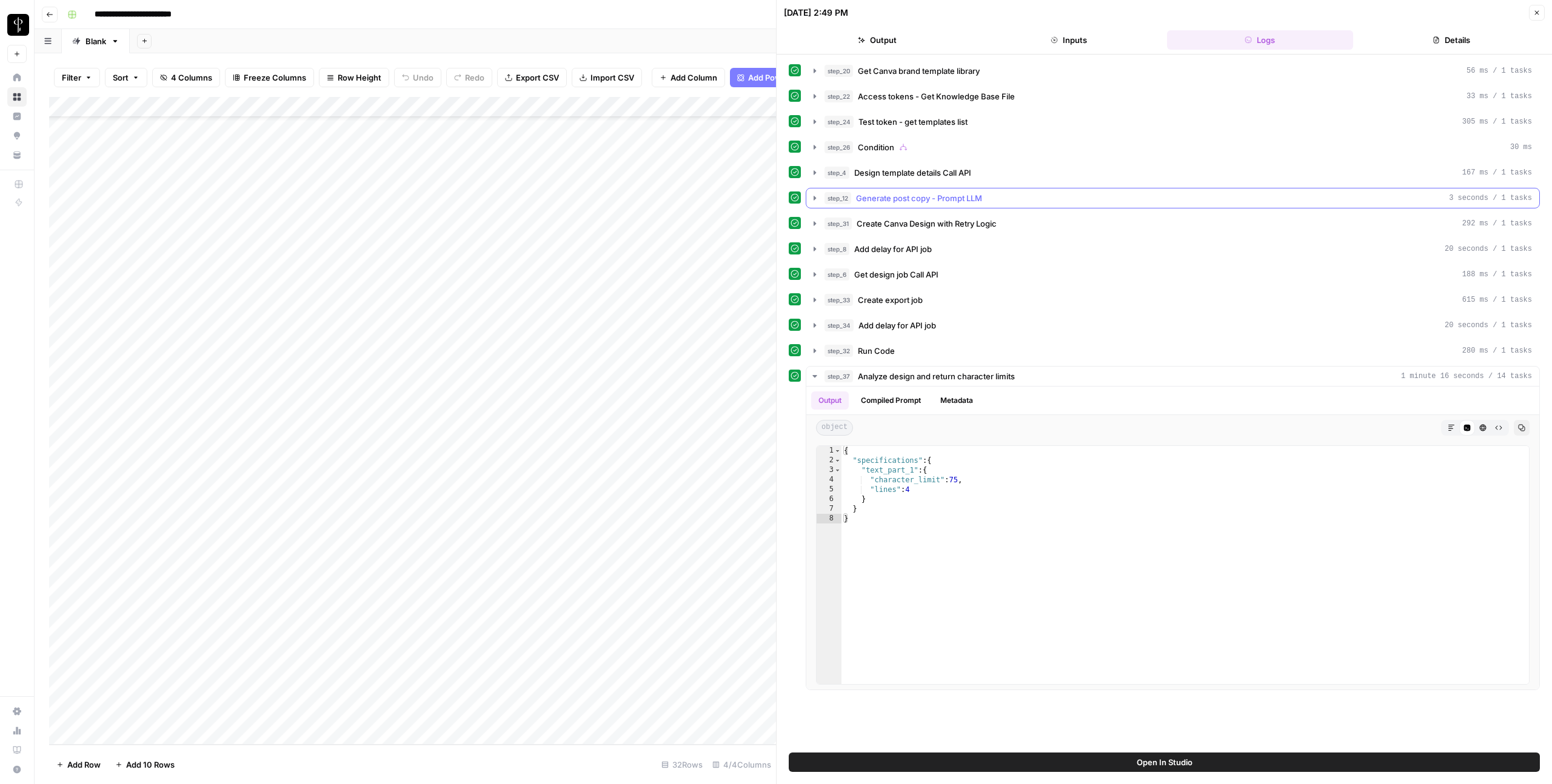
click at [813, 200] on icon "button" at bounding box center [815, 198] width 10 height 10
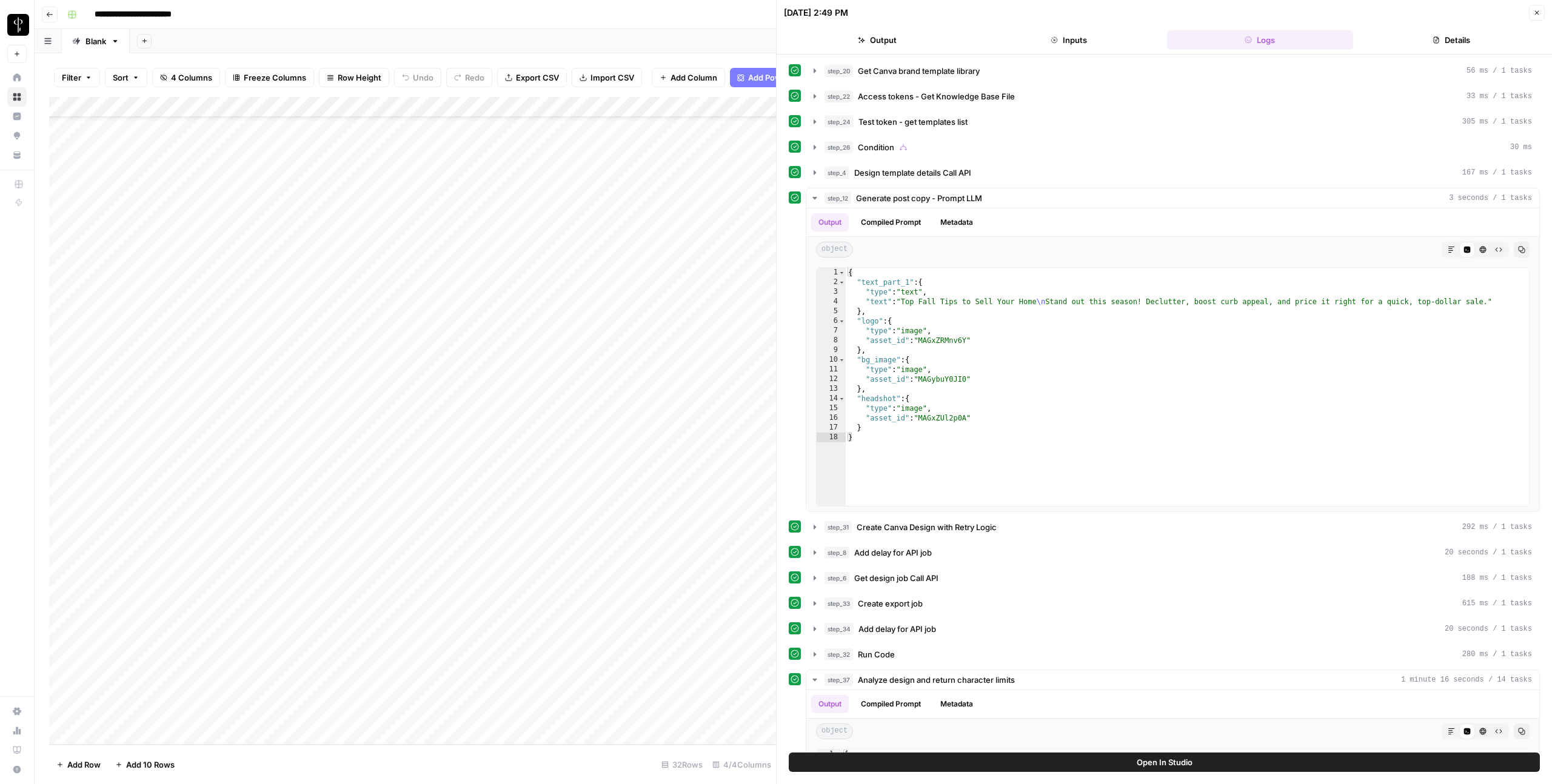
click at [394, 616] on div "Add Column" at bounding box center [412, 421] width 726 height 648
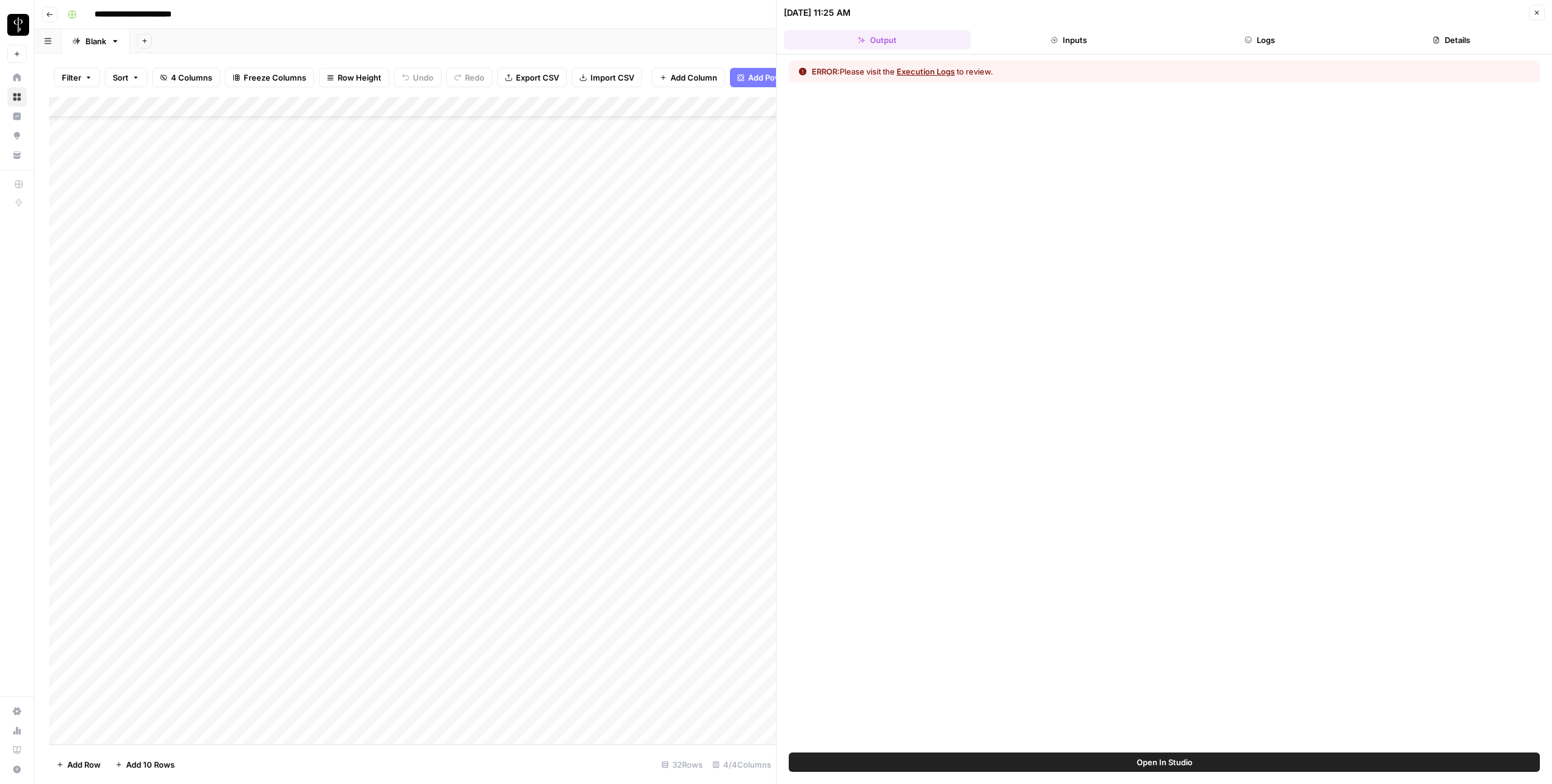
click at [1267, 44] on button "Logs" at bounding box center [1260, 40] width 187 height 20
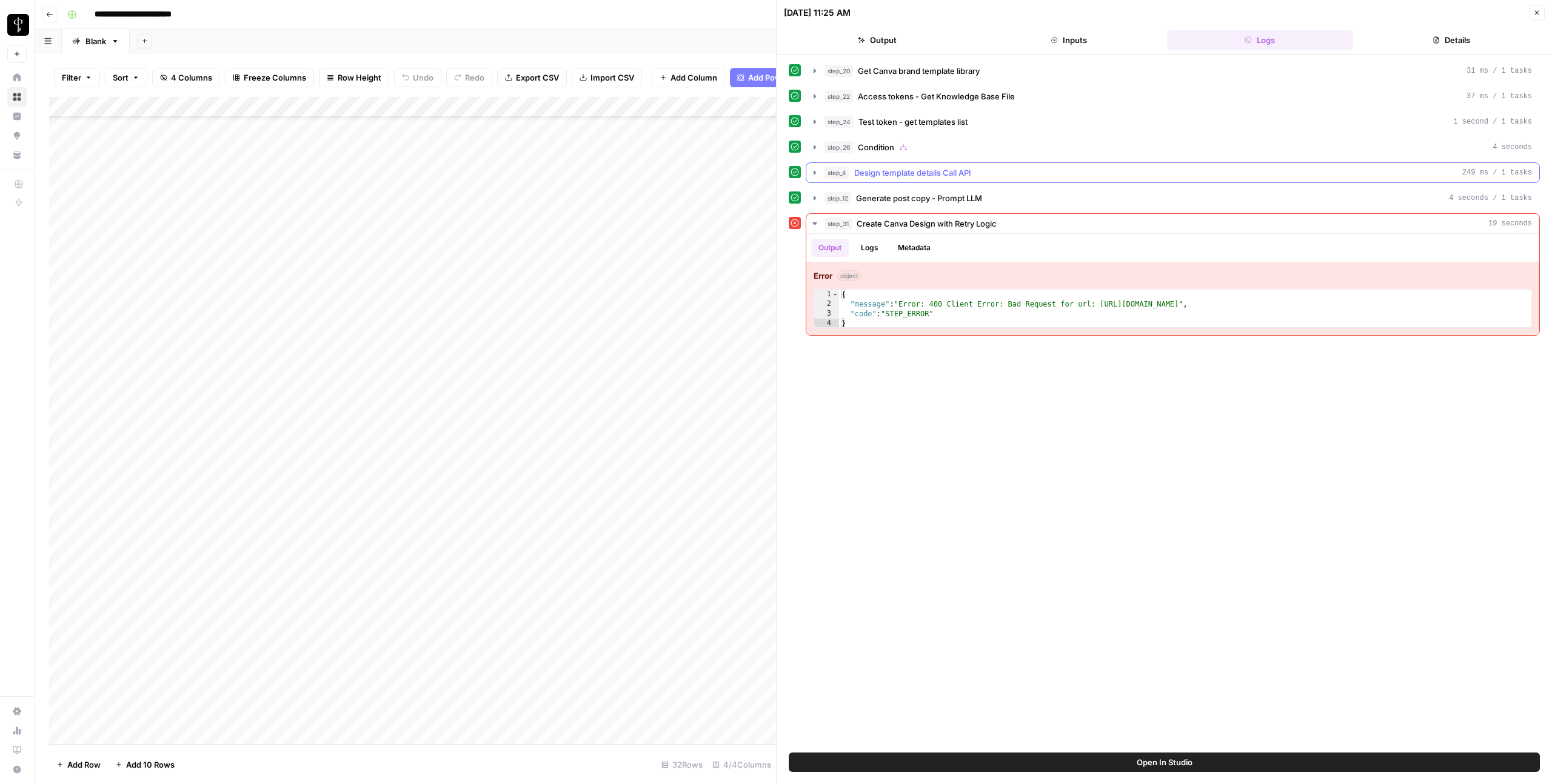
click at [881, 174] on span "Design template details Call API" at bounding box center [913, 172] width 117 height 12
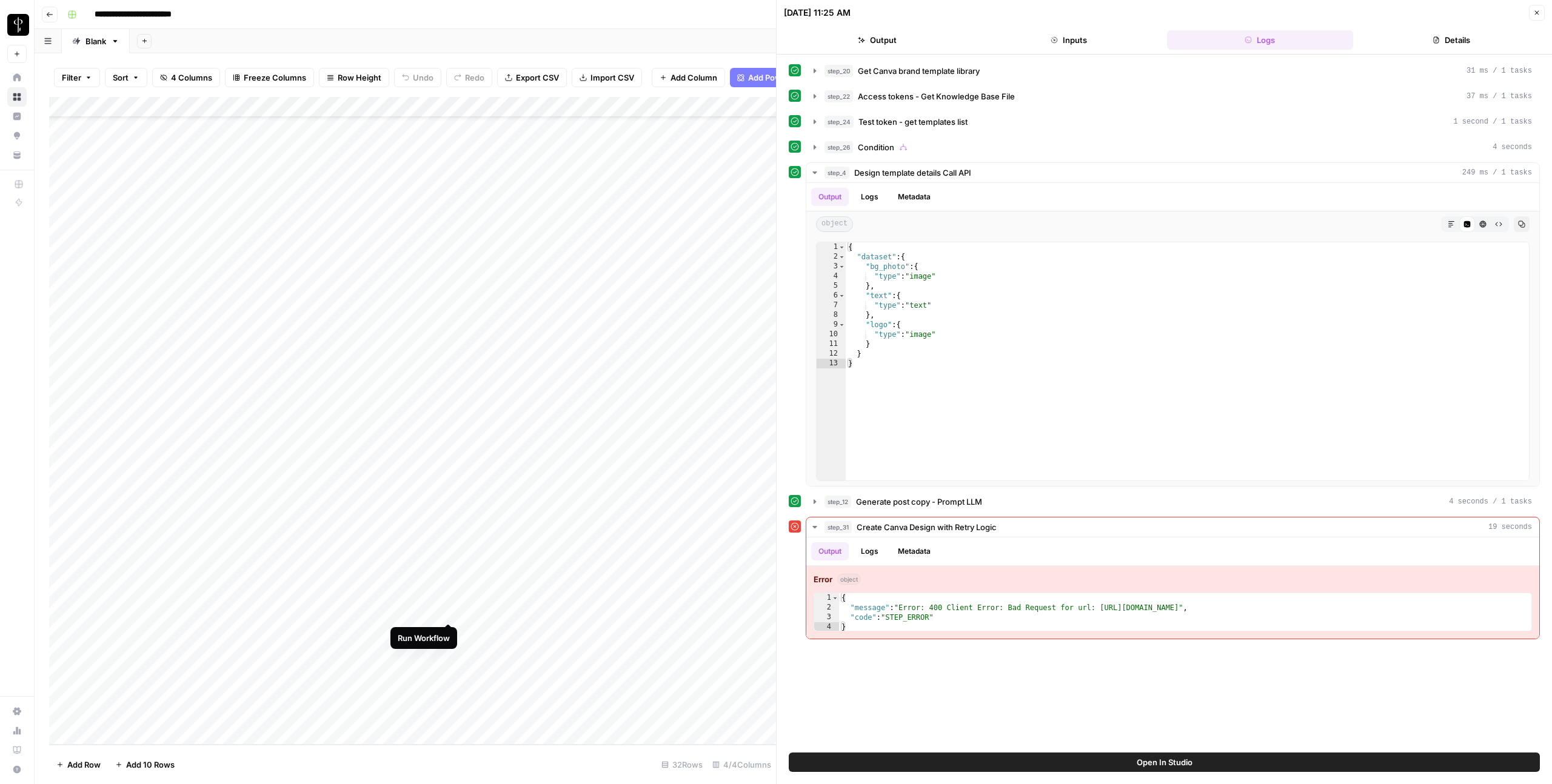
click at [448, 612] on div "Add Column" at bounding box center [412, 421] width 726 height 648
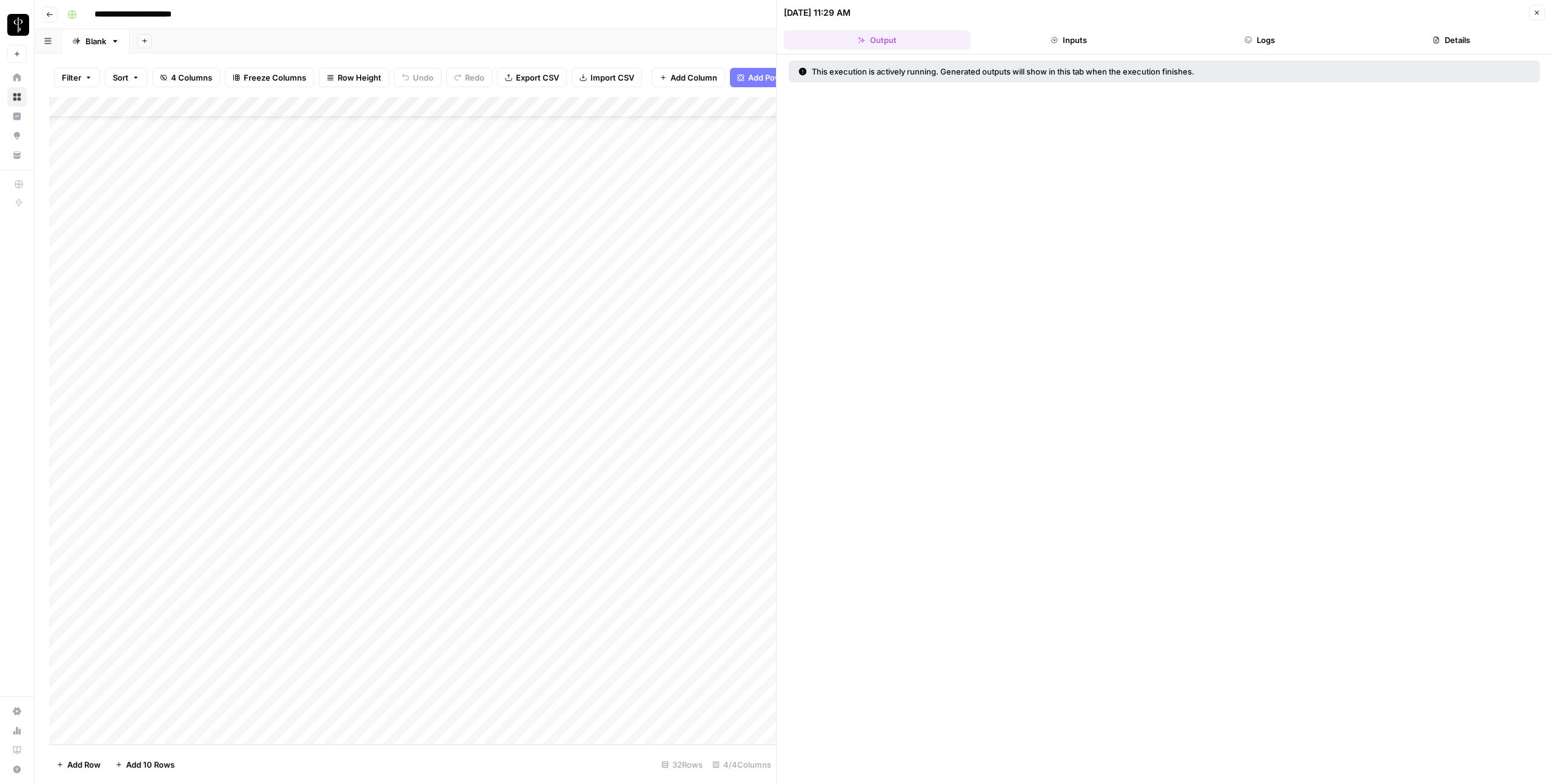
click at [1255, 39] on button "Logs" at bounding box center [1260, 40] width 187 height 20
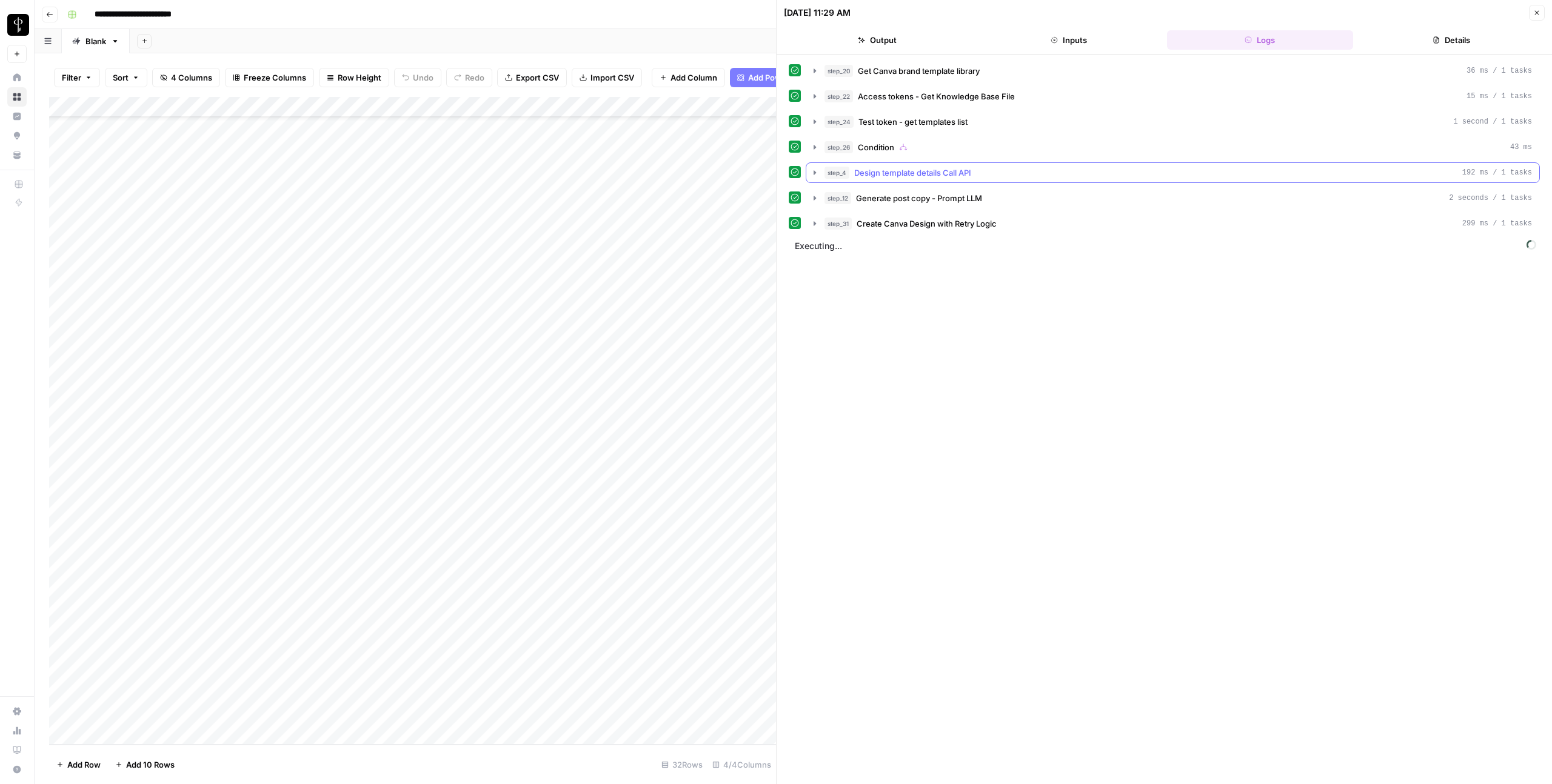
click at [816, 177] on icon "button" at bounding box center [815, 173] width 10 height 10
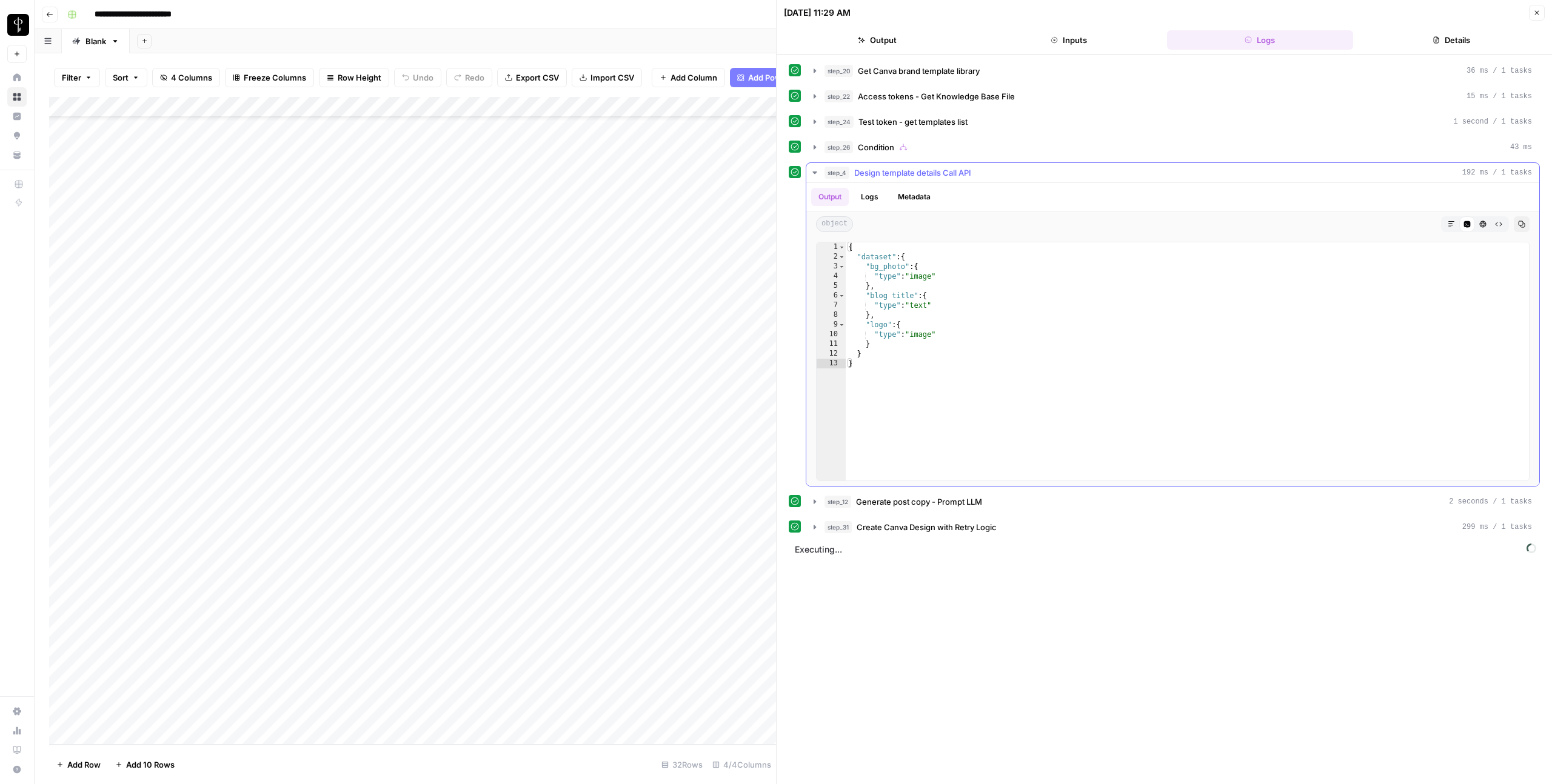
click at [816, 177] on icon "button" at bounding box center [815, 173] width 10 height 10
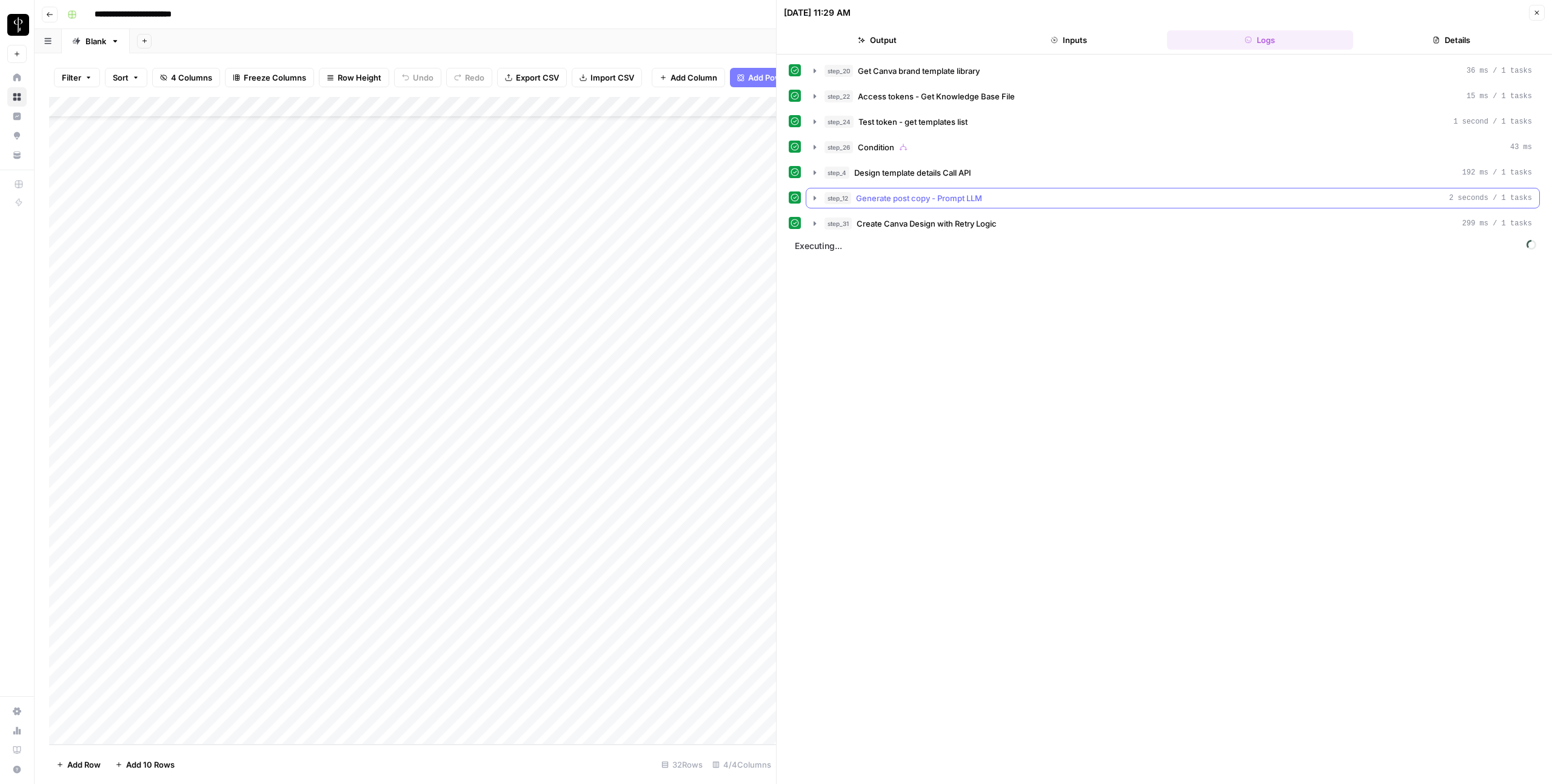
click at [814, 199] on icon "button" at bounding box center [814, 198] width 2 height 4
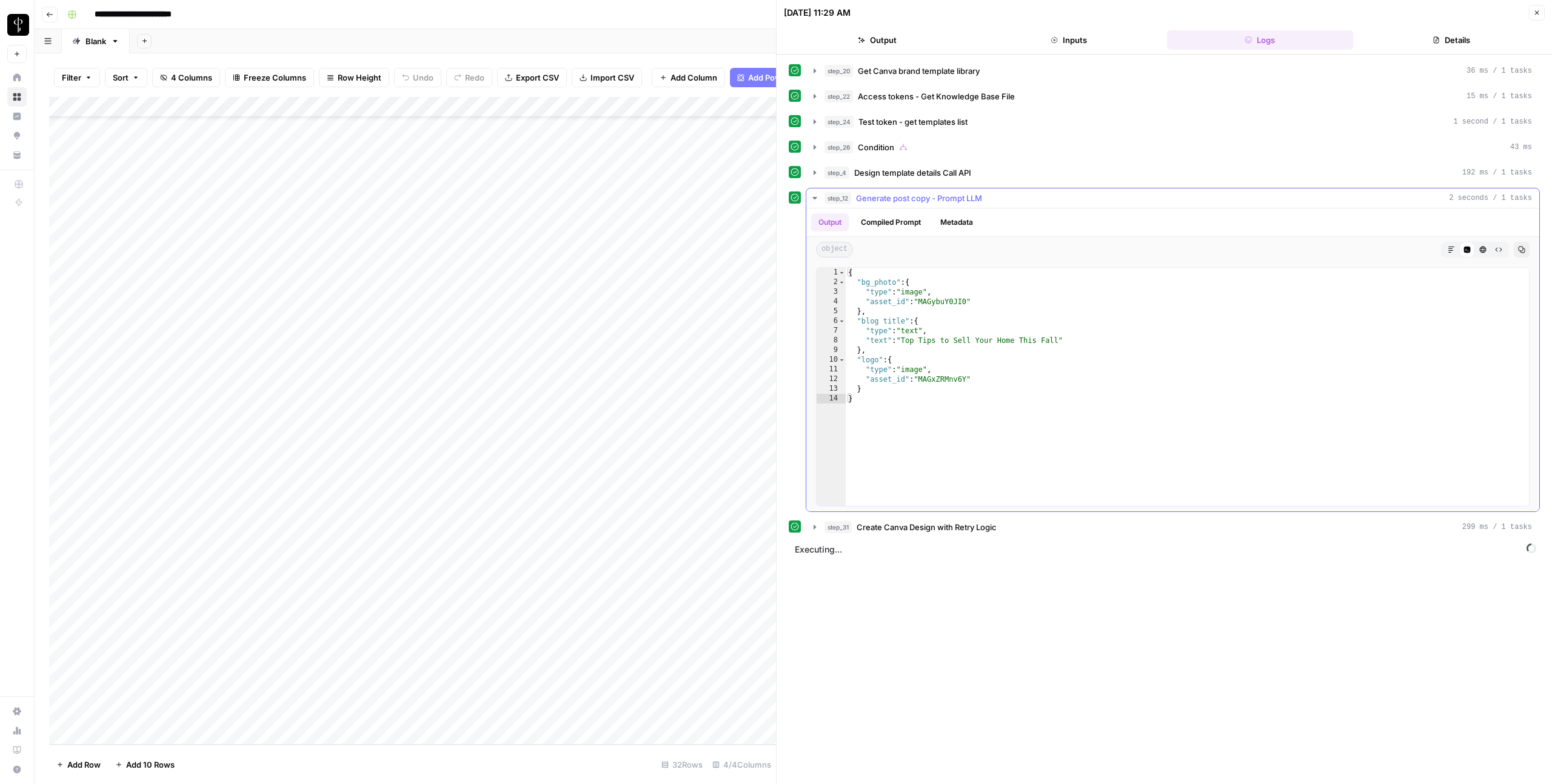
click at [814, 199] on icon "button" at bounding box center [815, 198] width 10 height 10
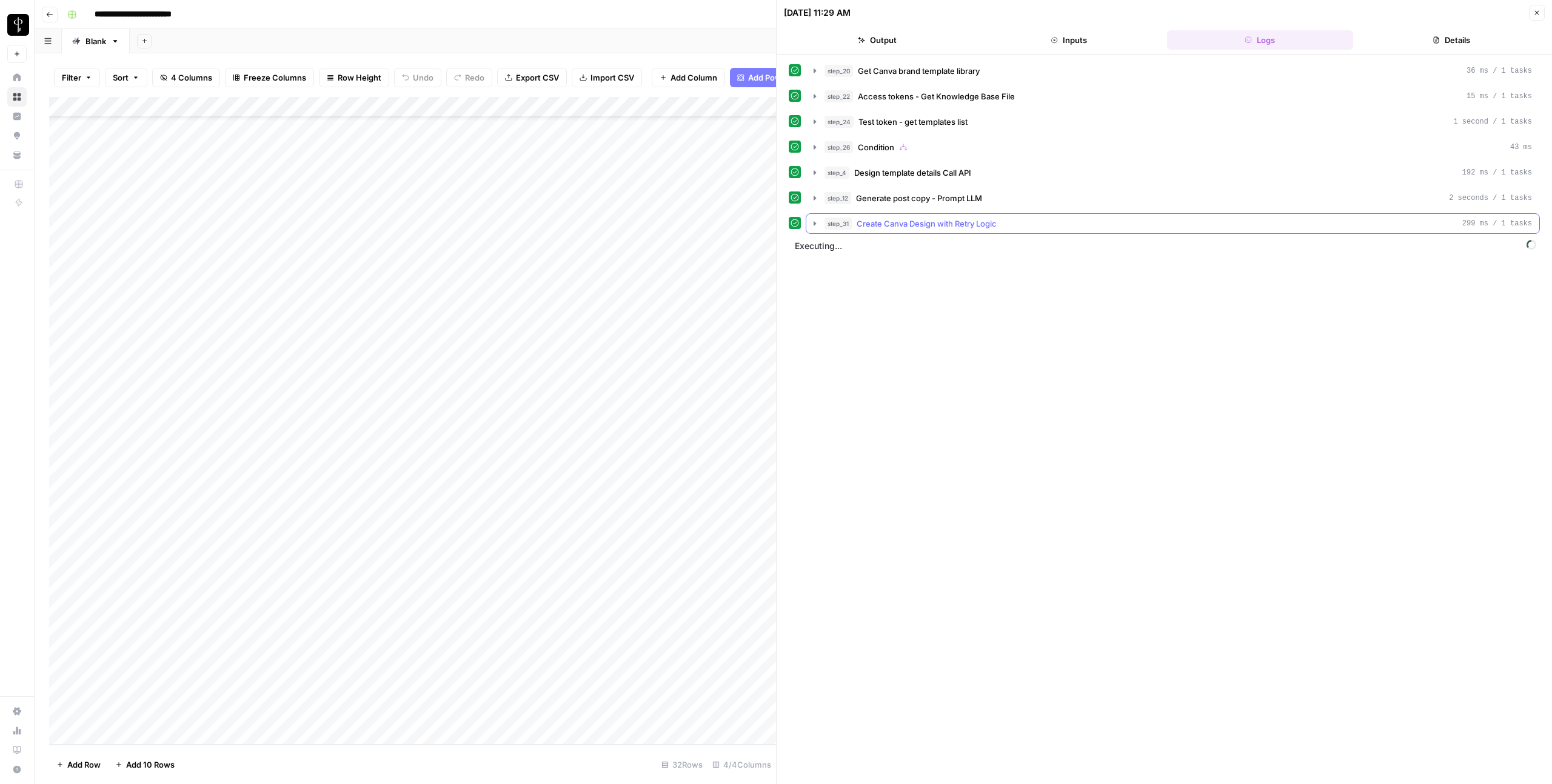
click at [812, 221] on icon "button" at bounding box center [815, 223] width 10 height 10
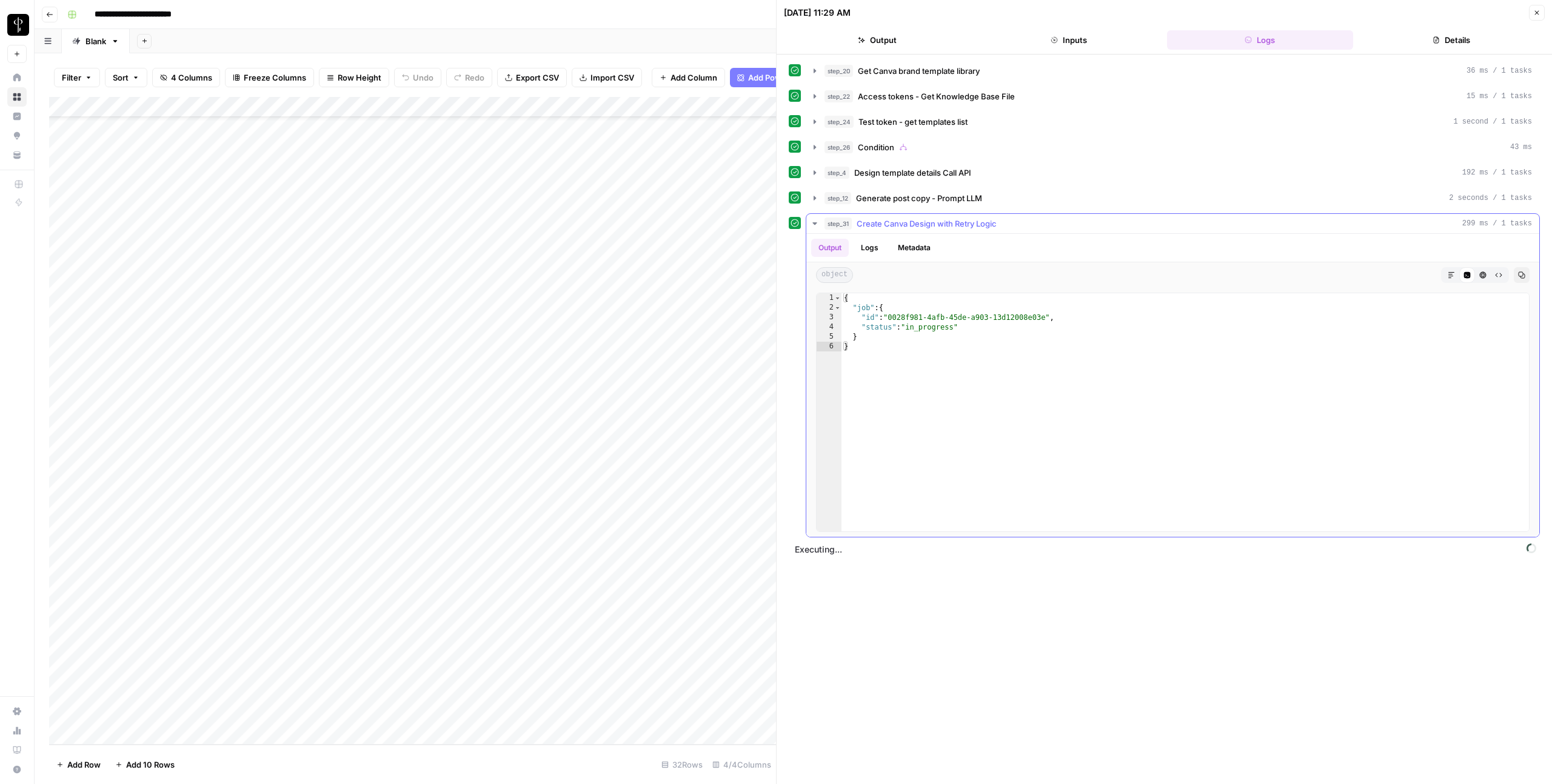
click at [812, 221] on icon "button" at bounding box center [815, 223] width 10 height 10
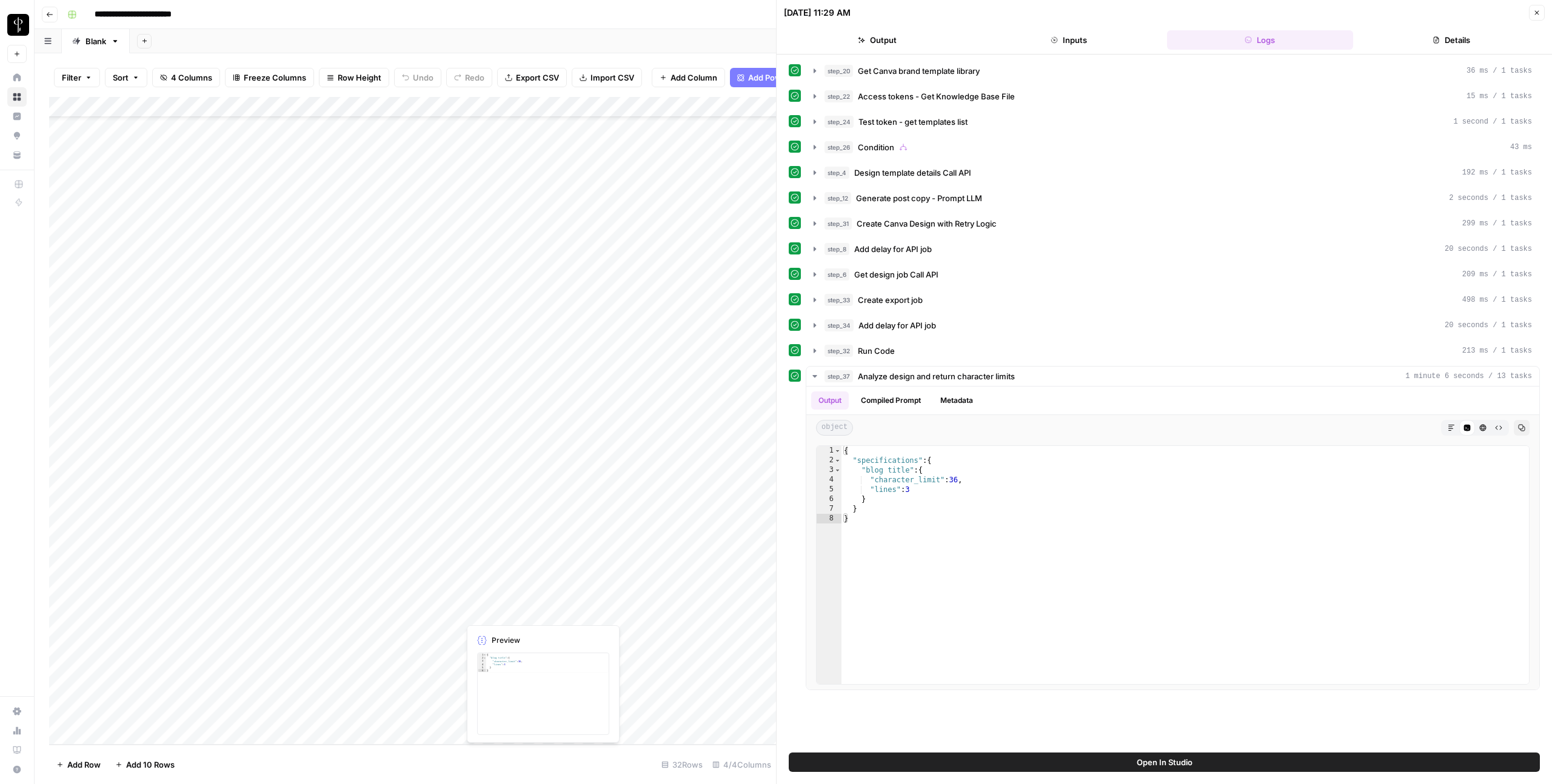
click at [660, 611] on div "Add Column" at bounding box center [412, 421] width 726 height 648
click at [474, 616] on div "Add Column" at bounding box center [412, 421] width 726 height 648
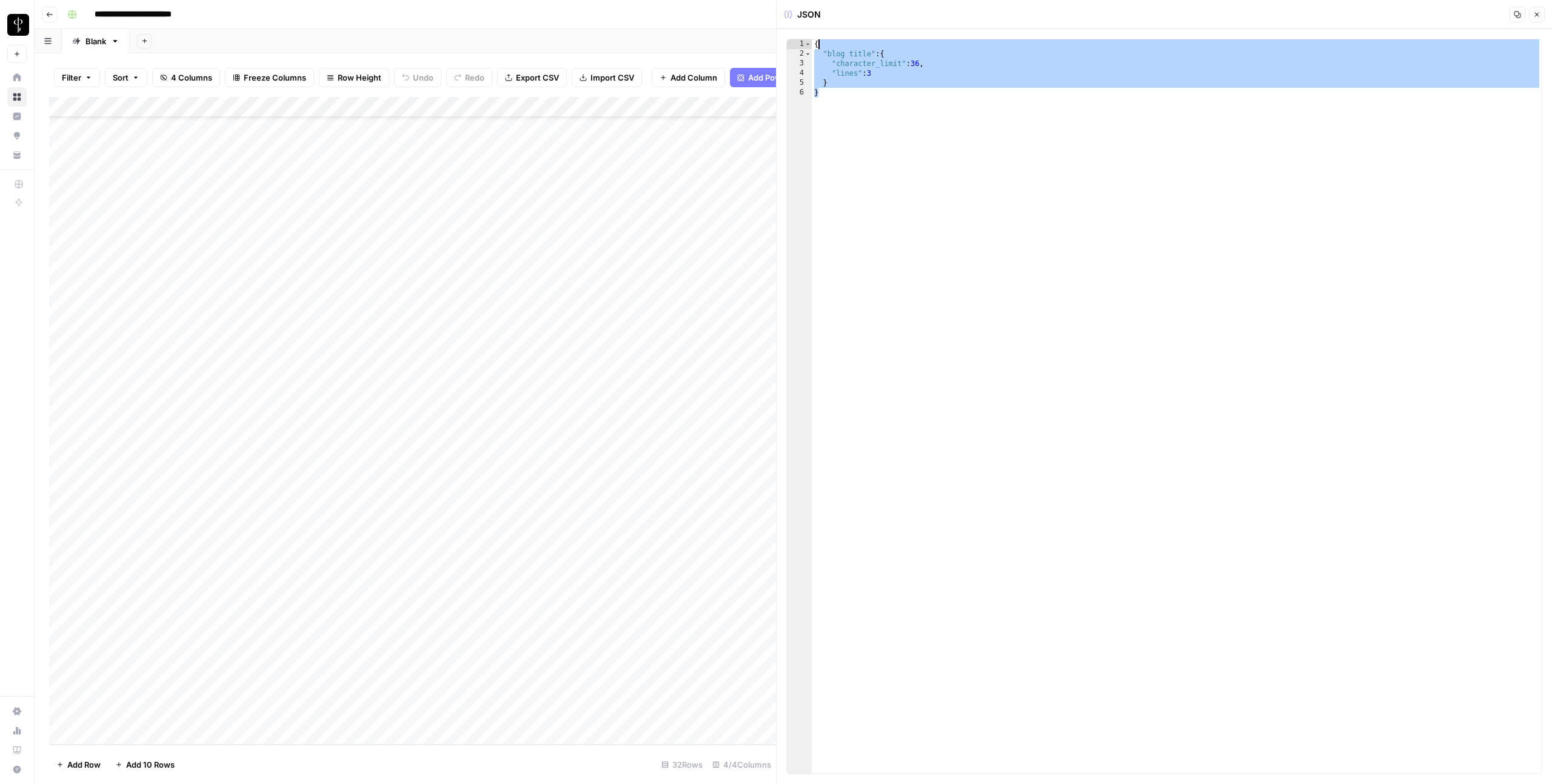
drag, startPoint x: 900, startPoint y: 135, endPoint x: 802, endPoint y: 37, distance: 138.6
click at [802, 37] on div "* 1 2 3 4 5 6 { "blog title" : { "character_limit" : 36 , "lines" : 3 } } XXXXX…" at bounding box center [1163, 406] width 775 height 755
type textarea "**********"
click at [50, 10] on button "Go back" at bounding box center [50, 14] width 15 height 15
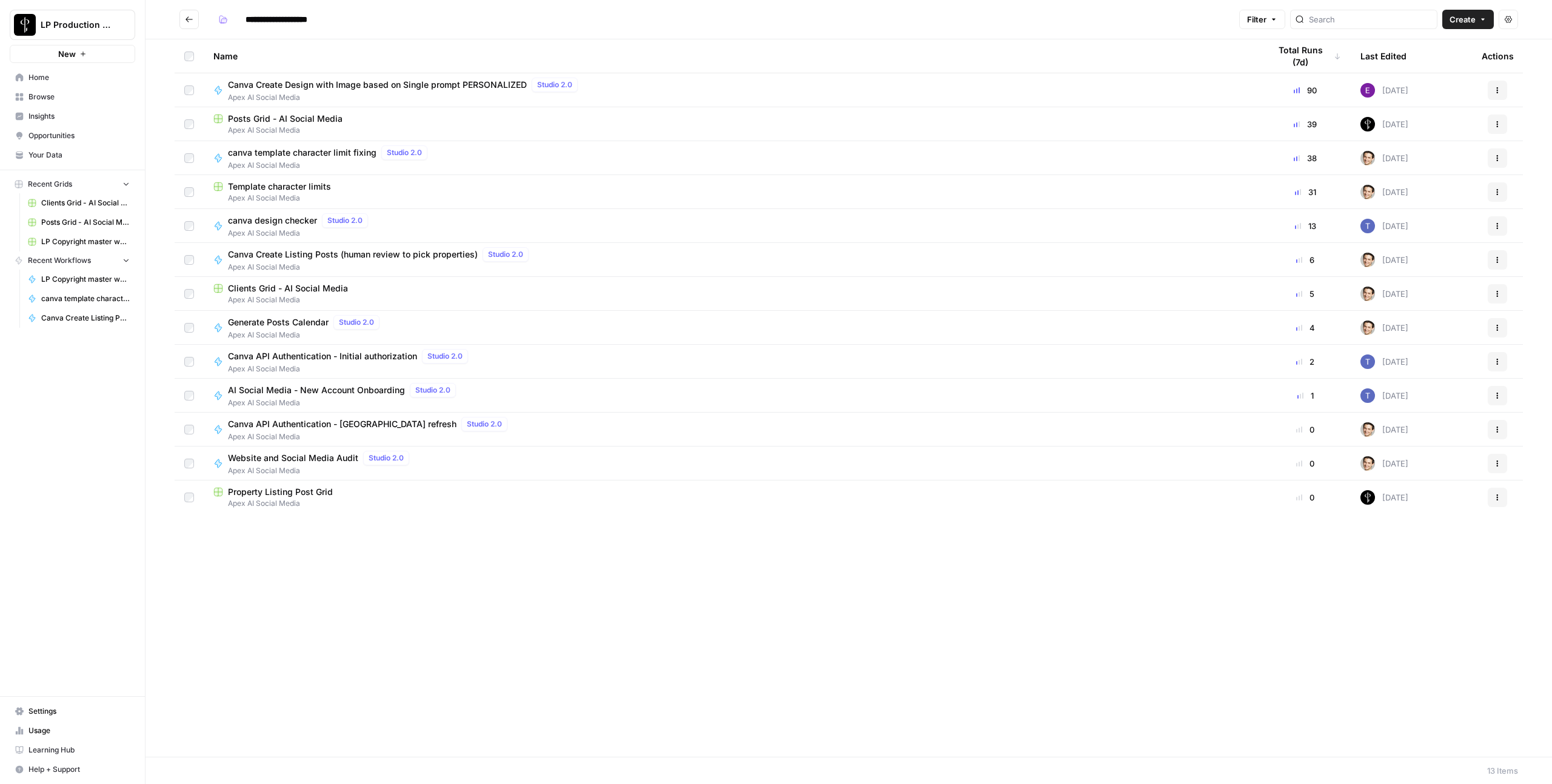
click at [305, 127] on span "Apex AI Social Media" at bounding box center [731, 131] width 1036 height 11
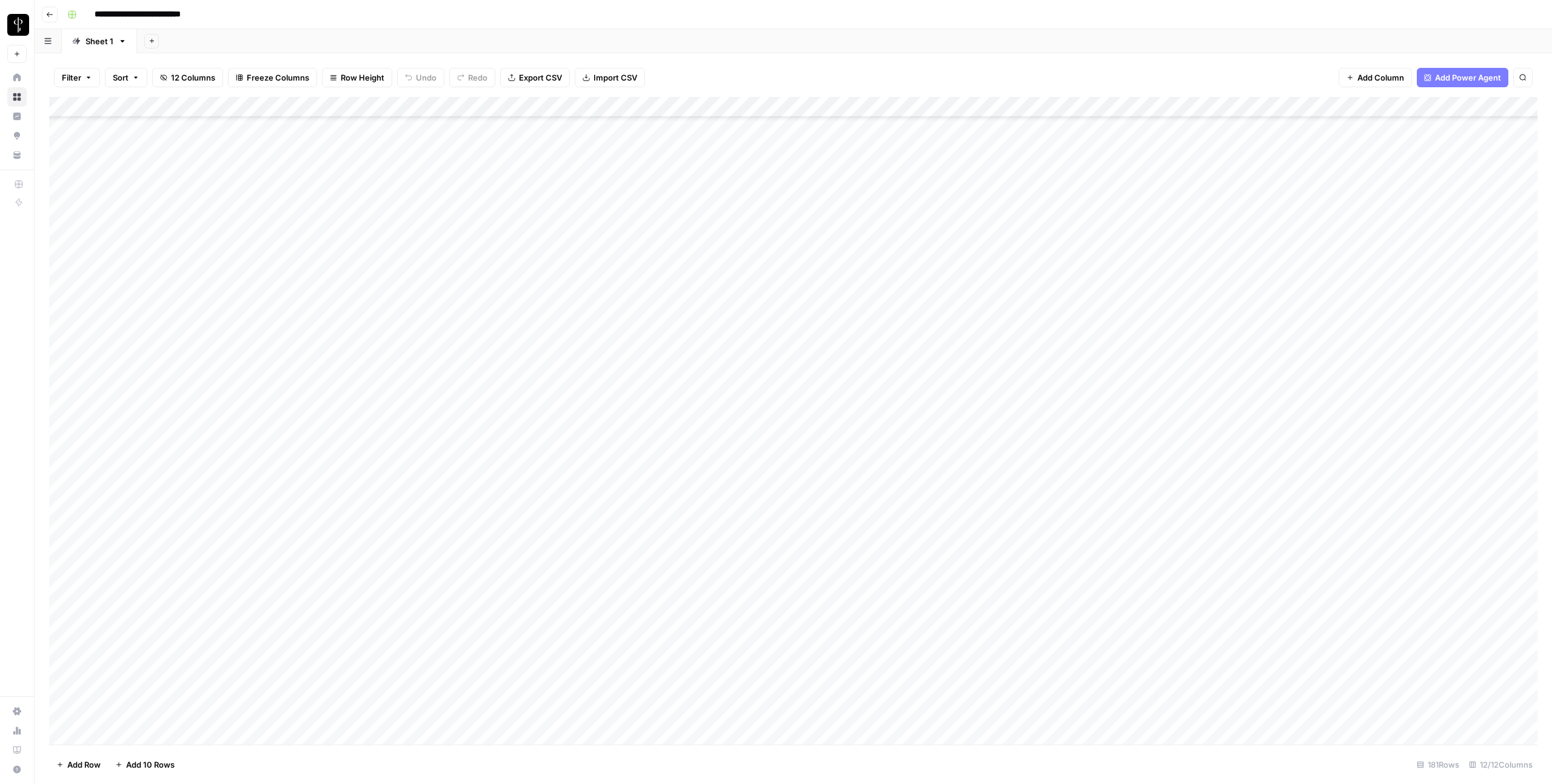
scroll to position [3122, 0]
click at [545, 150] on div "Add Column" at bounding box center [793, 169] width 1488 height 143
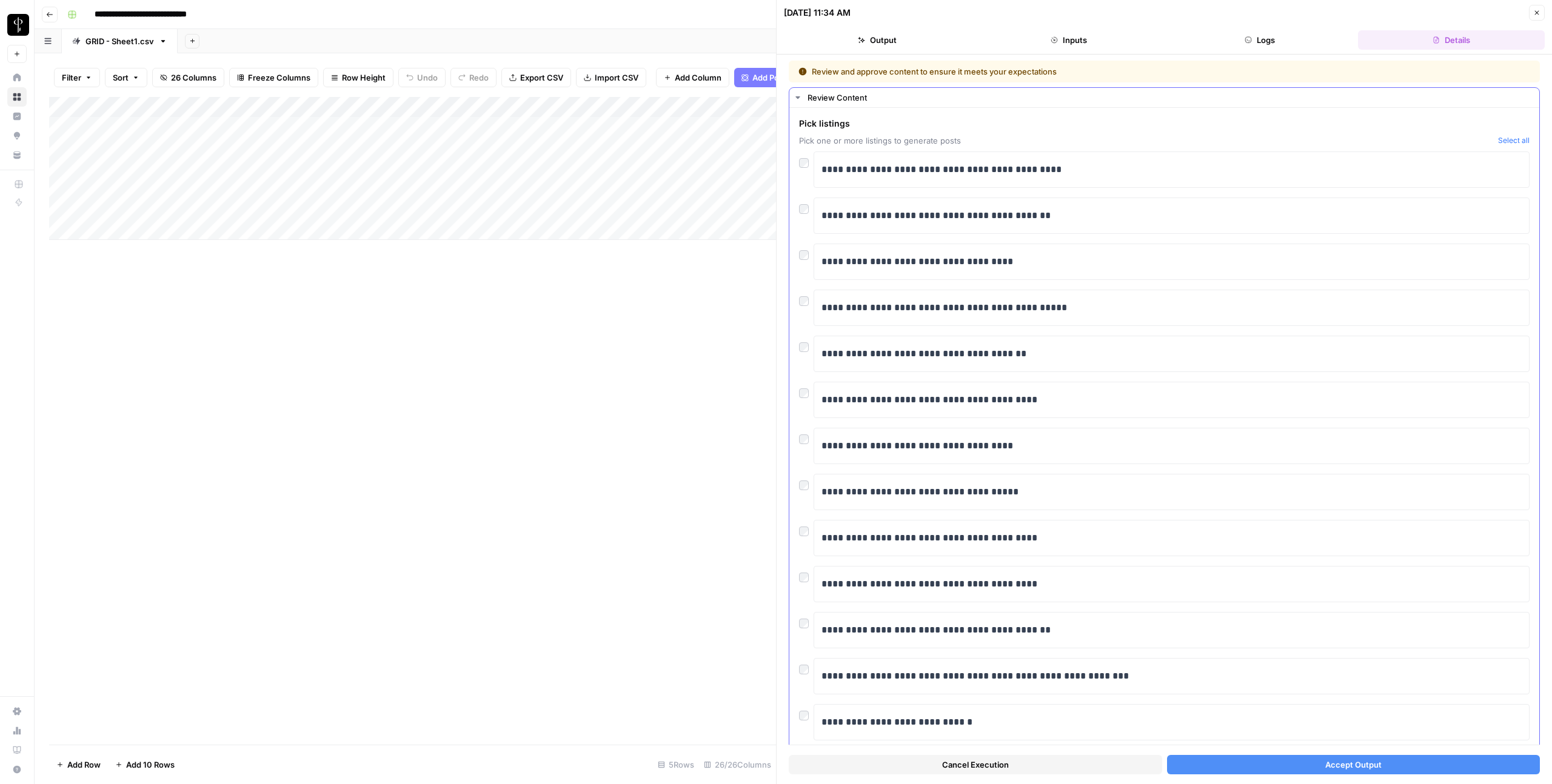
click at [802, 537] on div at bounding box center [806, 528] width 15 height 17
click at [802, 582] on div at bounding box center [806, 575] width 15 height 17
click at [1300, 767] on button "Accept Output" at bounding box center [1353, 765] width 373 height 20
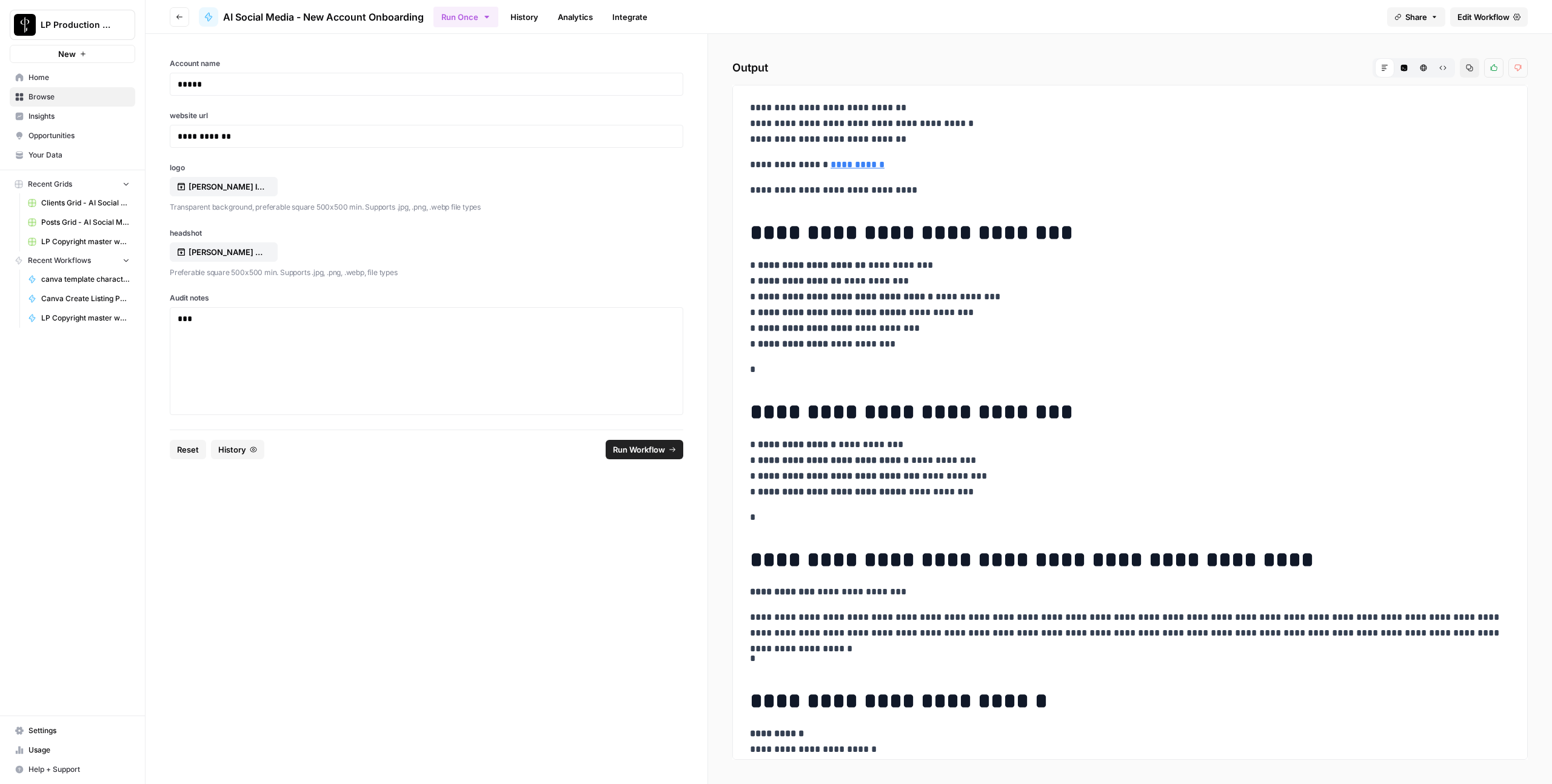
click at [41, 102] on span "Browse" at bounding box center [79, 97] width 101 height 11
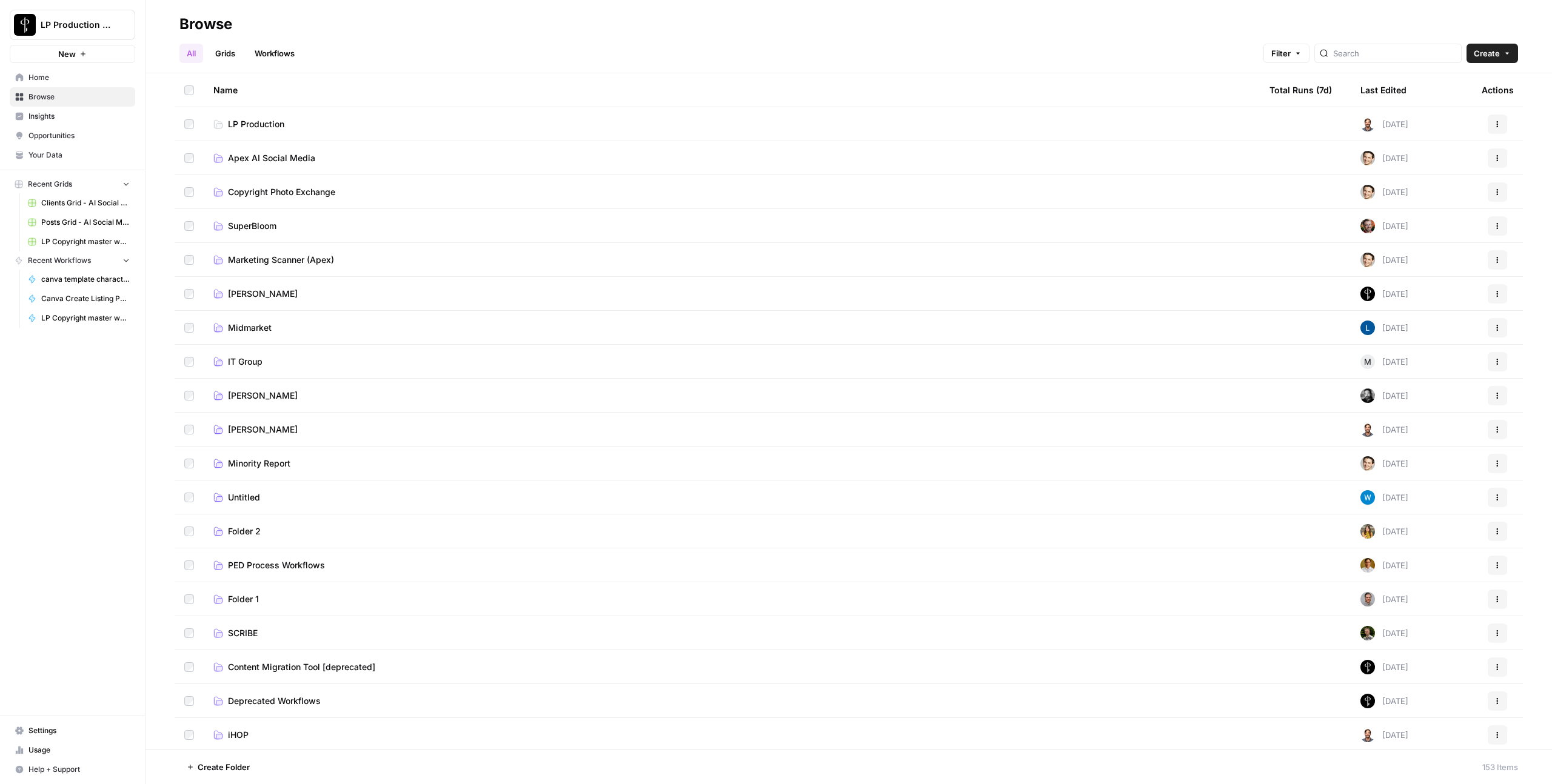
click at [304, 157] on span "Apex AI Social Media" at bounding box center [271, 158] width 87 height 12
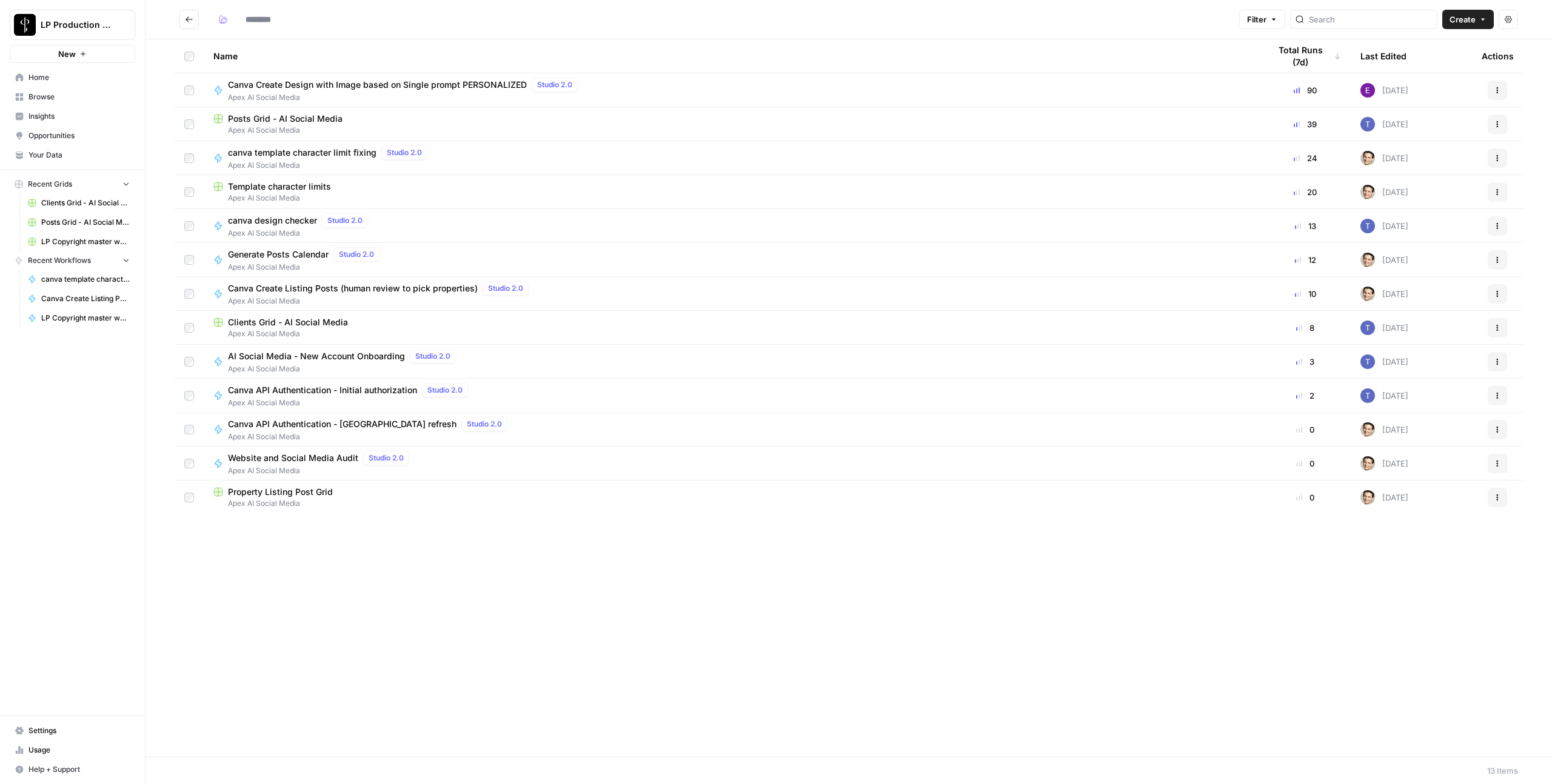
type input "**********"
click at [292, 254] on span "Canva Create Listing Posts (human review to pick properties)" at bounding box center [352, 254] width 249 height 12
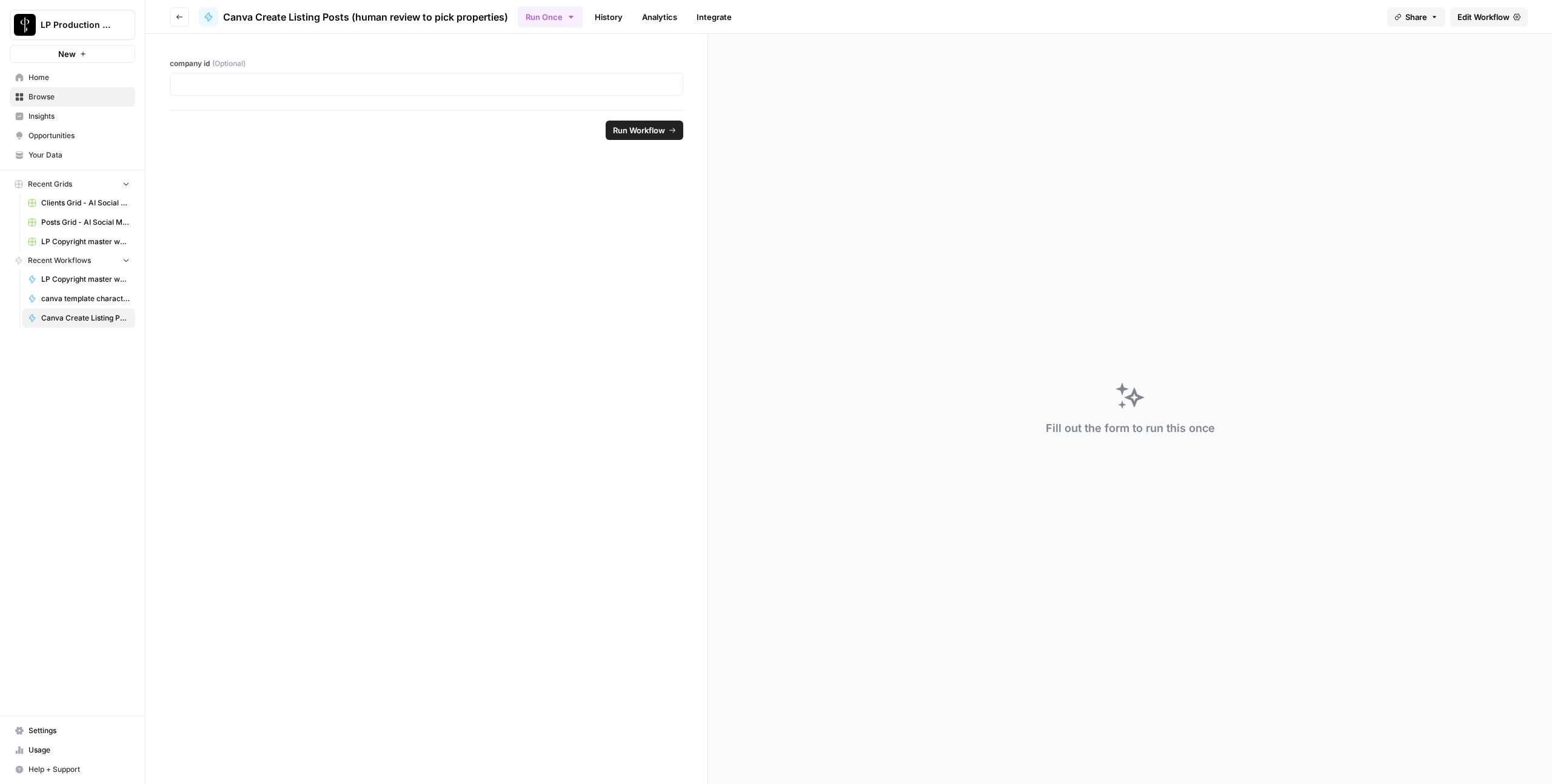
click at [1478, 17] on span "Edit Workflow" at bounding box center [1483, 17] width 52 height 12
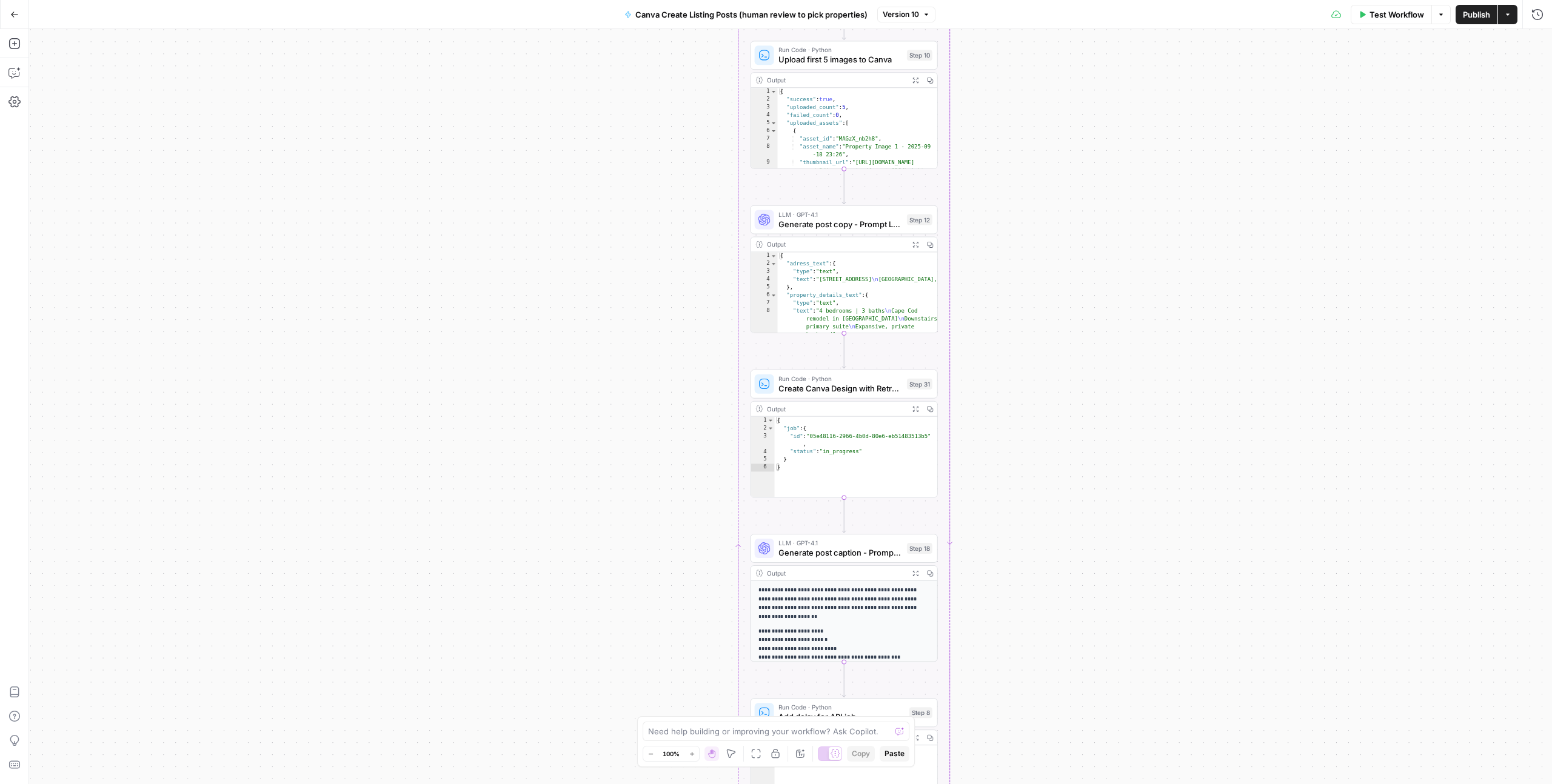
scroll to position [2, 0]
click at [845, 220] on span "Generate post copy - Prompt LLM" at bounding box center [840, 221] width 123 height 12
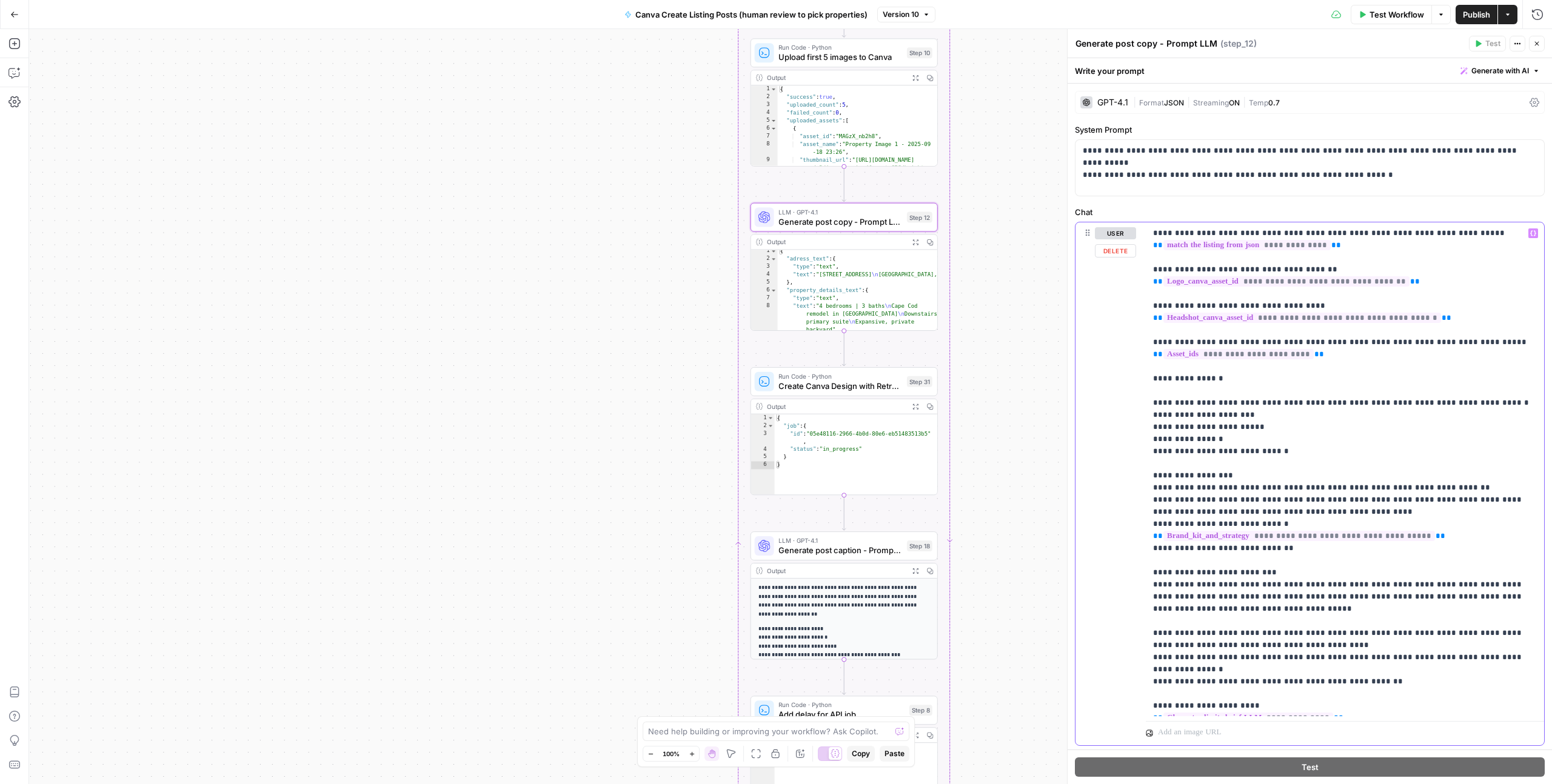
click at [1256, 422] on p "**********" at bounding box center [1345, 597] width 384 height 740
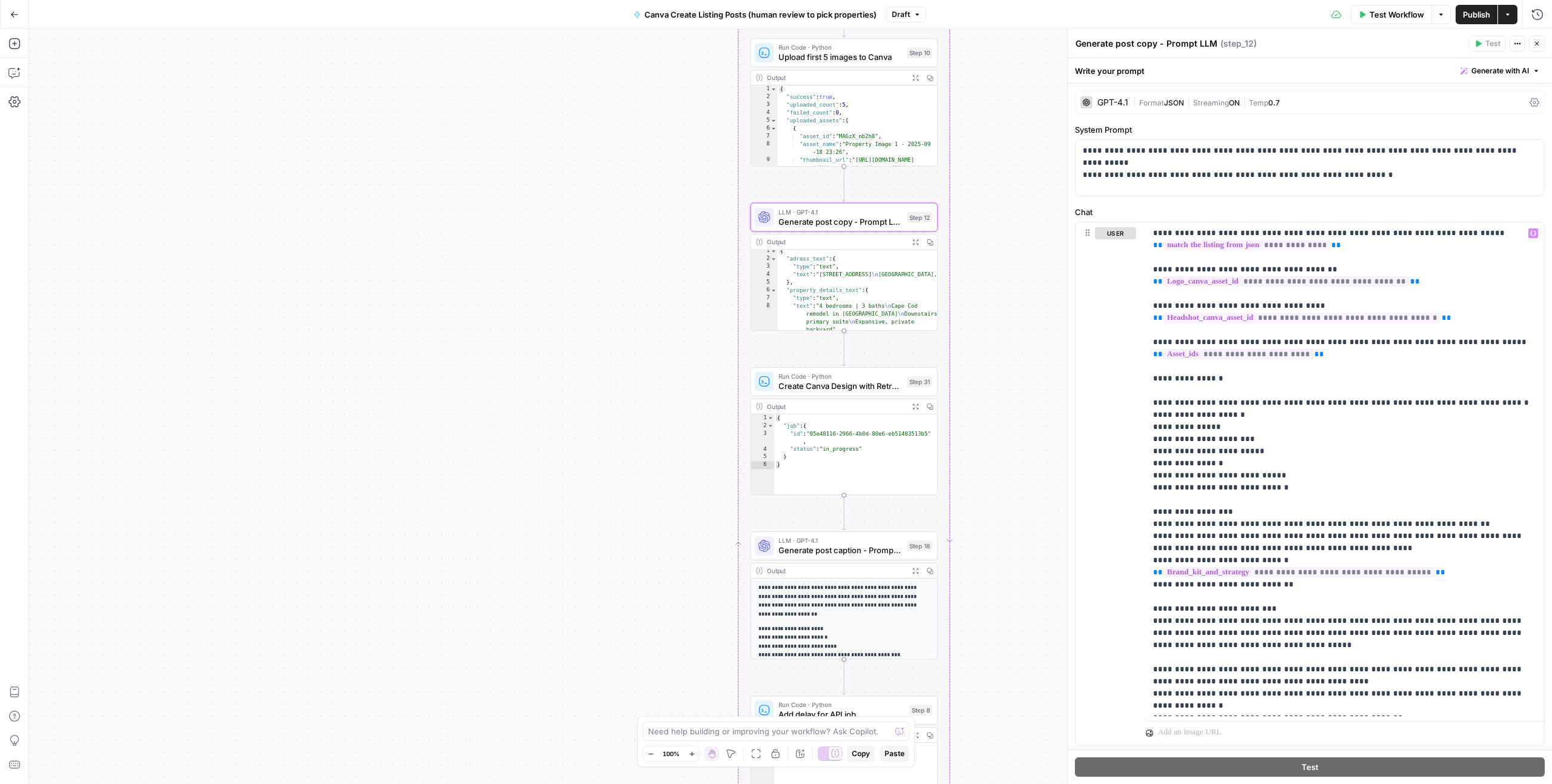
click at [1481, 6] on button "Publish" at bounding box center [1476, 15] width 42 height 20
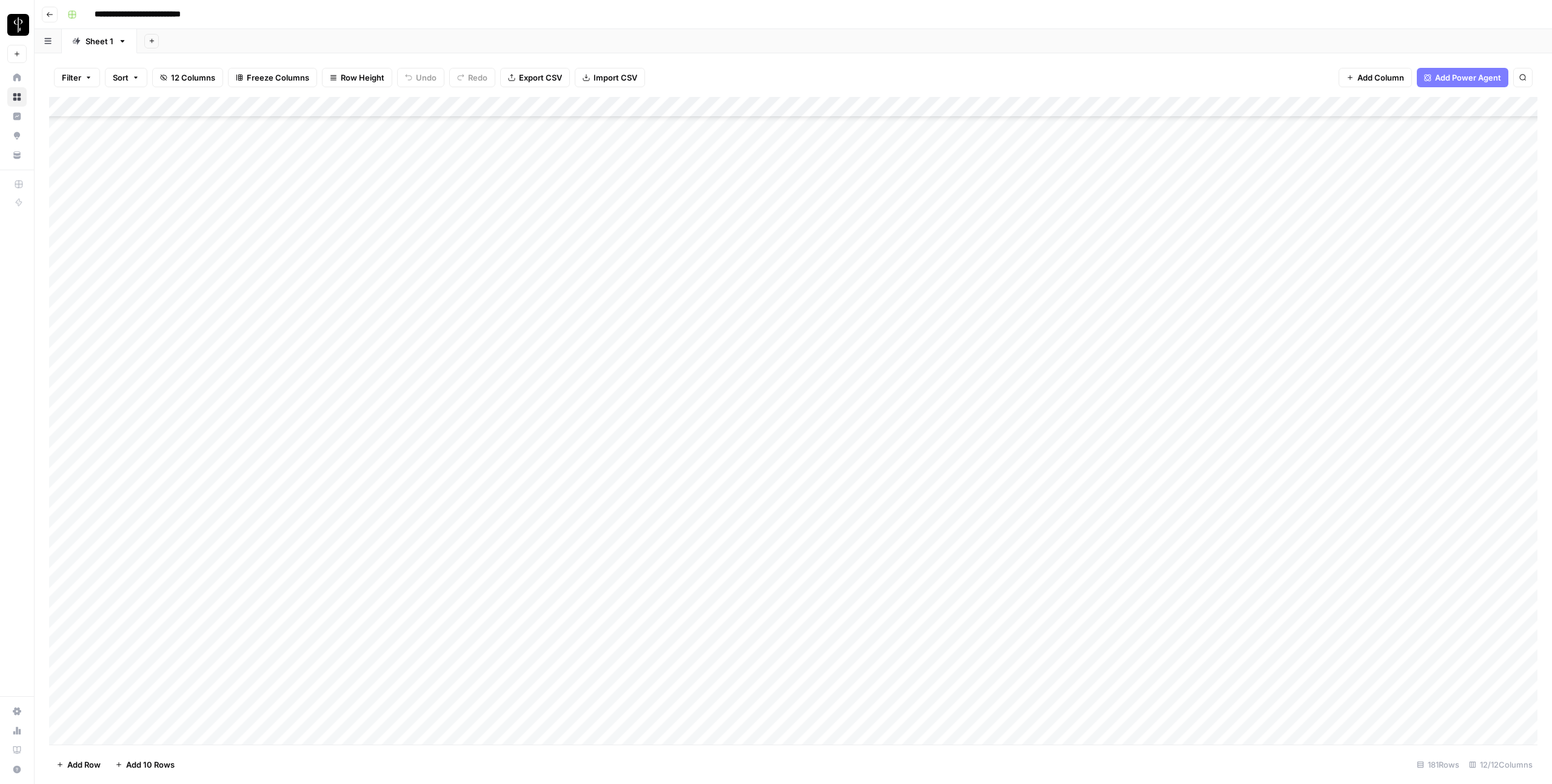
scroll to position [3122, 0]
click at [62, 240] on div "Add Column" at bounding box center [793, 421] width 1488 height 648
click at [60, 713] on div "Add Column" at bounding box center [793, 421] width 1488 height 648
click at [852, 110] on div "Add Column" at bounding box center [793, 421] width 1488 height 648
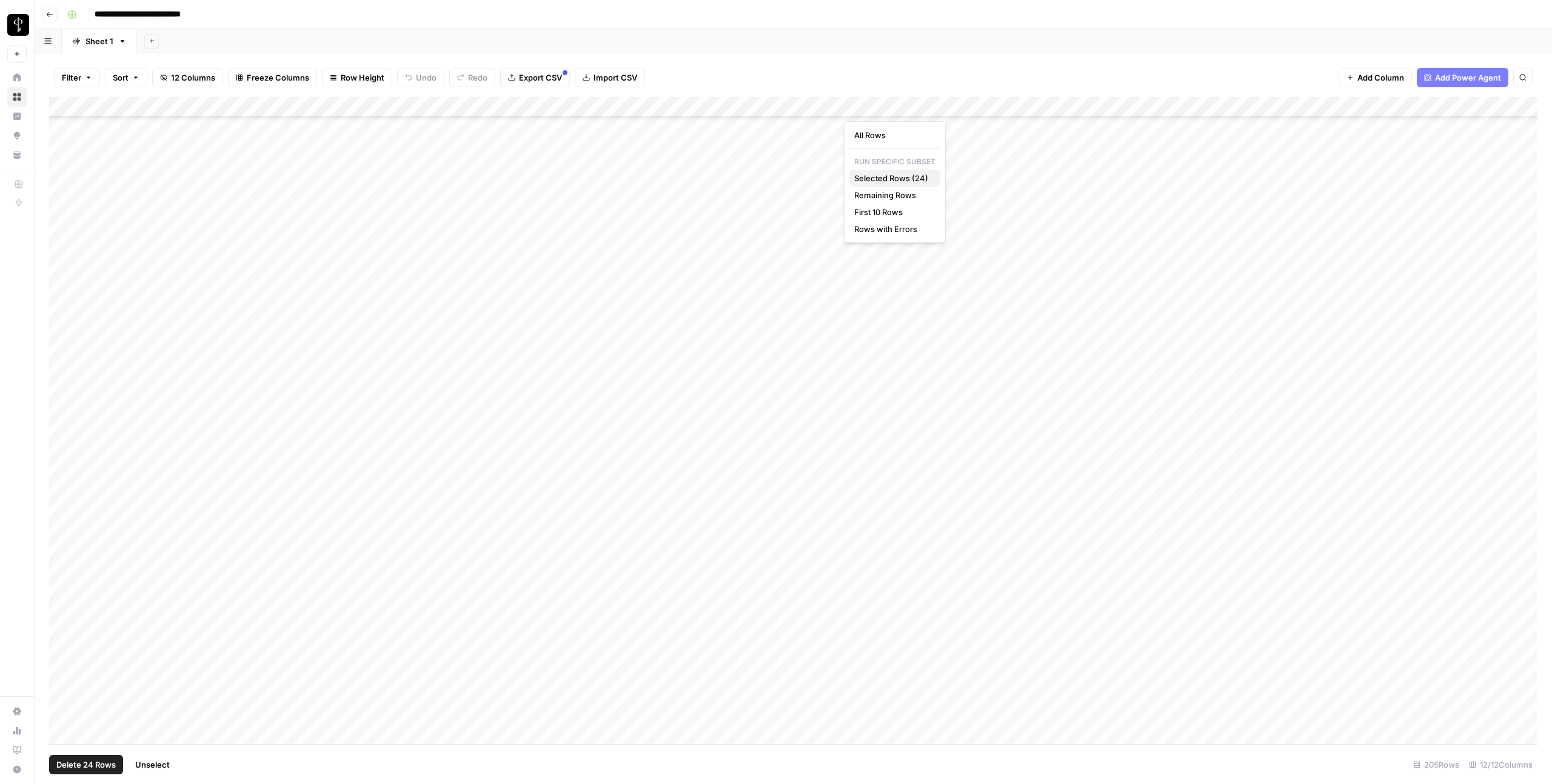
click at [884, 174] on span "Selected Rows (24)" at bounding box center [892, 178] width 77 height 12
